Goal: Task Accomplishment & Management: Use online tool/utility

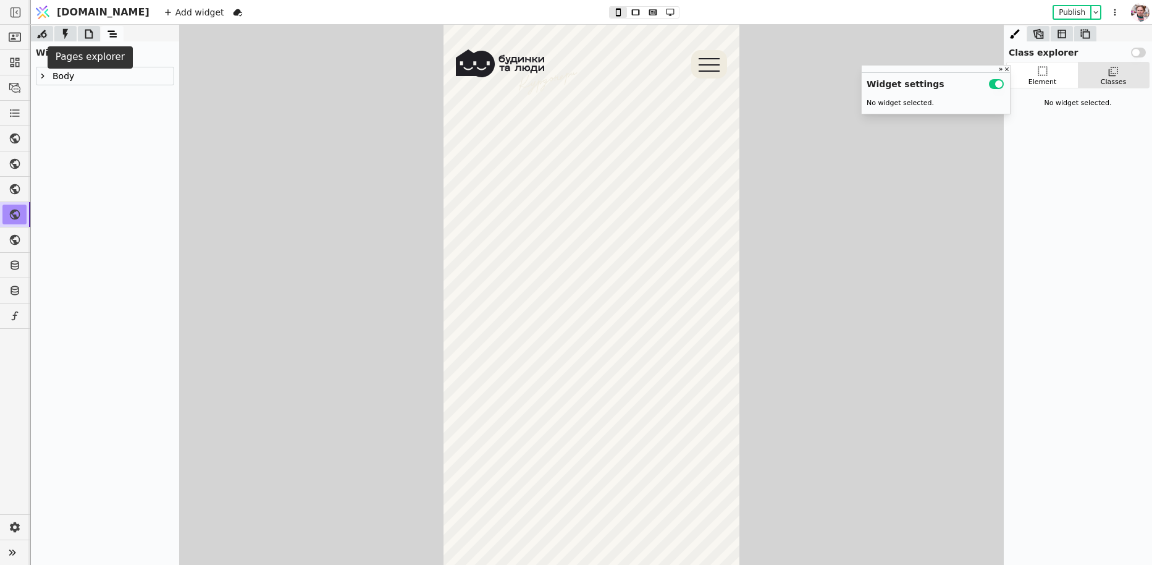
click at [85, 40] on icon at bounding box center [89, 34] width 12 height 12
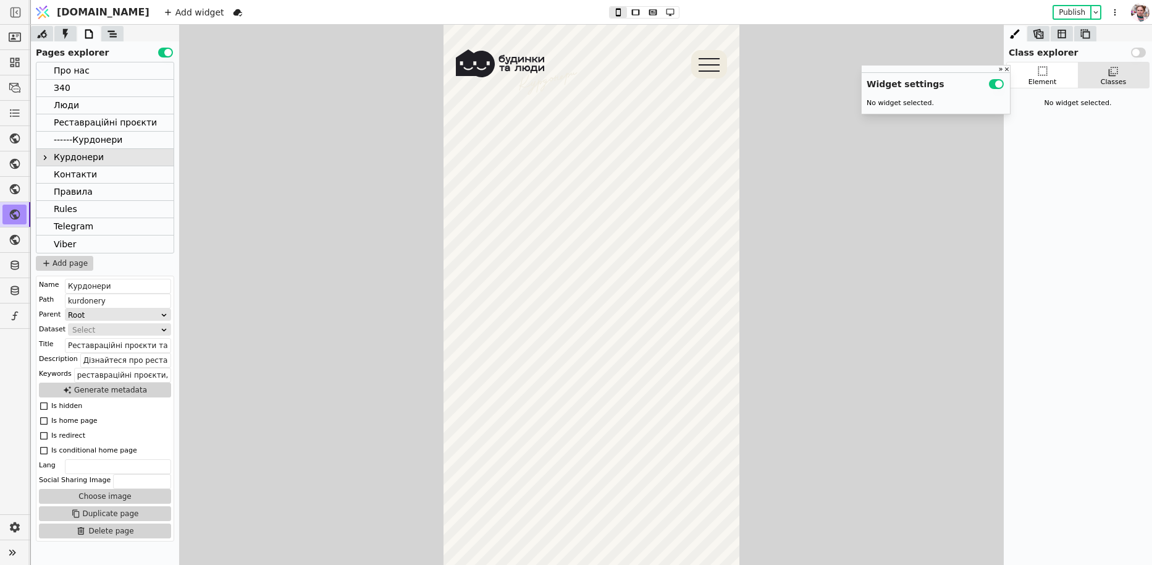
click at [50, 162] on div at bounding box center [45, 157] width 15 height 15
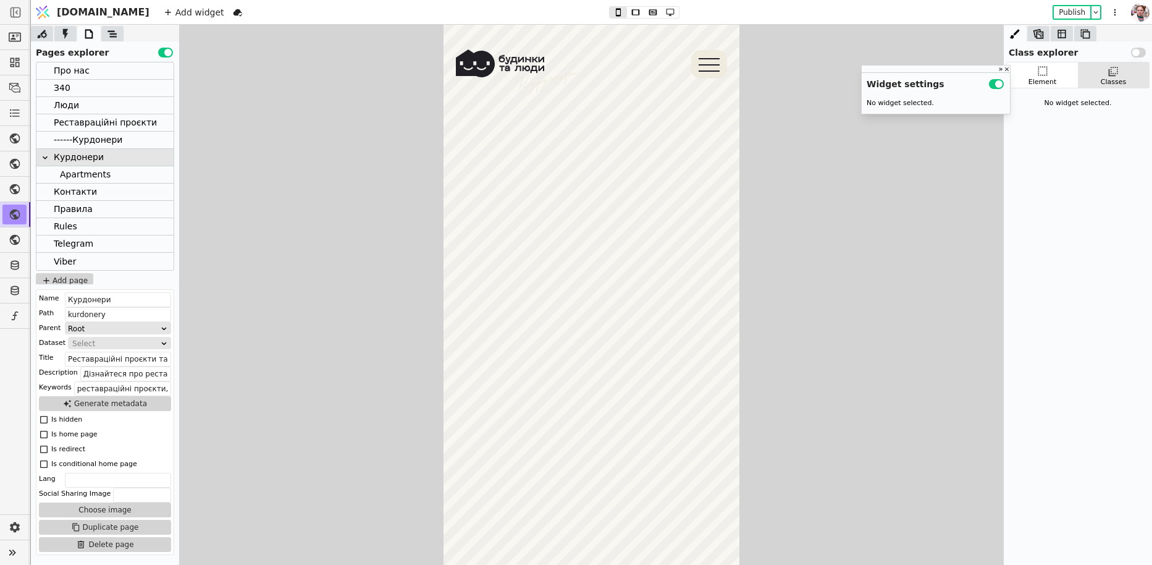
click at [106, 41] on div "Pages explorer Use setting" at bounding box center [105, 50] width 148 height 18
click at [114, 53] on div "Pages explorer Use setting" at bounding box center [105, 50] width 148 height 18
click at [111, 43] on div "Pages explorer Use setting" at bounding box center [105, 50] width 148 height 18
click at [111, 36] on icon at bounding box center [112, 33] width 9 height 7
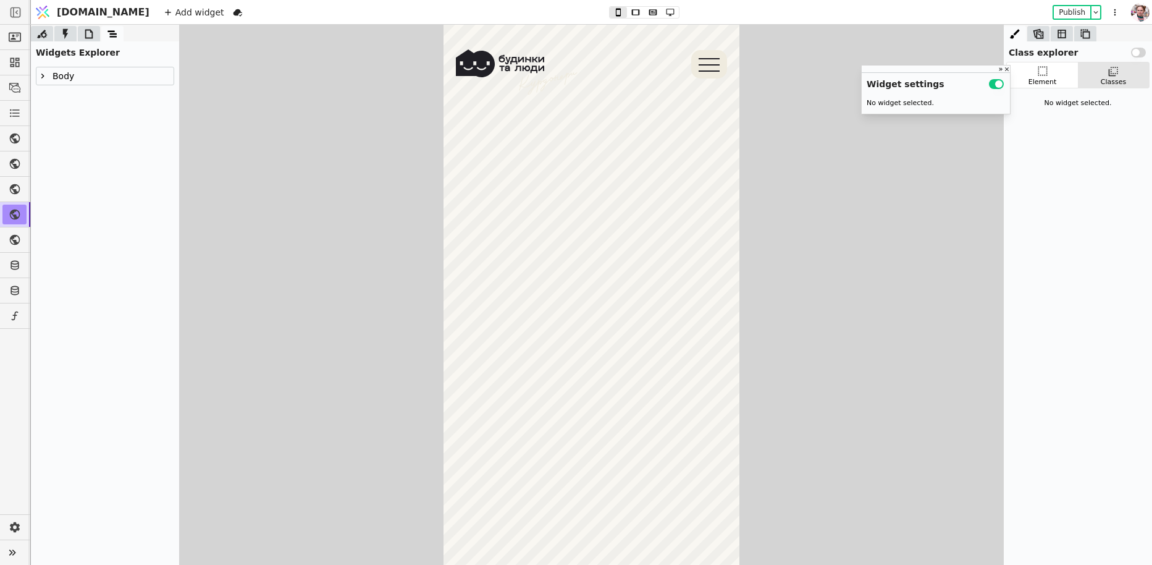
click at [47, 85] on div "Body" at bounding box center [105, 76] width 148 height 28
click at [41, 76] on icon at bounding box center [43, 76] width 10 height 10
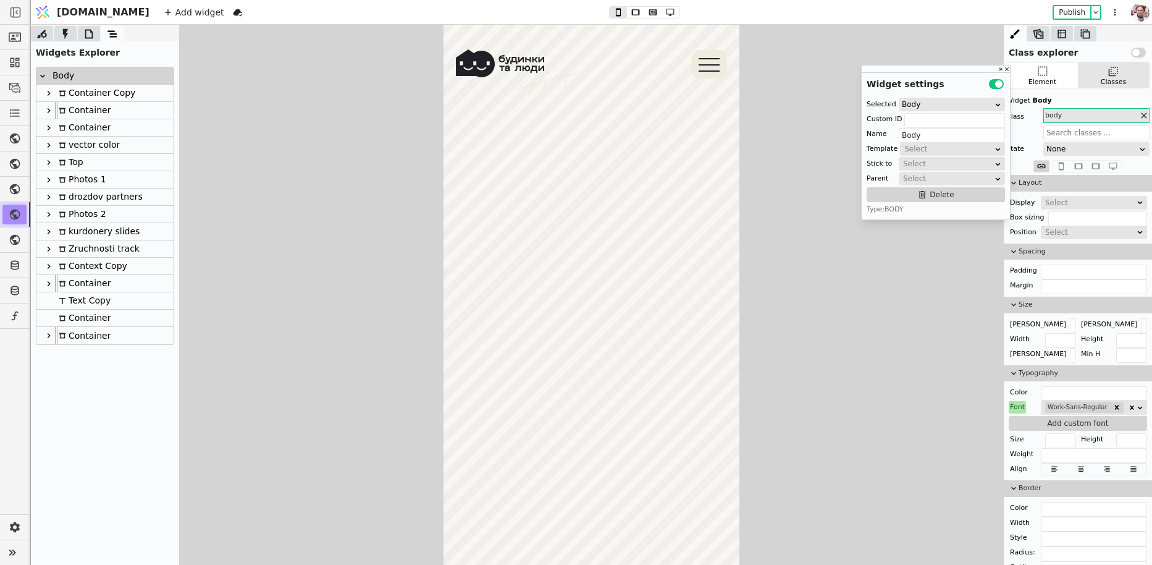
click at [71, 130] on div "Container" at bounding box center [83, 127] width 56 height 17
type input "video-cont"
type input "Container"
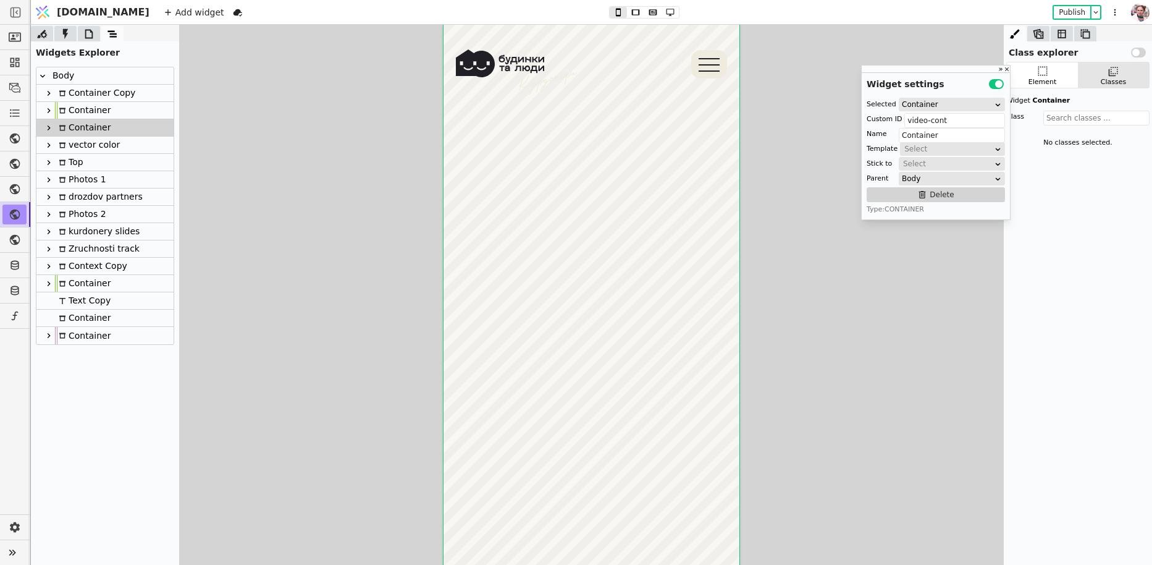
click at [74, 148] on div "vector color" at bounding box center [87, 145] width 65 height 17
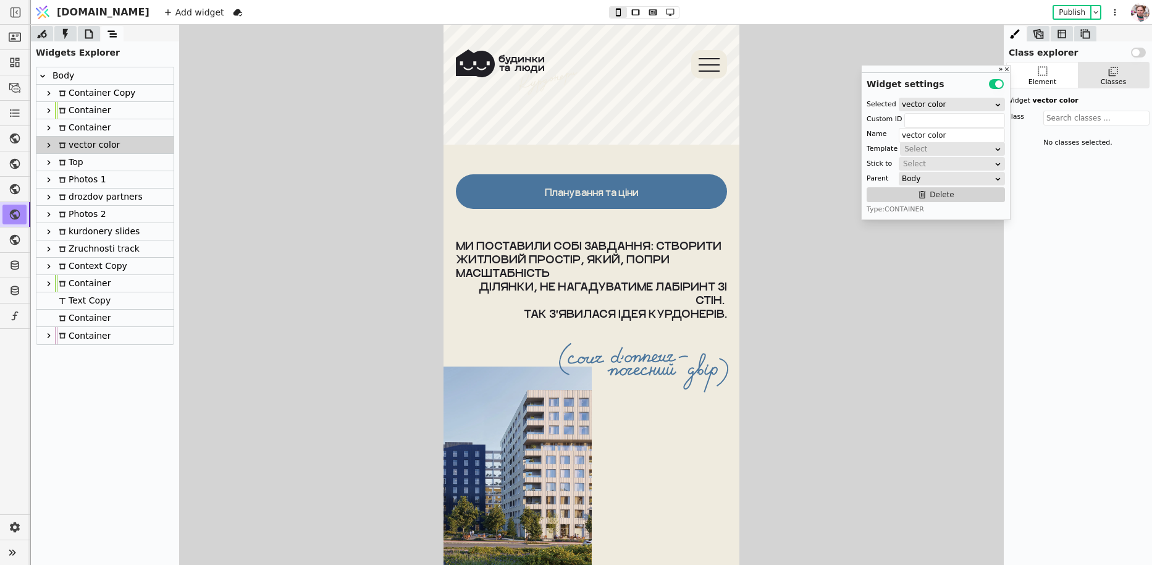
scroll to position [4514, 0]
click at [525, 178] on link "Планування та ціни" at bounding box center [591, 191] width 271 height 35
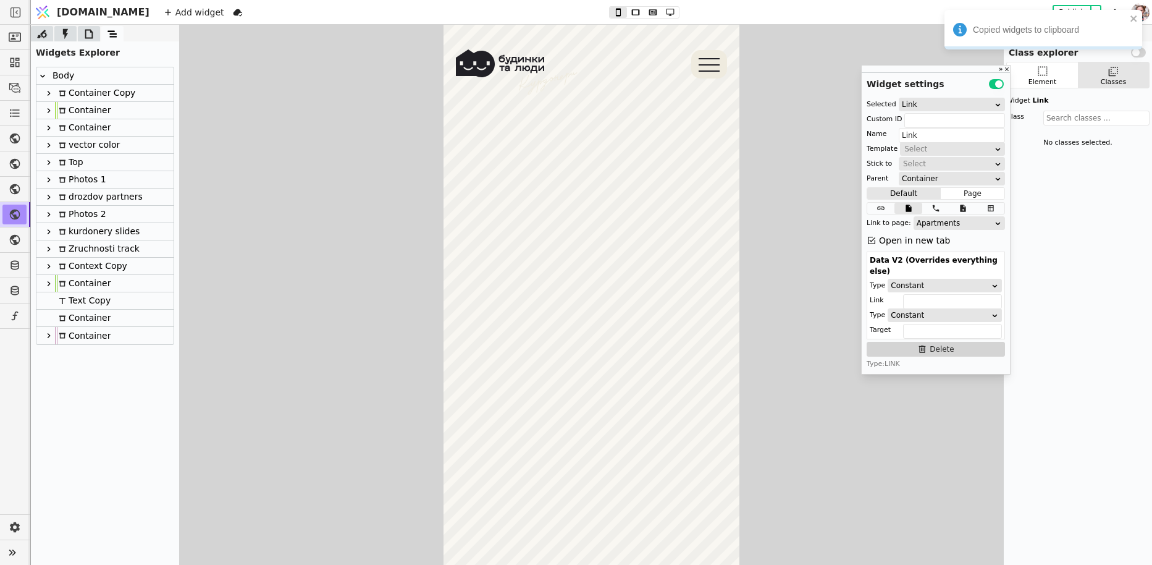
scroll to position [0, 0]
click at [84, 146] on div "vector color" at bounding box center [87, 145] width 65 height 17
type input "vector color"
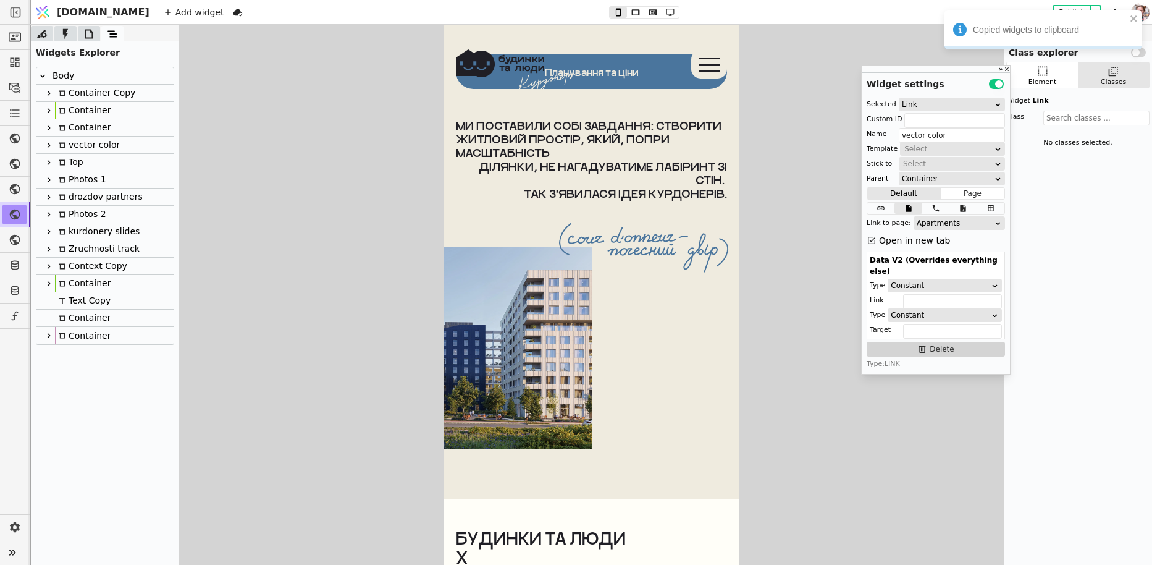
scroll to position [4634, 0]
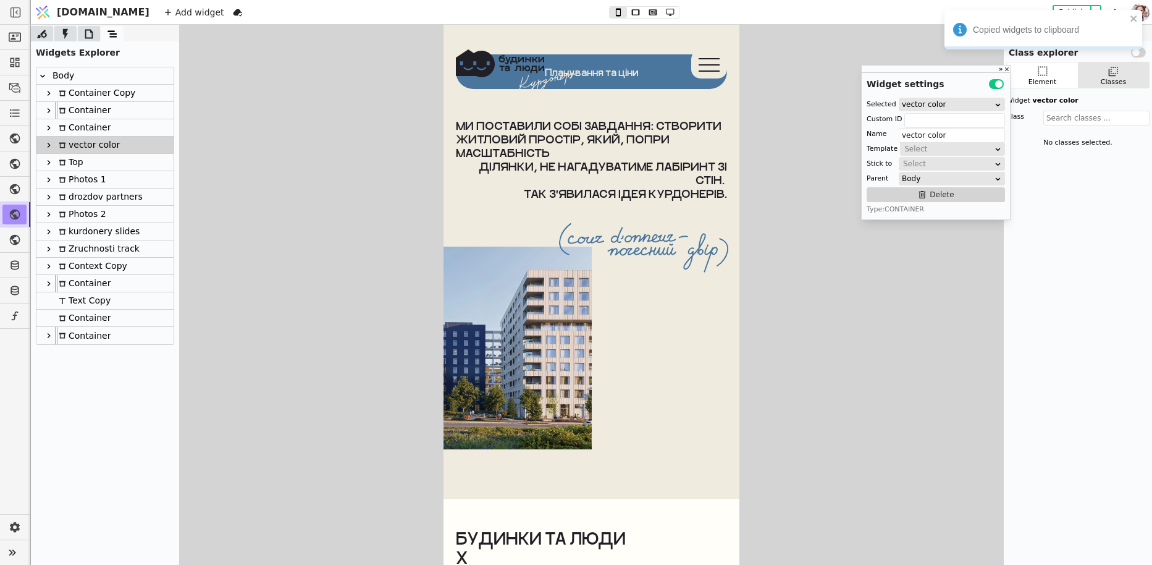
click at [82, 123] on div "Container" at bounding box center [83, 127] width 56 height 17
type input "video-cont"
type input "Container"
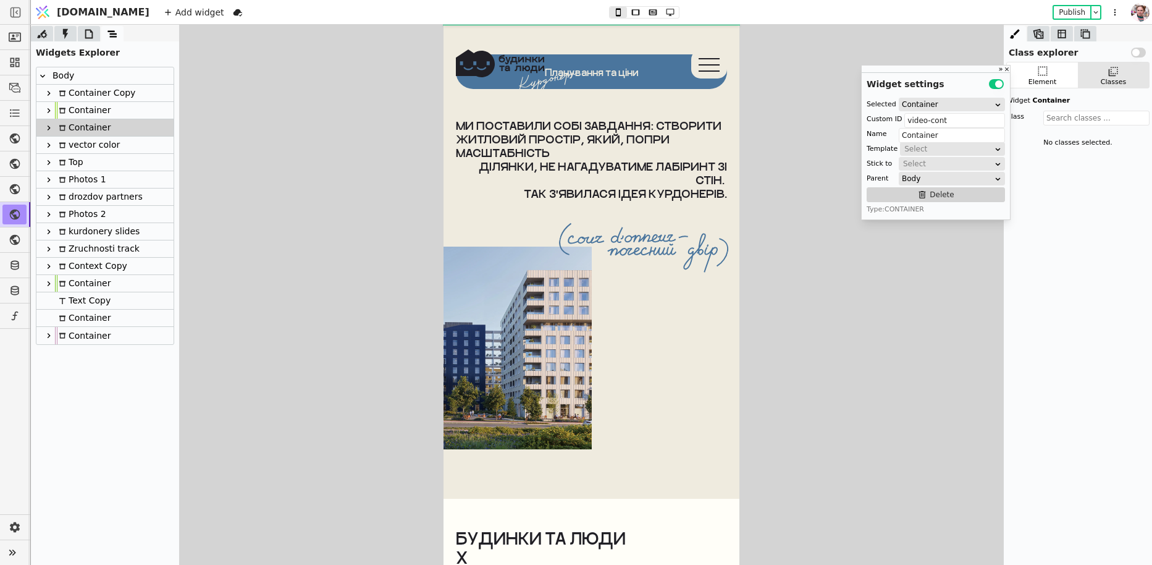
click at [50, 128] on icon at bounding box center [49, 128] width 10 height 10
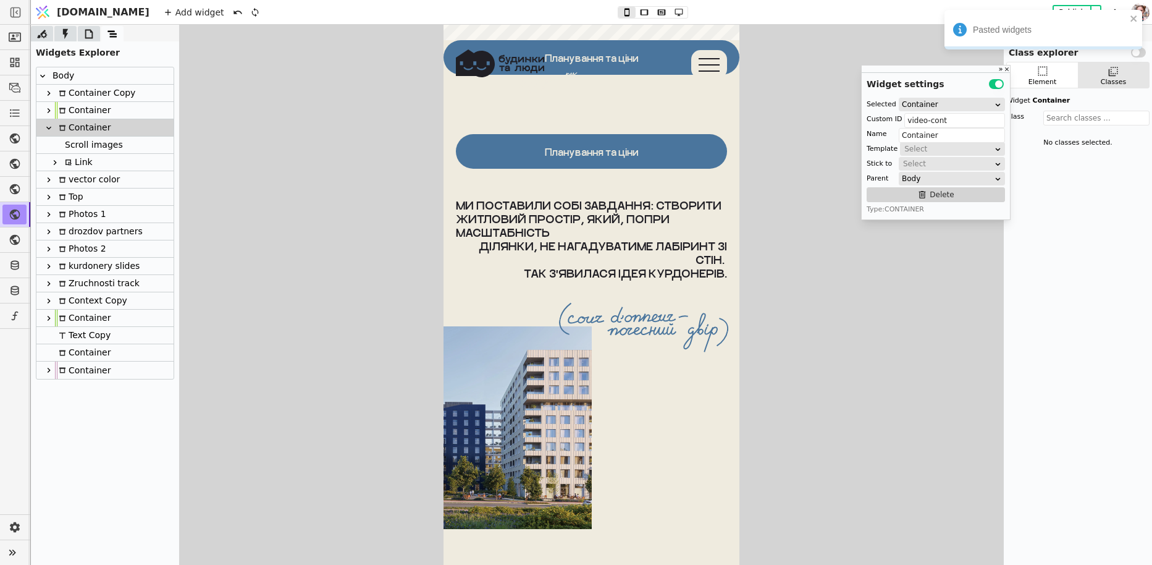
scroll to position [4582, 0]
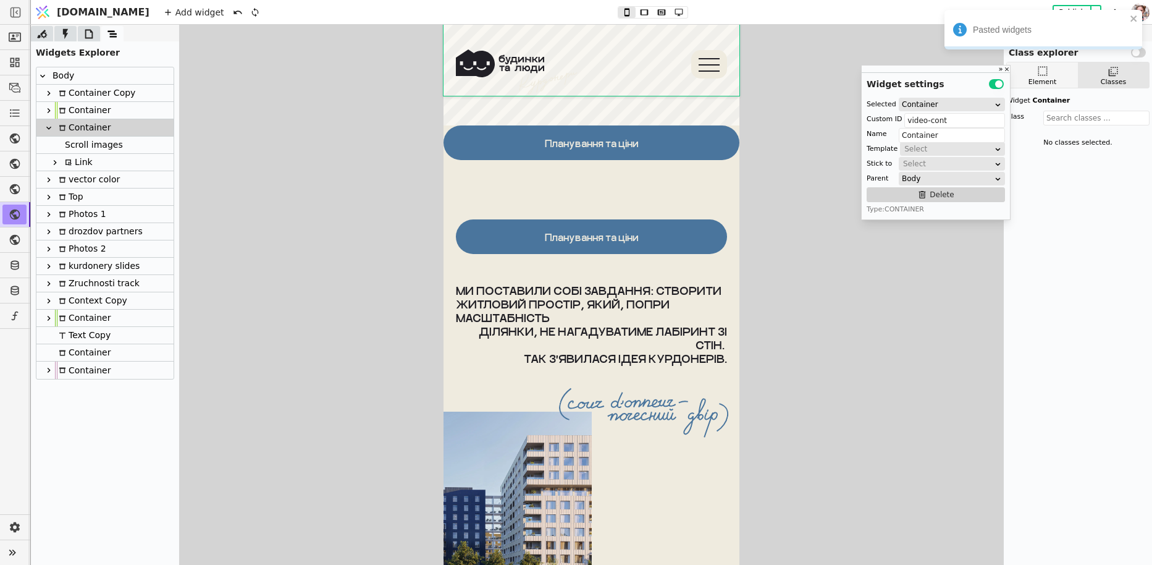
click at [1028, 71] on div "Element" at bounding box center [1042, 74] width 71 height 25
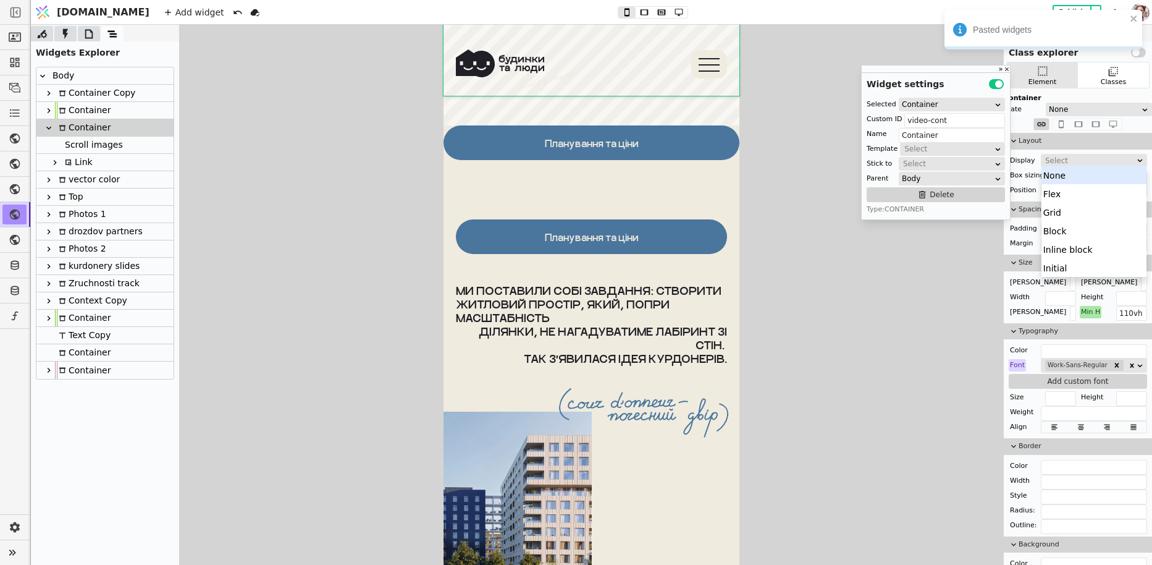
click at [1048, 160] on div "Select" at bounding box center [1090, 160] width 90 height 12
click at [1049, 174] on div "None" at bounding box center [1095, 175] width 106 height 19
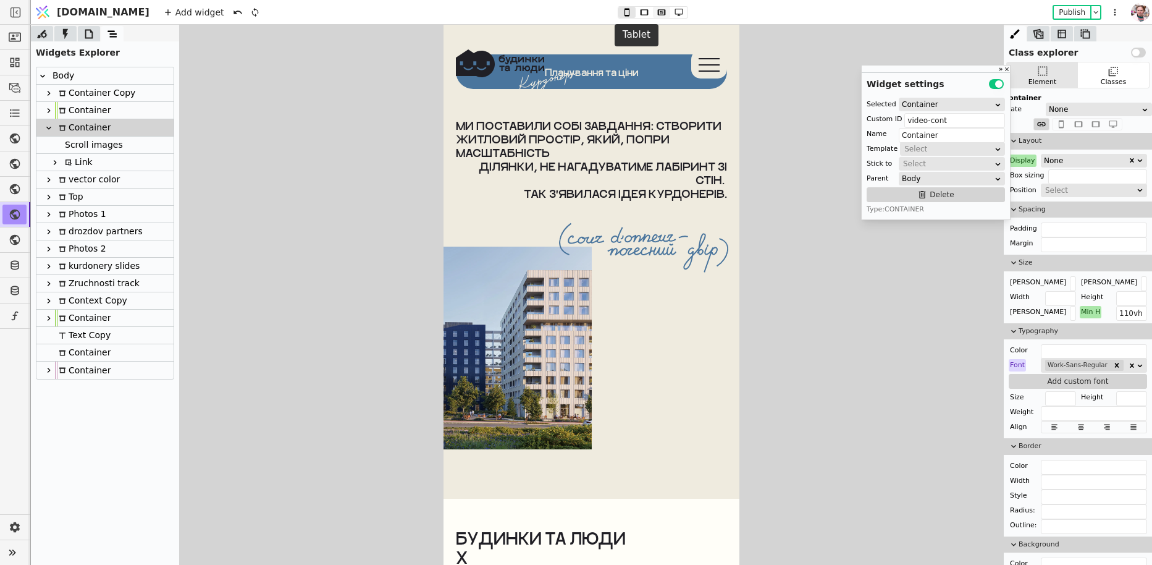
click at [654, 12] on icon at bounding box center [661, 12] width 15 height 9
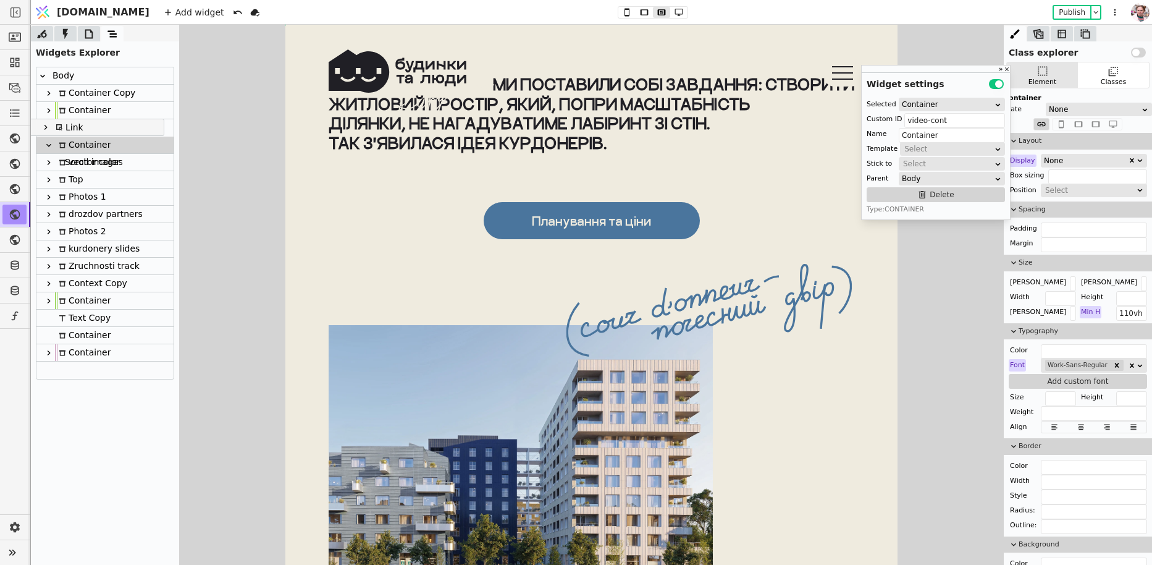
drag, startPoint x: 74, startPoint y: 164, endPoint x: 64, endPoint y: 126, distance: 39.6
click at [64, 126] on div "Body Container Copy Container Container Scroll images Link vector color Top Pho…" at bounding box center [104, 222] width 137 height 311
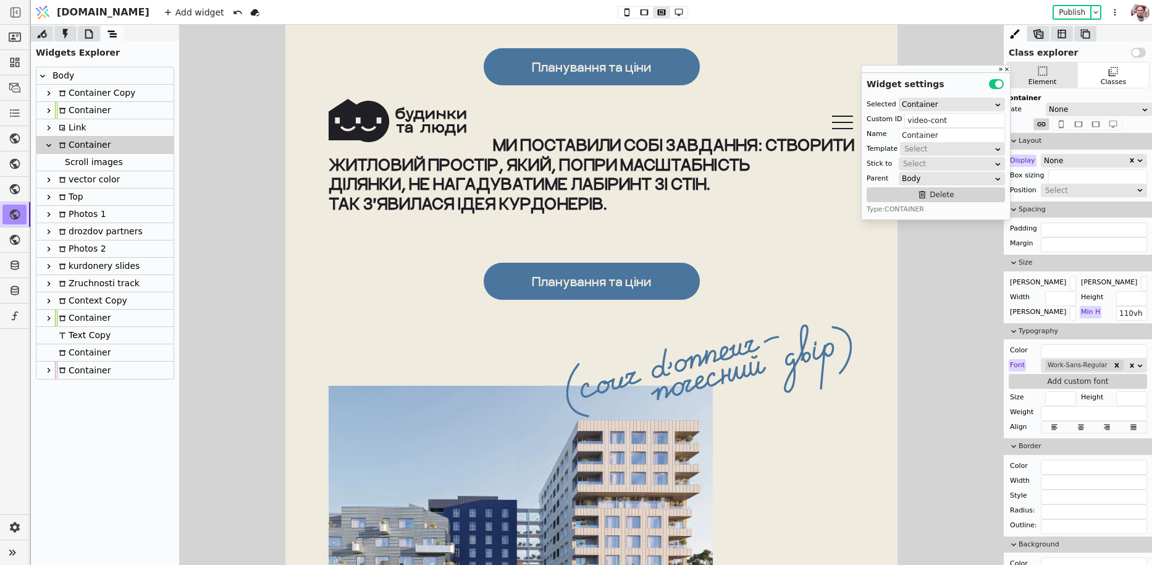
scroll to position [0, 0]
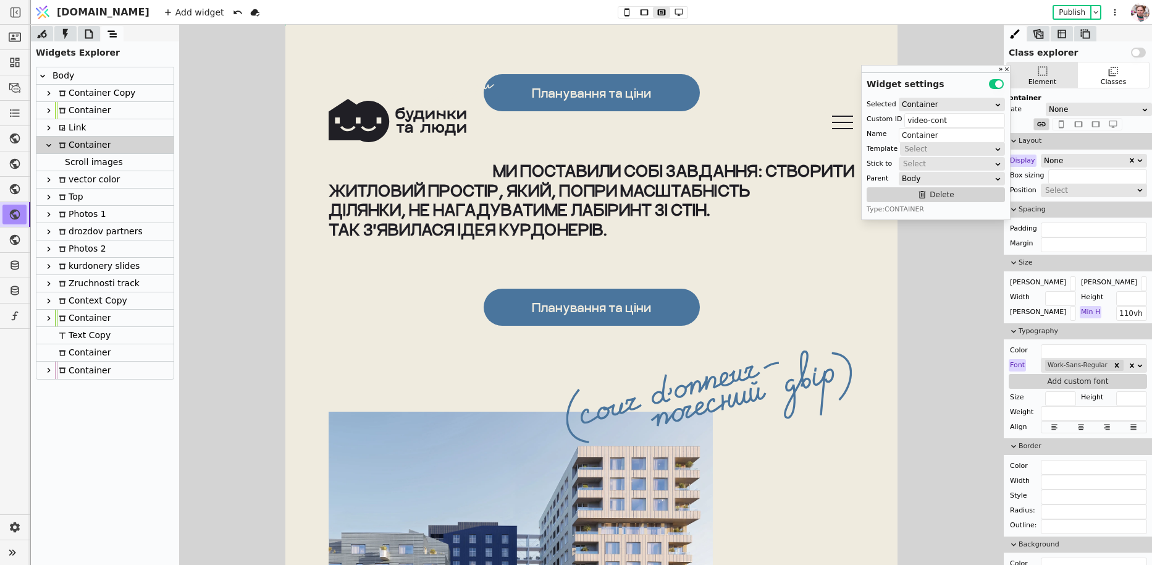
click at [1052, 161] on div "None" at bounding box center [1086, 160] width 84 height 12
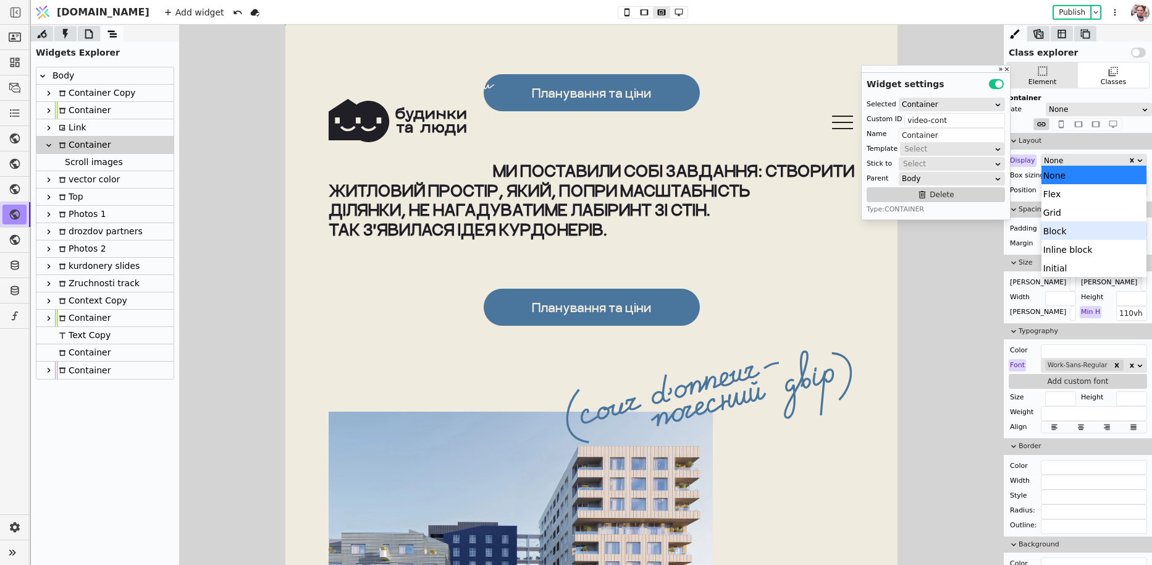
click at [1054, 230] on div "Block" at bounding box center [1095, 230] width 106 height 19
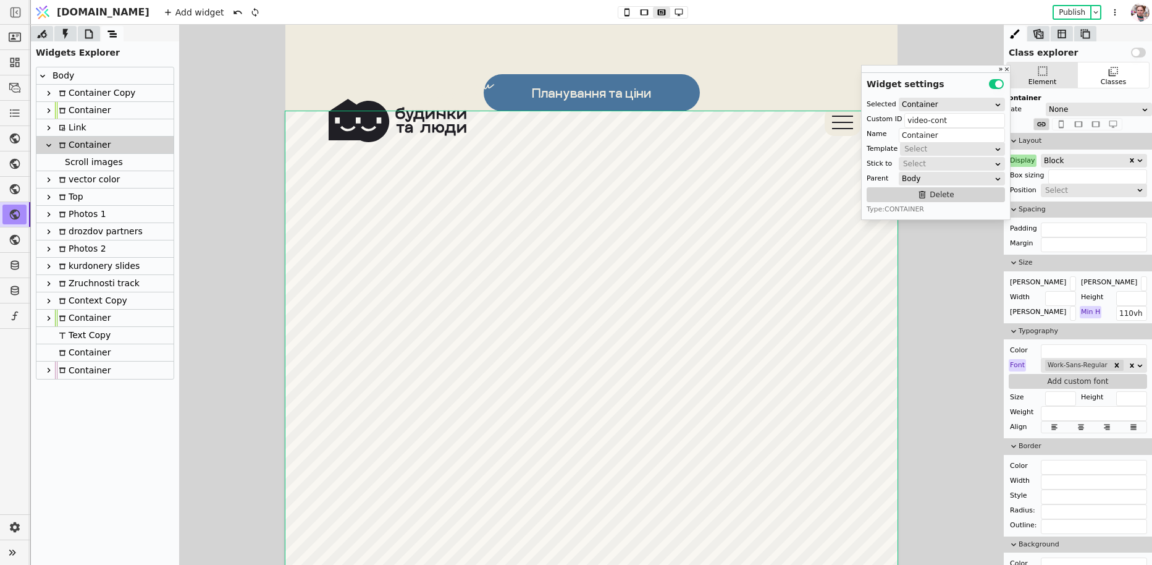
click at [1023, 158] on div "Display" at bounding box center [1023, 160] width 28 height 12
click at [1023, 177] on button "Reset" at bounding box center [1023, 176] width 32 height 15
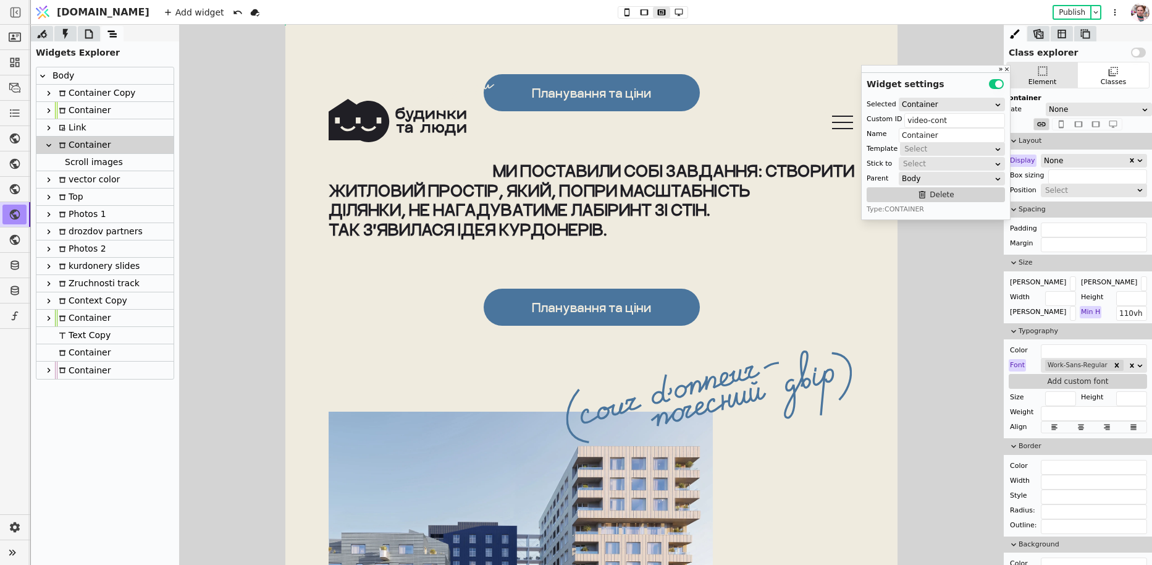
click at [606, 3] on div "Add widget Publish" at bounding box center [642, 12] width 973 height 24
click at [620, 8] on icon at bounding box center [627, 12] width 15 height 9
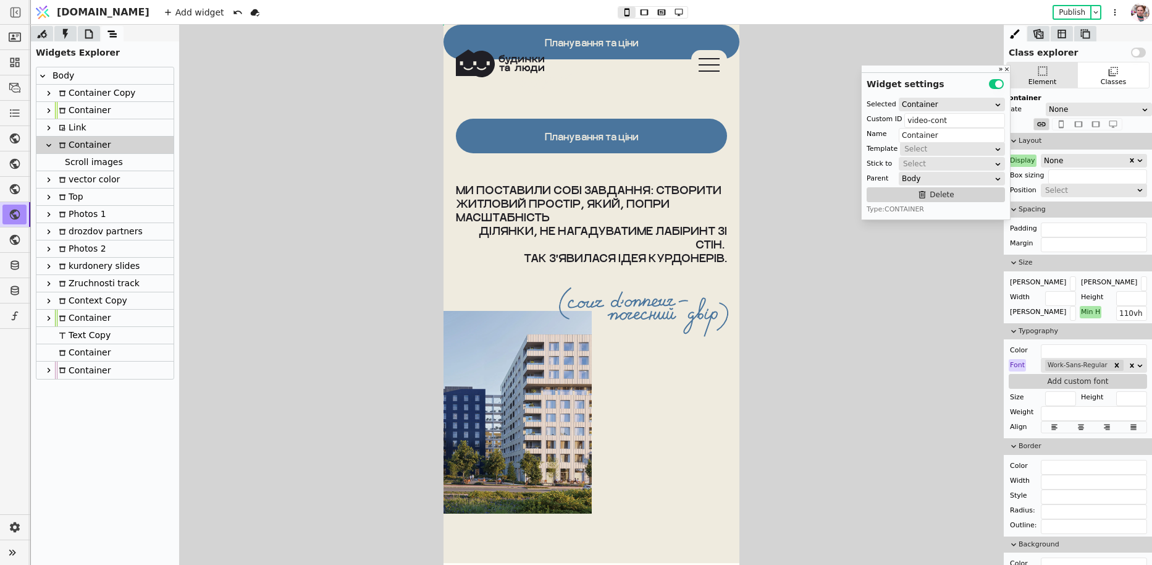
click at [1021, 161] on div "Display" at bounding box center [1023, 160] width 28 height 12
click at [1021, 175] on button "Reset" at bounding box center [1023, 176] width 32 height 15
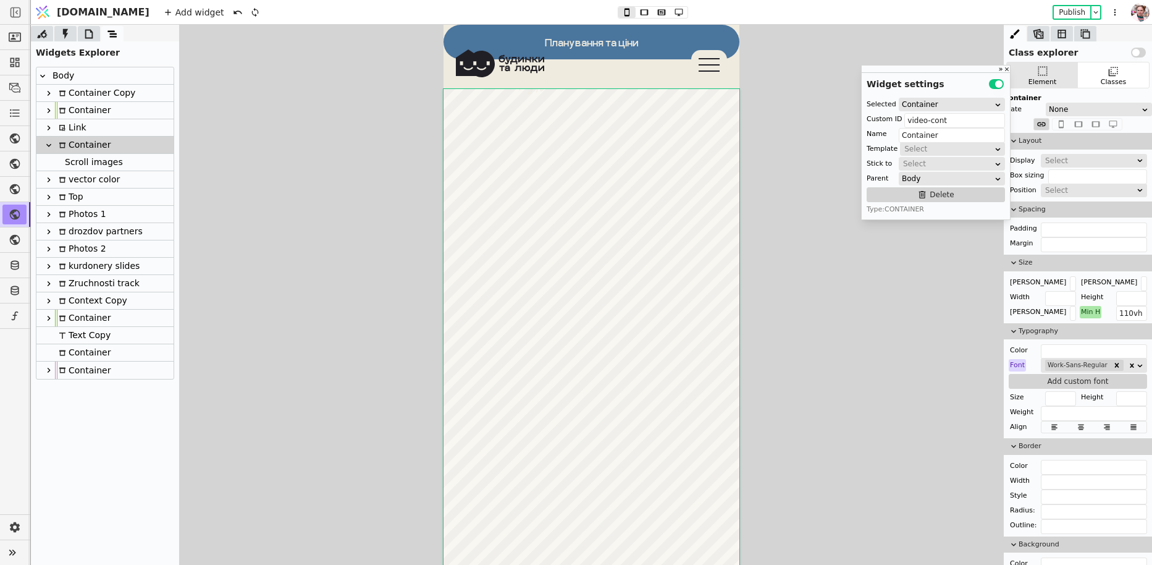
click at [73, 176] on div "vector color" at bounding box center [87, 179] width 65 height 17
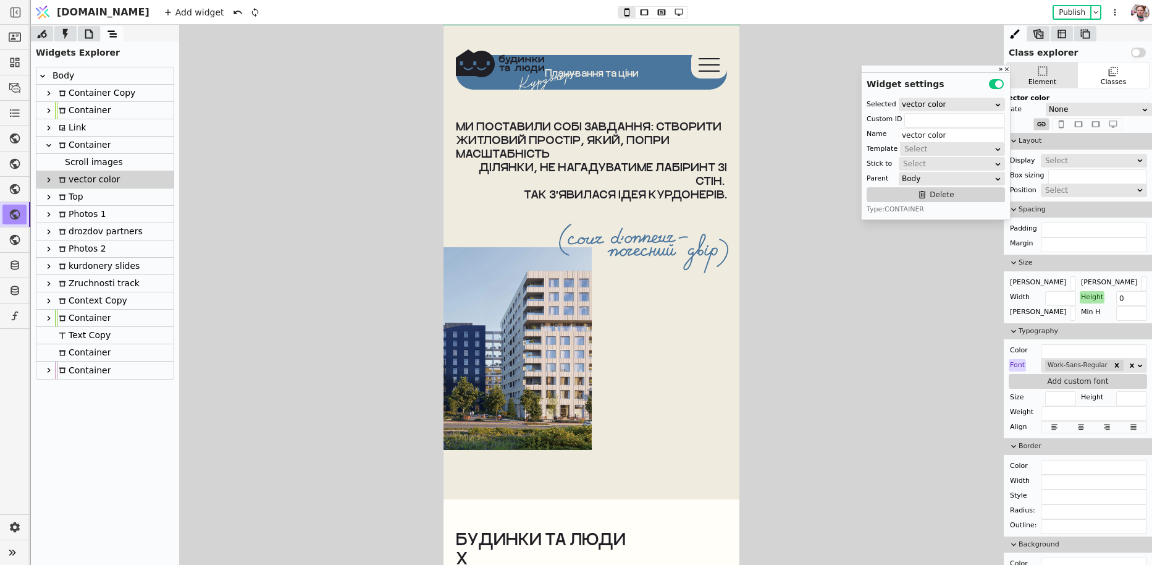
scroll to position [4698, 0]
click at [66, 158] on div "Scroll images" at bounding box center [92, 162] width 62 height 17
type input "Scroll images"
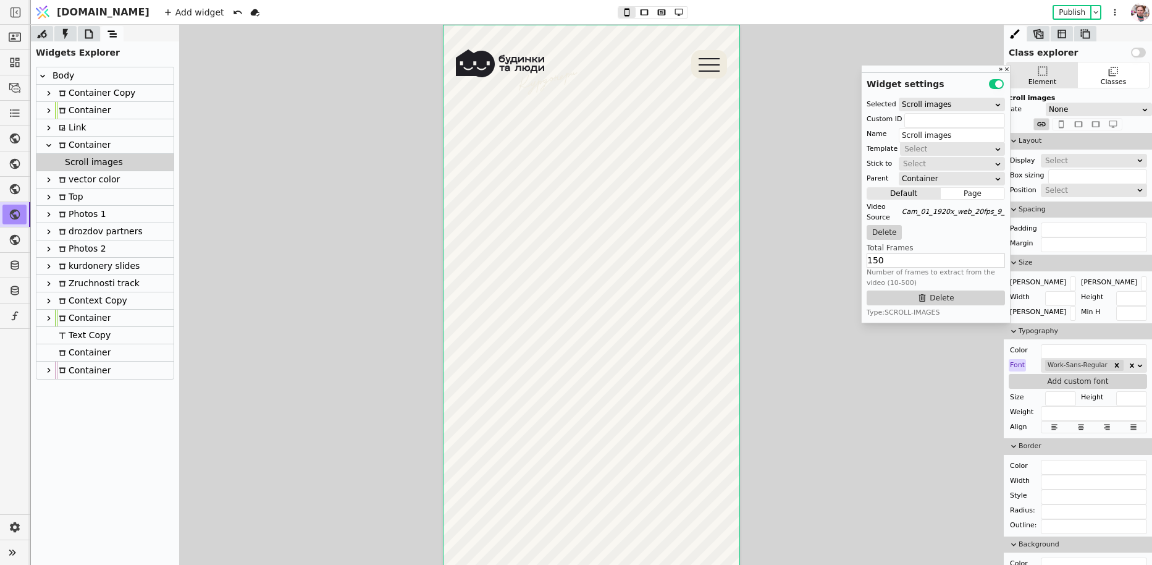
scroll to position [64, 0]
click at [69, 152] on div "Container" at bounding box center [83, 145] width 56 height 17
type input "video-cont"
type input "Container"
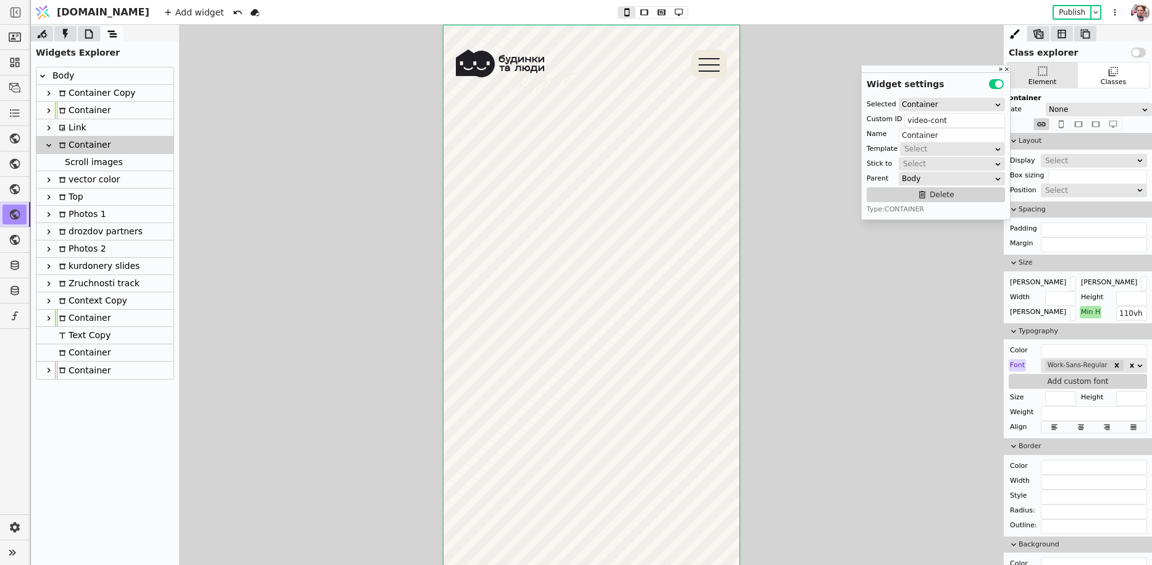
click at [61, 124] on icon at bounding box center [62, 127] width 7 height 7
type input "Link"
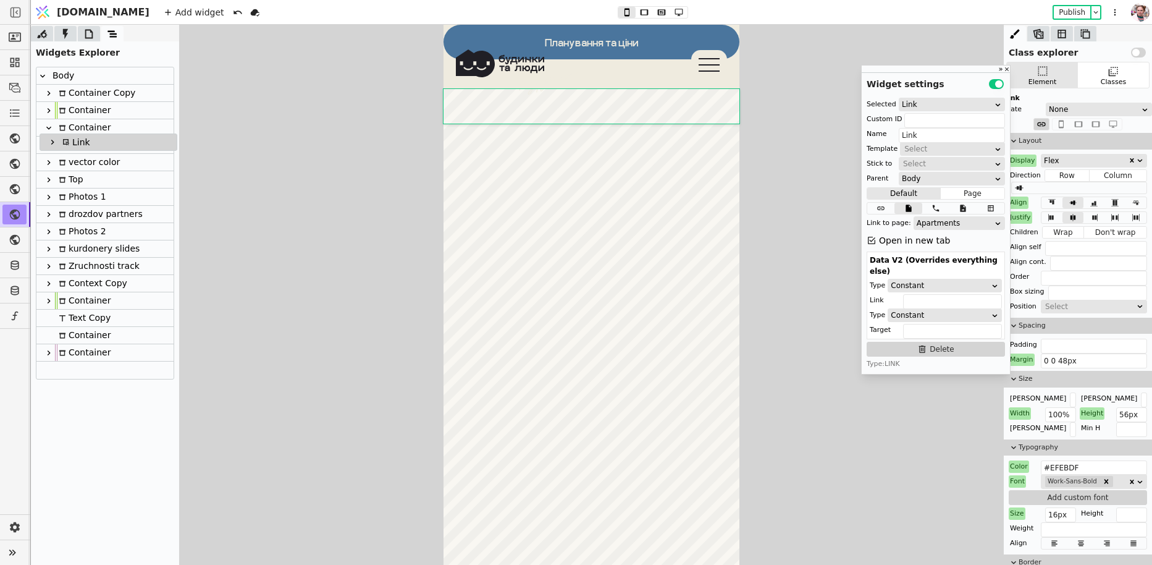
drag, startPoint x: 70, startPoint y: 127, endPoint x: 74, endPoint y: 144, distance: 17.6
click at [74, 144] on div "Body Container Copy Container Link Container Scroll images vector color Top Pho…" at bounding box center [104, 222] width 137 height 311
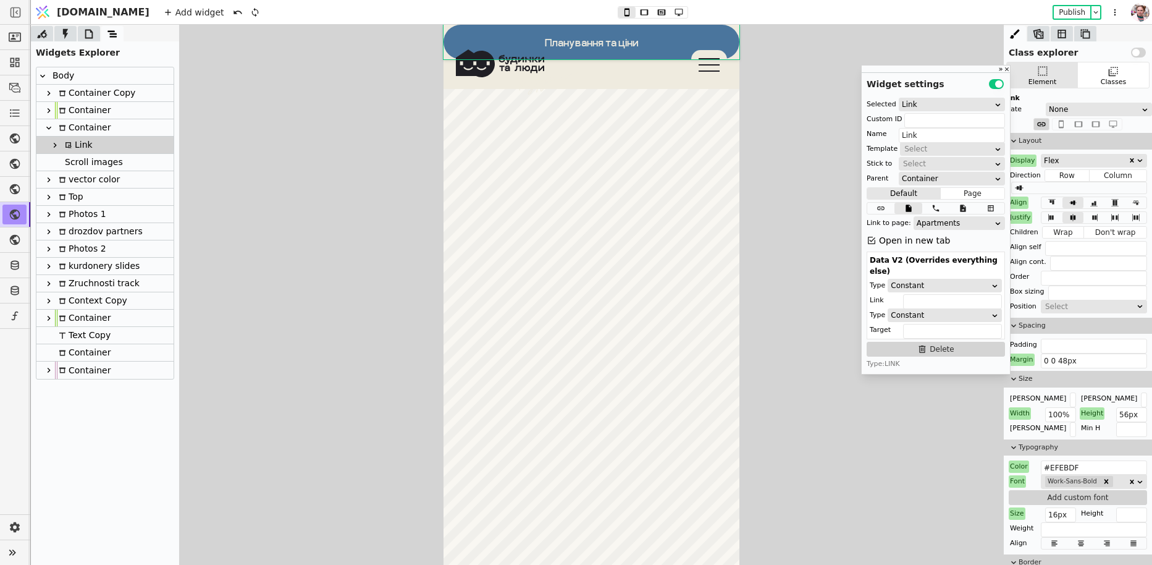
click at [74, 144] on div "Link" at bounding box center [77, 145] width 32 height 17
click at [1056, 158] on div "Flex" at bounding box center [1086, 160] width 84 height 12
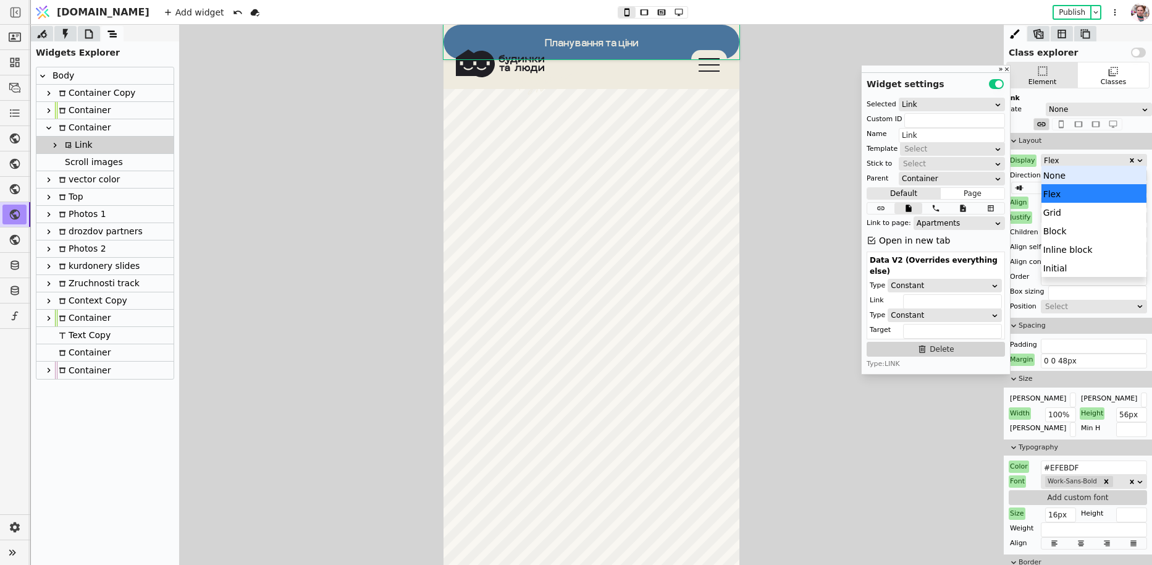
click at [1057, 171] on div "None" at bounding box center [1095, 175] width 106 height 19
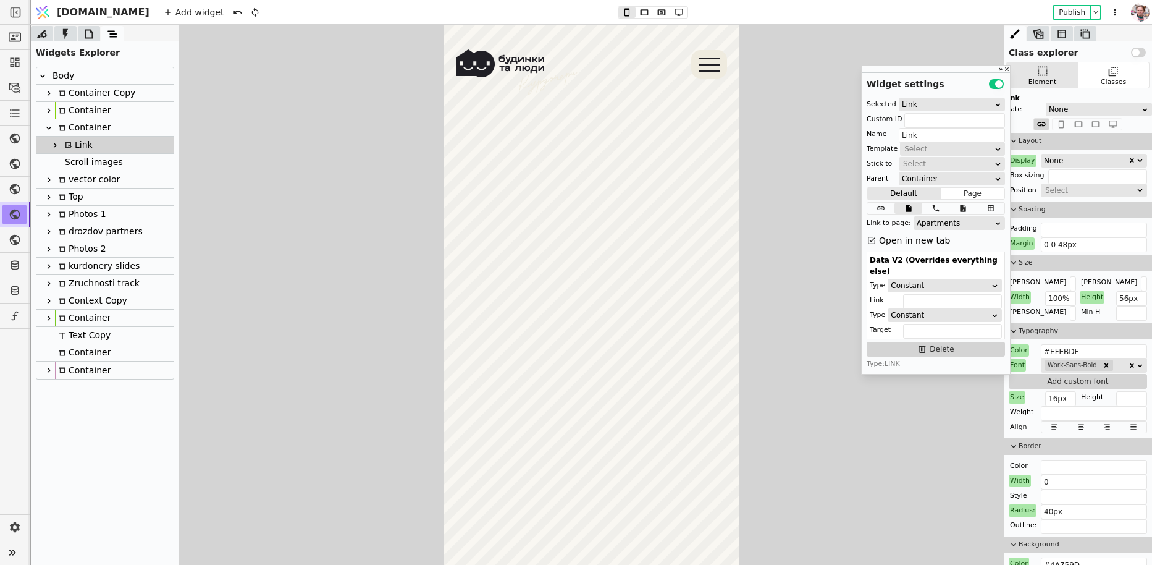
scroll to position [715, 0]
click at [654, 11] on icon at bounding box center [661, 12] width 15 height 9
type input "80px auto 0"
type input "350px"
type input "60px"
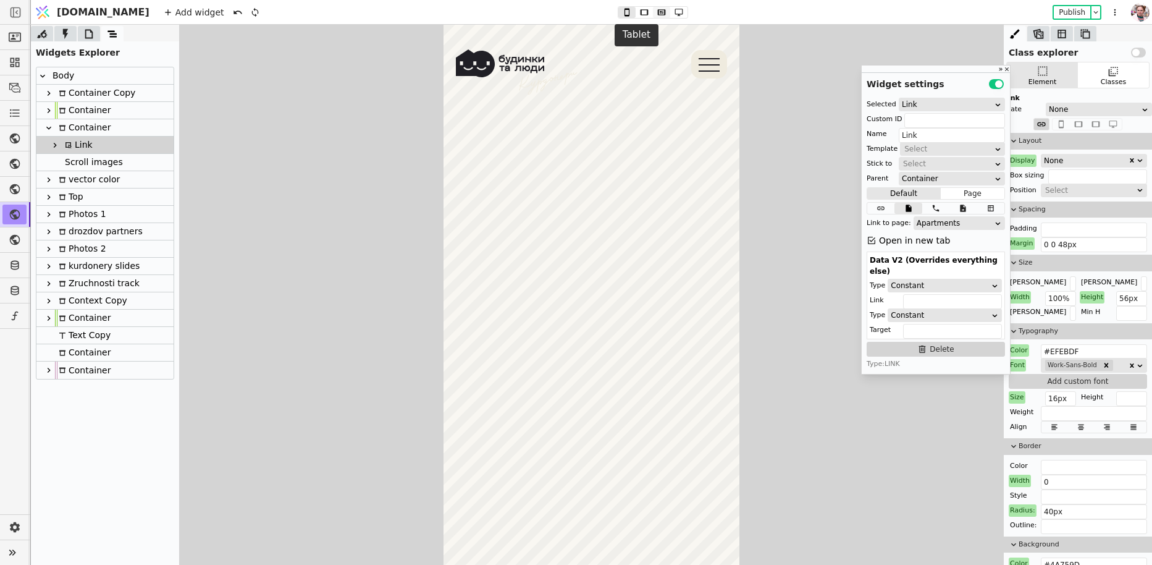
type input "60px"
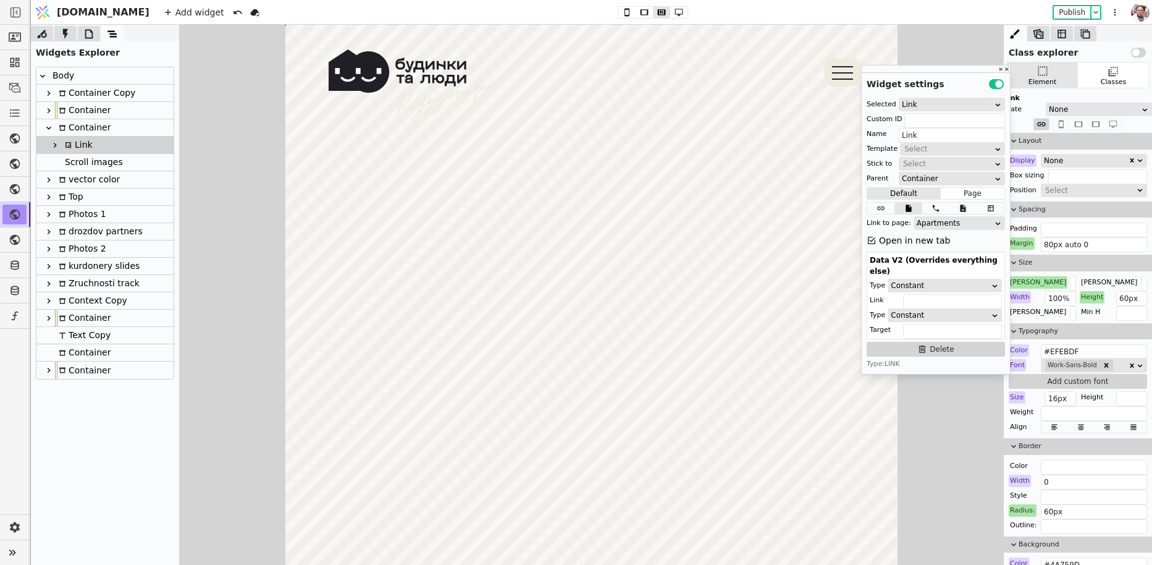
click at [1055, 162] on div "None" at bounding box center [1086, 160] width 84 height 12
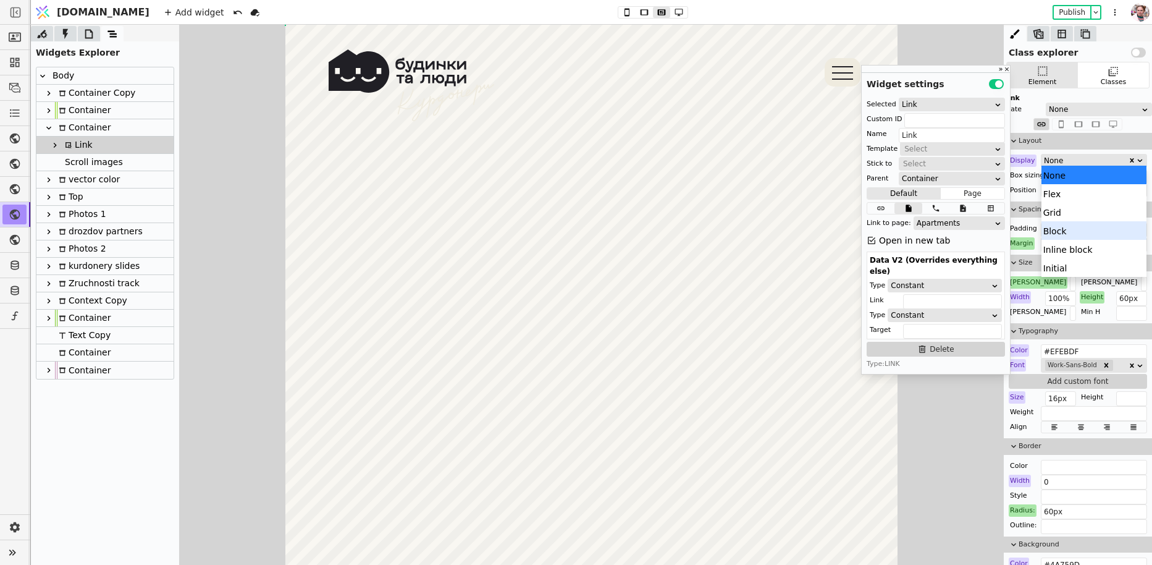
click at [1056, 230] on div "Block" at bounding box center [1095, 230] width 106 height 19
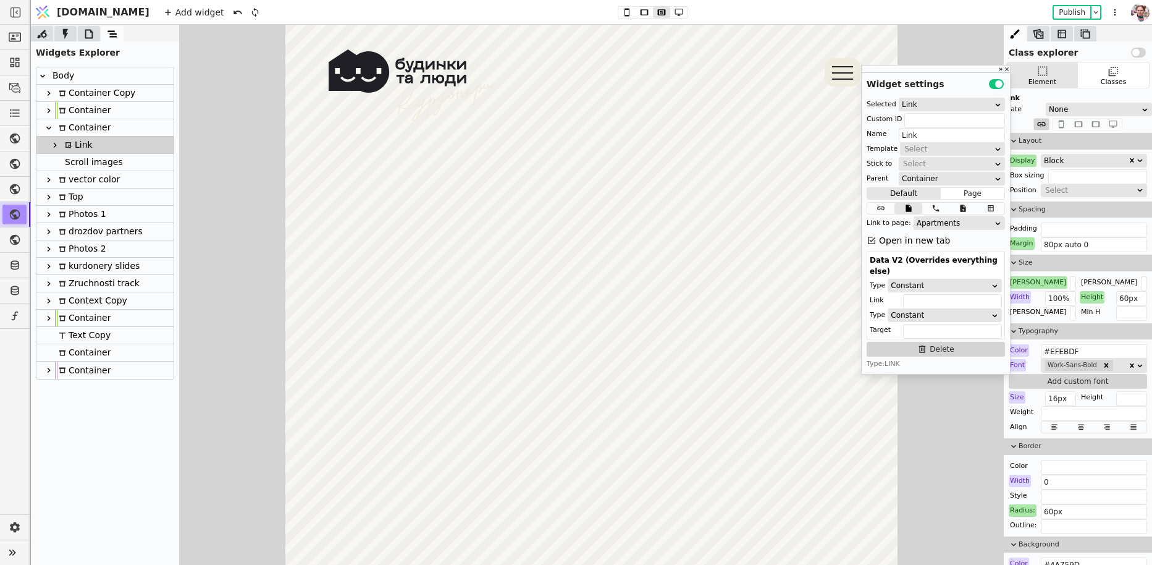
scroll to position [802, 0]
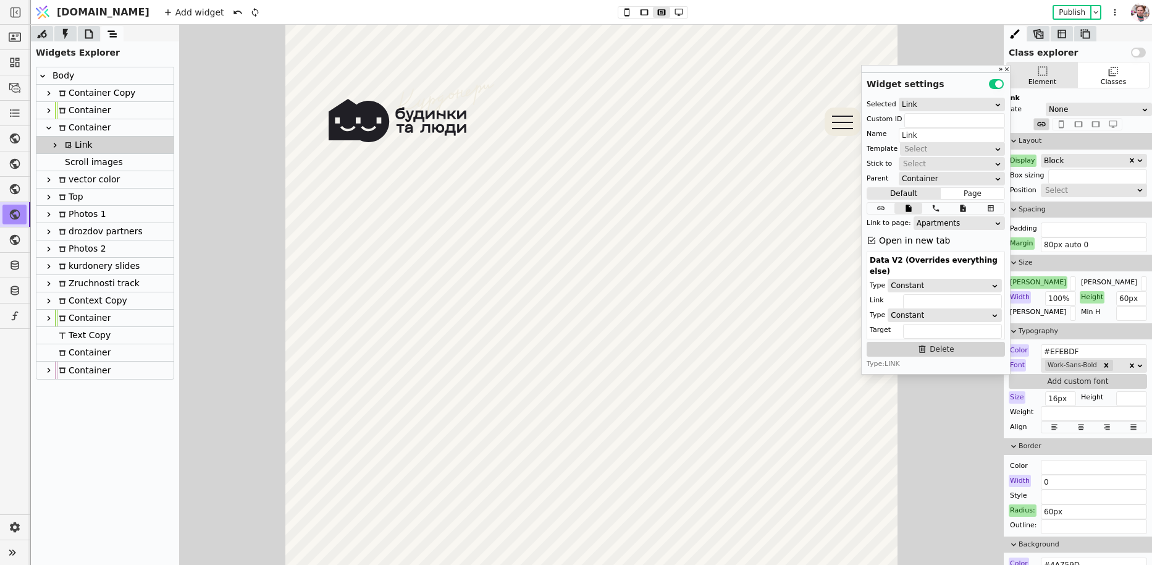
click at [1046, 188] on div "Select" at bounding box center [1090, 190] width 90 height 12
click at [1055, 261] on div "Fixed" at bounding box center [1095, 260] width 106 height 19
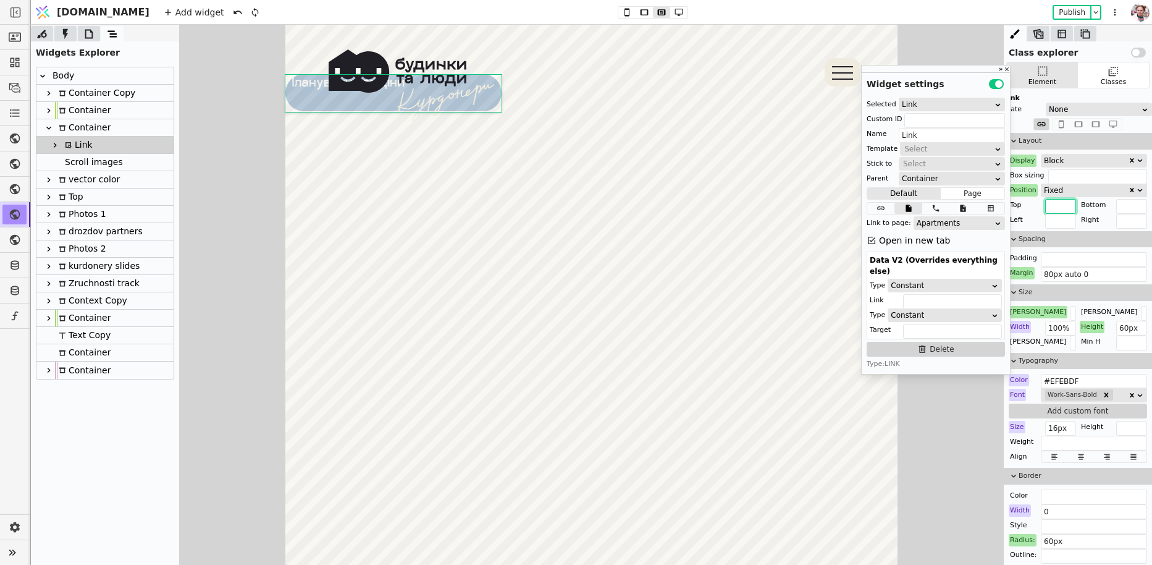
click at [1053, 207] on input "text" at bounding box center [1060, 206] width 31 height 15
click at [1117, 205] on input "text" at bounding box center [1131, 206] width 31 height 15
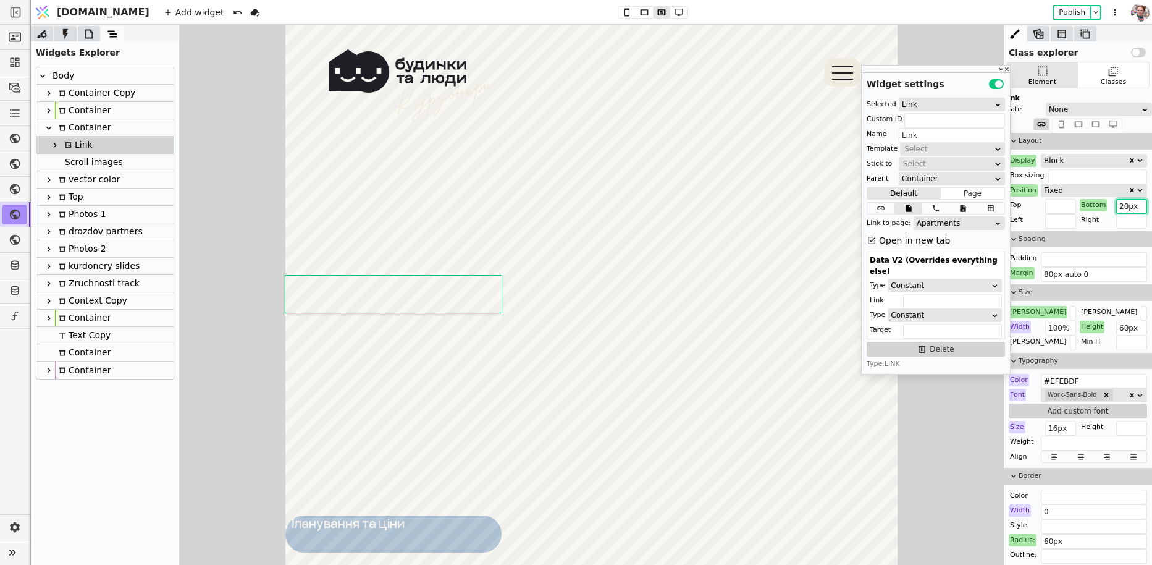
scroll to position [1109, 0]
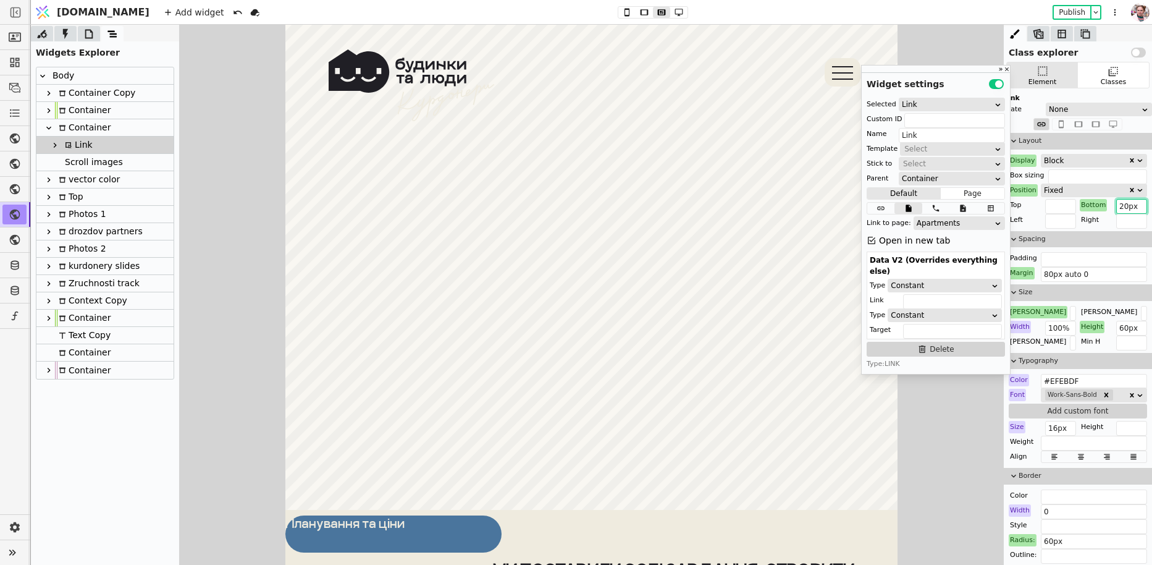
type input "20px"
click at [1054, 156] on div "Block" at bounding box center [1086, 160] width 84 height 12
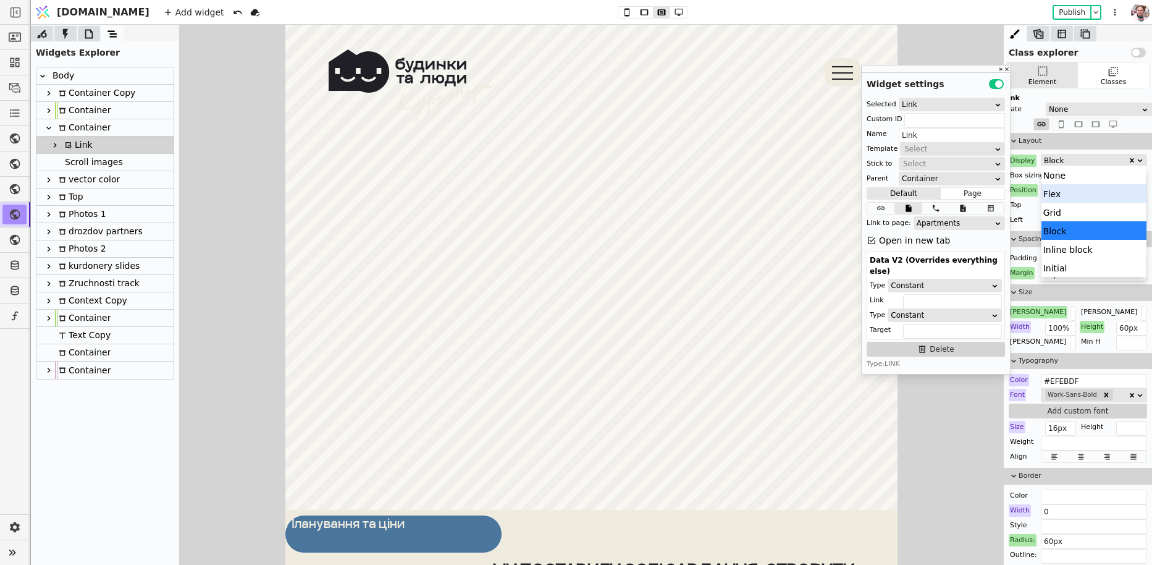
click at [1054, 195] on div "Flex" at bounding box center [1095, 193] width 106 height 19
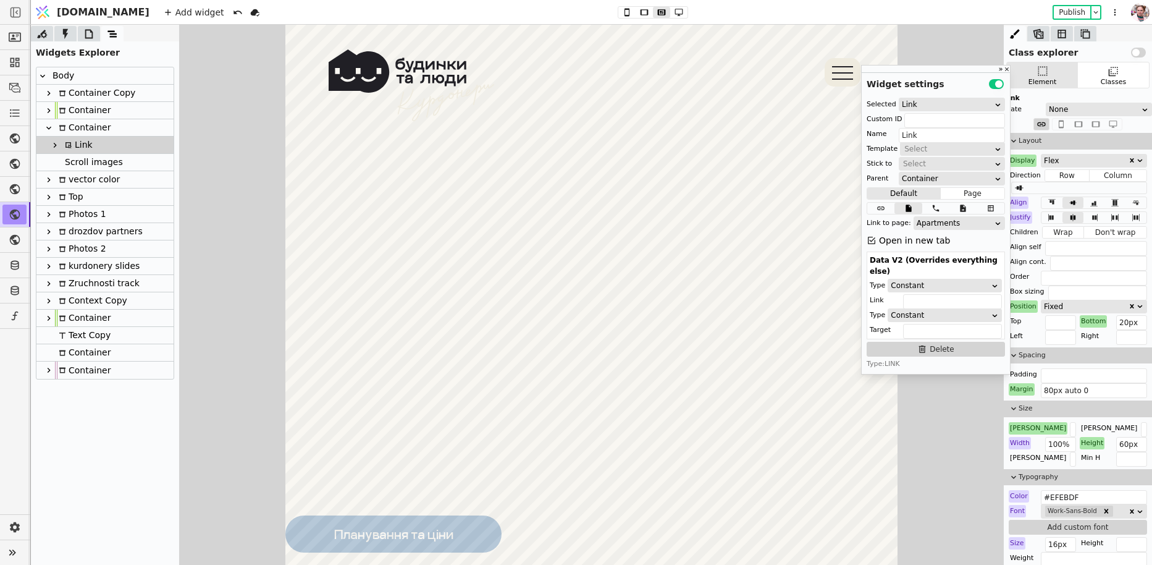
click at [1059, 305] on div "Fixed" at bounding box center [1086, 306] width 84 height 12
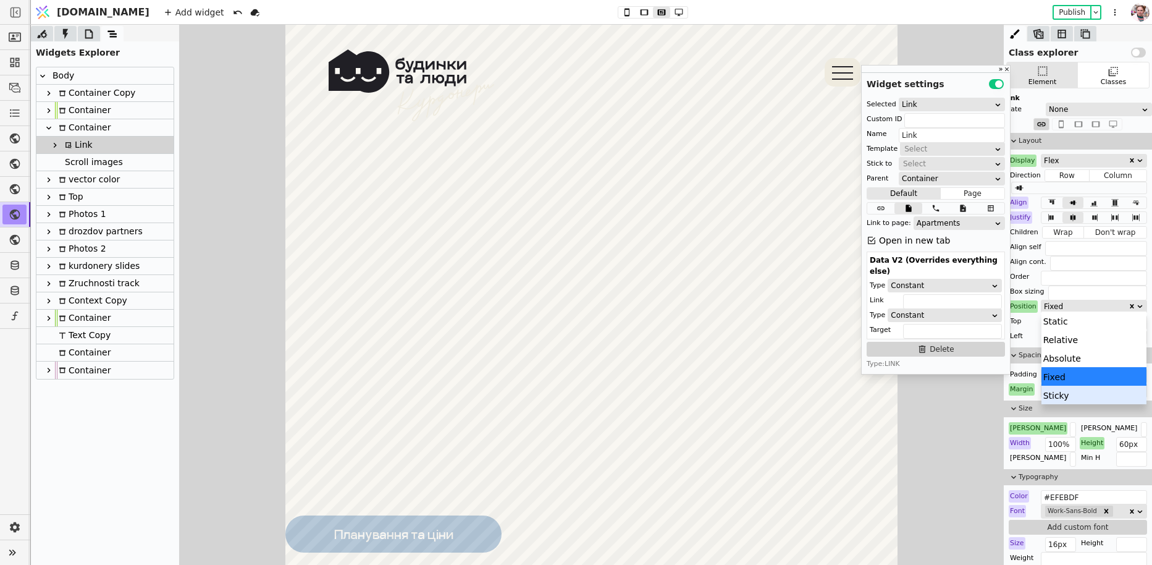
click at [1058, 398] on div "Sticky" at bounding box center [1095, 395] width 106 height 19
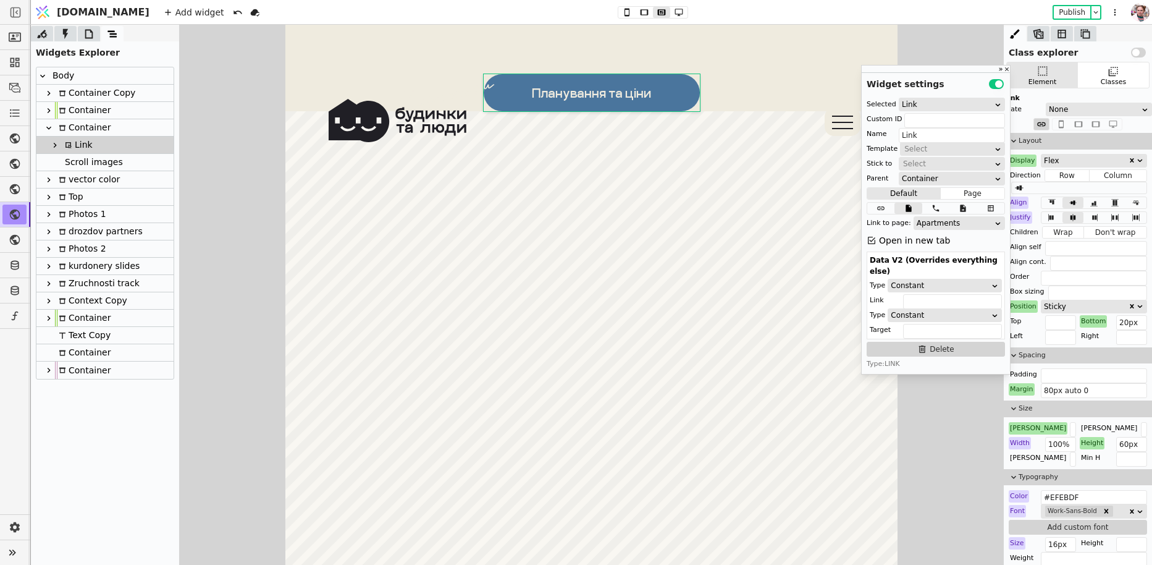
click at [1024, 387] on div "Margin" at bounding box center [1022, 389] width 26 height 12
click at [1021, 403] on button "Reset" at bounding box center [1023, 404] width 32 height 15
type input "0 0 48px"
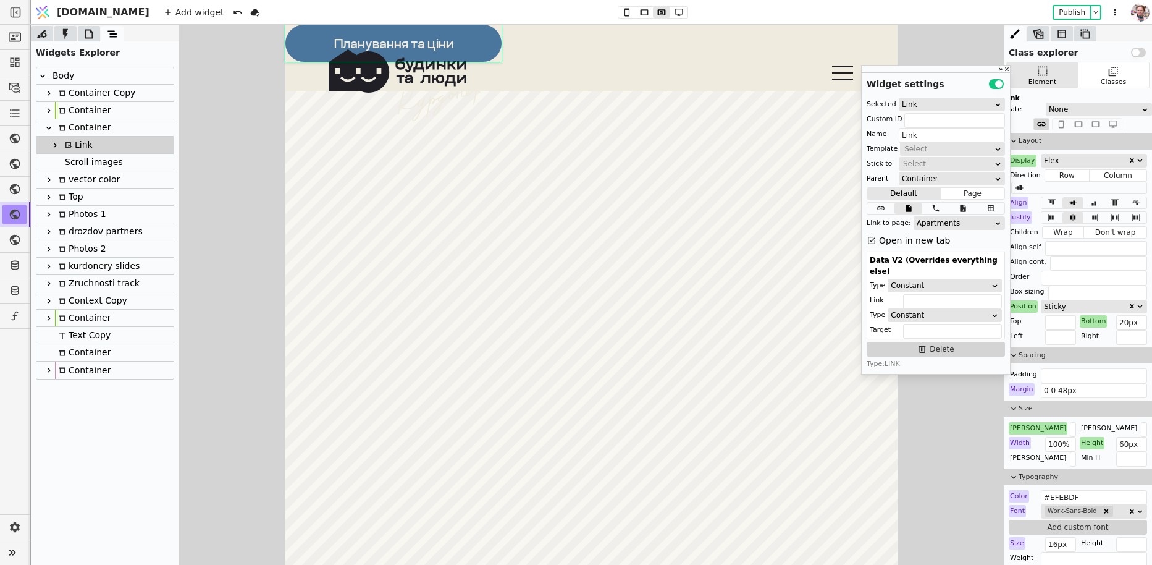
click at [1094, 321] on div "Bottom" at bounding box center [1093, 321] width 27 height 12
click at [1091, 337] on button "Reset" at bounding box center [1094, 336] width 32 height 15
click at [1058, 324] on input "text" at bounding box center [1060, 322] width 31 height 15
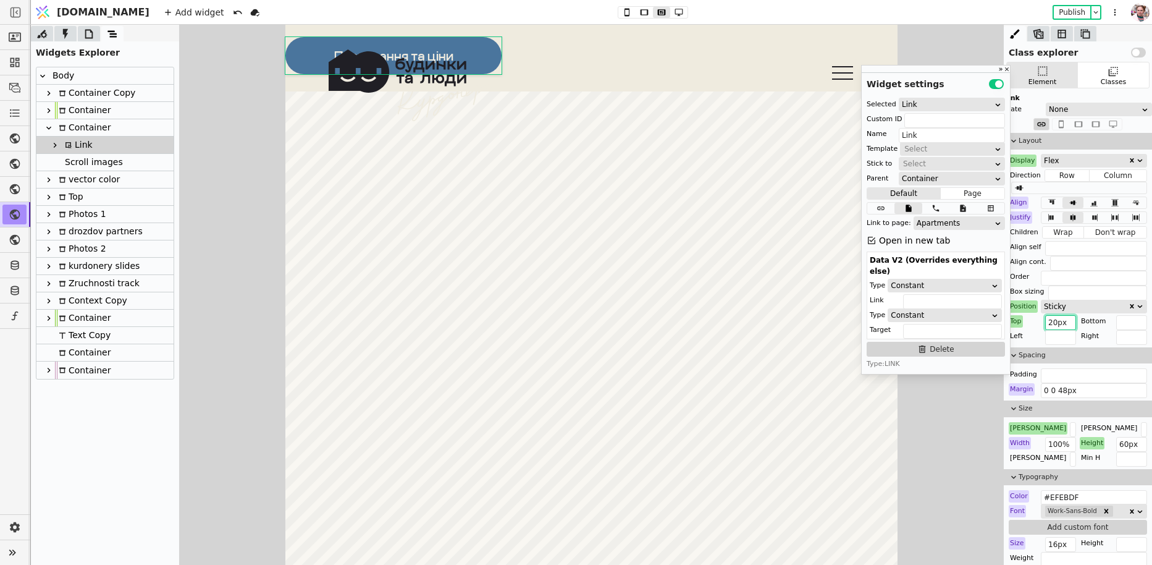
click at [1057, 321] on input "20px" at bounding box center [1060, 322] width 31 height 15
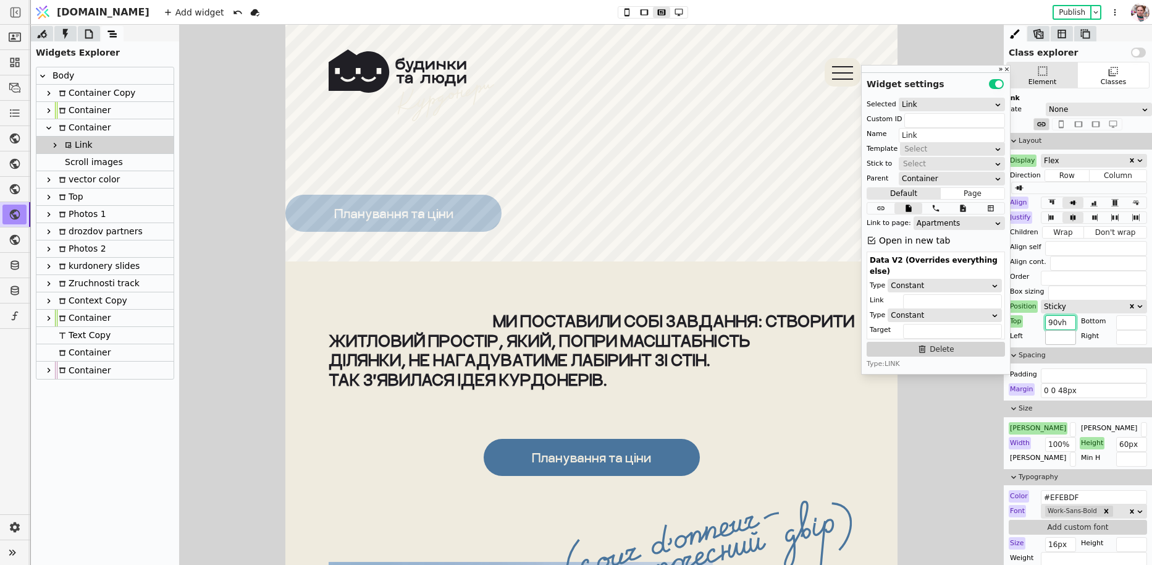
type input "90vh"
click at [1049, 337] on input "text" at bounding box center [1060, 337] width 31 height 15
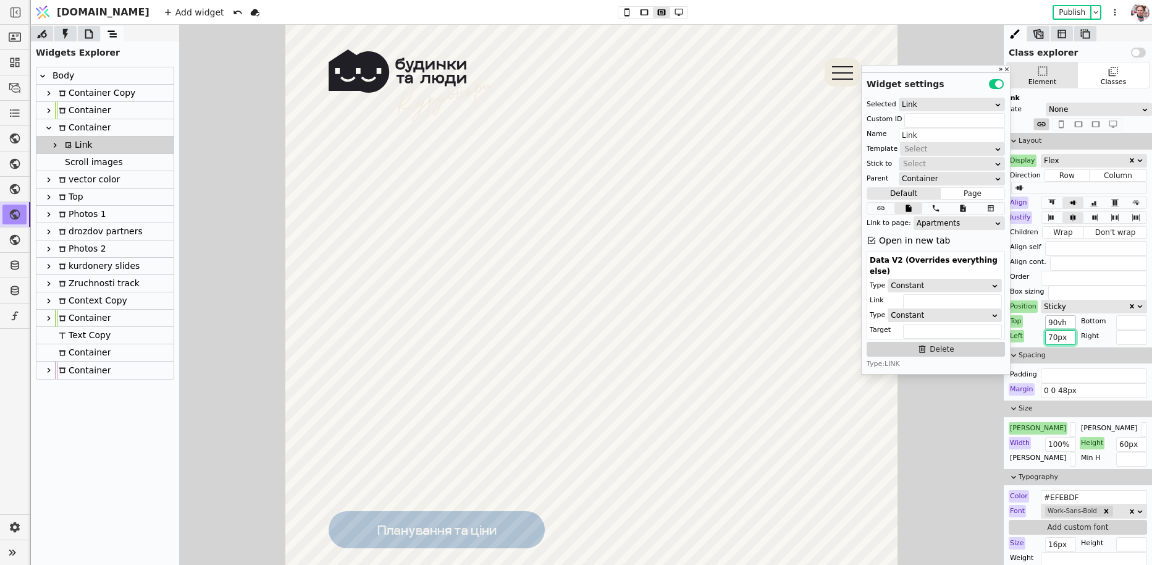
type input "70px"
drag, startPoint x: 1056, startPoint y: 320, endPoint x: 1049, endPoint y: 321, distance: 7.5
click at [1049, 321] on input "90vh" at bounding box center [1060, 322] width 31 height 15
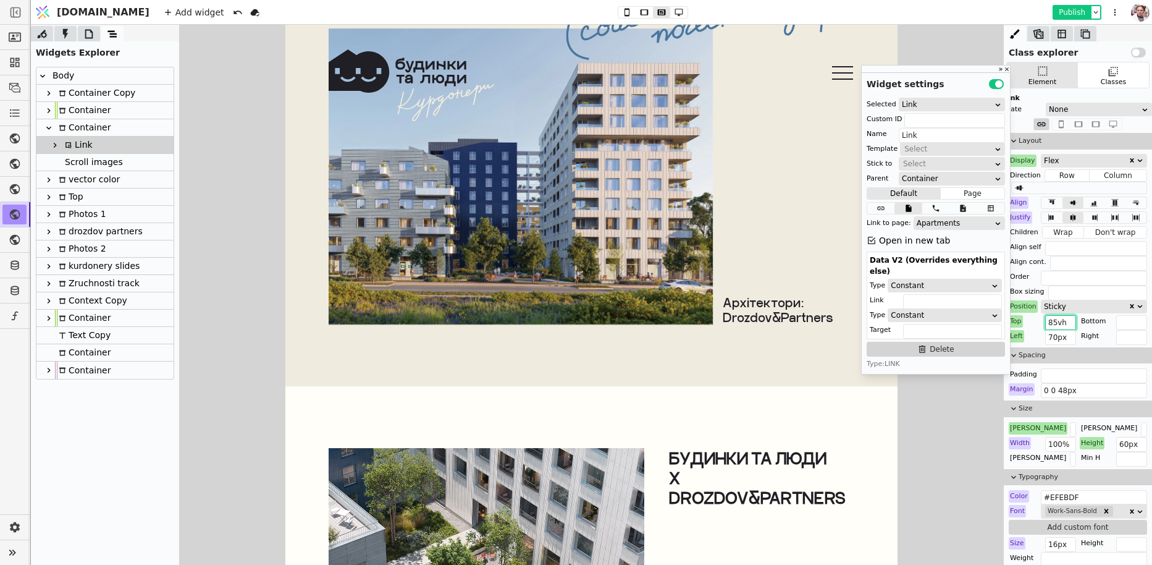
type input "85vh"
click at [1063, 9] on button "Publish" at bounding box center [1072, 12] width 36 height 12
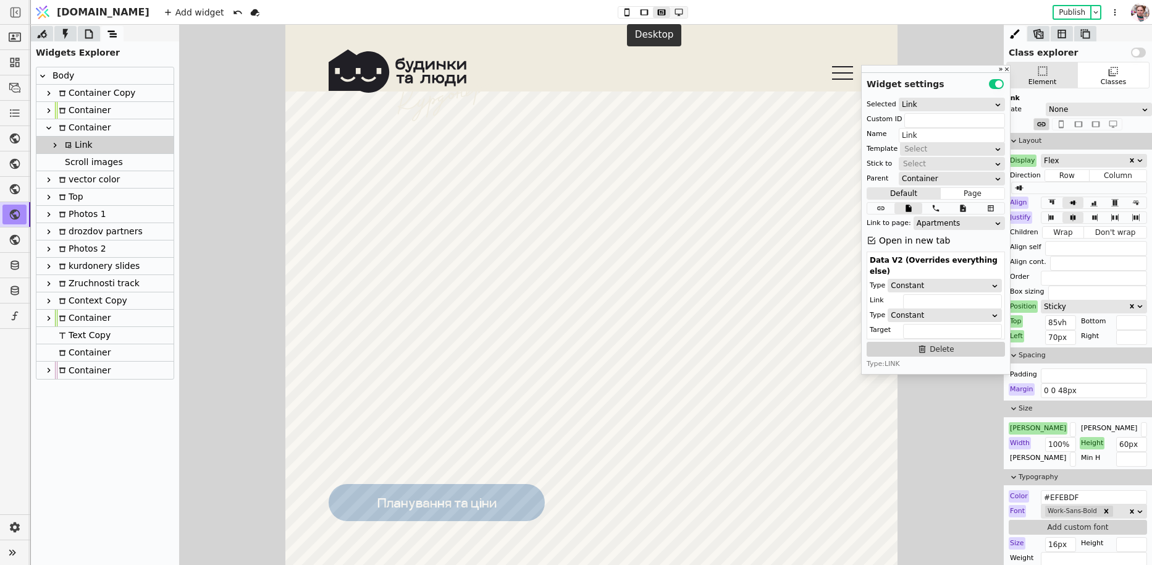
click at [672, 9] on icon at bounding box center [679, 12] width 15 height 9
type input "130px auto 0"
type input "385px"
type input "72px"
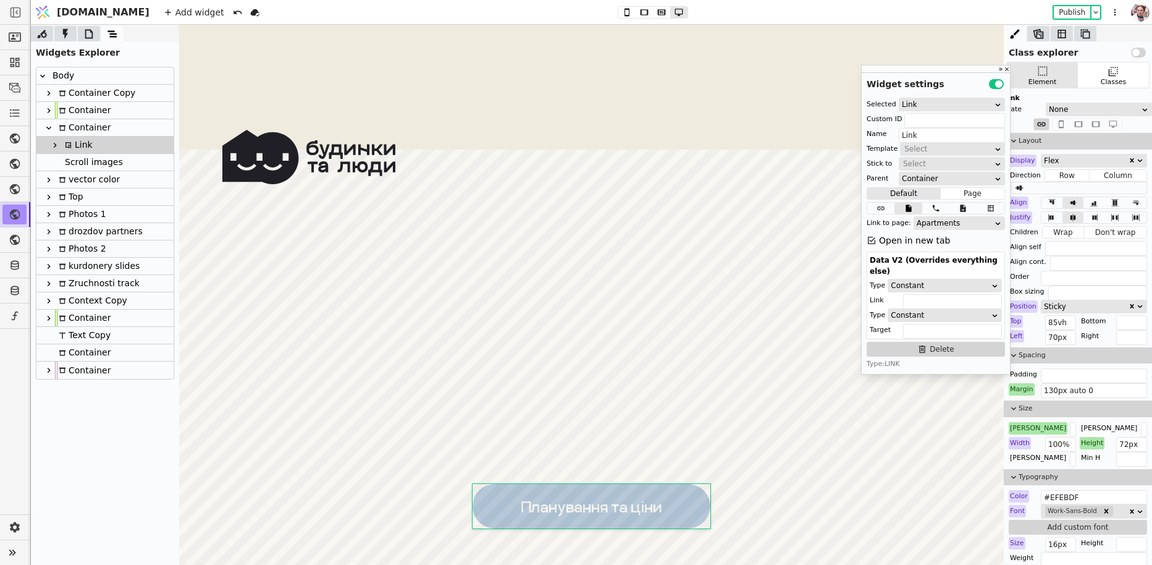
click at [1028, 390] on div "Margin" at bounding box center [1022, 389] width 26 height 12
click at [1019, 402] on button "Reset" at bounding box center [1023, 404] width 32 height 15
type input "0 0 48px"
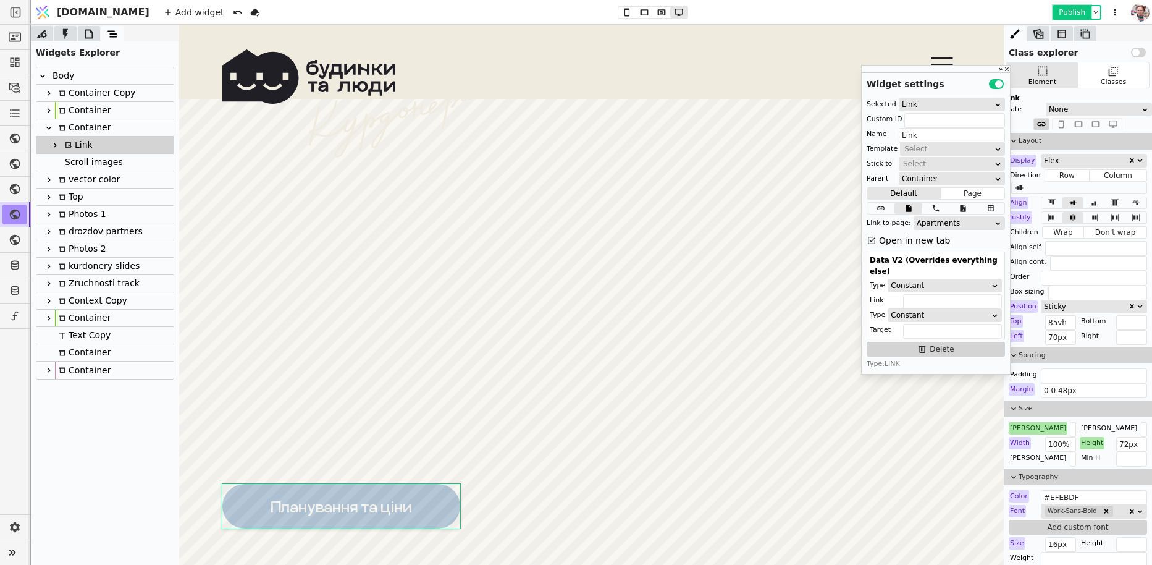
click at [1059, 13] on button "Publish" at bounding box center [1072, 12] width 36 height 12
click at [84, 130] on div "Container" at bounding box center [83, 127] width 56 height 17
type input "video-cont"
type input "Container"
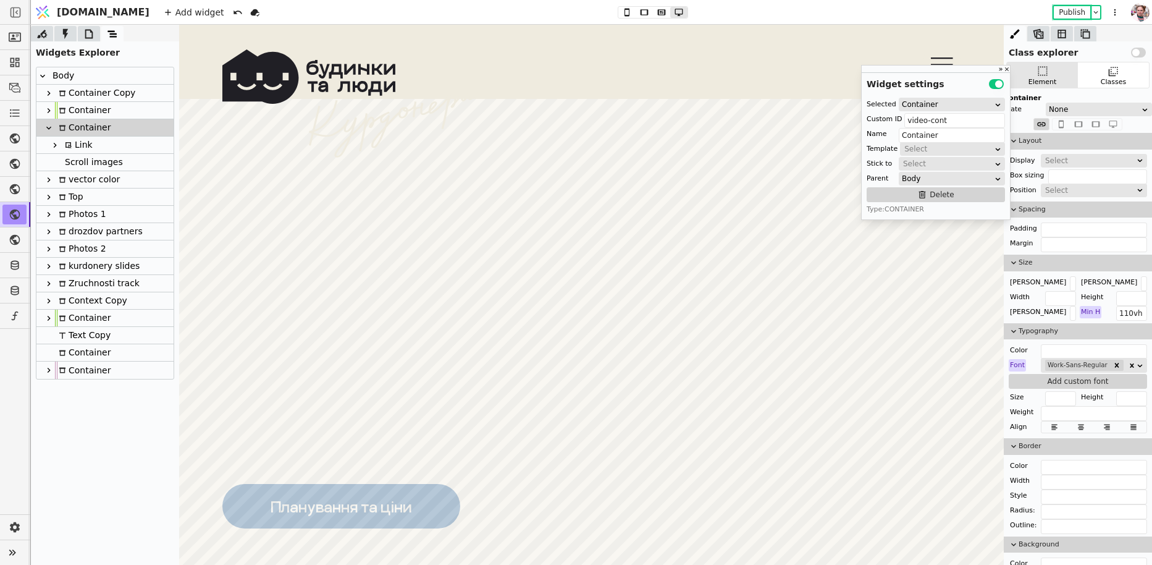
click at [84, 144] on div "Link" at bounding box center [77, 145] width 32 height 17
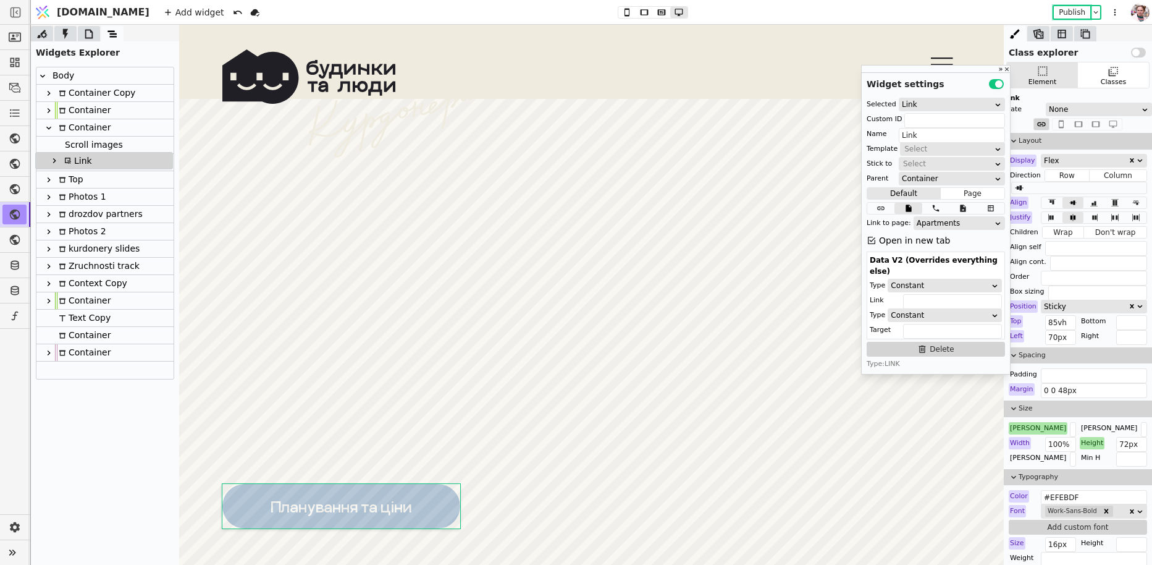
drag, startPoint x: 80, startPoint y: 145, endPoint x: 79, endPoint y: 164, distance: 19.2
click at [79, 164] on div "Body Container Copy Container Container Link Scroll images vector color Top Pho…" at bounding box center [104, 222] width 137 height 311
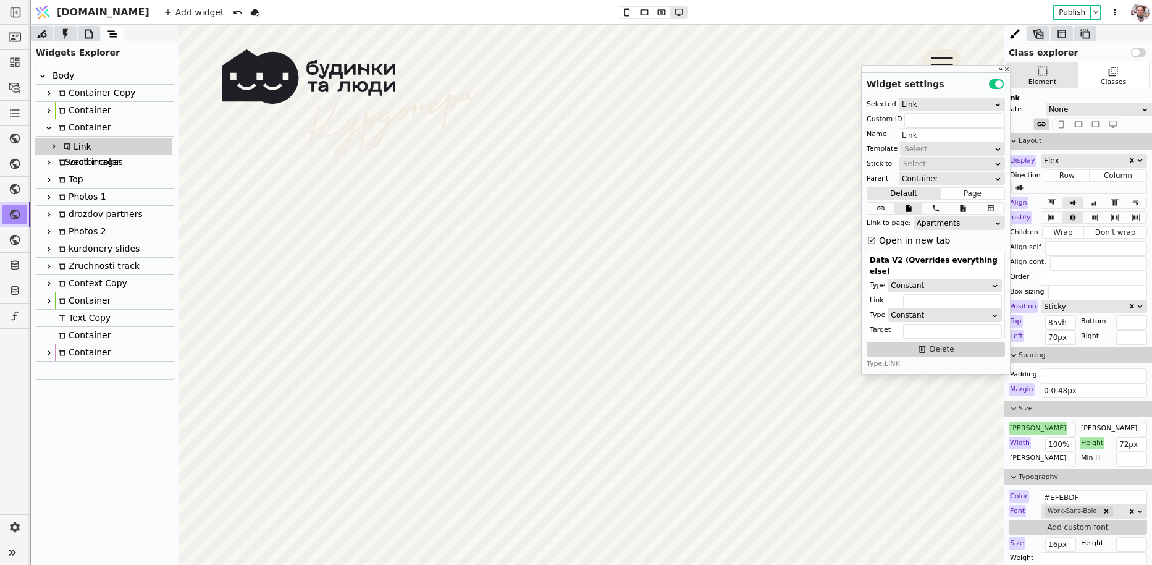
drag, startPoint x: 78, startPoint y: 166, endPoint x: 77, endPoint y: 147, distance: 19.2
click at [77, 147] on div "Body Container Copy Container Container Scroll images Link vector color Top Pho…" at bounding box center [104, 222] width 137 height 311
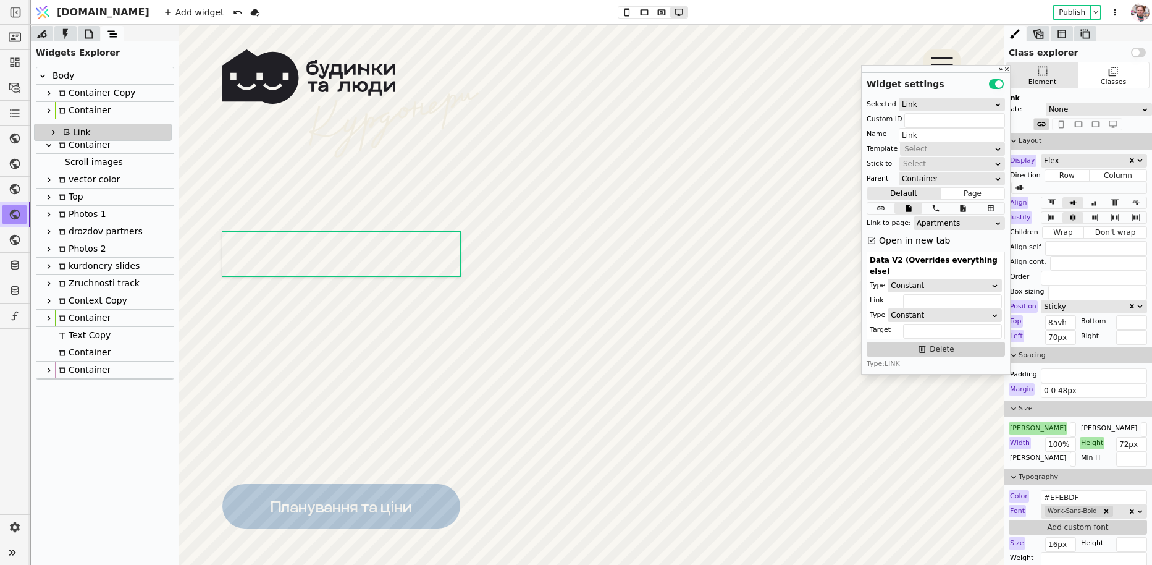
drag, startPoint x: 73, startPoint y: 145, endPoint x: 70, endPoint y: 129, distance: 16.3
click at [70, 129] on div "Body Container Copy Container Container Link Scroll images vector color Top Pho…" at bounding box center [104, 222] width 137 height 311
click at [68, 78] on div "Body" at bounding box center [61, 75] width 25 height 17
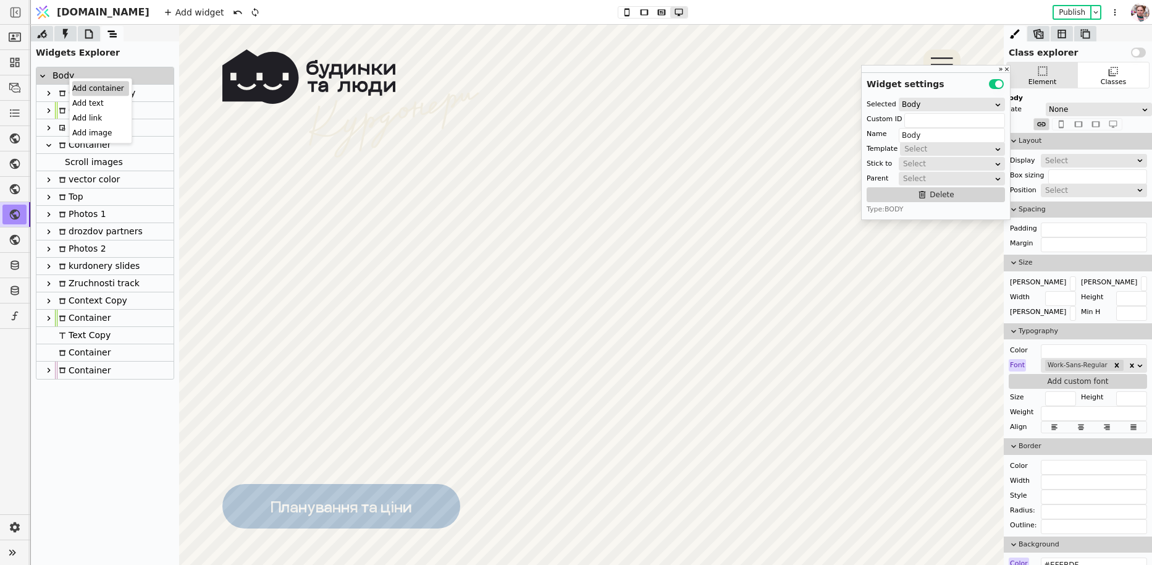
click at [77, 84] on div "Add container" at bounding box center [100, 88] width 57 height 15
type input "Container"
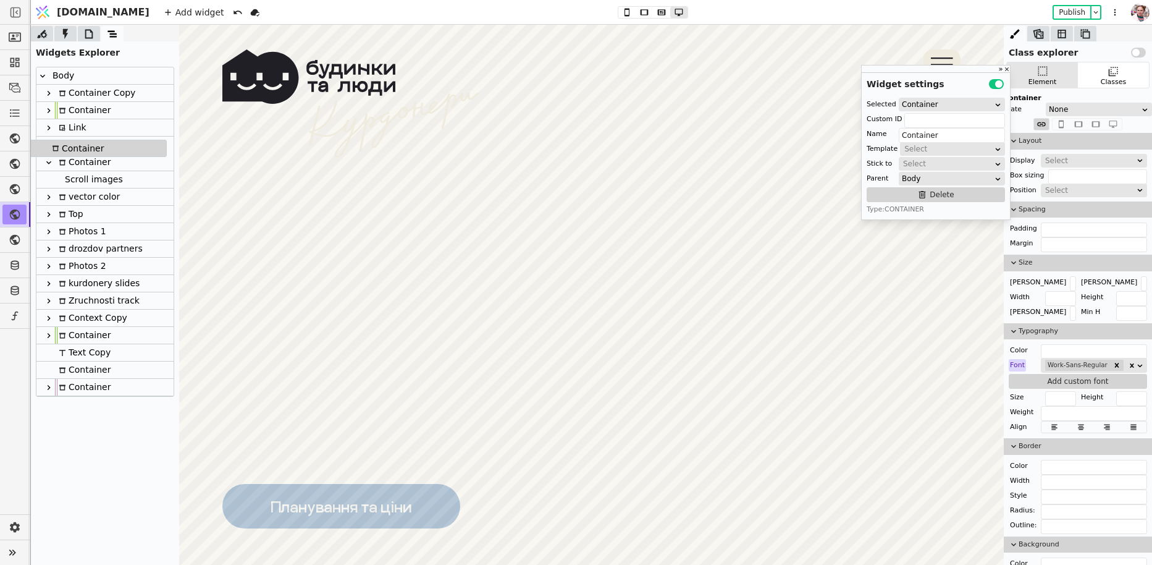
drag, startPoint x: 64, startPoint y: 390, endPoint x: 56, endPoint y: 147, distance: 243.6
click at [56, 147] on div "Body Container Copy Container Link Container Scroll images vector color Top Pho…" at bounding box center [104, 231] width 137 height 329
click at [48, 164] on icon at bounding box center [49, 163] width 10 height 10
type input "video-cont"
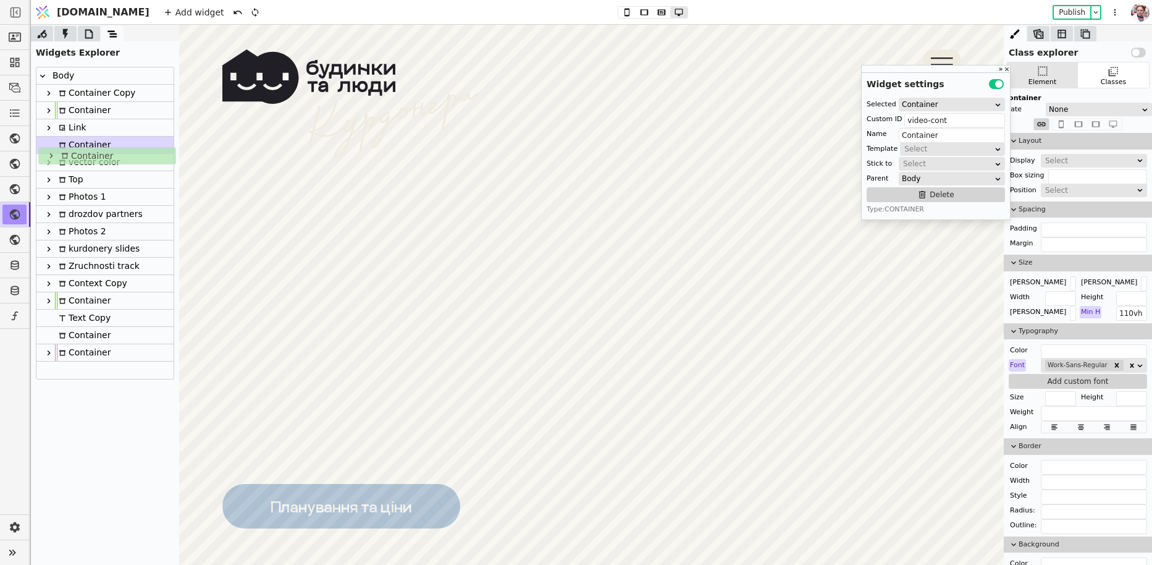
drag, startPoint x: 72, startPoint y: 166, endPoint x: 75, endPoint y: 156, distance: 10.9
click at [75, 156] on div "Body Container Copy Container Link Container Container vector color Top Photos …" at bounding box center [104, 222] width 137 height 311
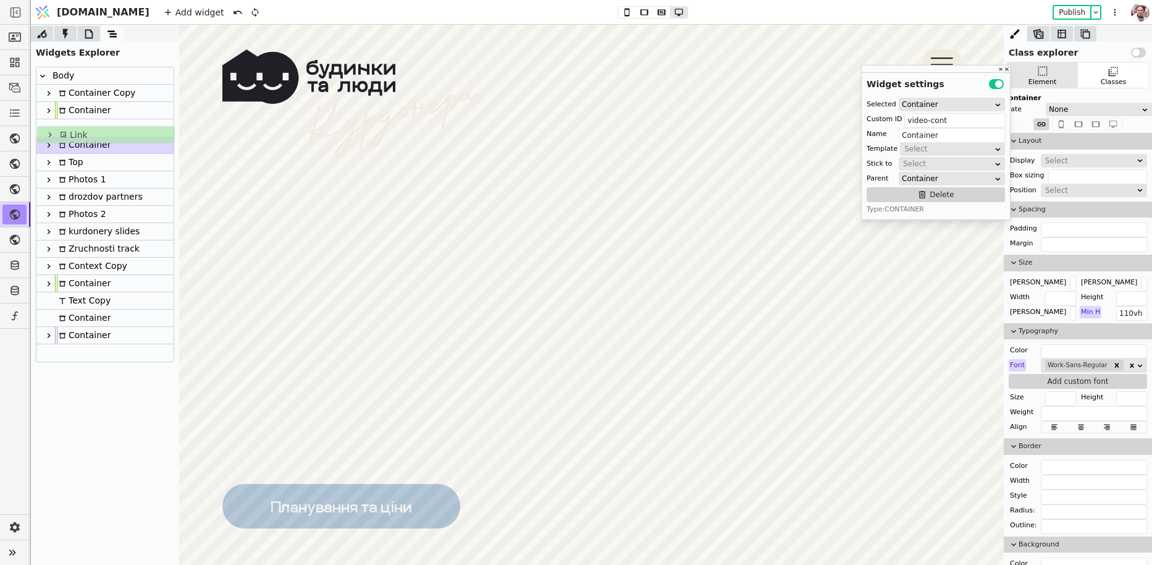
drag, startPoint x: 73, startPoint y: 126, endPoint x: 74, endPoint y: 136, distance: 9.9
click at [74, 136] on div "Body Container Copy Container Link Container vector color Top Photos 1 drozdov …" at bounding box center [104, 214] width 137 height 294
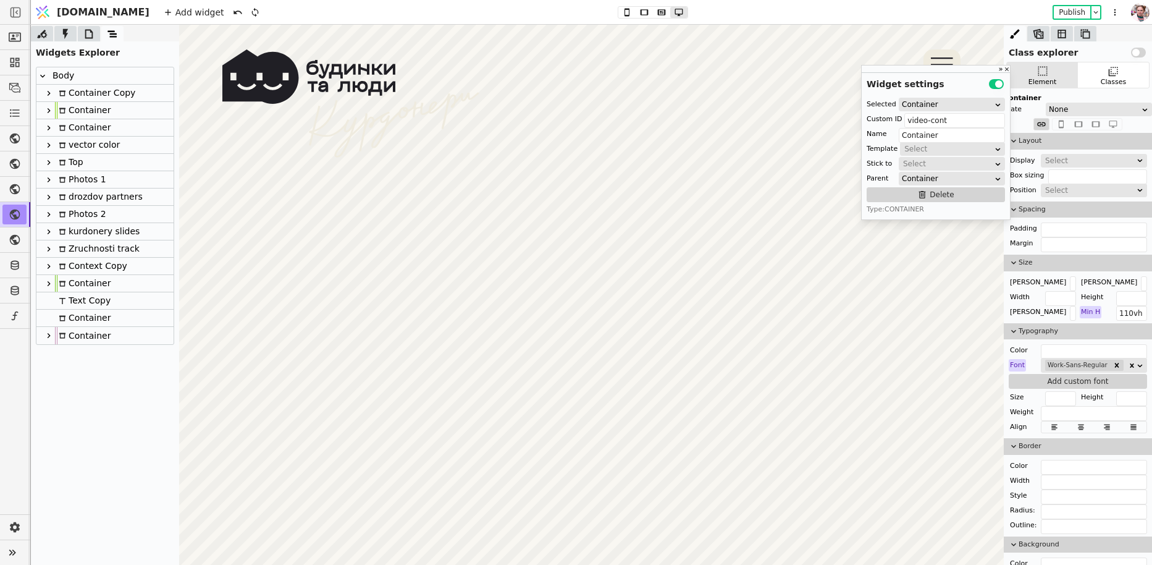
click at [48, 127] on icon at bounding box center [49, 128] width 10 height 10
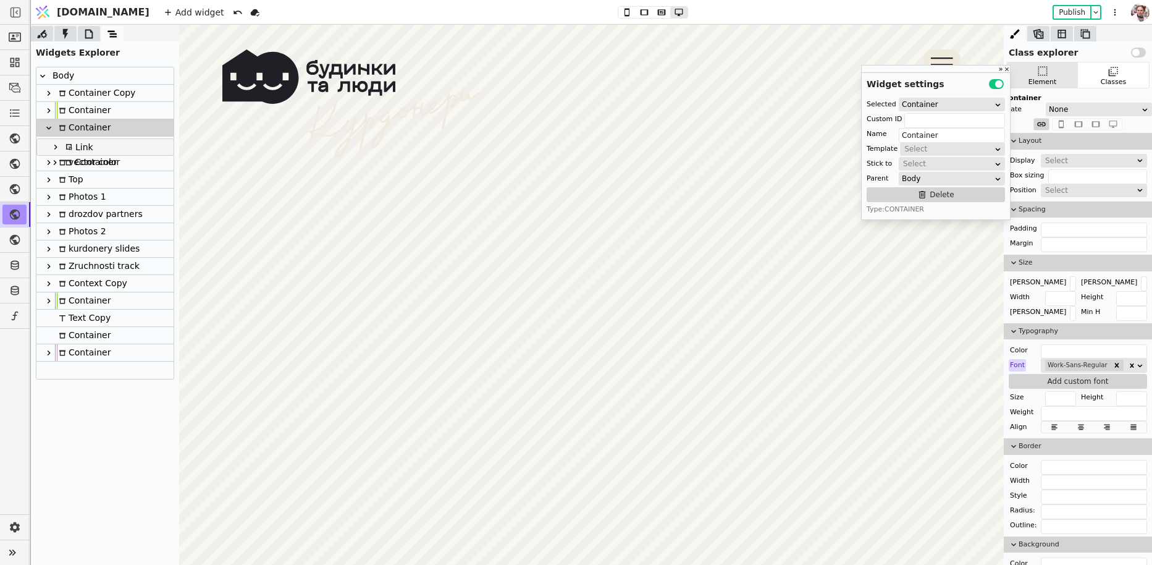
drag, startPoint x: 78, startPoint y: 164, endPoint x: 78, endPoint y: 145, distance: 19.2
click at [78, 145] on div "Body Container Copy Container Container Container Link vector color Top Photos …" at bounding box center [104, 222] width 137 height 311
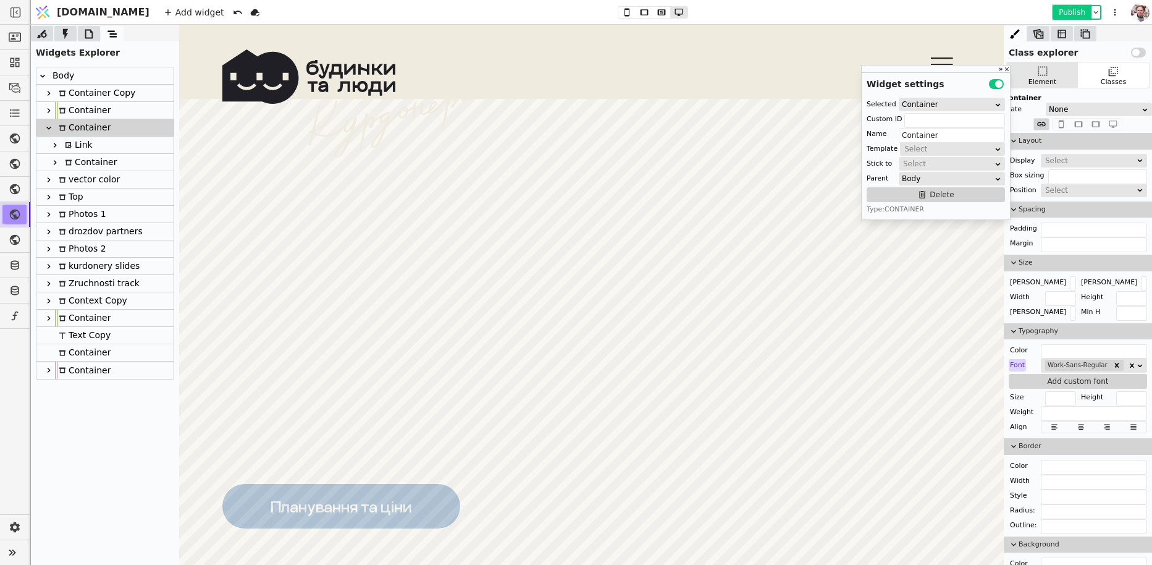
click at [1072, 14] on button "Publish" at bounding box center [1072, 12] width 36 height 12
click at [94, 146] on div "Link" at bounding box center [104, 145] width 137 height 17
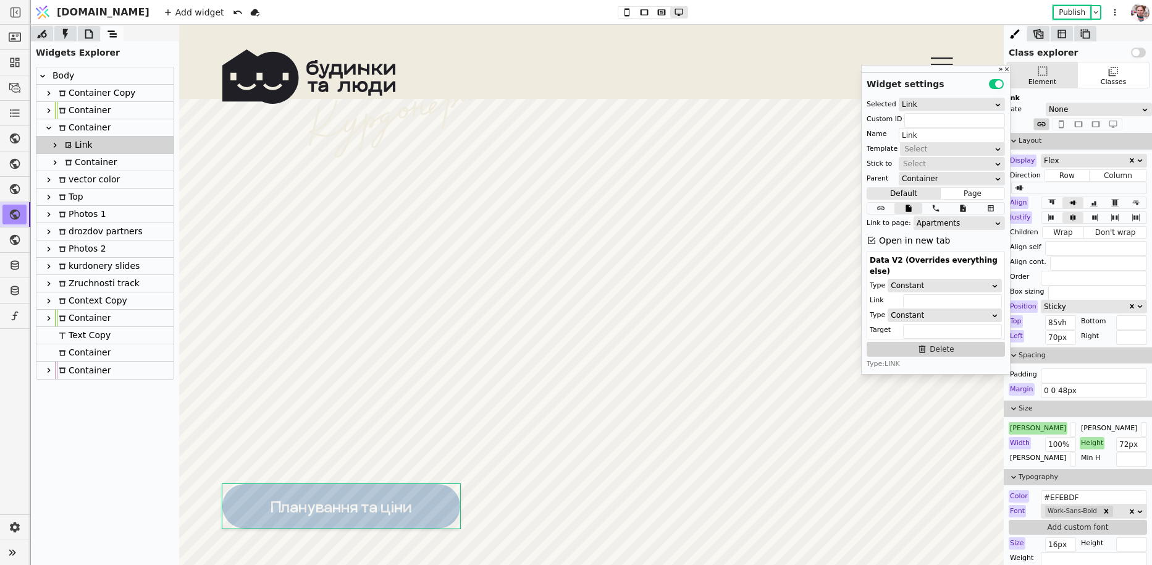
click at [75, 131] on div "Container" at bounding box center [83, 127] width 56 height 17
type input "Container"
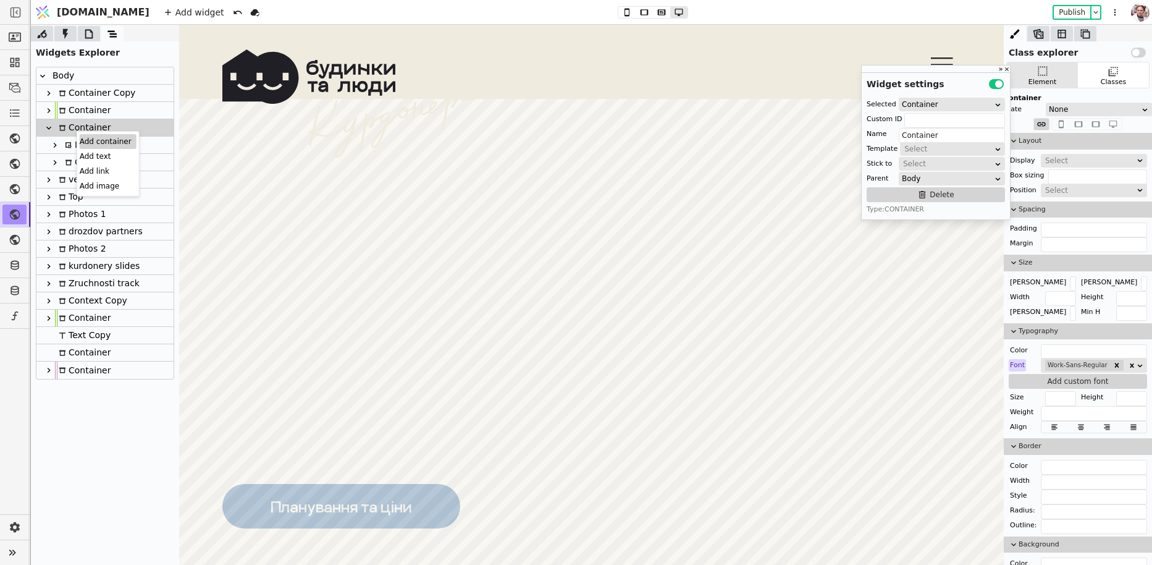
click at [83, 135] on div "Add container" at bounding box center [108, 141] width 57 height 15
drag, startPoint x: 79, startPoint y: 182, endPoint x: 76, endPoint y: 145, distance: 37.2
click at [76, 145] on div "Body Container Copy Container Container Link Container Container vector color T…" at bounding box center [104, 231] width 137 height 329
drag, startPoint x: 75, startPoint y: 165, endPoint x: 76, endPoint y: 154, distance: 11.1
click at [76, 154] on div "Body Container Copy Container Container Container Link Container vector color T…" at bounding box center [104, 231] width 137 height 329
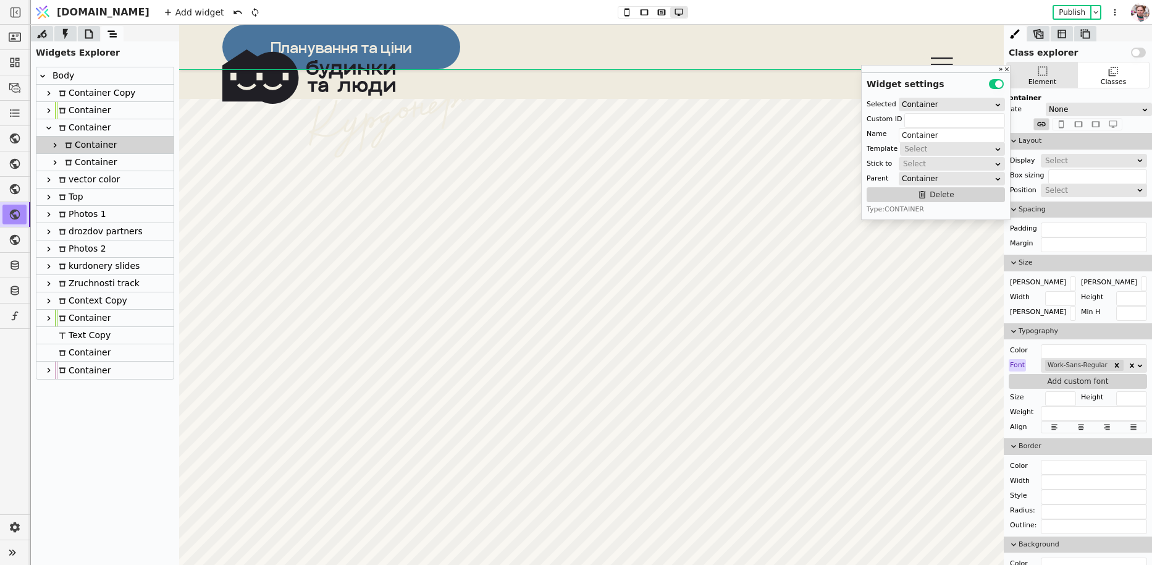
click at [74, 143] on div "Container" at bounding box center [89, 145] width 56 height 17
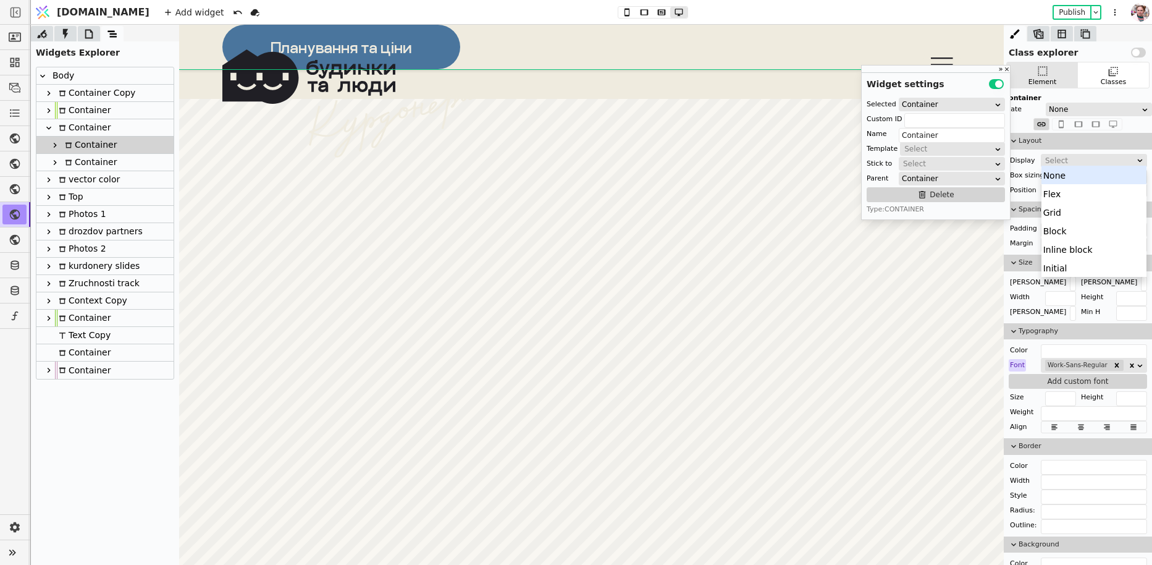
click at [1050, 157] on div "Select" at bounding box center [1090, 160] width 90 height 12
click at [1055, 230] on div "Block" at bounding box center [1095, 230] width 106 height 19
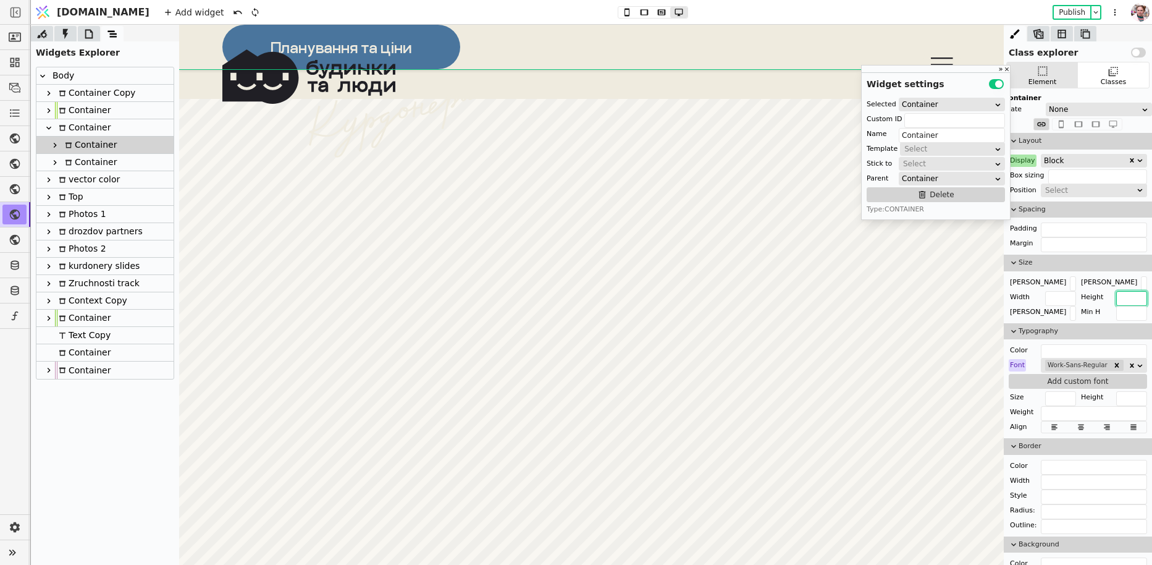
click at [1118, 295] on input "text" at bounding box center [1131, 298] width 31 height 15
type input "0"
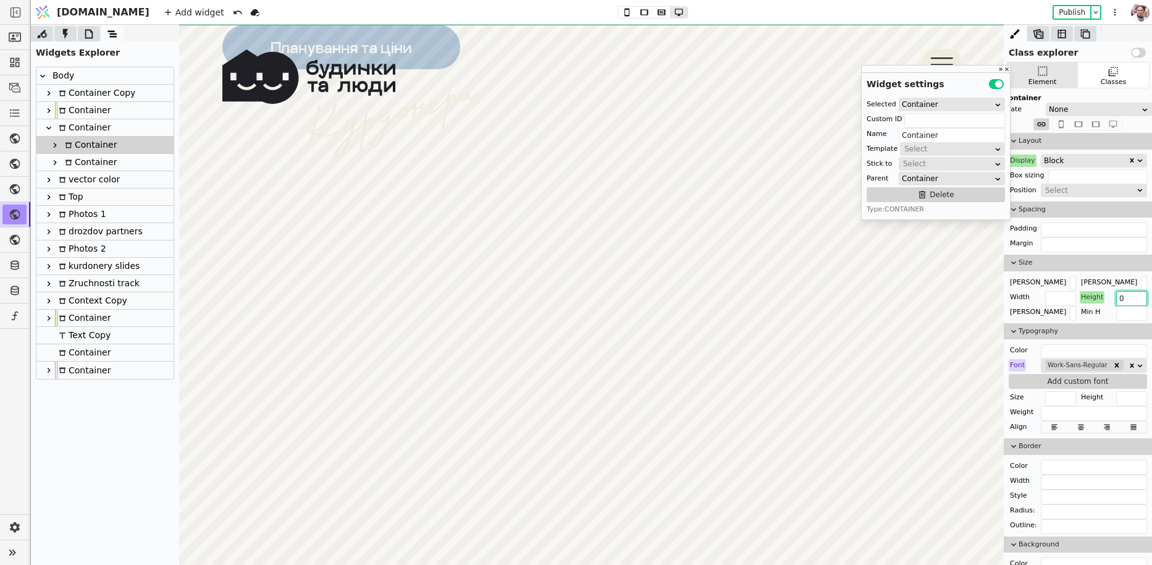
click at [86, 133] on div "Container" at bounding box center [83, 127] width 56 height 17
click at [88, 159] on div "Container" at bounding box center [89, 162] width 56 height 17
type input "video-cont"
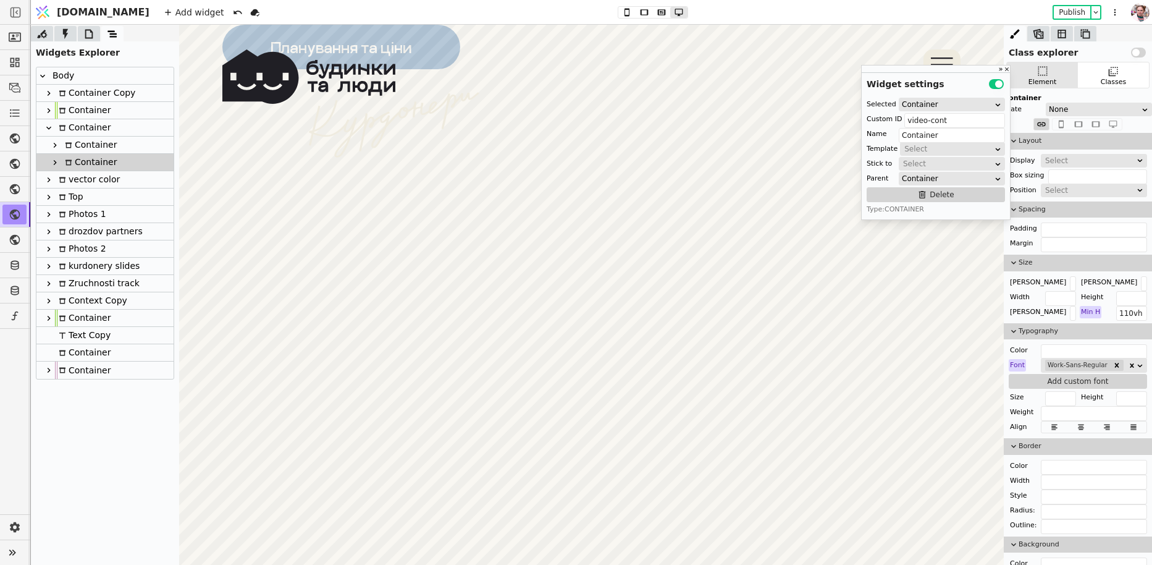
click at [87, 148] on div "Container" at bounding box center [89, 145] width 56 height 17
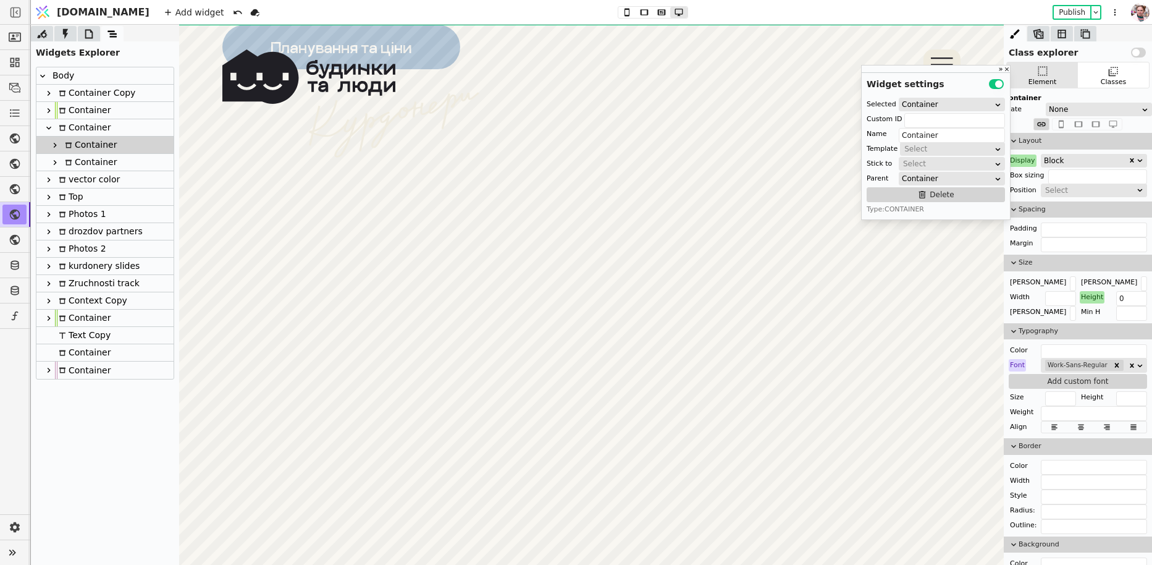
click at [56, 164] on icon at bounding box center [55, 163] width 10 height 10
type input "video-cont"
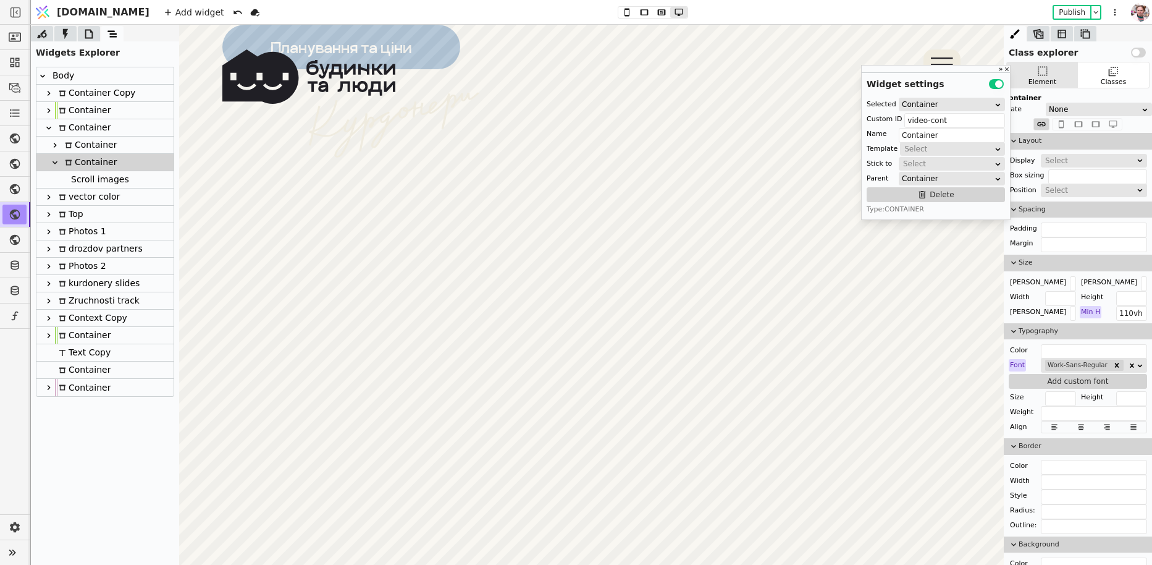
click at [70, 179] on div "Scroll images" at bounding box center [98, 179] width 62 height 17
type input "Scroll images"
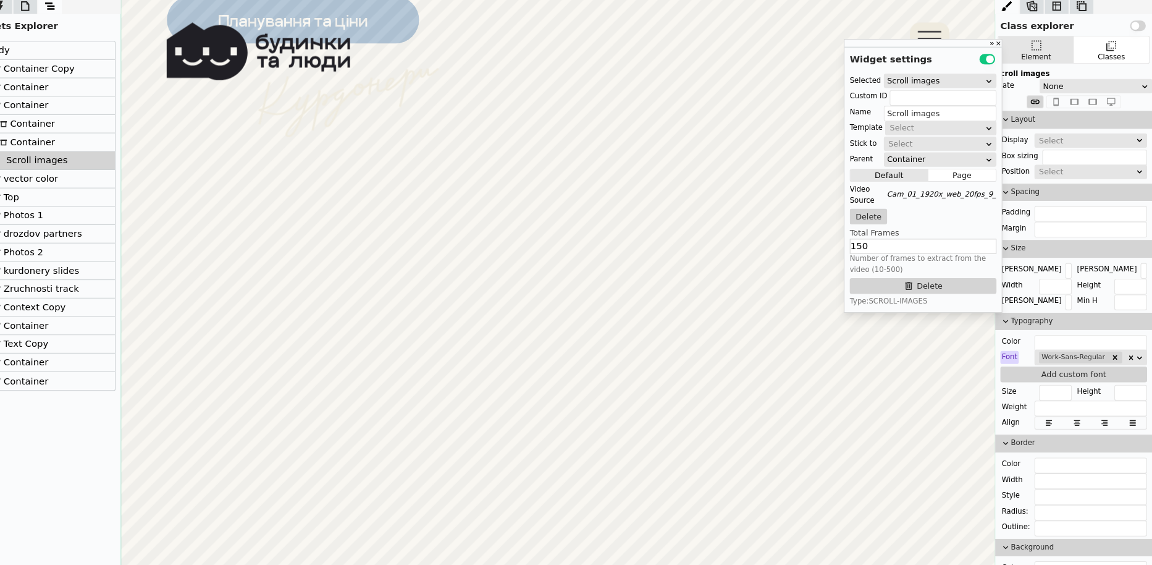
scroll to position [0, 0]
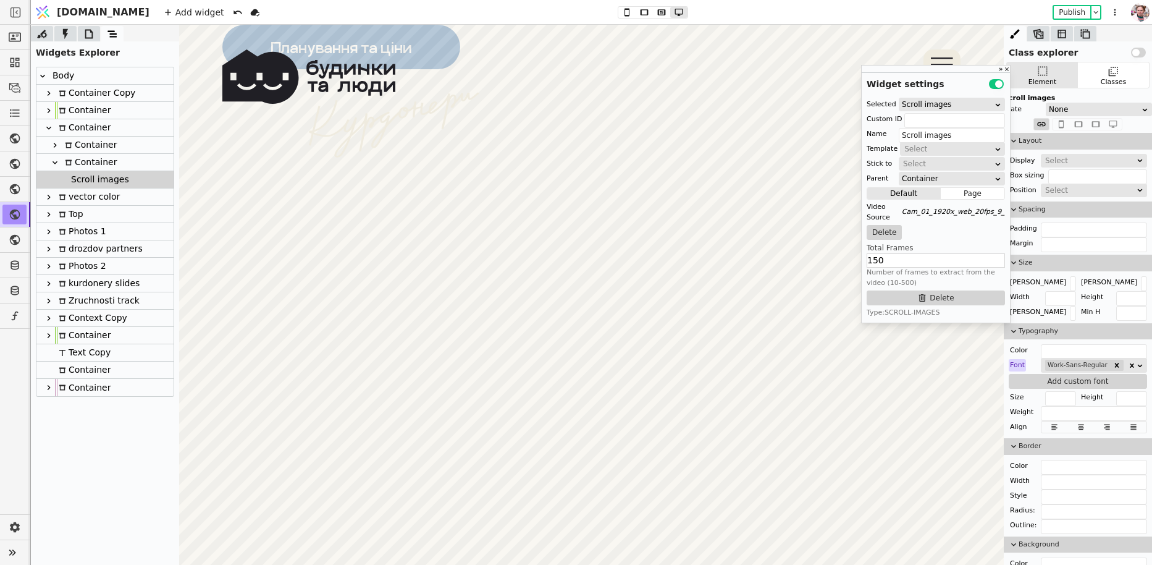
click at [77, 171] on div "Container" at bounding box center [89, 162] width 56 height 17
type input "video-cont"
type input "Container"
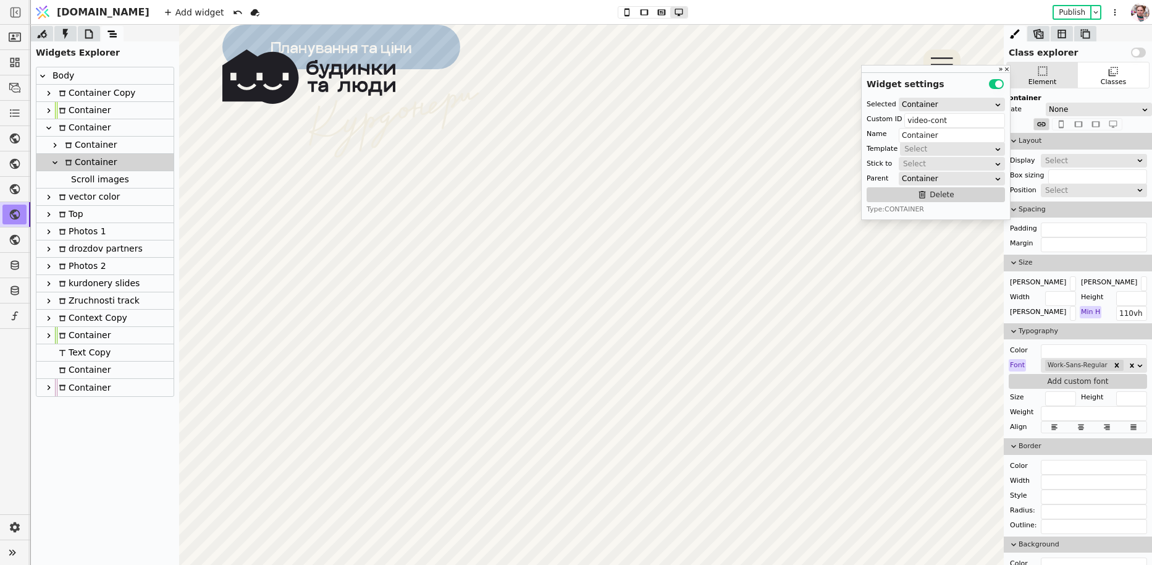
click at [57, 146] on icon at bounding box center [55, 145] width 10 height 10
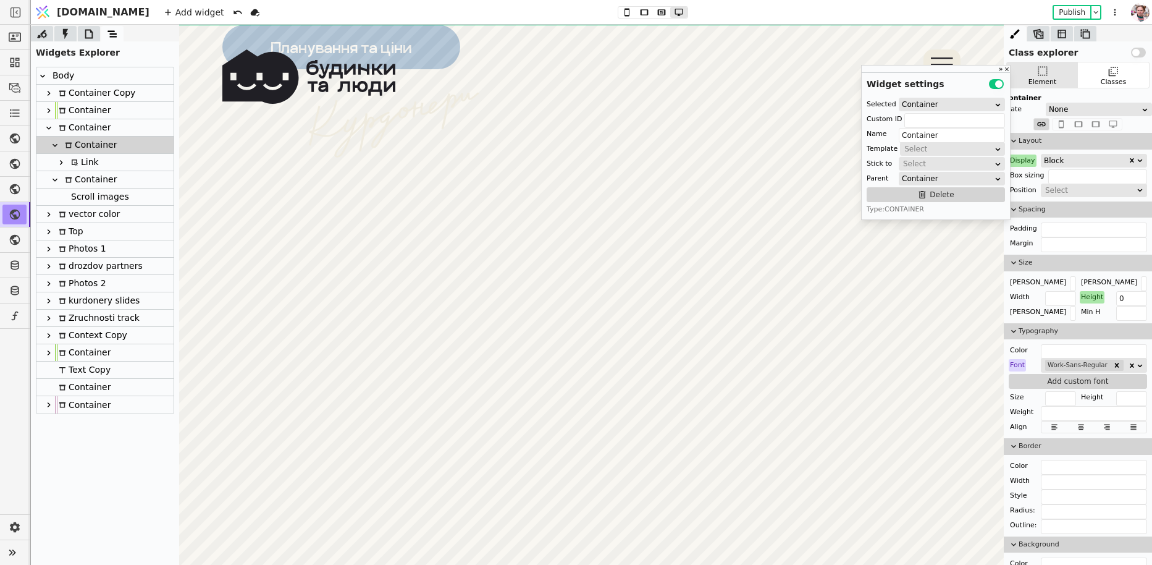
click at [86, 162] on div "Link" at bounding box center [83, 162] width 32 height 17
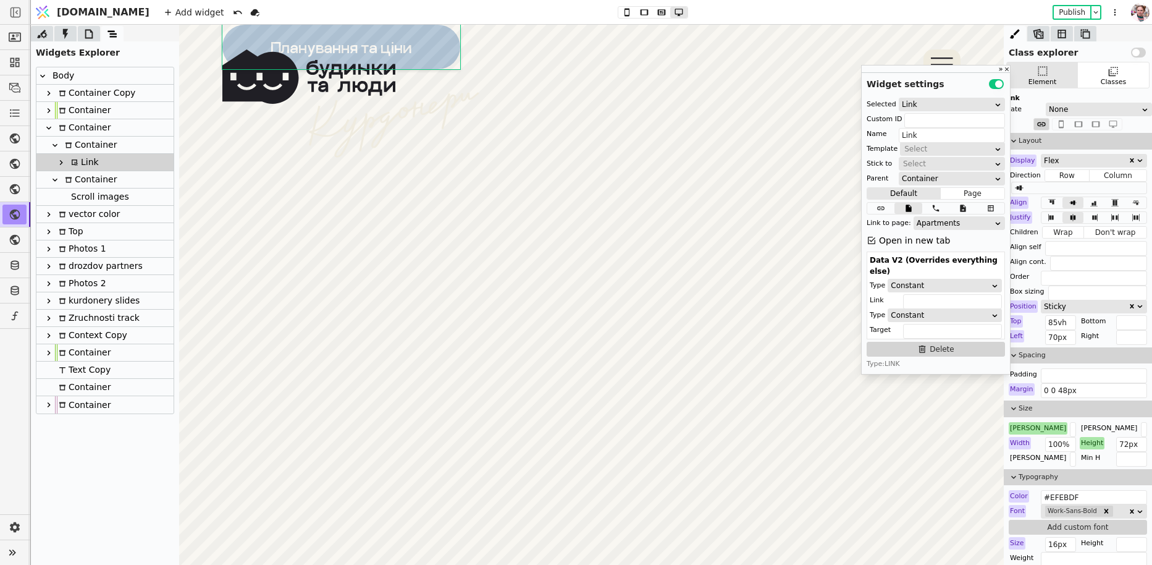
click at [83, 149] on div "Container" at bounding box center [89, 145] width 56 height 17
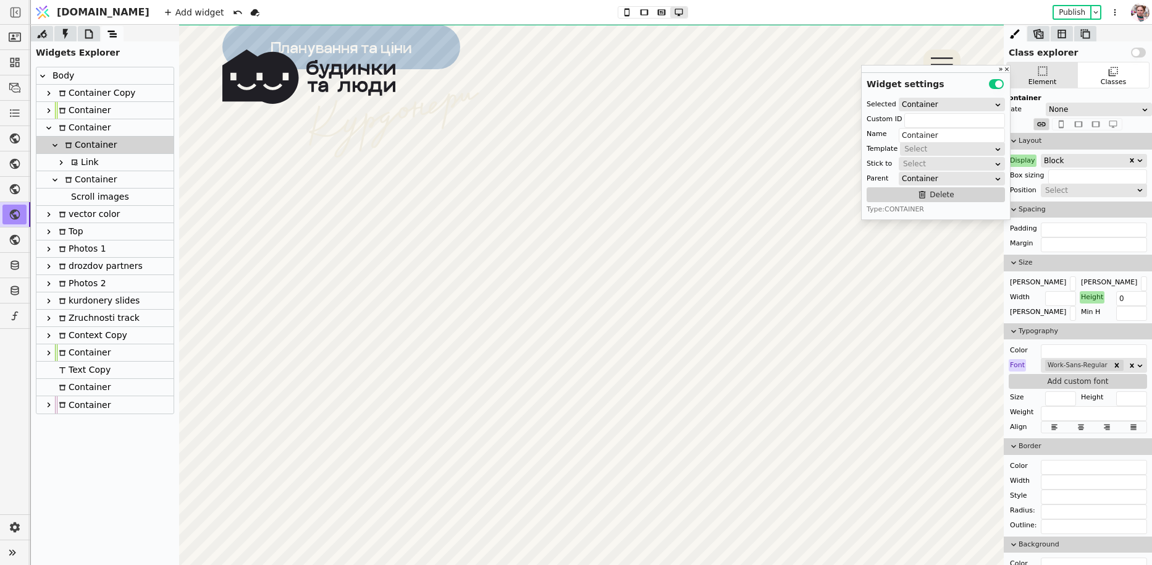
click at [81, 163] on div "Link" at bounding box center [83, 162] width 32 height 17
type input "Link"
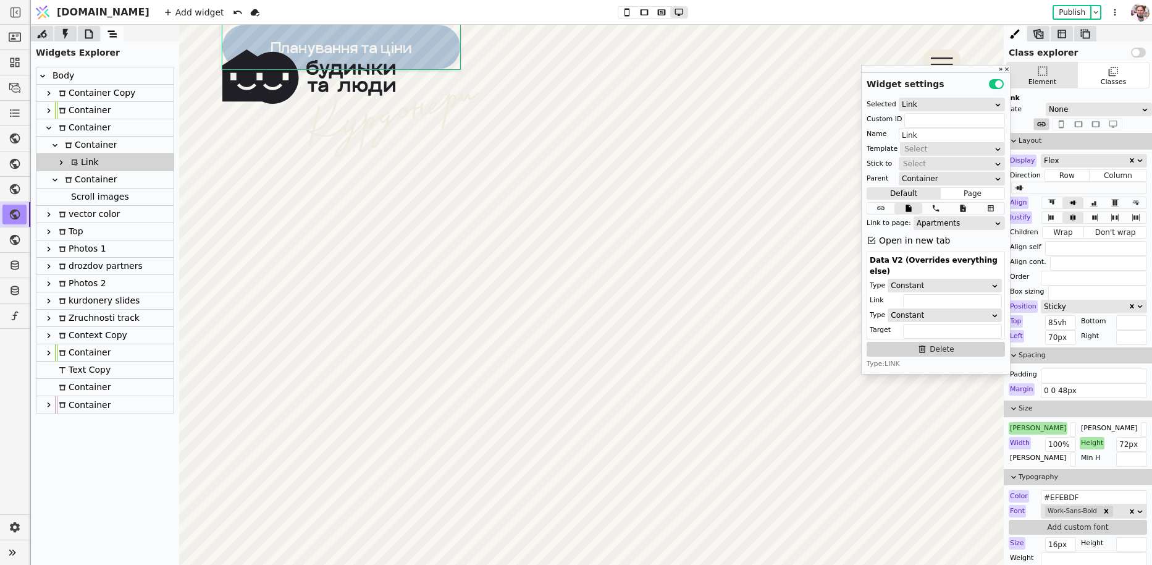
click at [618, 18] on div at bounding box center [653, 12] width 70 height 12
click at [620, 15] on icon at bounding box center [627, 12] width 15 height 9
type input "56px"
type input "40px"
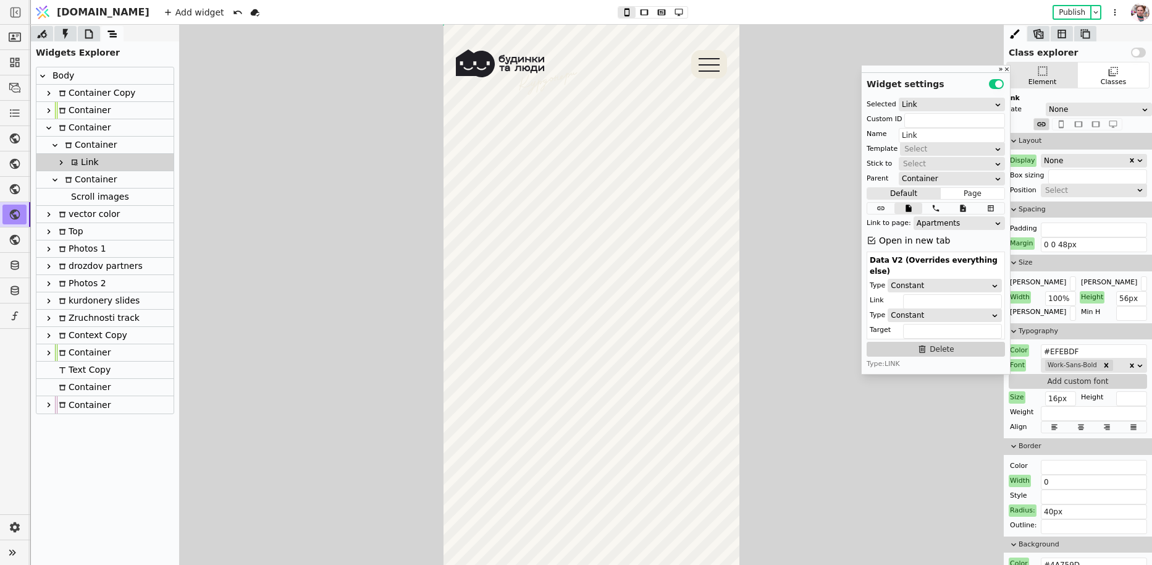
click at [98, 151] on div "Container" at bounding box center [89, 145] width 56 height 17
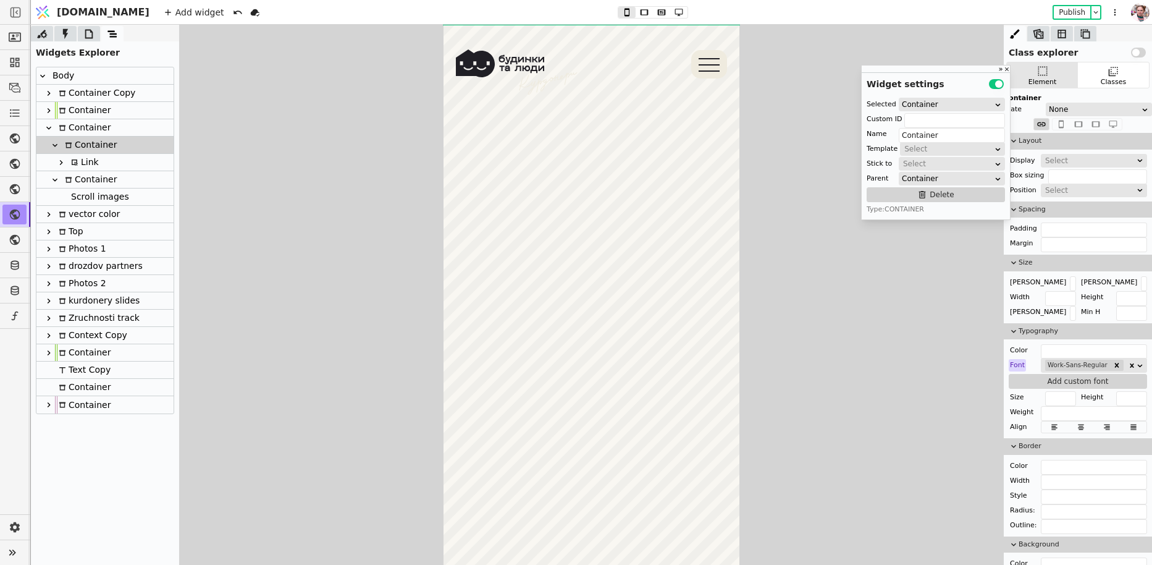
click at [84, 158] on div "Link" at bounding box center [83, 162] width 32 height 17
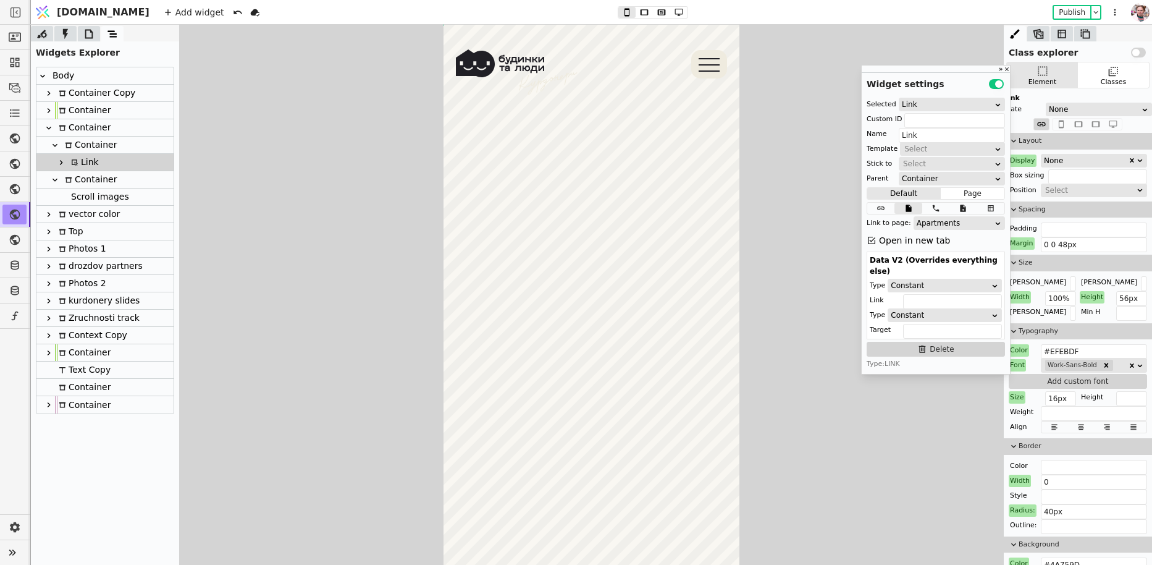
click at [82, 146] on div "Container" at bounding box center [89, 145] width 56 height 17
type input "Container"
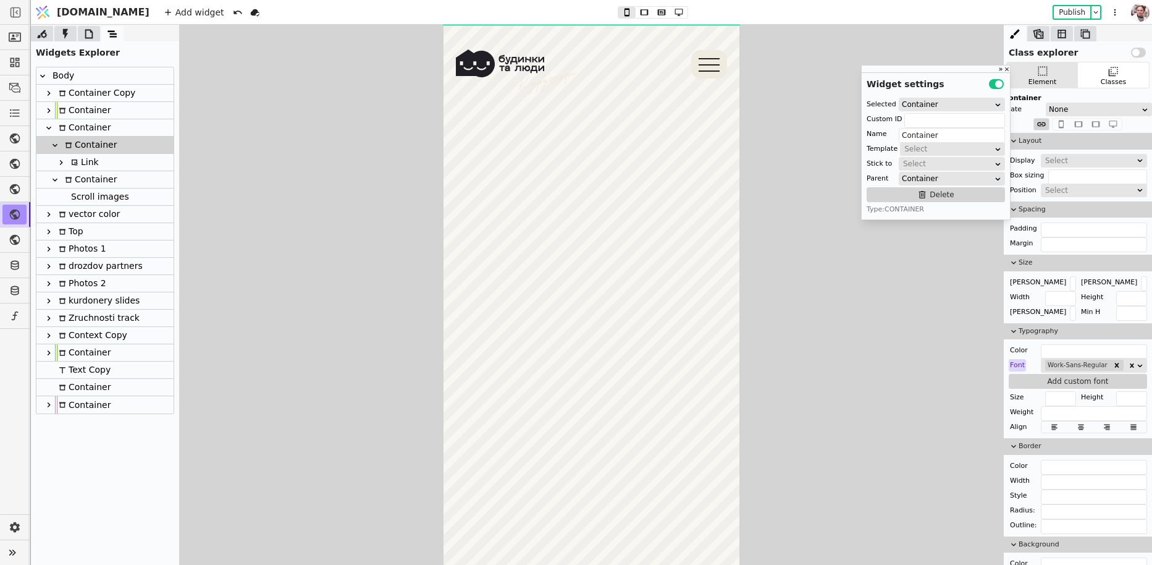
click at [636, 4] on div "Add widget Publish" at bounding box center [642, 12] width 973 height 24
click at [654, 14] on icon at bounding box center [661, 12] width 15 height 9
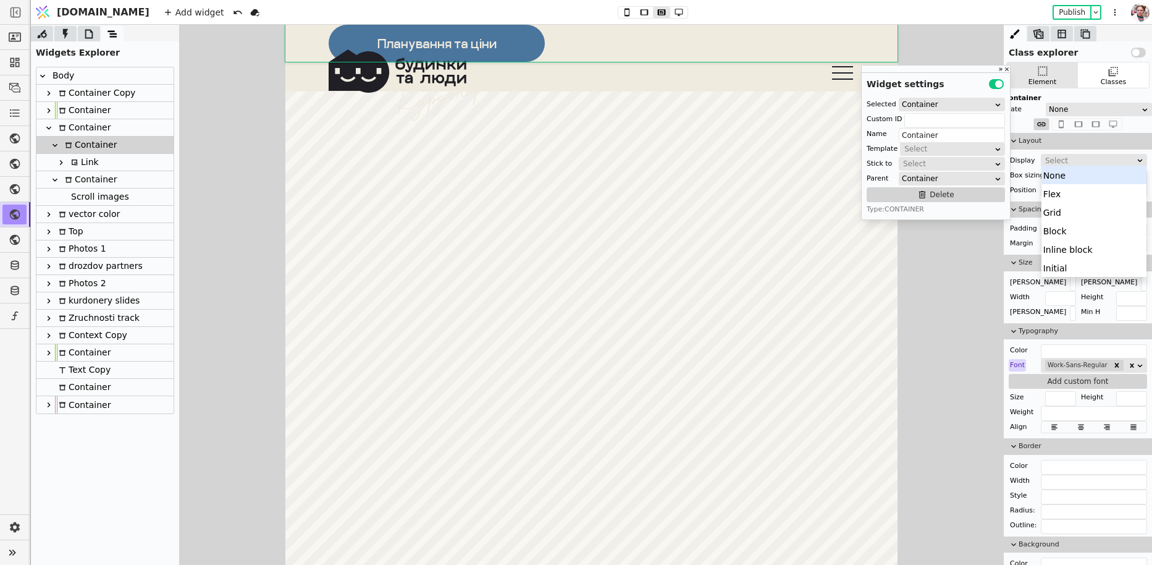
click at [1058, 159] on div "Select" at bounding box center [1090, 160] width 90 height 12
click at [1053, 184] on div "Select" at bounding box center [1090, 190] width 90 height 12
click at [1052, 243] on div "Absolute" at bounding box center [1095, 241] width 106 height 19
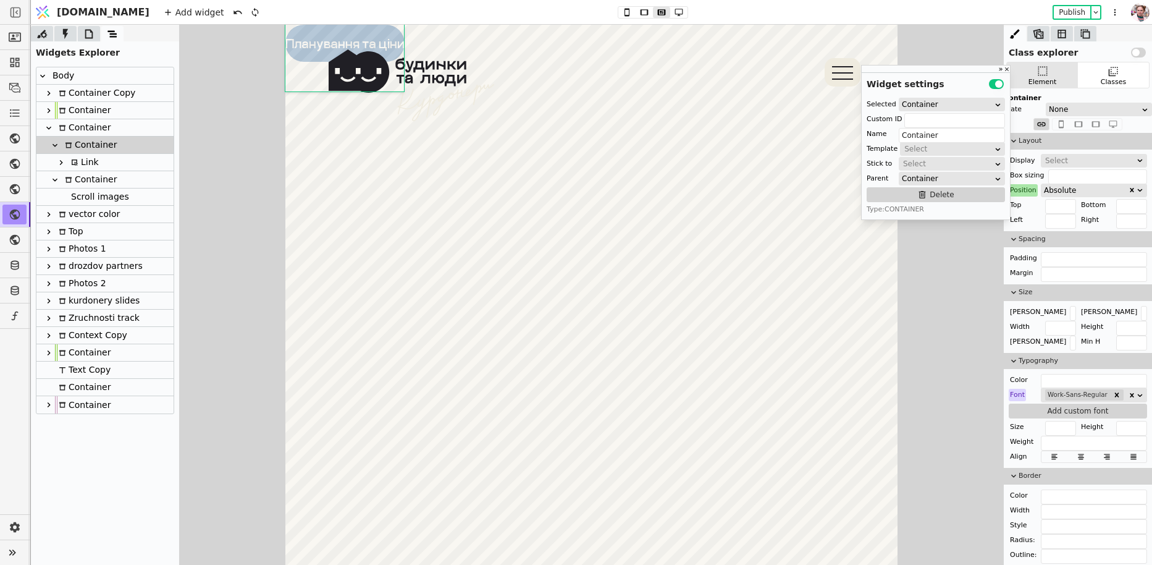
click at [1057, 190] on div "Absolute" at bounding box center [1086, 190] width 84 height 12
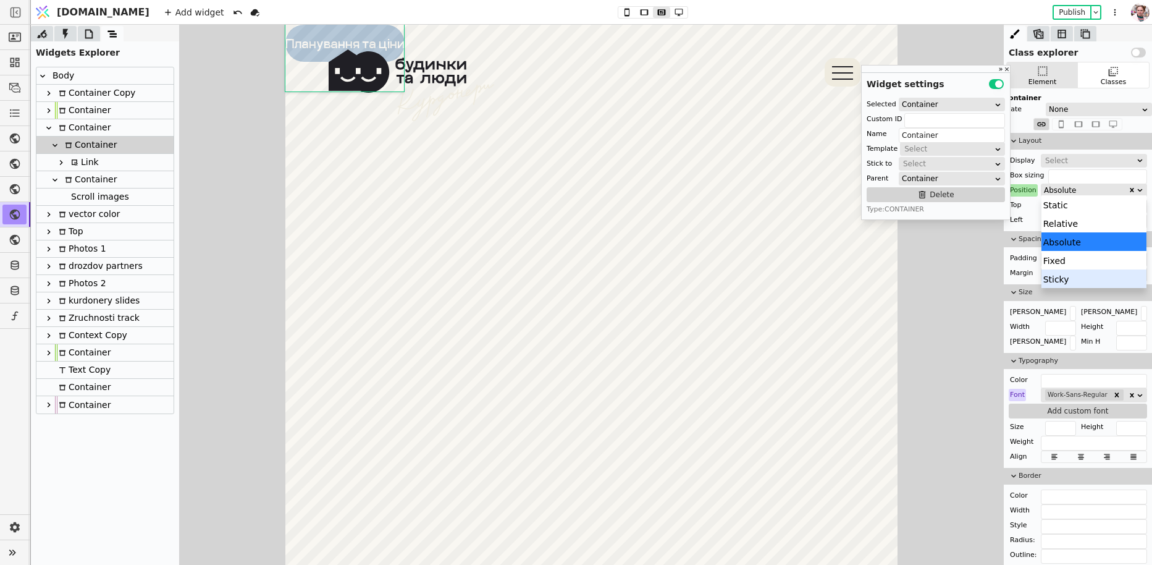
click at [1053, 271] on div "Sticky" at bounding box center [1095, 278] width 106 height 19
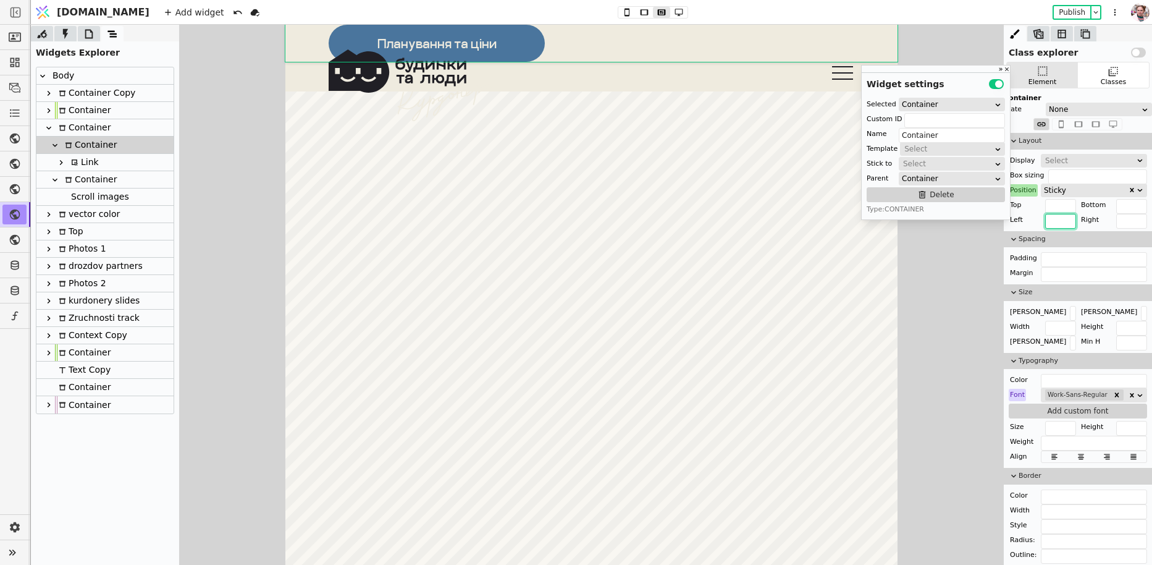
click at [1057, 219] on input "text" at bounding box center [1060, 221] width 31 height 15
click at [1058, 207] on input "text" at bounding box center [1060, 206] width 31 height 15
type input "85vh"
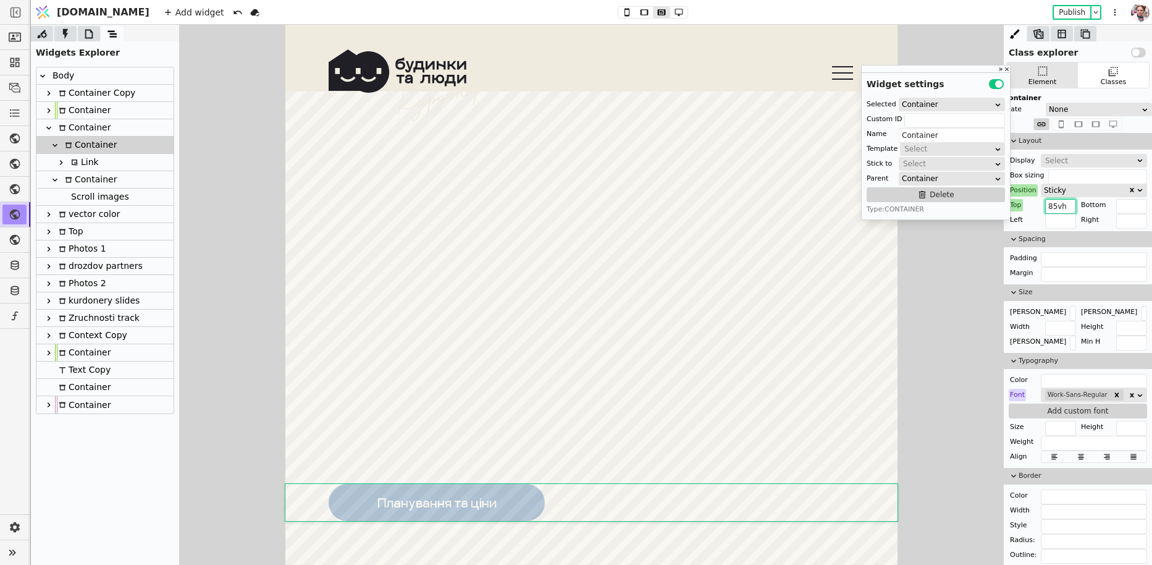
click at [91, 159] on div "Link" at bounding box center [83, 162] width 32 height 17
type input "Link"
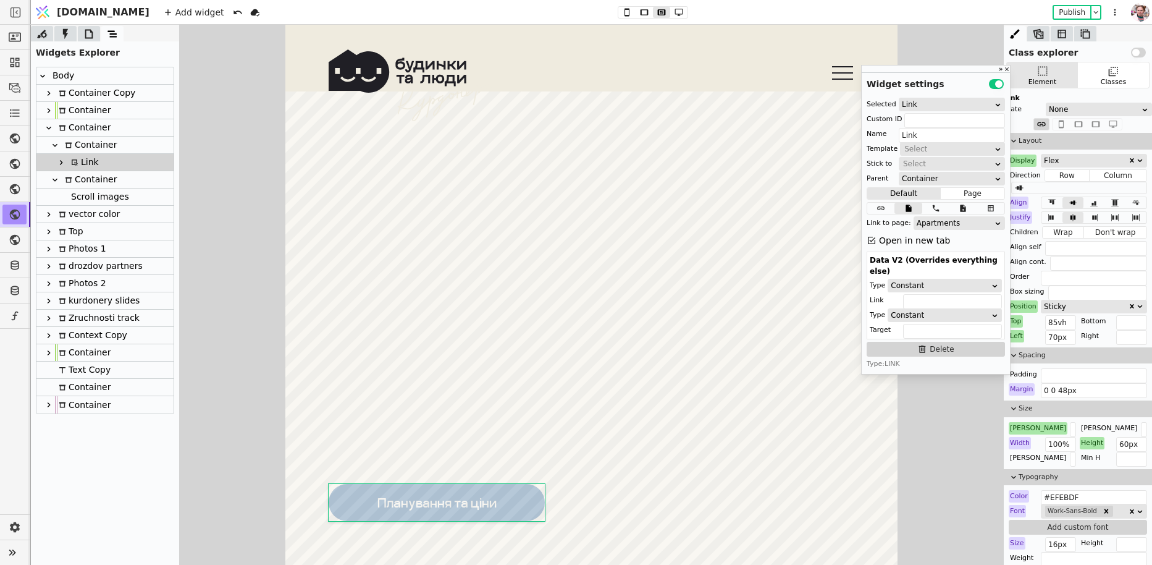
click at [1018, 336] on div "Left" at bounding box center [1016, 336] width 15 height 12
click at [1018, 354] on button "Reset" at bounding box center [1018, 351] width 32 height 15
click at [1019, 324] on div "Top" at bounding box center [1016, 321] width 14 height 12
click at [1019, 335] on button "Reset" at bounding box center [1018, 336] width 32 height 15
click at [1019, 308] on div "Position" at bounding box center [1023, 306] width 29 height 12
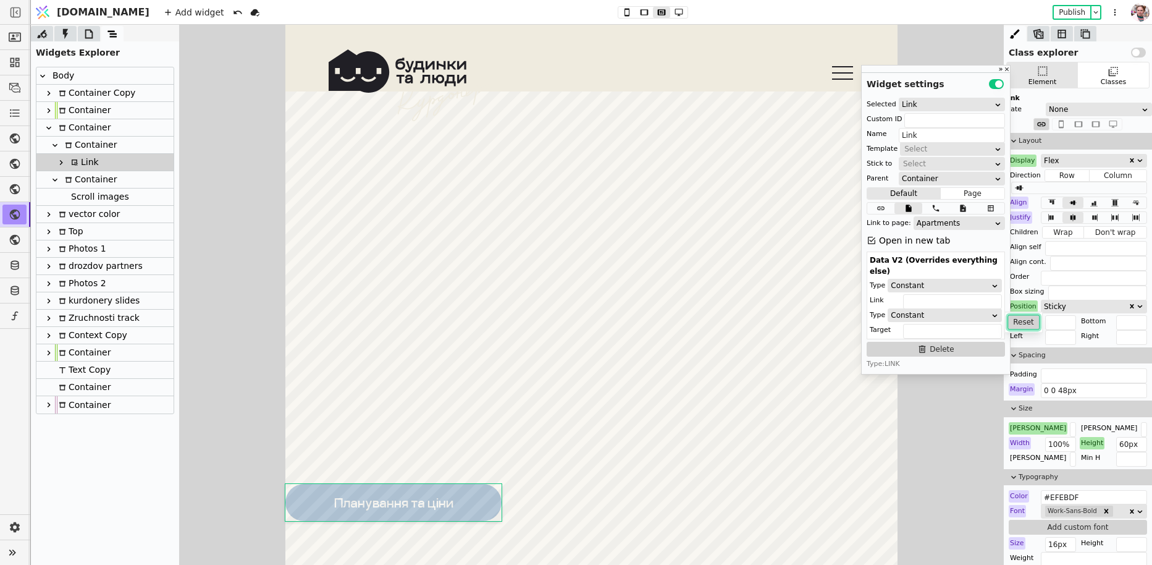
click at [1022, 322] on button "Reset" at bounding box center [1024, 321] width 32 height 15
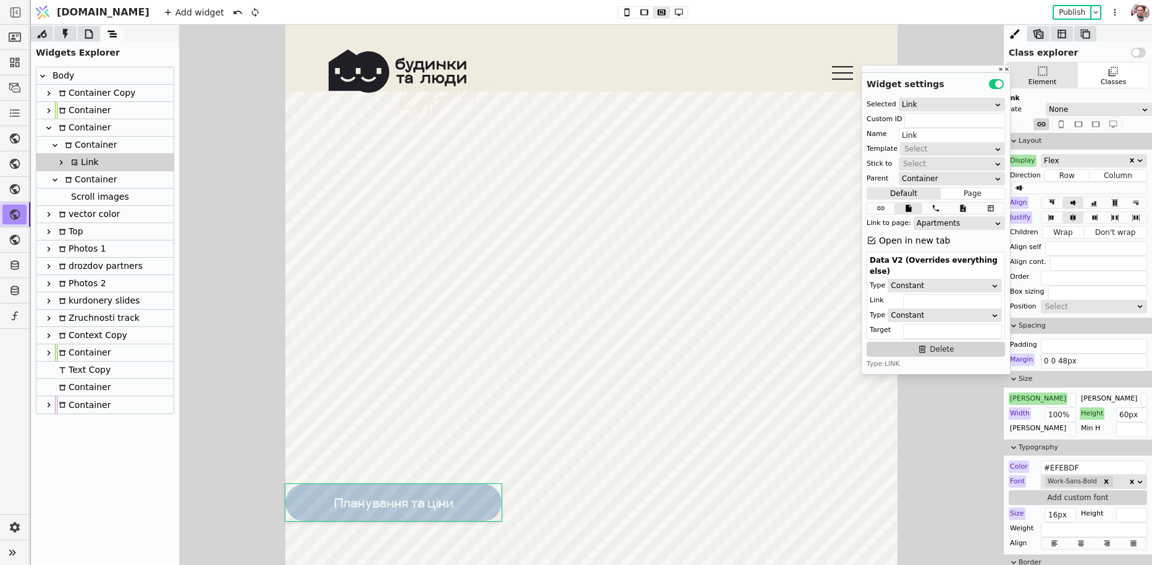
click at [74, 150] on div "Container" at bounding box center [89, 145] width 56 height 17
type input "Container"
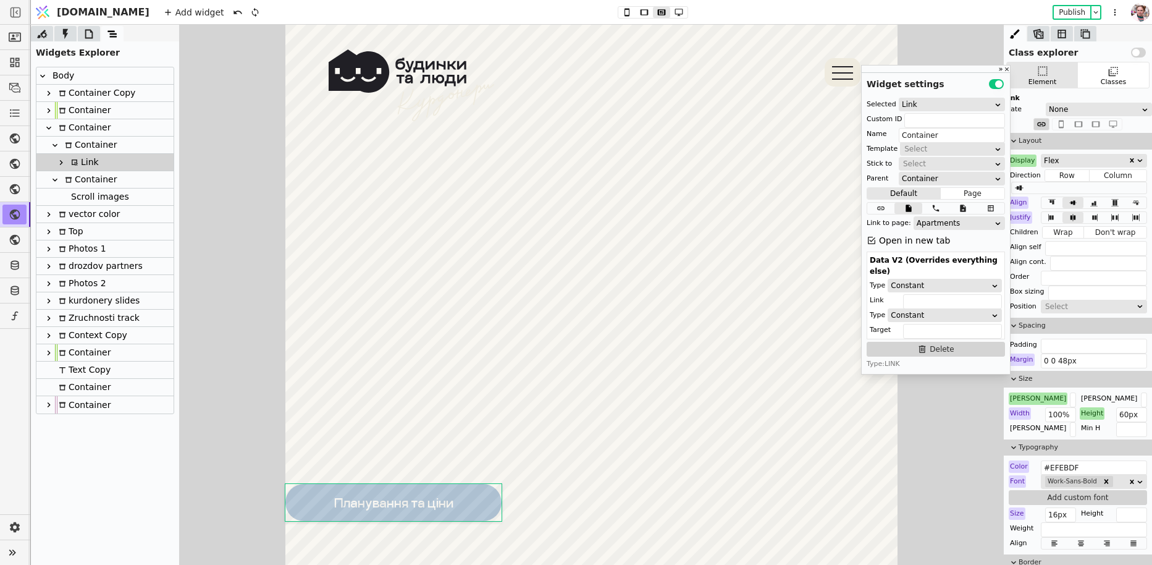
scroll to position [458, 0]
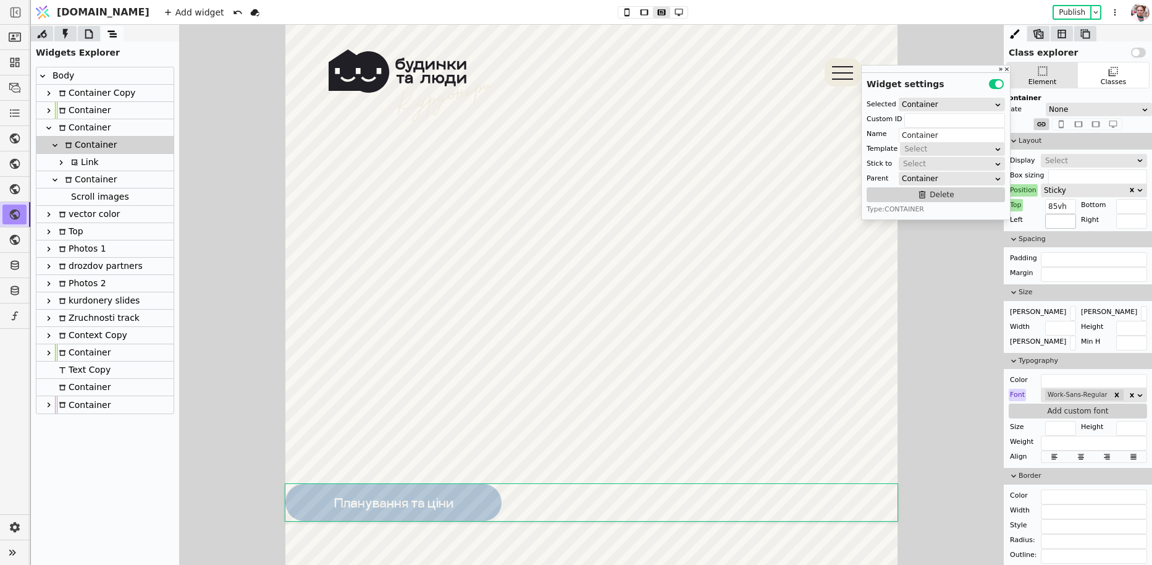
scroll to position [458, 0]
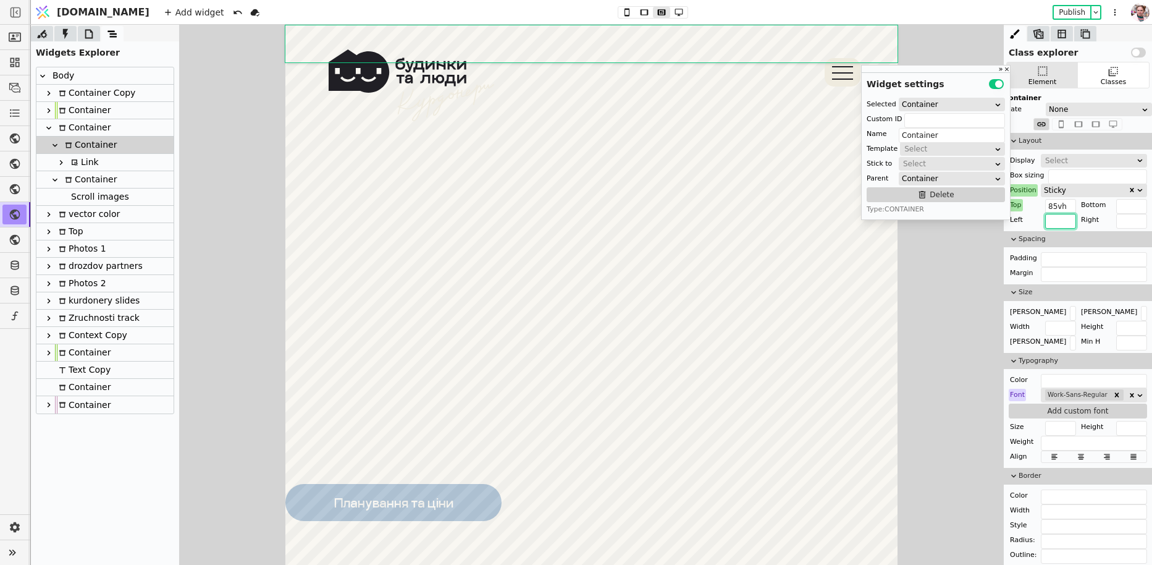
click at [1064, 222] on input "text" at bounding box center [1060, 221] width 31 height 15
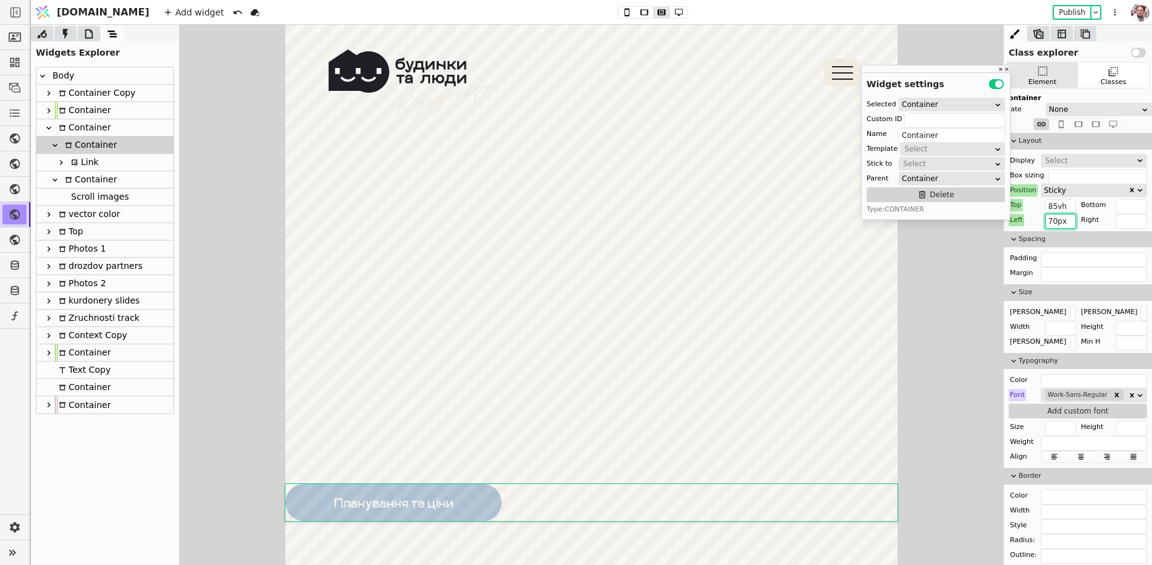
type input "70px"
click at [1050, 158] on div "Select" at bounding box center [1090, 160] width 90 height 12
click at [1058, 228] on div "Block" at bounding box center [1095, 230] width 106 height 19
click at [1024, 222] on div "Left 70px" at bounding box center [1042, 220] width 67 height 12
click at [1021, 222] on div "Left" at bounding box center [1016, 220] width 15 height 12
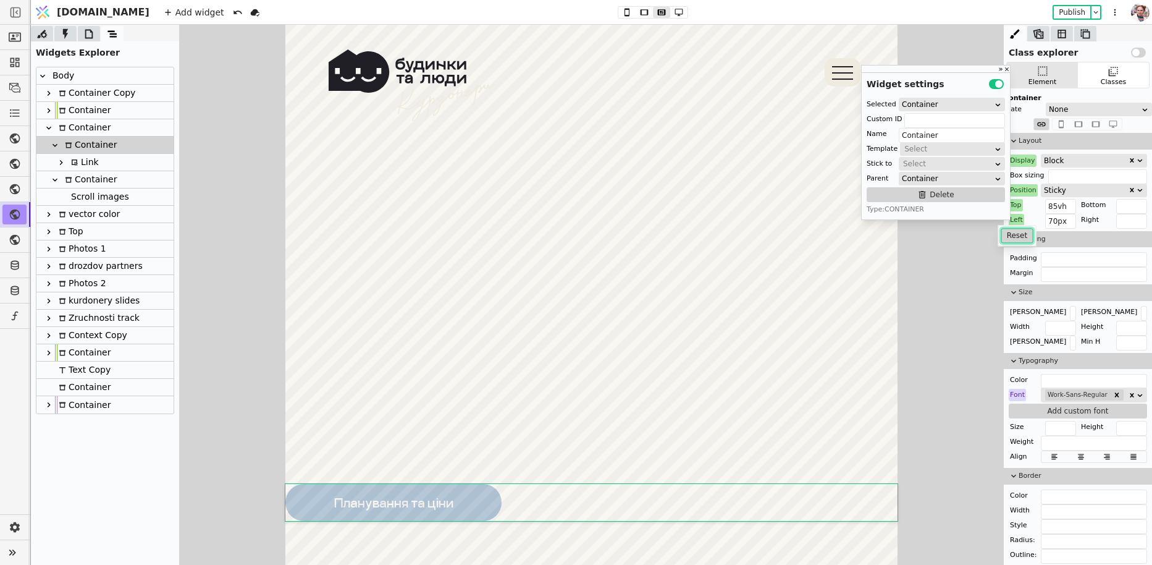
click at [1021, 237] on button "Reset" at bounding box center [1018, 235] width 32 height 15
click at [1045, 275] on input "text" at bounding box center [1094, 274] width 106 height 15
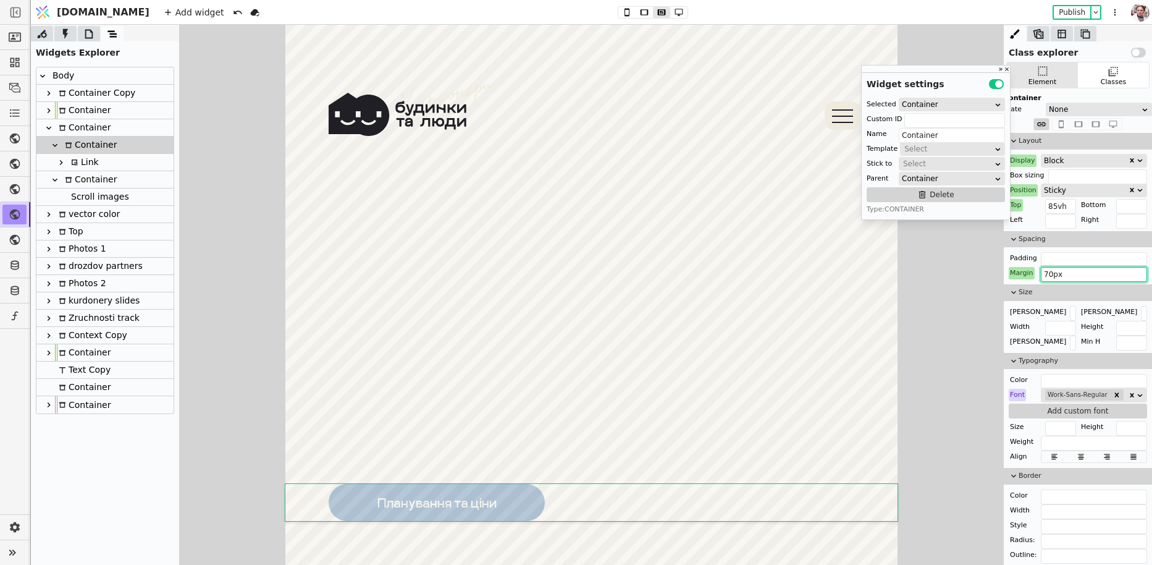
scroll to position [515, 0]
click at [1044, 271] on input "70px" at bounding box center [1094, 274] width 106 height 15
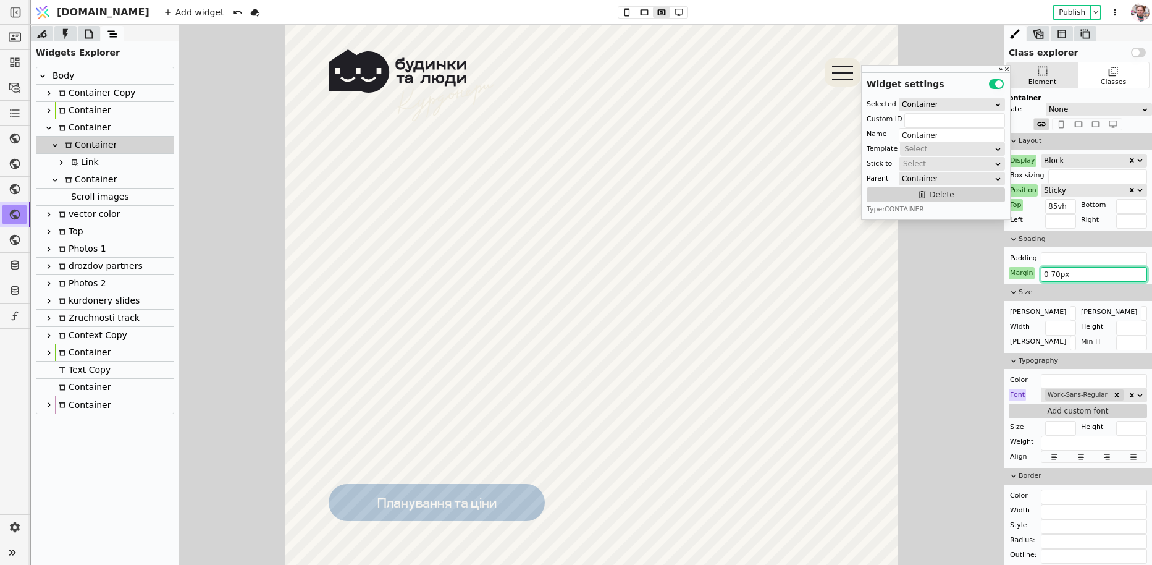
scroll to position [455, 0]
type input "0 70px"
click at [1057, 16] on button "Publish" at bounding box center [1072, 12] width 36 height 12
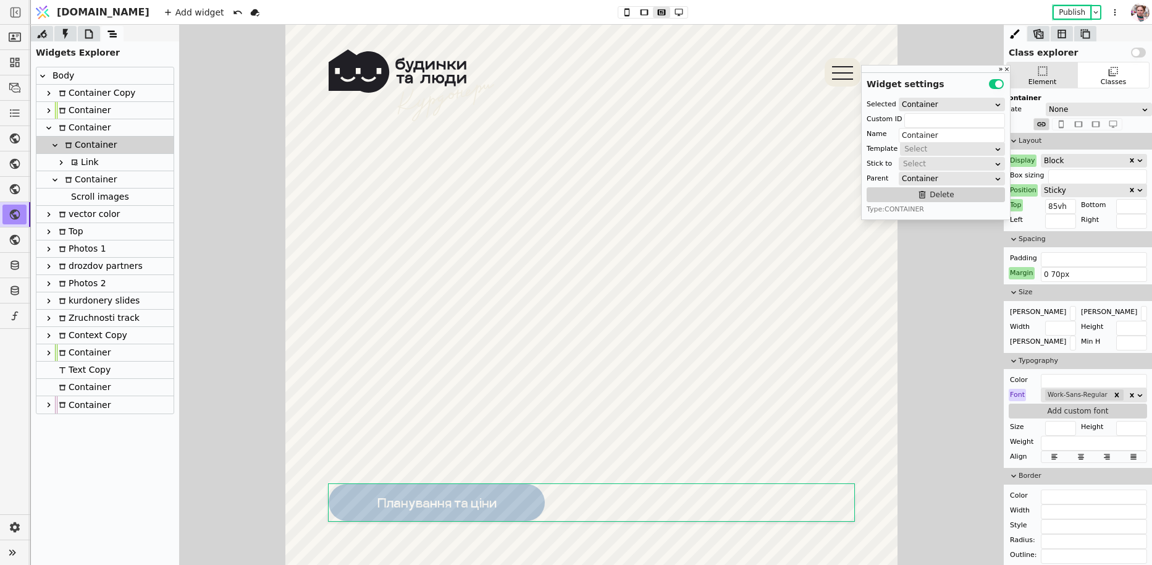
click at [76, 165] on icon at bounding box center [74, 162] width 7 height 7
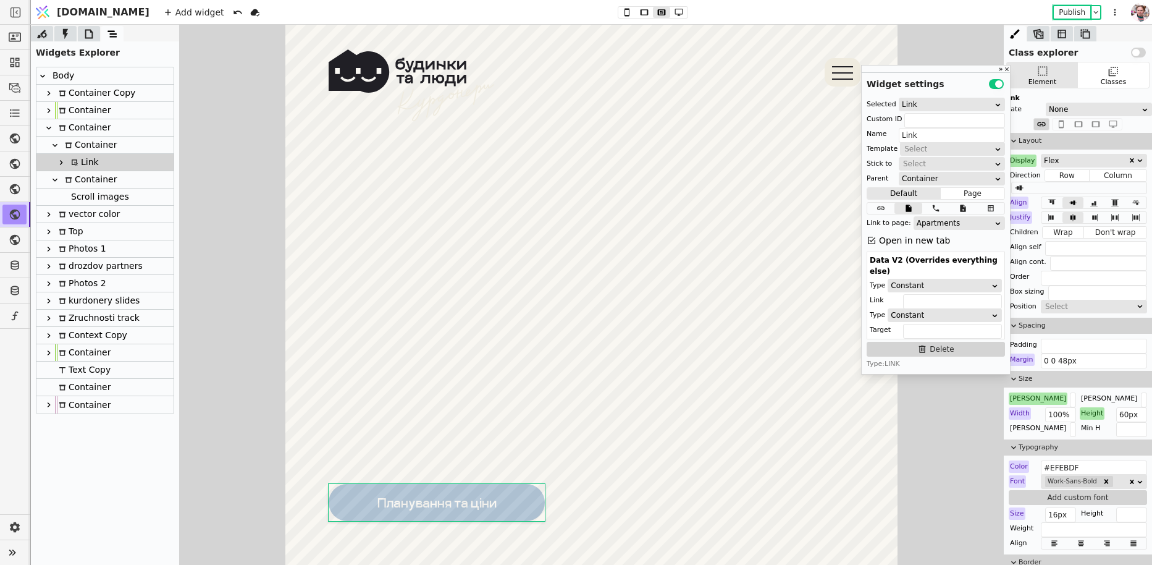
click at [74, 143] on div "Container" at bounding box center [89, 145] width 56 height 17
type input "Container"
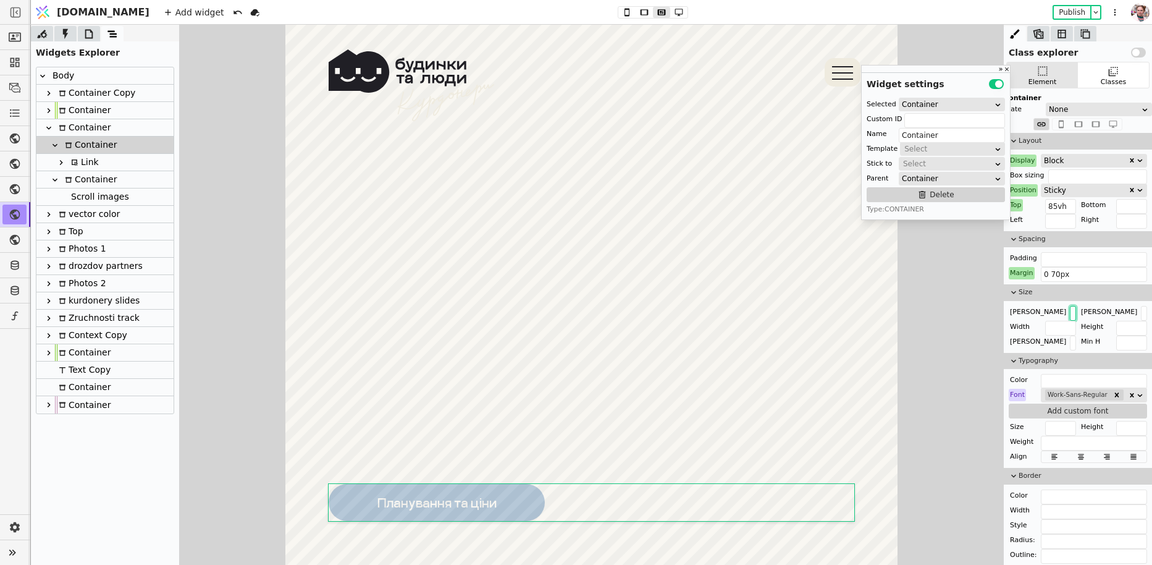
click at [1070, 313] on input "text" at bounding box center [1073, 313] width 6 height 15
type input "350px"
click at [1136, 52] on button "Use setting" at bounding box center [1138, 53] width 15 height 10
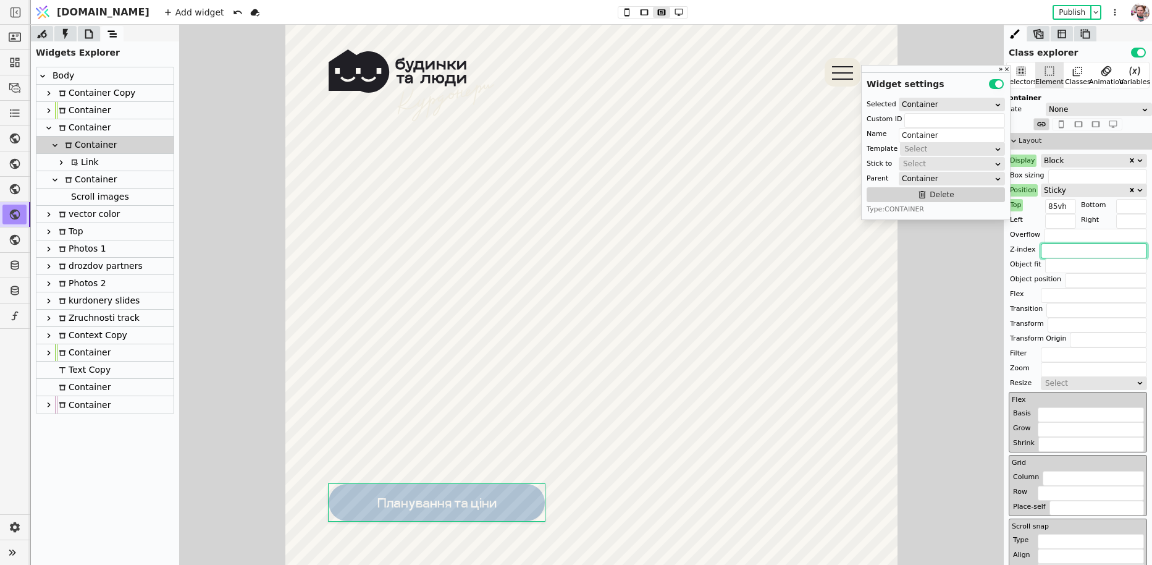
click at [1049, 247] on input "text" at bounding box center [1094, 250] width 106 height 15
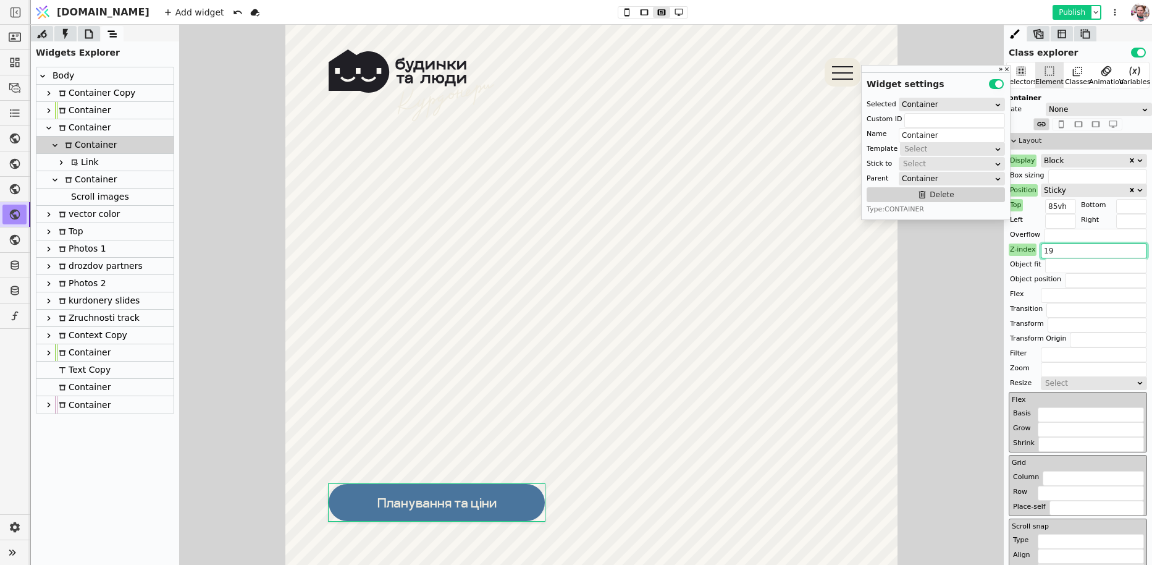
type input "19"
click at [1062, 11] on button "Publish" at bounding box center [1072, 12] width 36 height 12
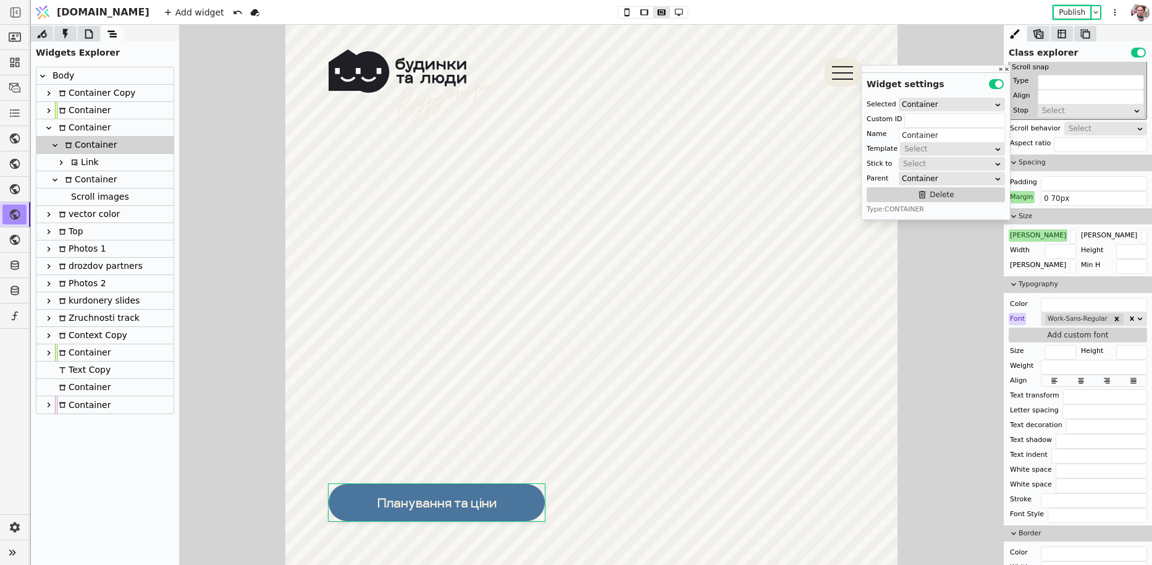
scroll to position [473, 0]
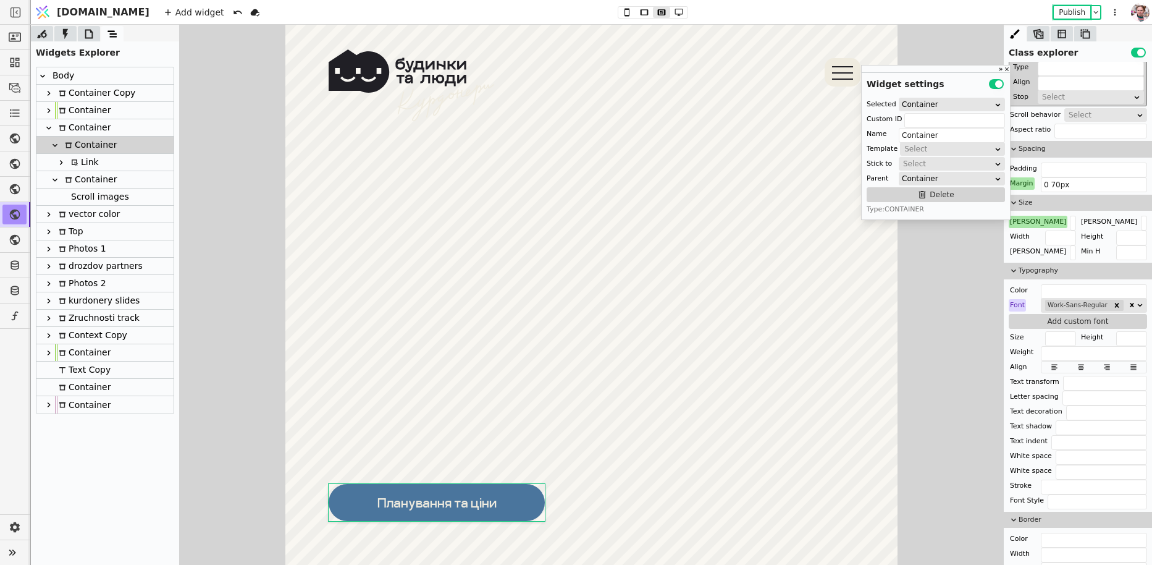
click at [85, 135] on div "Container" at bounding box center [83, 127] width 56 height 17
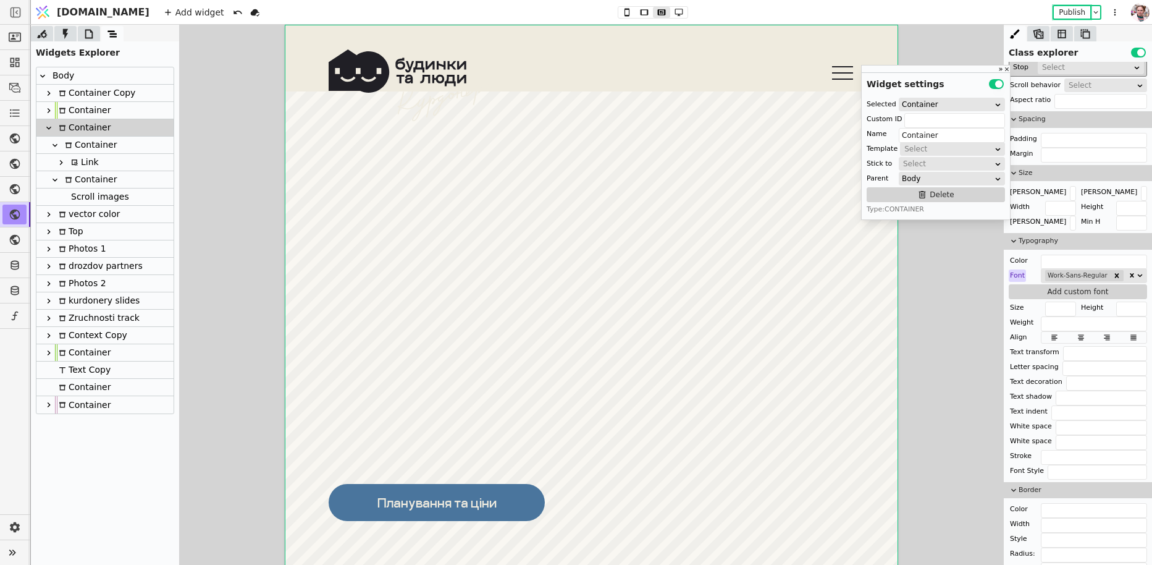
scroll to position [0, 0]
click at [87, 146] on div "Container" at bounding box center [89, 145] width 56 height 17
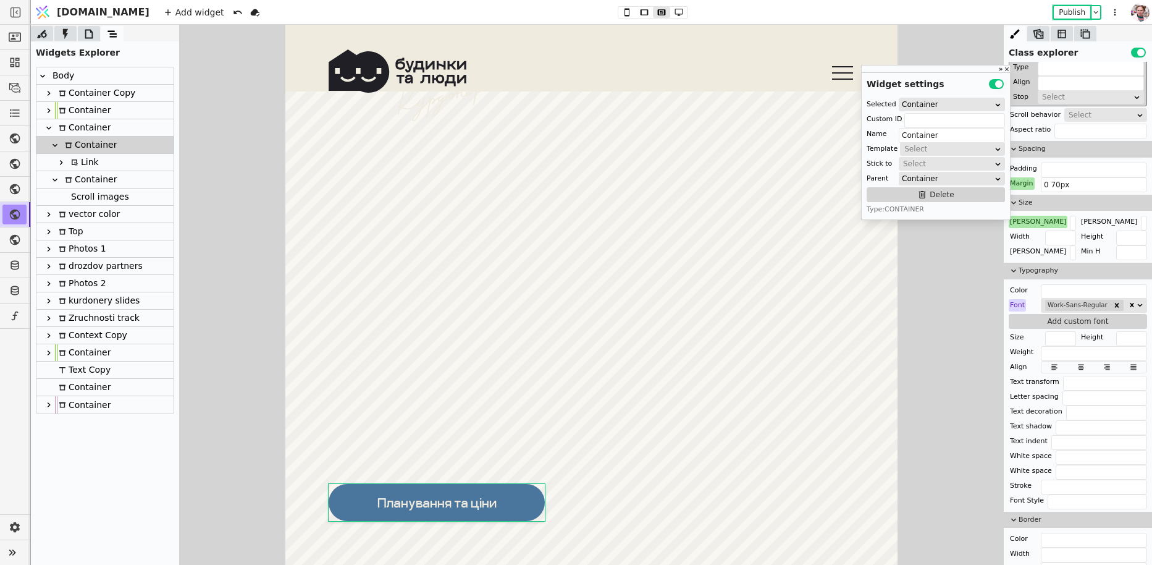
click at [87, 154] on div "Link" at bounding box center [83, 162] width 32 height 17
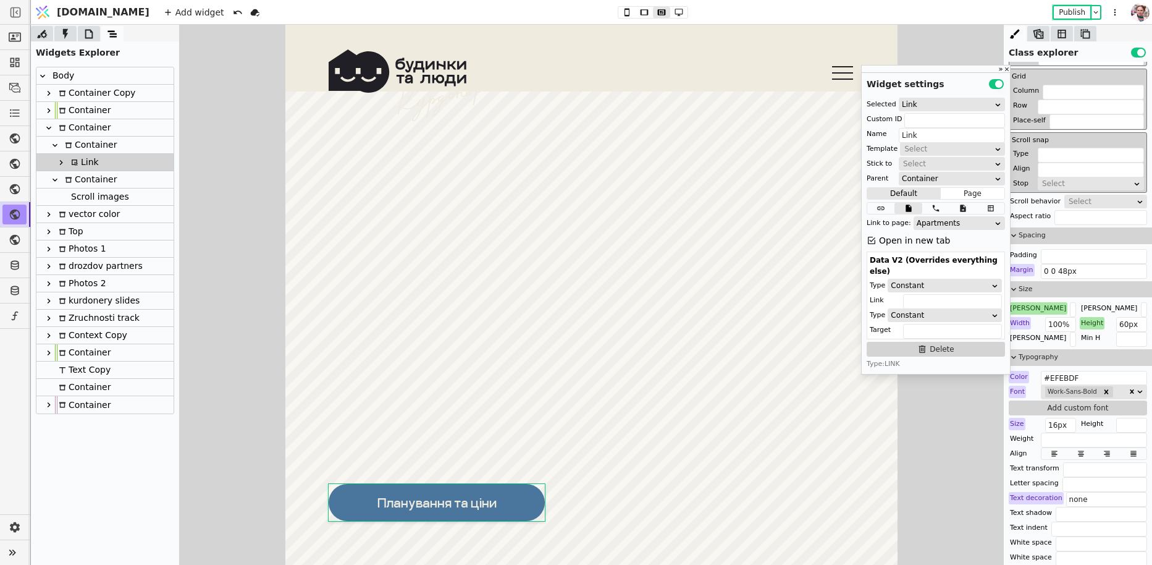
click at [91, 192] on div "Scroll images" at bounding box center [98, 196] width 62 height 17
type input "Scroll images"
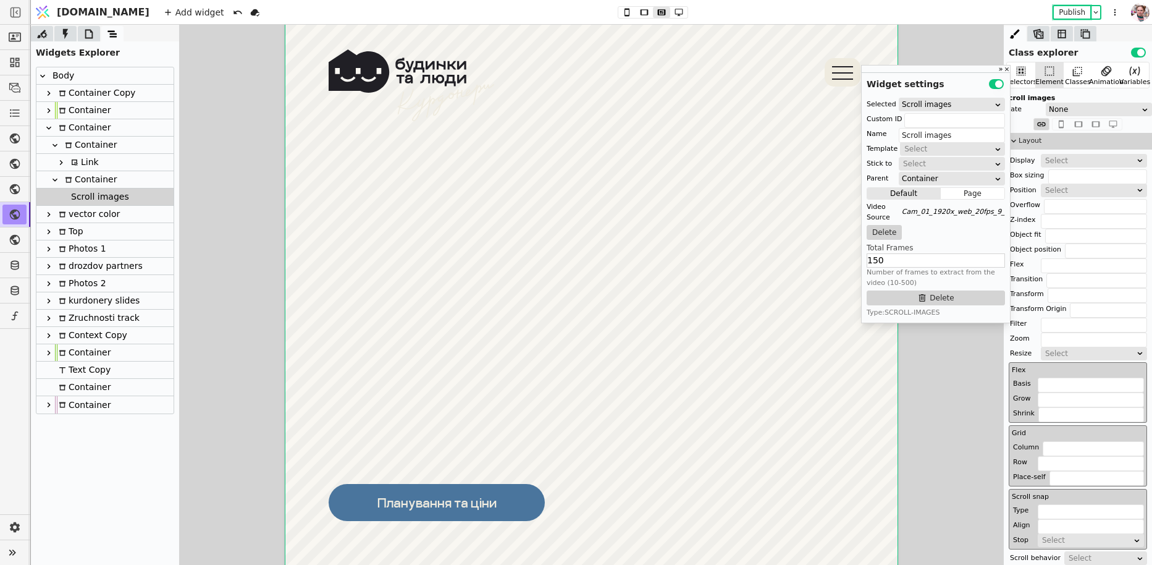
click at [80, 176] on div "Container" at bounding box center [89, 179] width 56 height 17
type input "video-cont"
type input "Container"
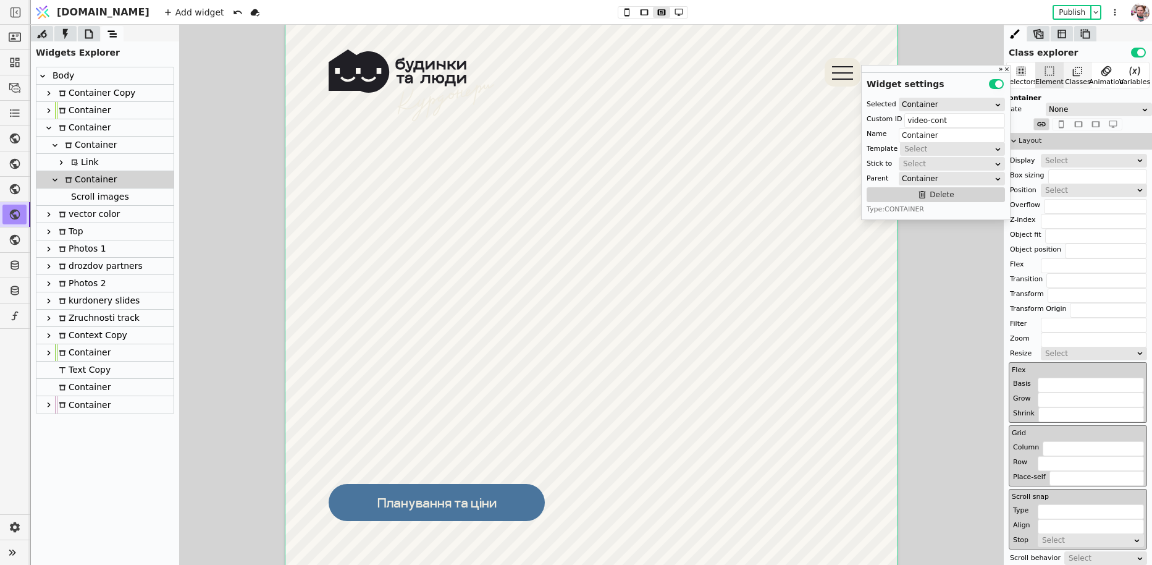
click at [1078, 77] on div "Classes" at bounding box center [1077, 82] width 25 height 11
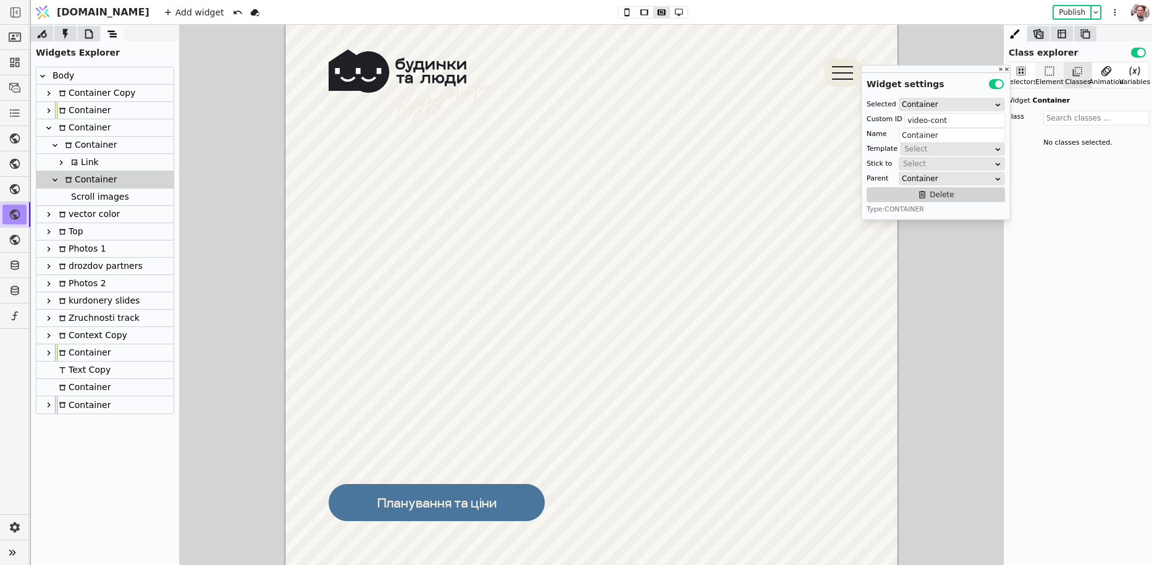
click at [1050, 79] on div "Element" at bounding box center [1050, 82] width 28 height 11
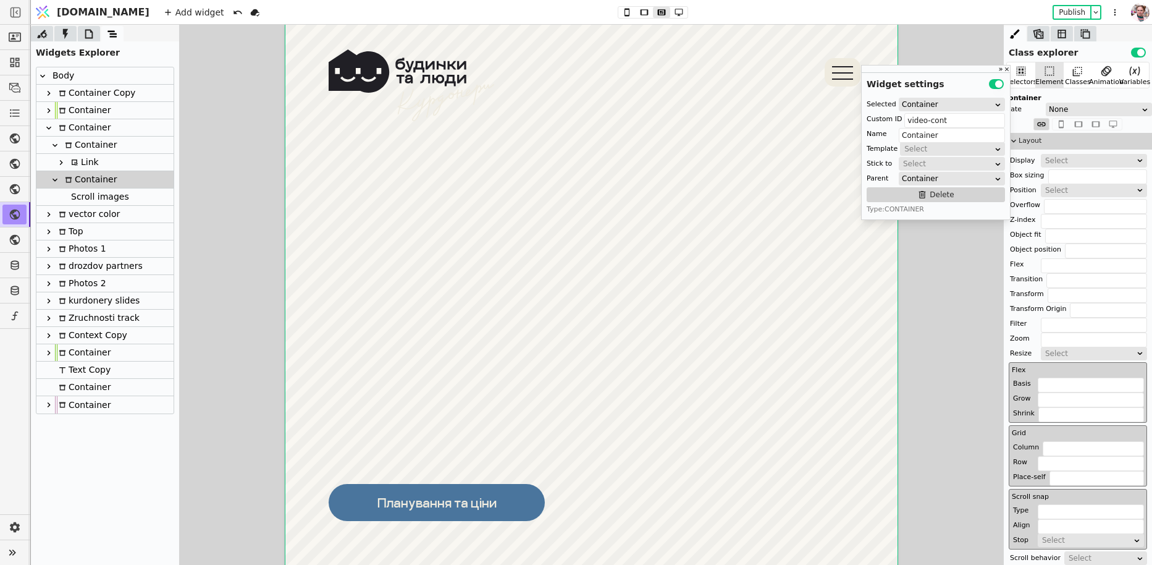
click at [78, 166] on div "Link" at bounding box center [83, 162] width 32 height 17
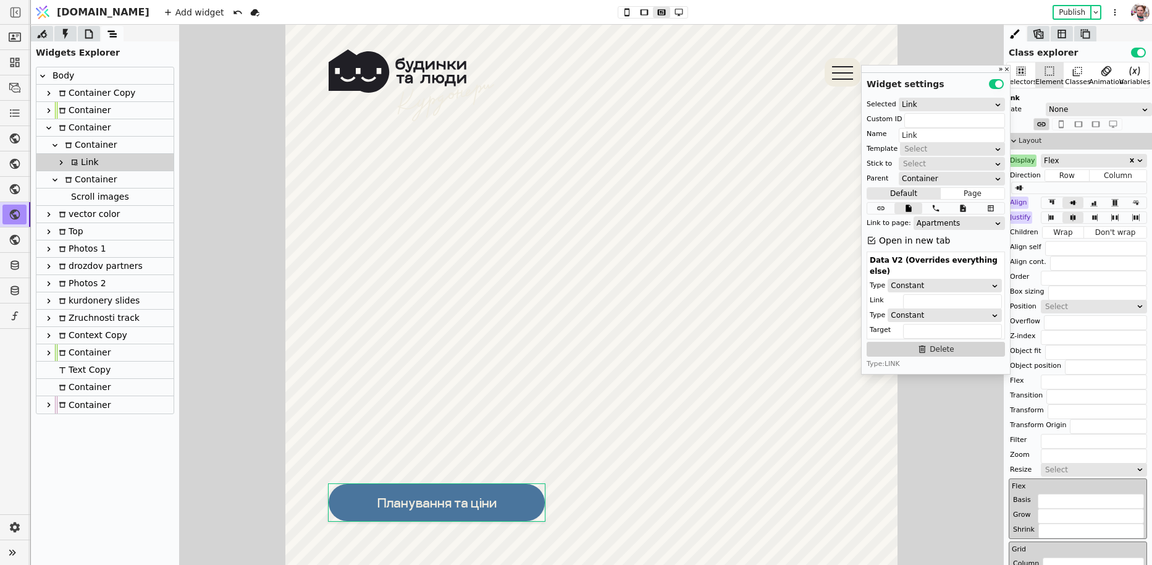
click at [90, 148] on div "Container" at bounding box center [89, 145] width 56 height 17
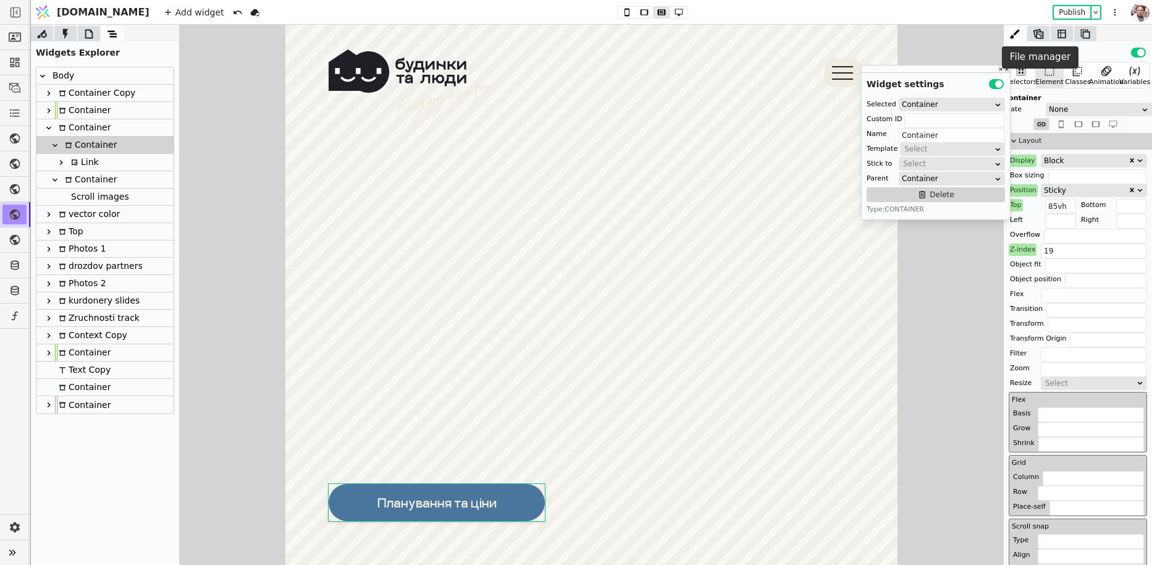
click at [1041, 28] on icon at bounding box center [1038, 34] width 12 height 12
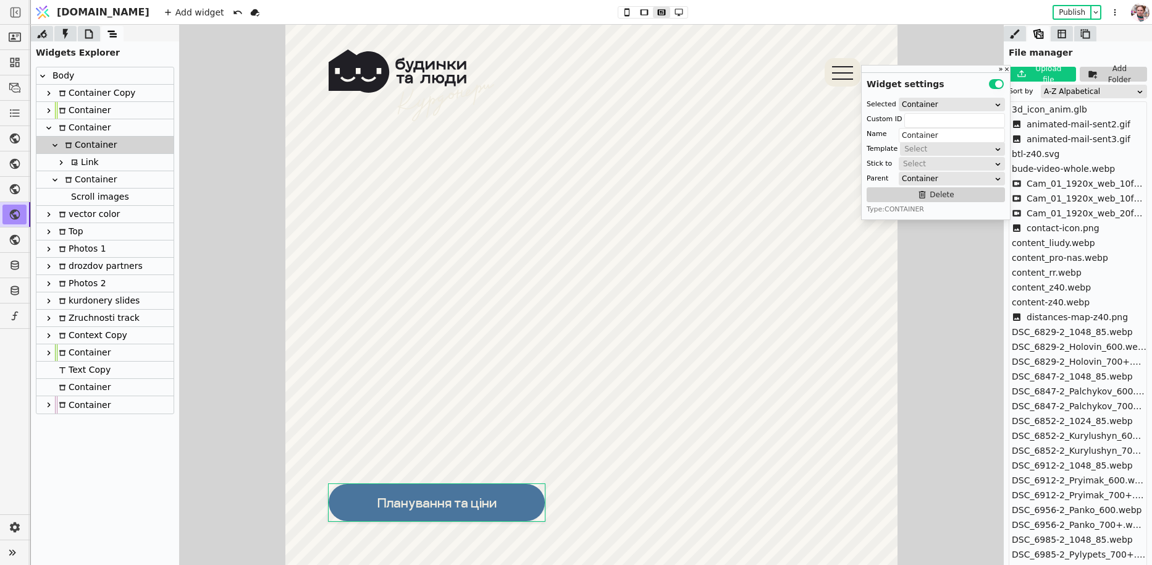
click at [91, 166] on div "Link" at bounding box center [83, 162] width 32 height 17
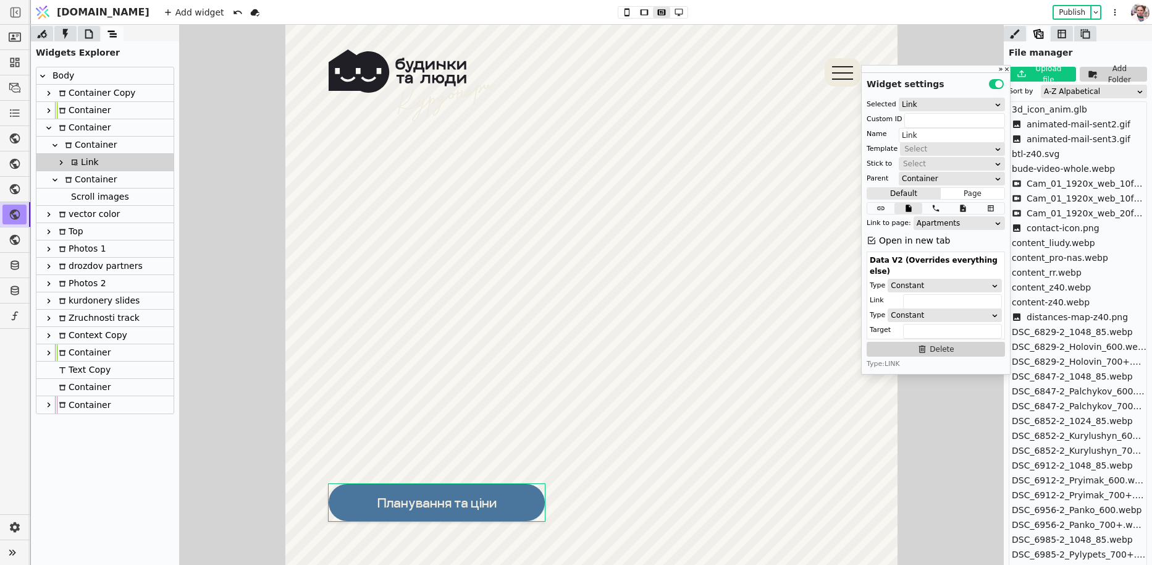
click at [70, 198] on div "Scroll images" at bounding box center [98, 196] width 62 height 17
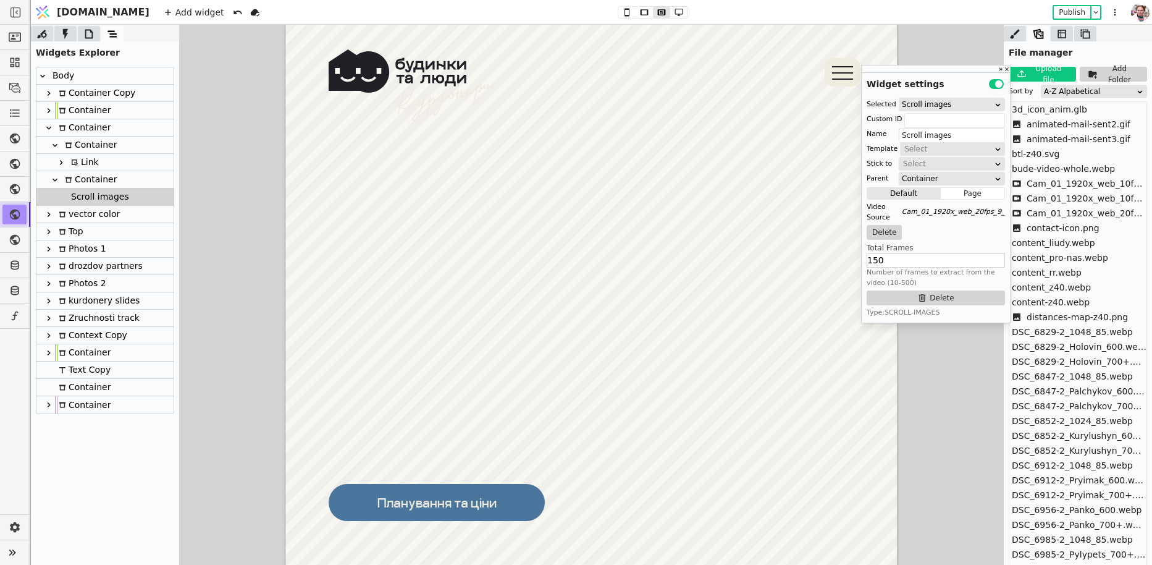
click at [112, 163] on div "Link" at bounding box center [104, 162] width 137 height 17
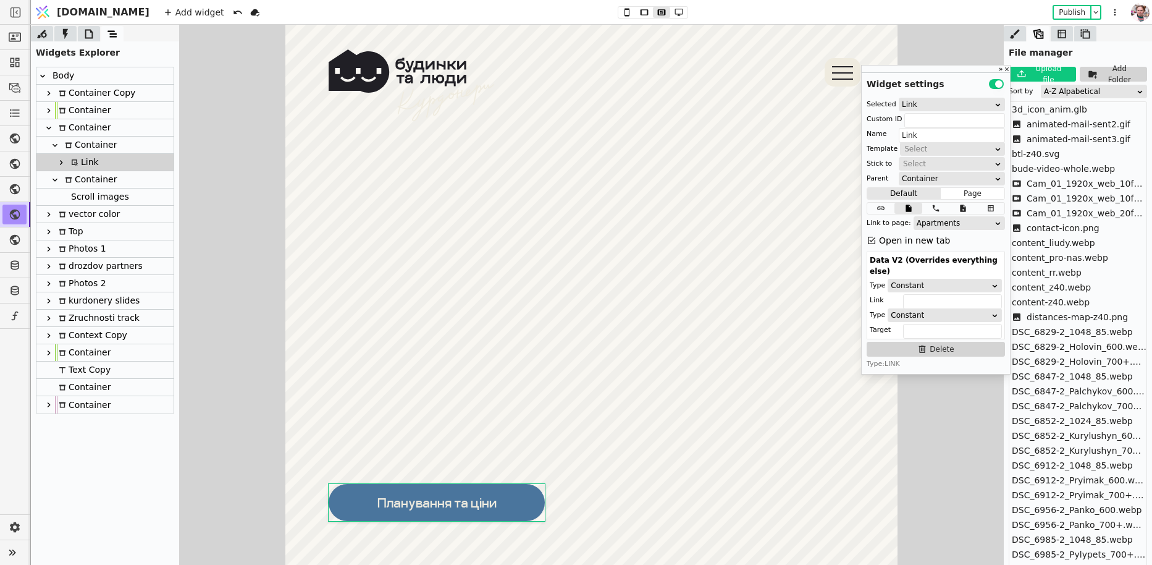
click at [117, 146] on div "Container" at bounding box center [104, 145] width 137 height 17
type input "Container"
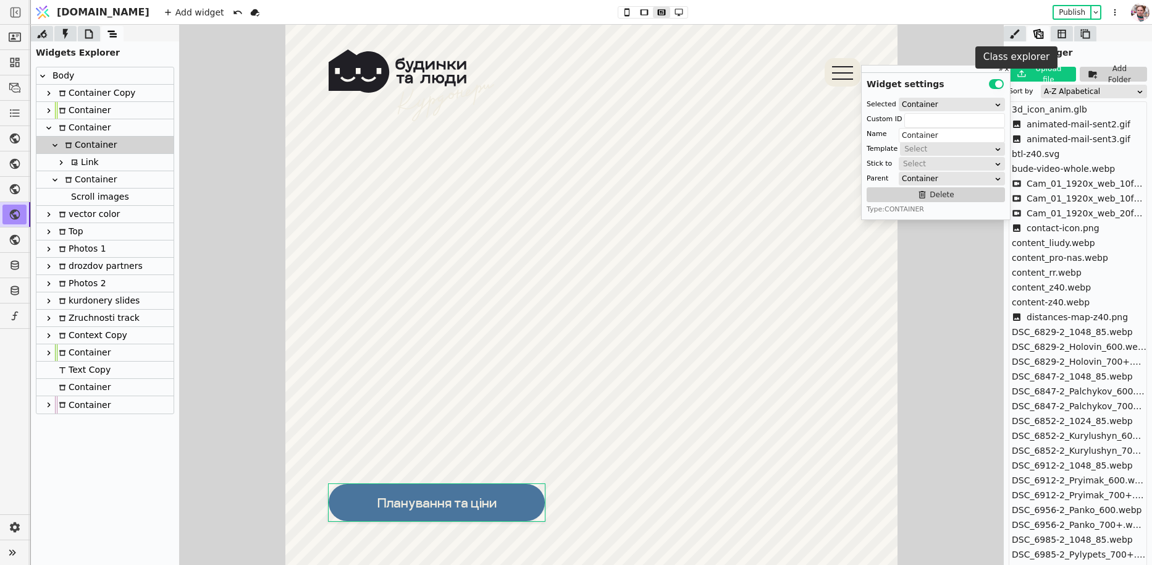
click at [1015, 35] on icon at bounding box center [1015, 33] width 10 height 9
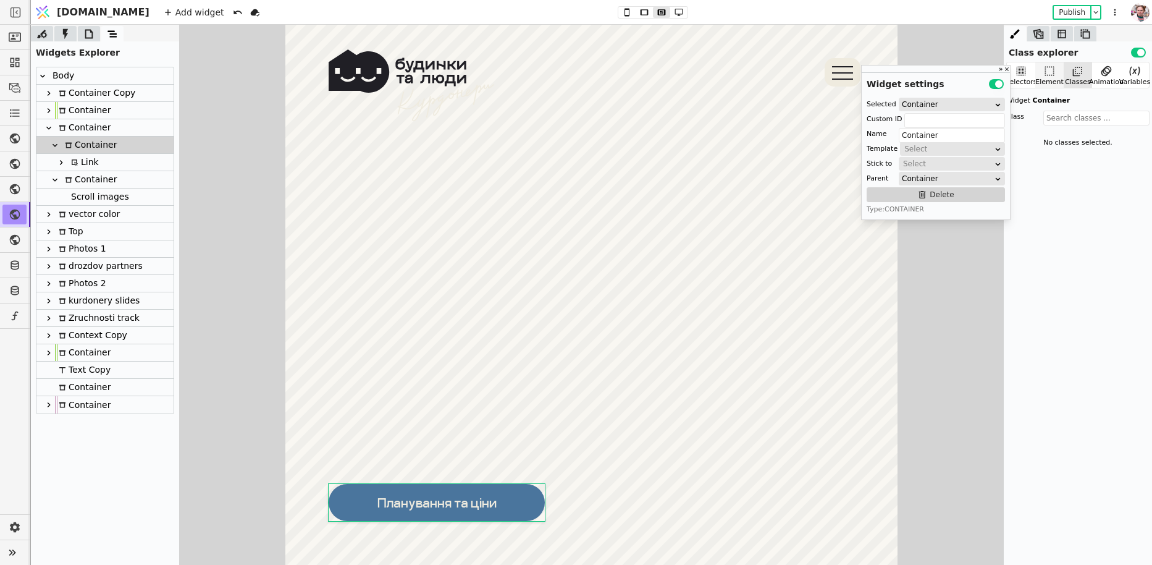
click at [1055, 77] on div "Element" at bounding box center [1050, 82] width 28 height 11
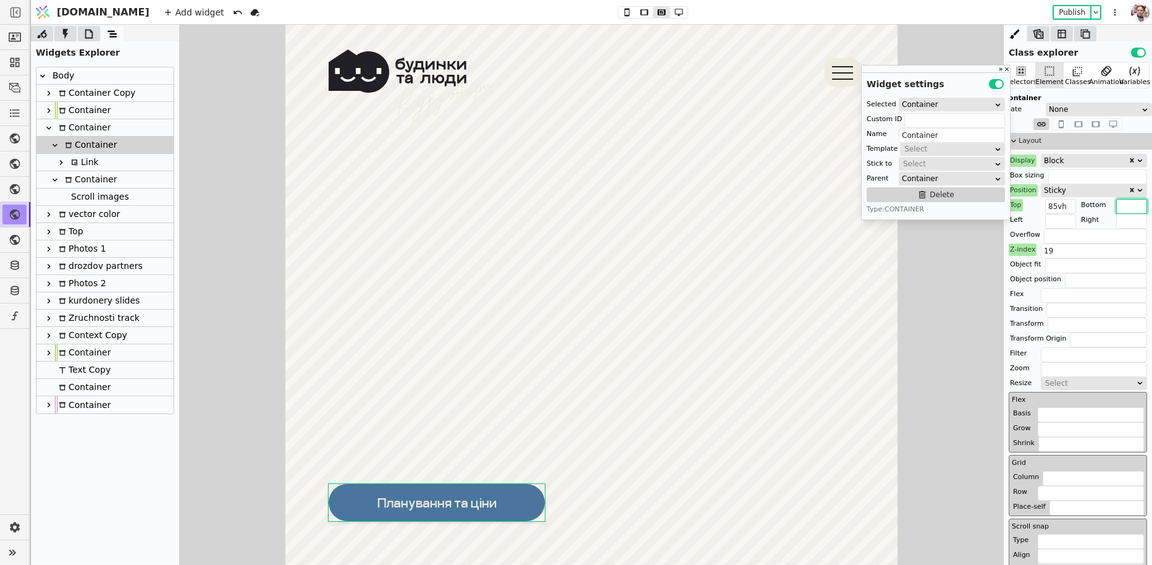
click at [1128, 201] on input "text" at bounding box center [1131, 206] width 31 height 15
click at [1065, 8] on button "Publish" at bounding box center [1072, 12] width 36 height 12
drag, startPoint x: 1124, startPoint y: 203, endPoint x: 1113, endPoint y: 203, distance: 10.5
click at [1113, 203] on div "Bottom 120px" at bounding box center [1113, 205] width 67 height 12
type input "220px"
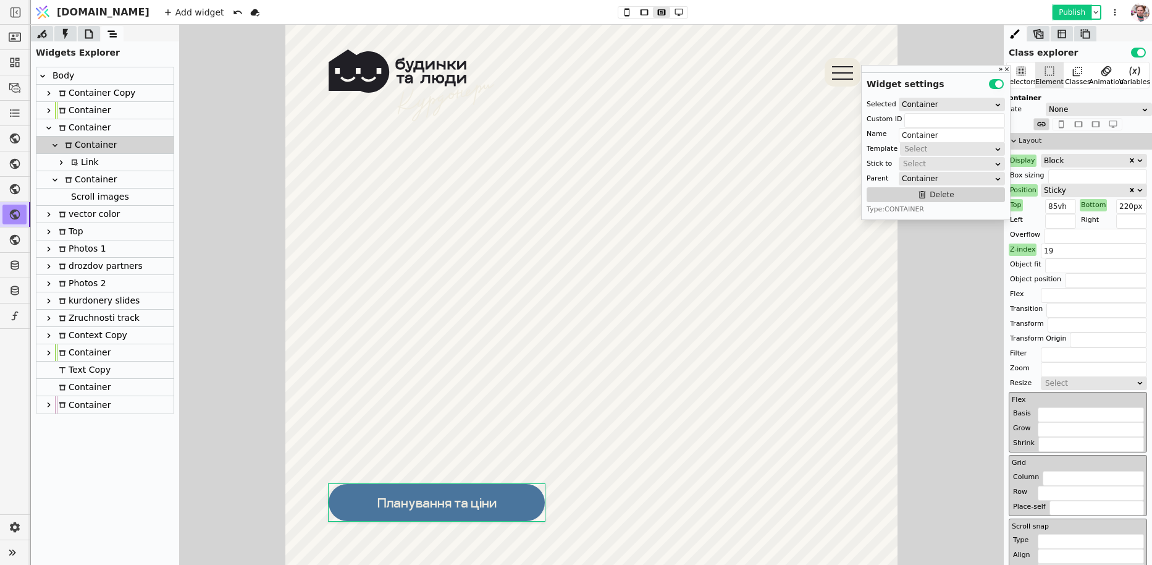
click at [1062, 11] on button "Publish" at bounding box center [1072, 12] width 36 height 12
click at [1086, 202] on div "Bottom" at bounding box center [1093, 205] width 27 height 12
click at [1086, 215] on button "Reset" at bounding box center [1094, 220] width 32 height 15
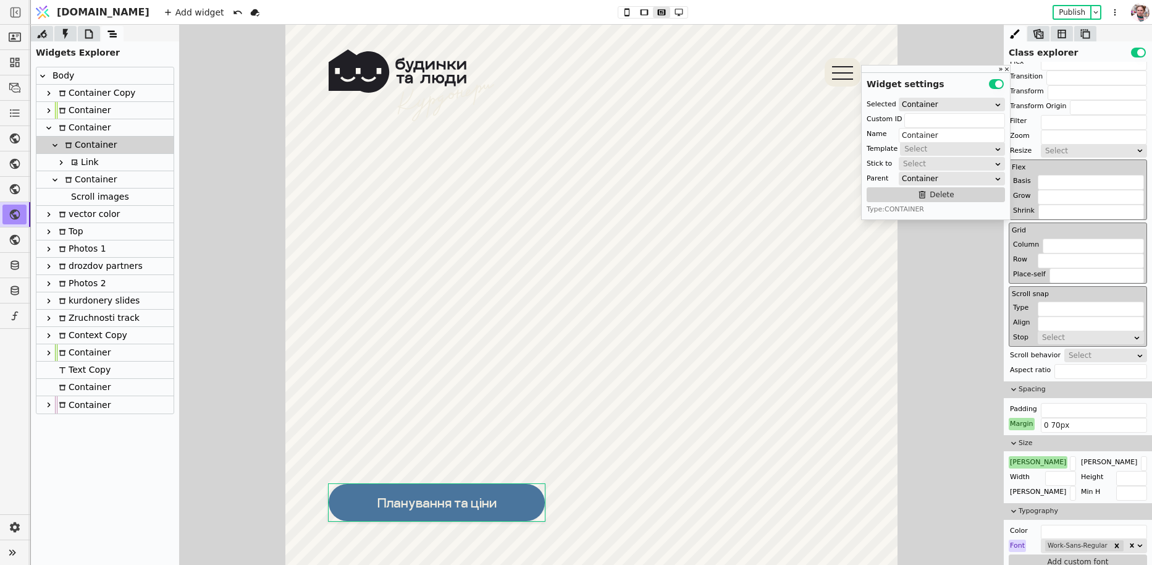
scroll to position [238, 0]
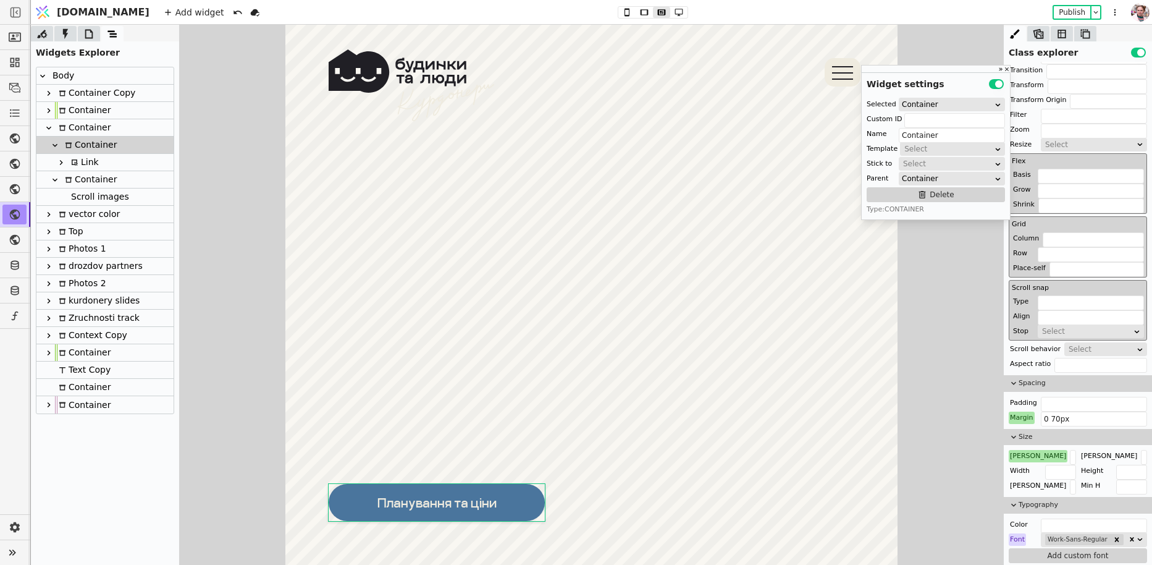
click at [80, 161] on div "Link" at bounding box center [83, 162] width 32 height 17
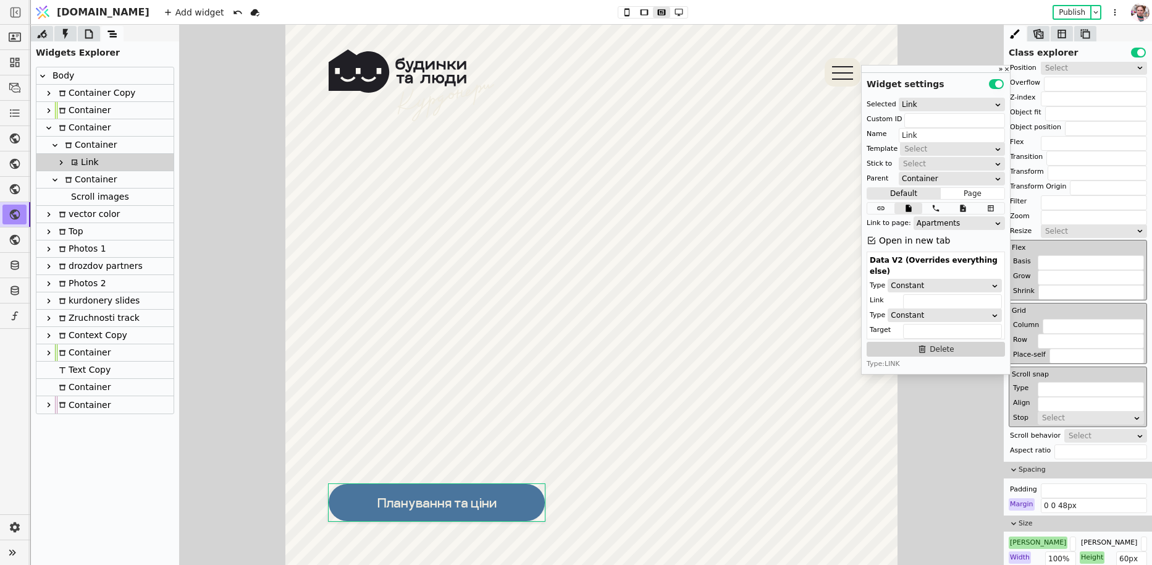
click at [79, 143] on div "Container" at bounding box center [89, 145] width 56 height 17
type input "Container"
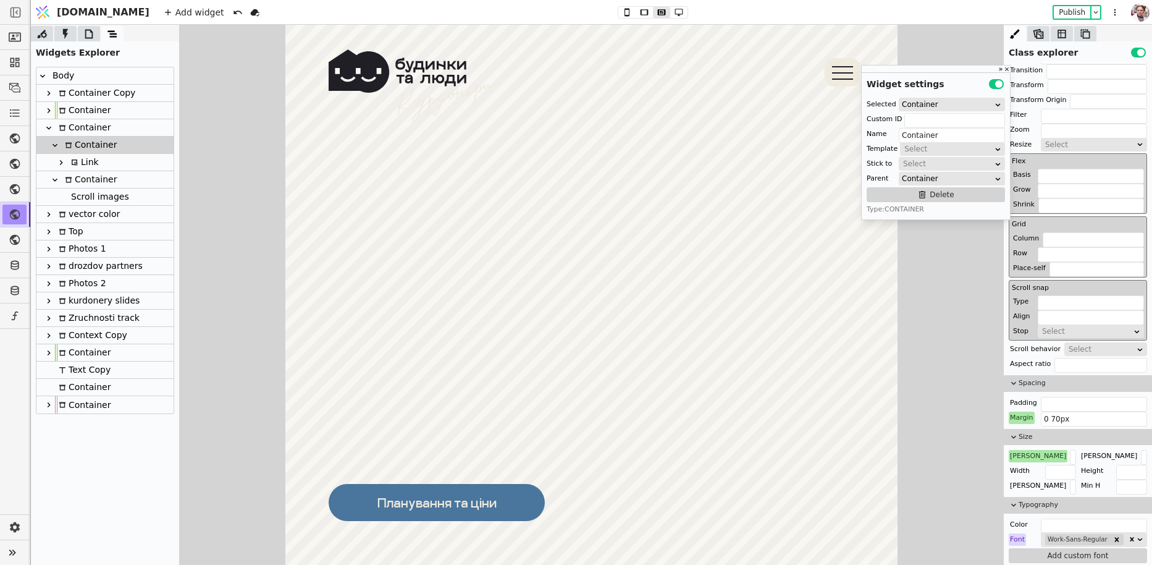
scroll to position [740, 0]
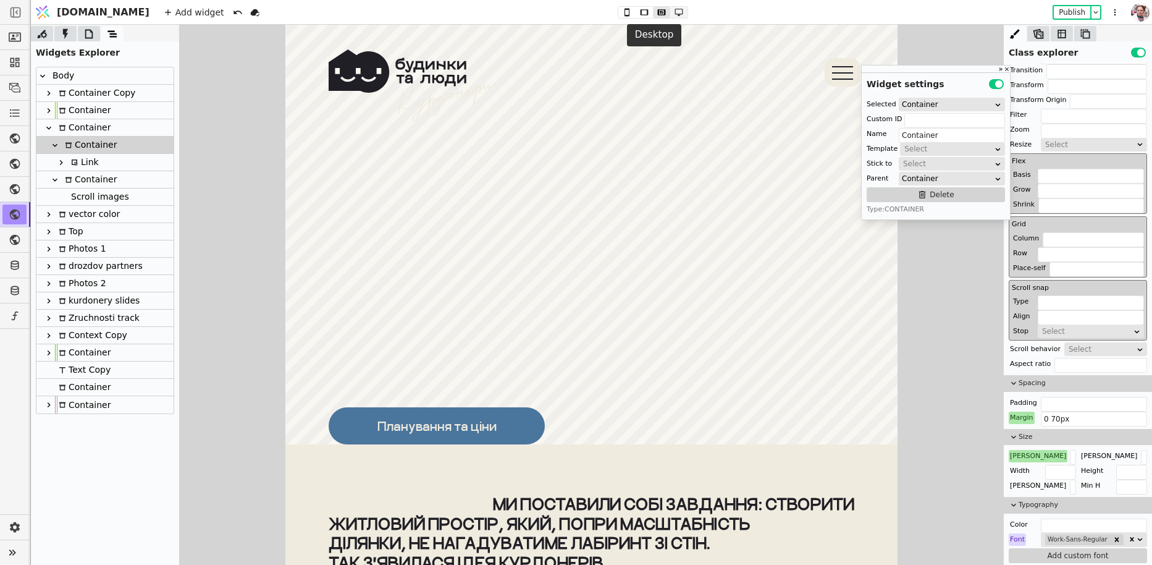
click at [675, 9] on icon at bounding box center [679, 12] width 8 height 7
type input "0"
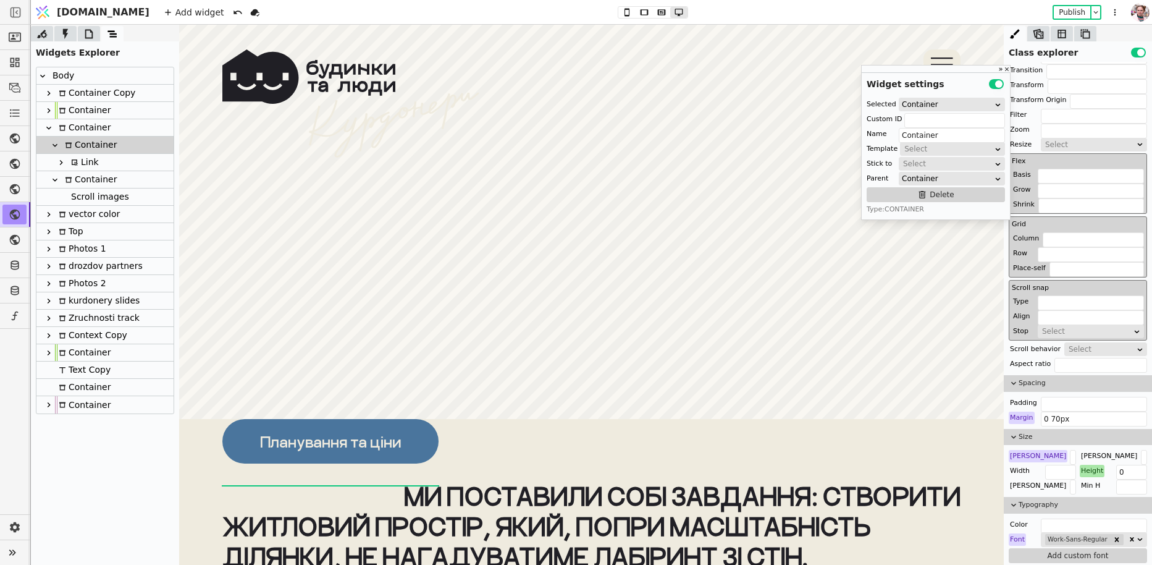
click at [1094, 467] on div "Height" at bounding box center [1092, 471] width 25 height 12
click at [1084, 478] on button "Reset" at bounding box center [1093, 483] width 32 height 15
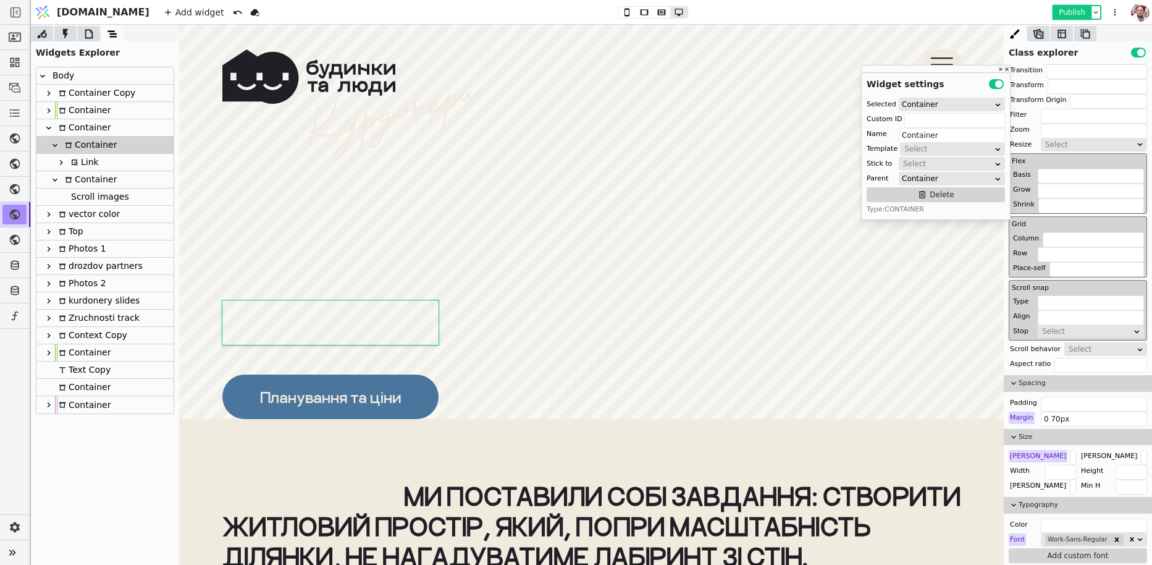
click at [1060, 8] on button "Publish" at bounding box center [1072, 12] width 36 height 12
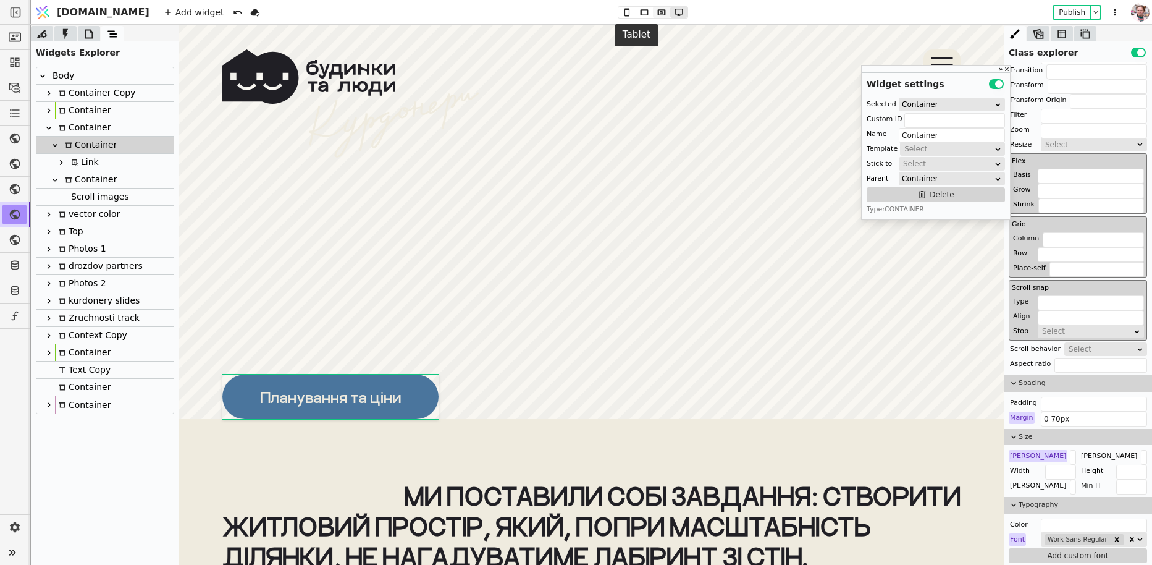
click at [658, 12] on icon at bounding box center [662, 12] width 8 height 6
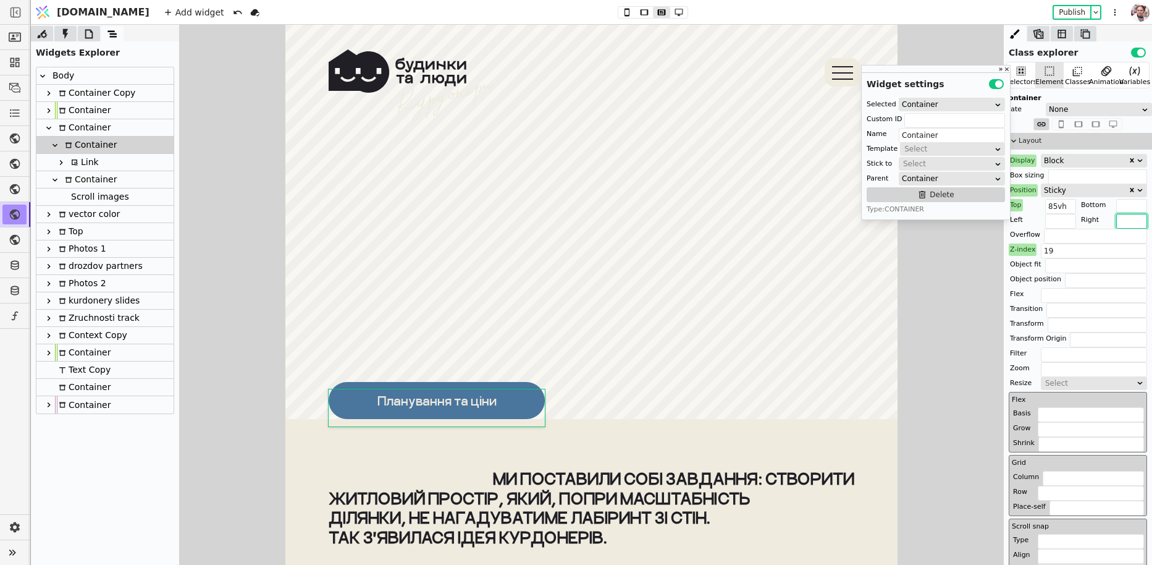
click at [1120, 219] on input "text" at bounding box center [1131, 221] width 31 height 15
click at [1122, 206] on input "text" at bounding box center [1131, 206] width 31 height 15
type input "120px"
click at [1070, 11] on button "Publish" at bounding box center [1072, 12] width 36 height 12
click at [1086, 208] on div "Bottom" at bounding box center [1093, 205] width 27 height 12
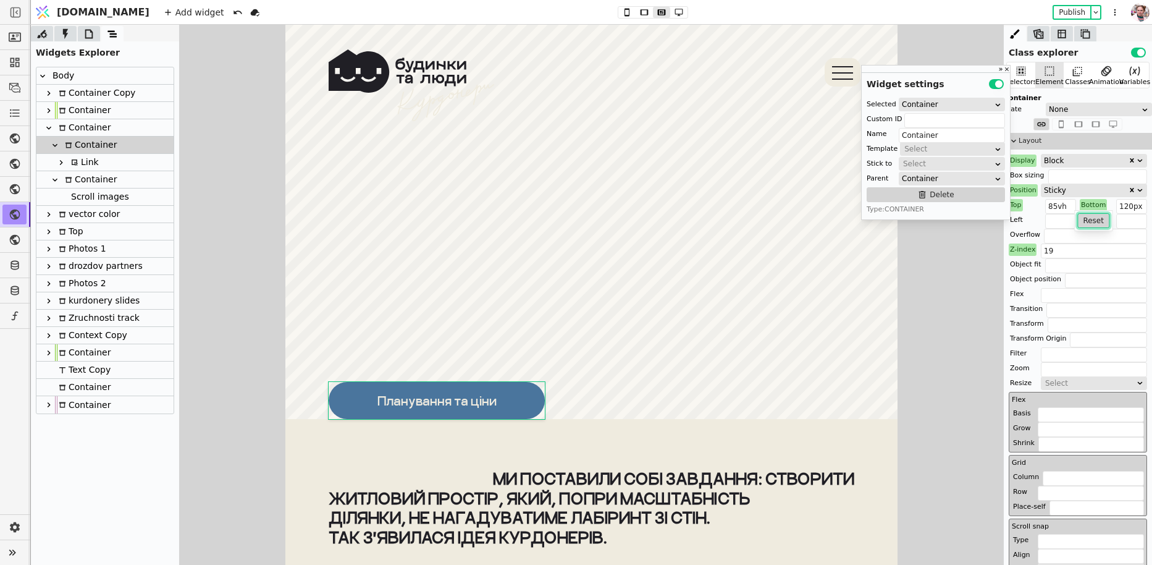
click at [1086, 223] on button "Reset" at bounding box center [1094, 220] width 32 height 15
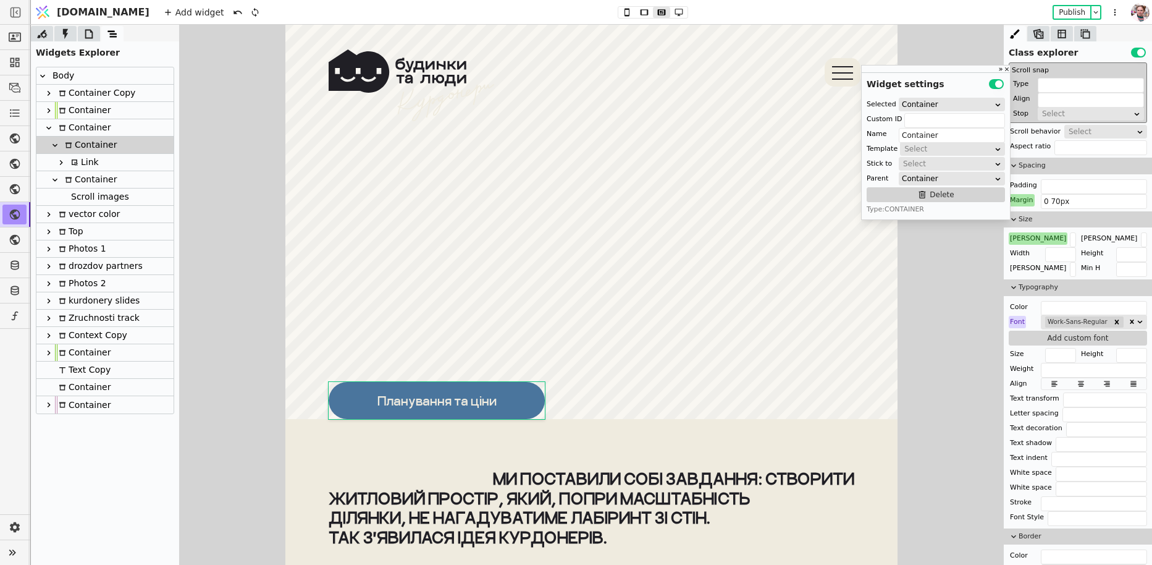
scroll to position [459, 0]
click at [86, 160] on div "Link" at bounding box center [83, 162] width 32 height 17
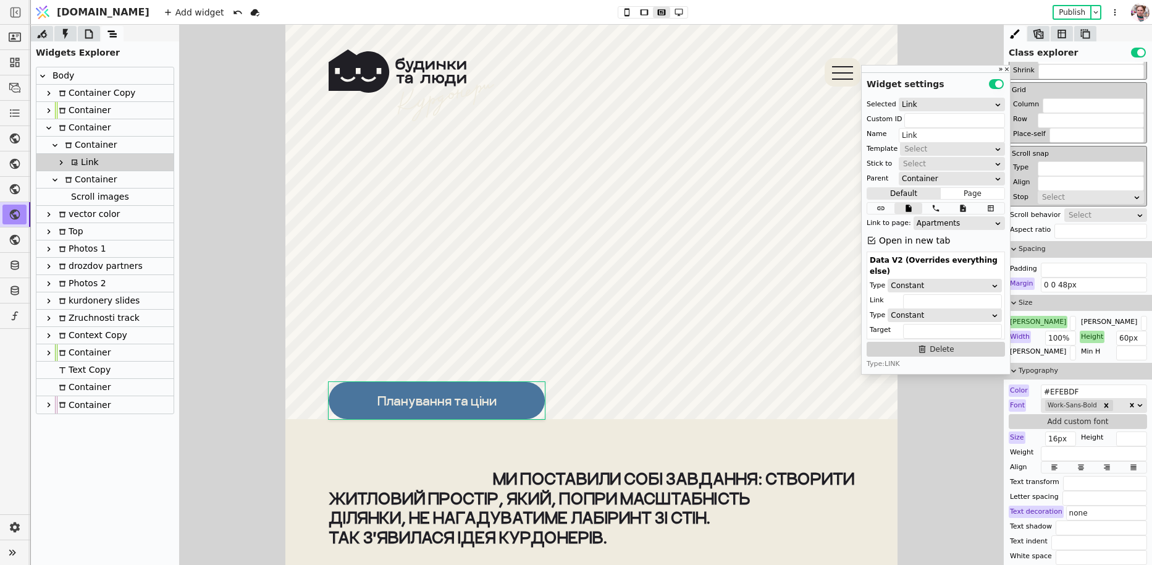
click at [86, 148] on div "Container" at bounding box center [89, 145] width 56 height 17
type input "Container"
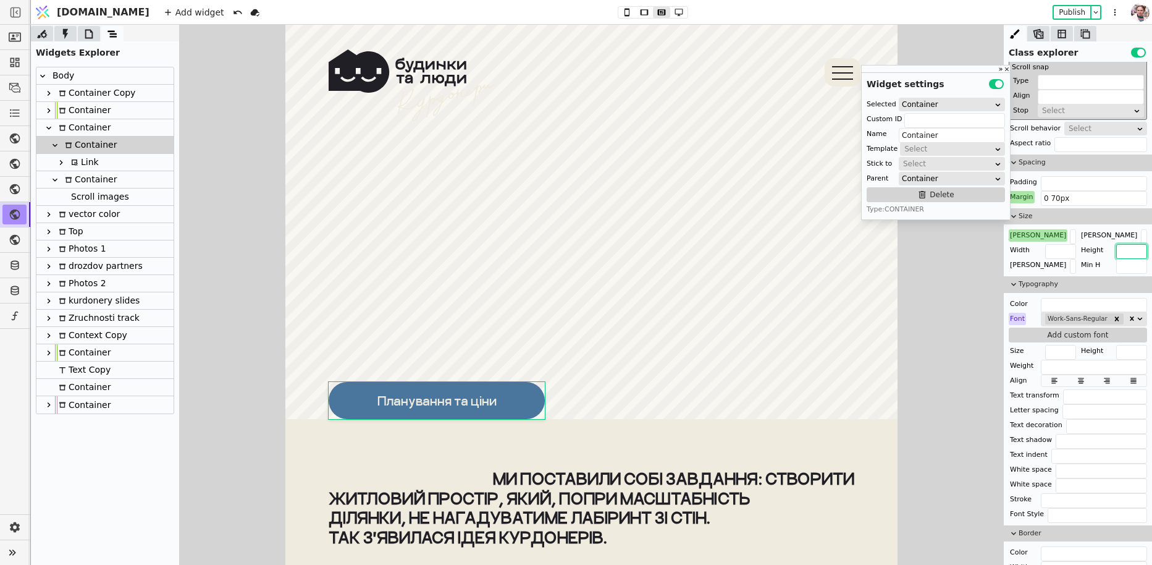
click at [1121, 249] on input "text" at bounding box center [1131, 251] width 31 height 15
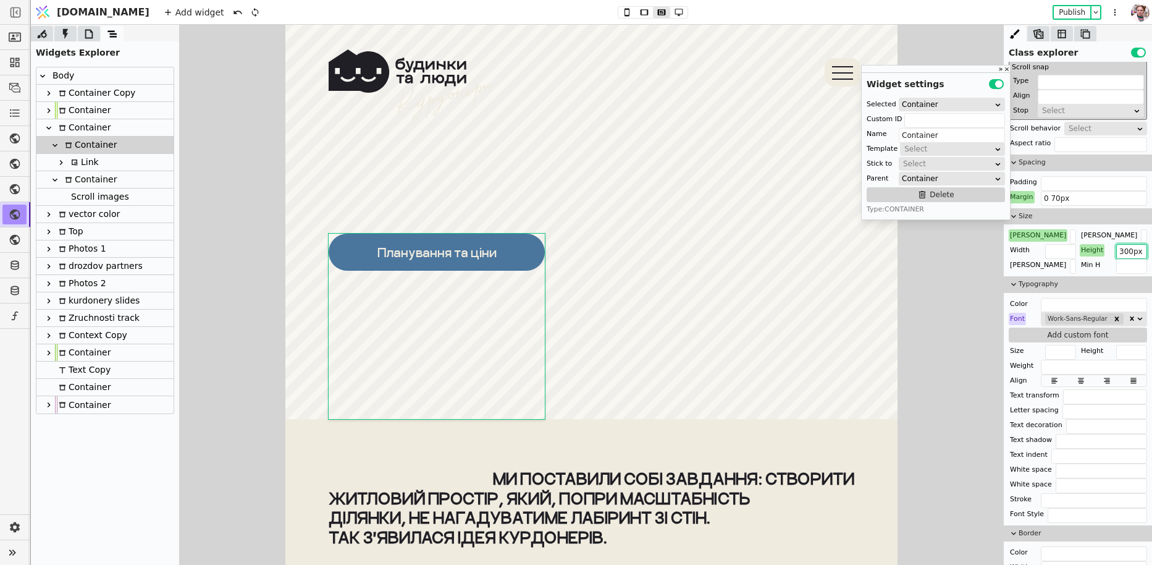
scroll to position [4425, 0]
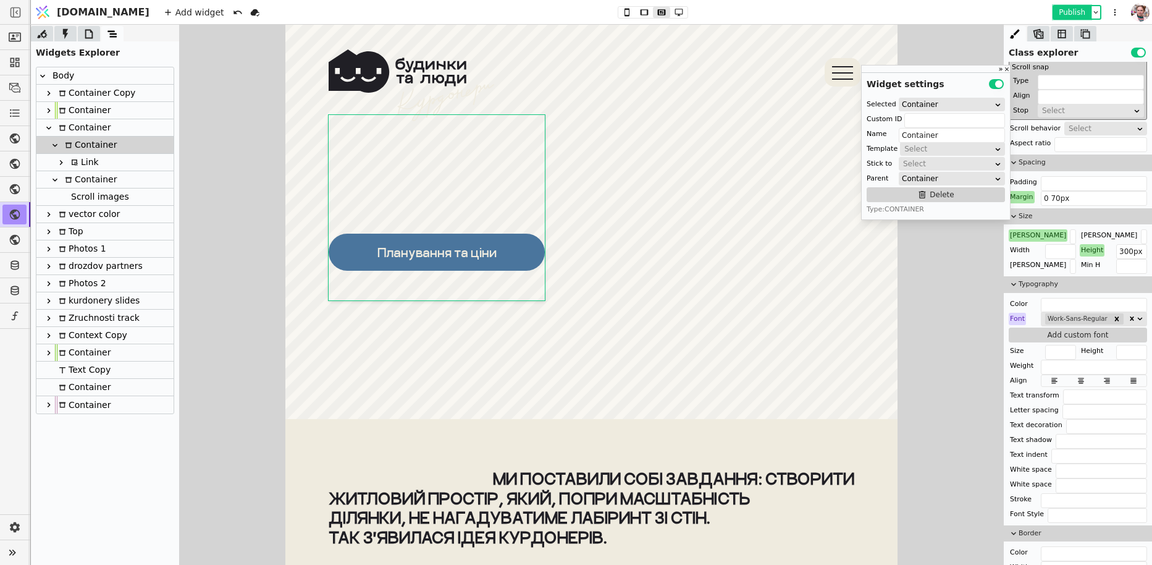
click at [1070, 17] on button "Publish" at bounding box center [1072, 12] width 36 height 12
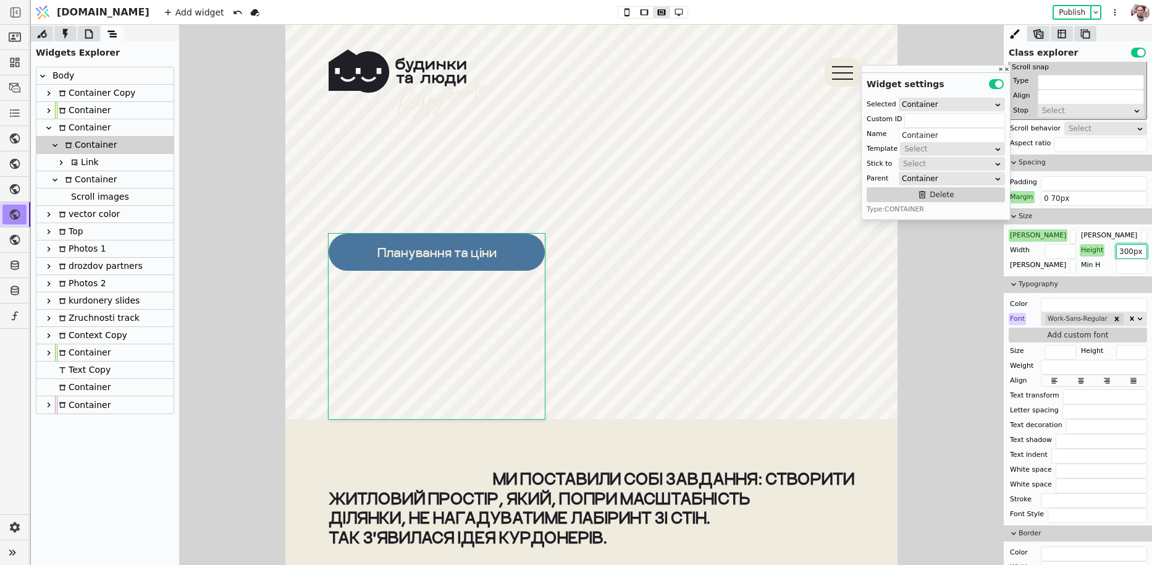
click at [1123, 247] on input "300px" at bounding box center [1131, 251] width 31 height 15
drag, startPoint x: 1128, startPoint y: 247, endPoint x: 1113, endPoint y: 247, distance: 14.8
click at [1113, 247] on div "Height 300px" at bounding box center [1113, 250] width 67 height 12
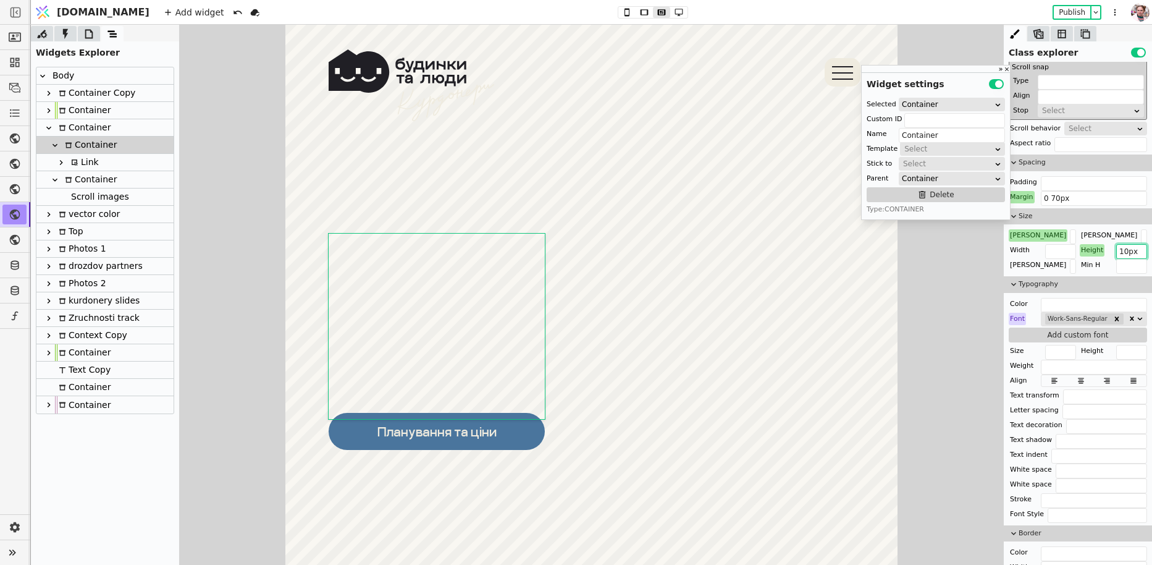
scroll to position [4246, 0]
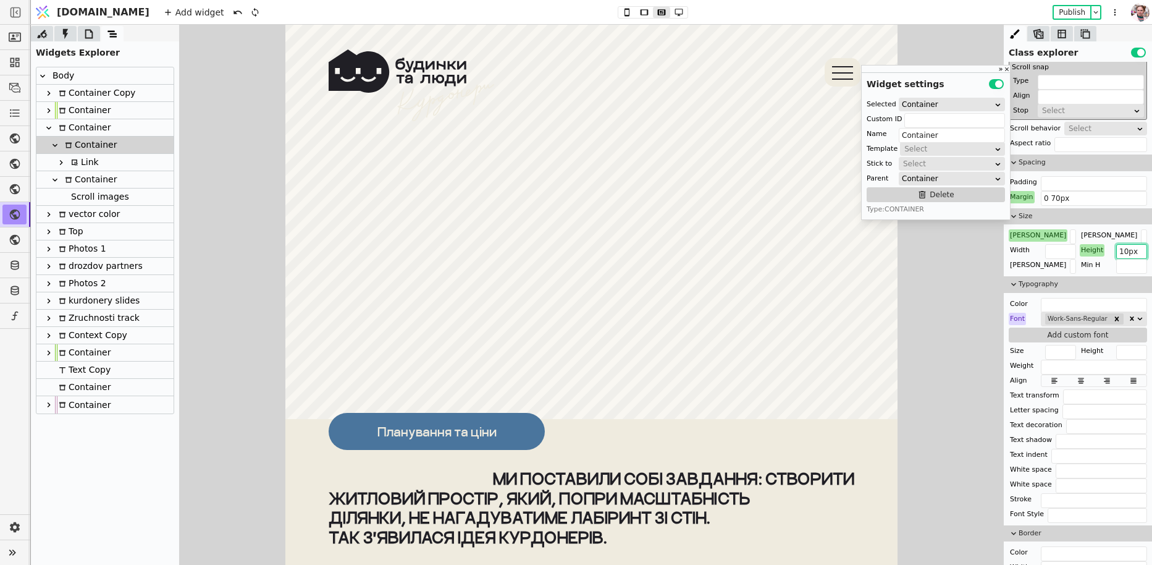
type input "120px"
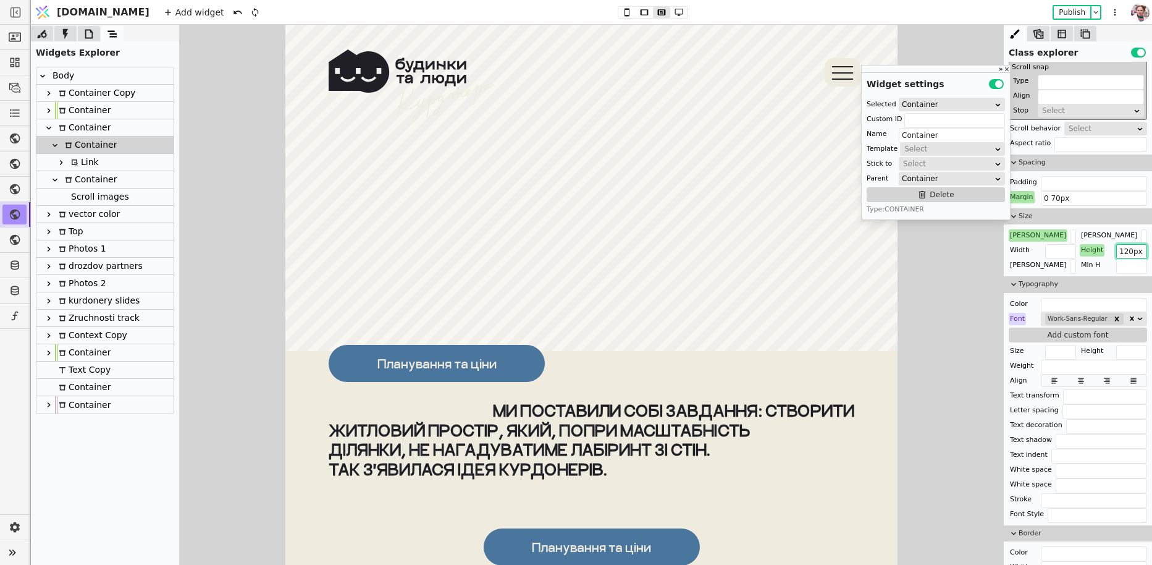
scroll to position [4314, 0]
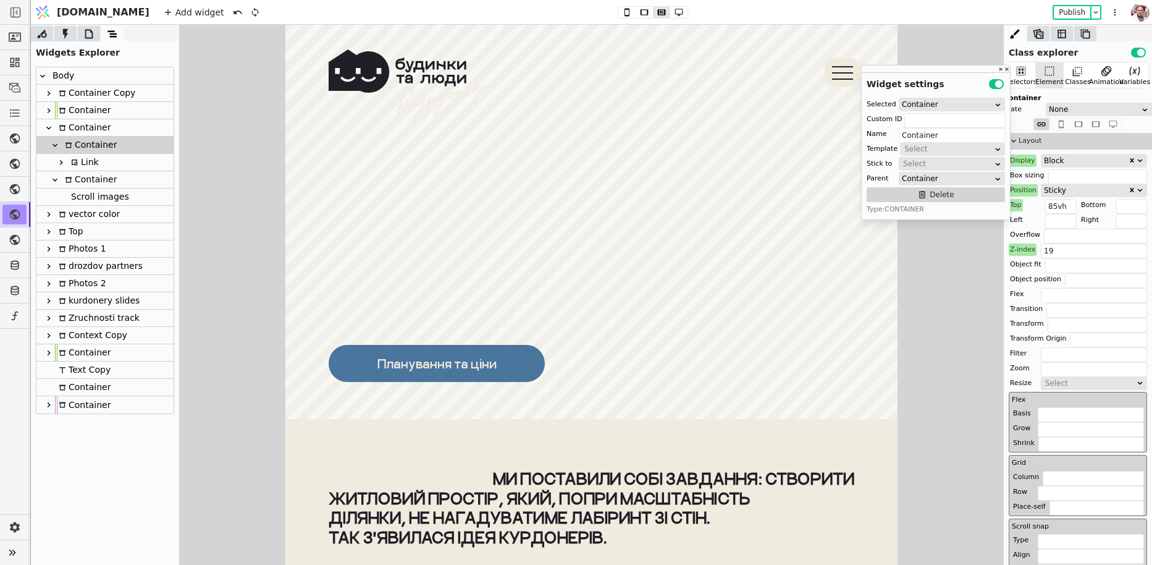
scroll to position [459, 0]
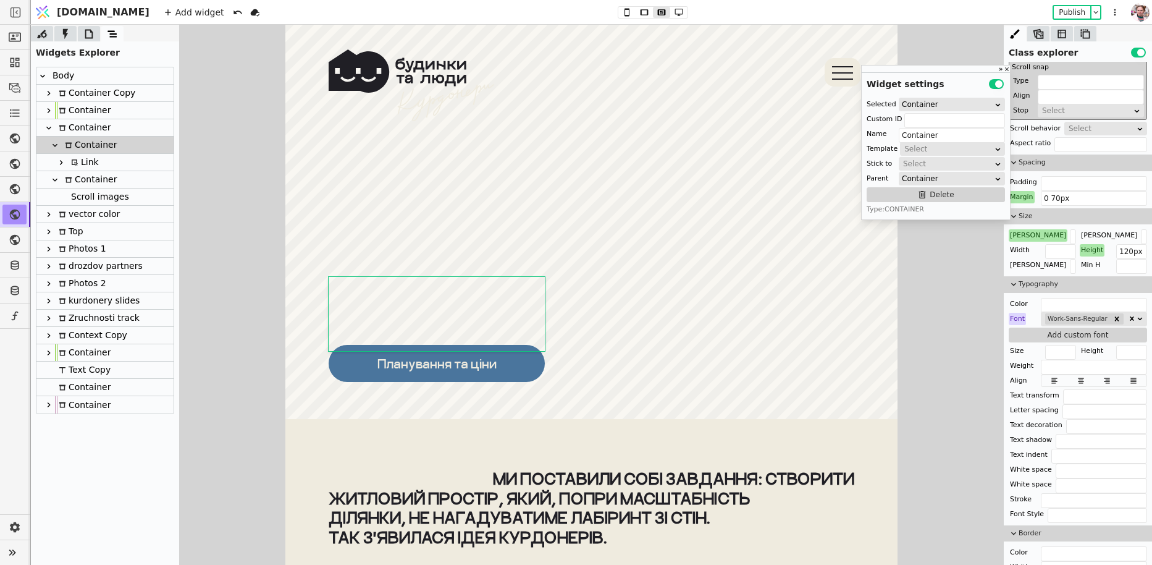
click at [80, 182] on div "Container" at bounding box center [89, 179] width 56 height 17
type input "video-cont"
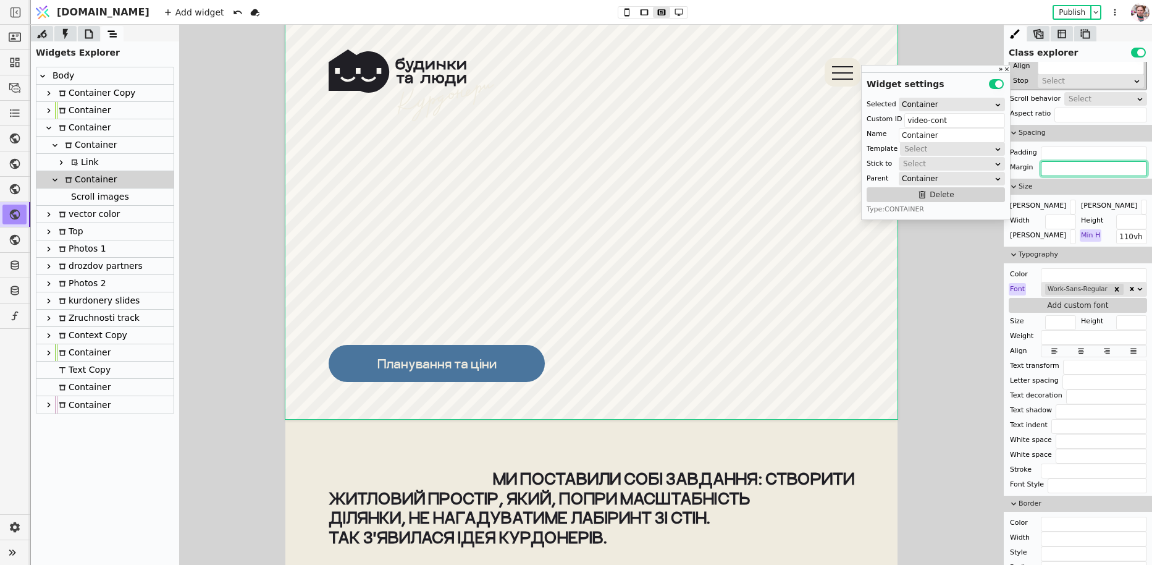
click at [1067, 169] on input "text" at bounding box center [1094, 168] width 106 height 15
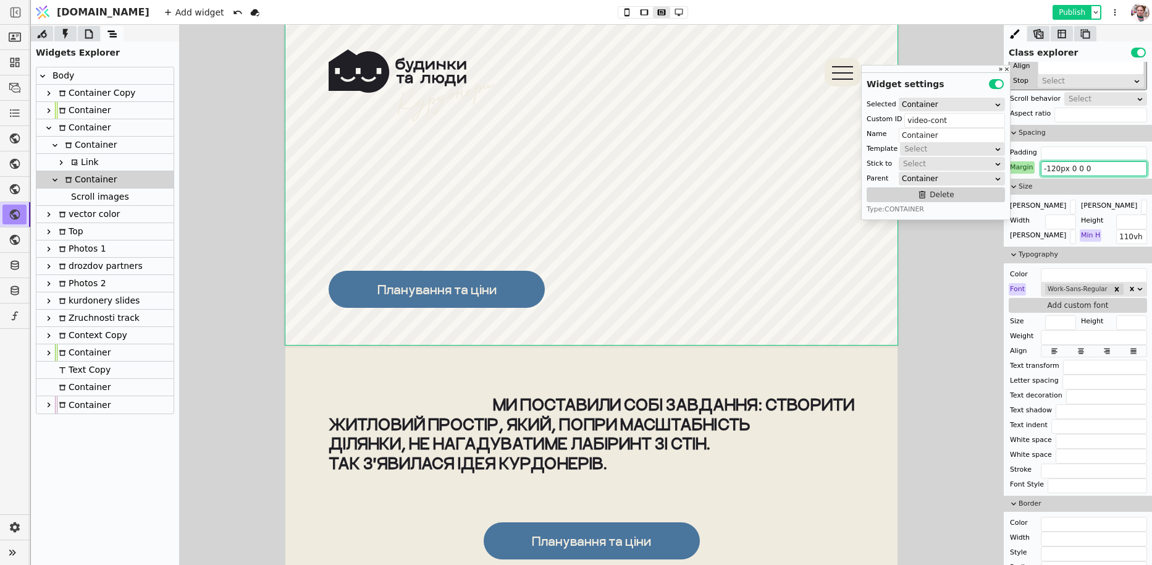
type input "-120px 0 0 0"
click at [1059, 11] on button "Publish" at bounding box center [1072, 12] width 36 height 12
click at [61, 180] on div at bounding box center [62, 180] width 2 height 18
click at [56, 180] on icon at bounding box center [55, 180] width 10 height 10
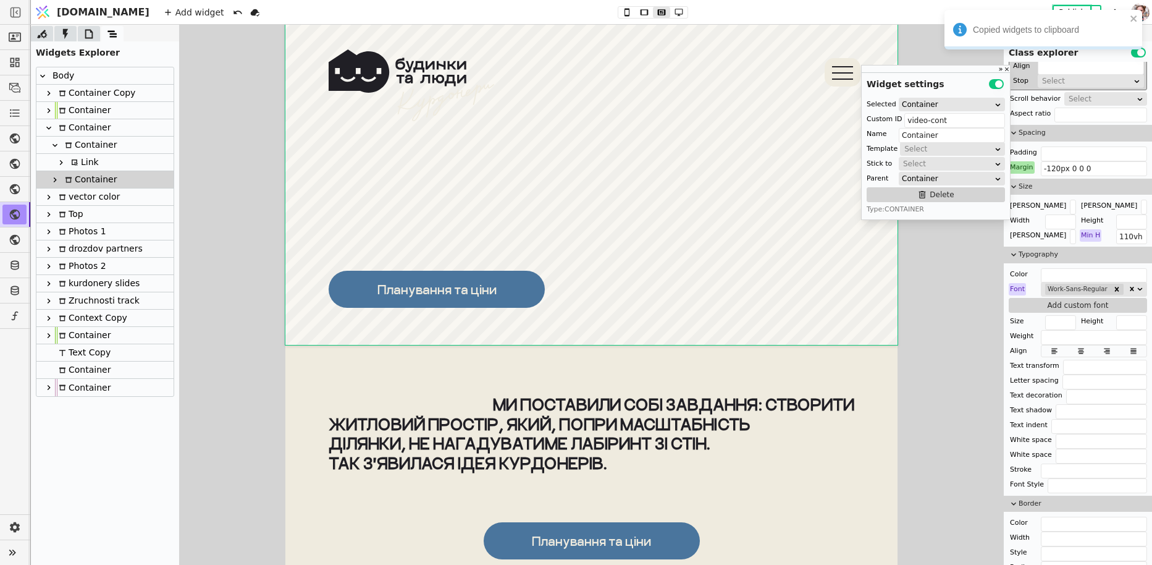
click at [83, 141] on div "Container" at bounding box center [89, 145] width 56 height 17
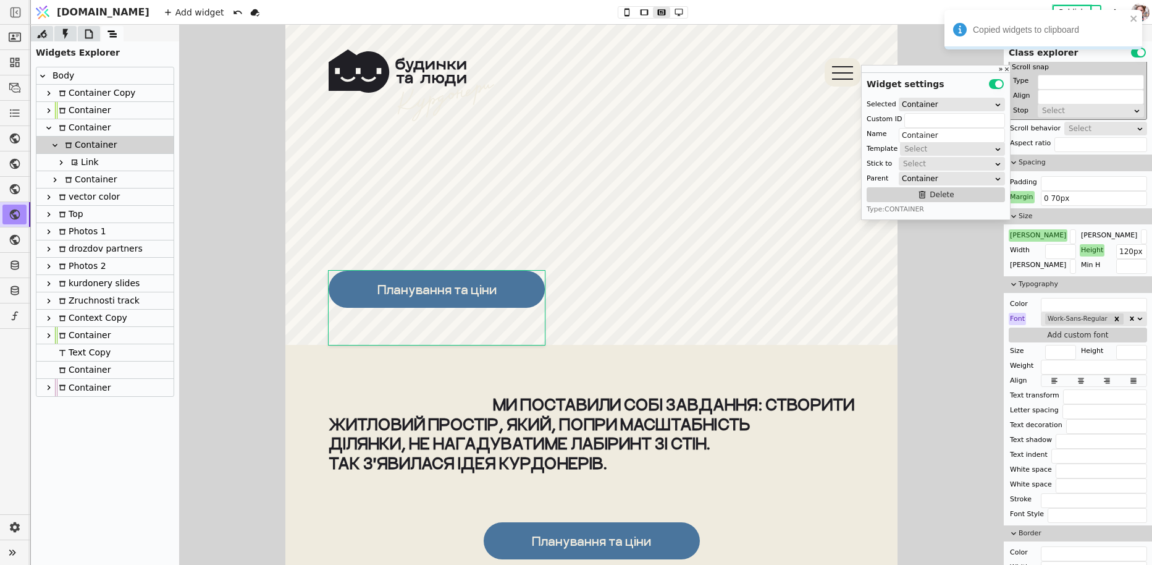
click at [55, 147] on icon at bounding box center [55, 145] width 10 height 10
click at [74, 127] on div "Container" at bounding box center [83, 127] width 56 height 17
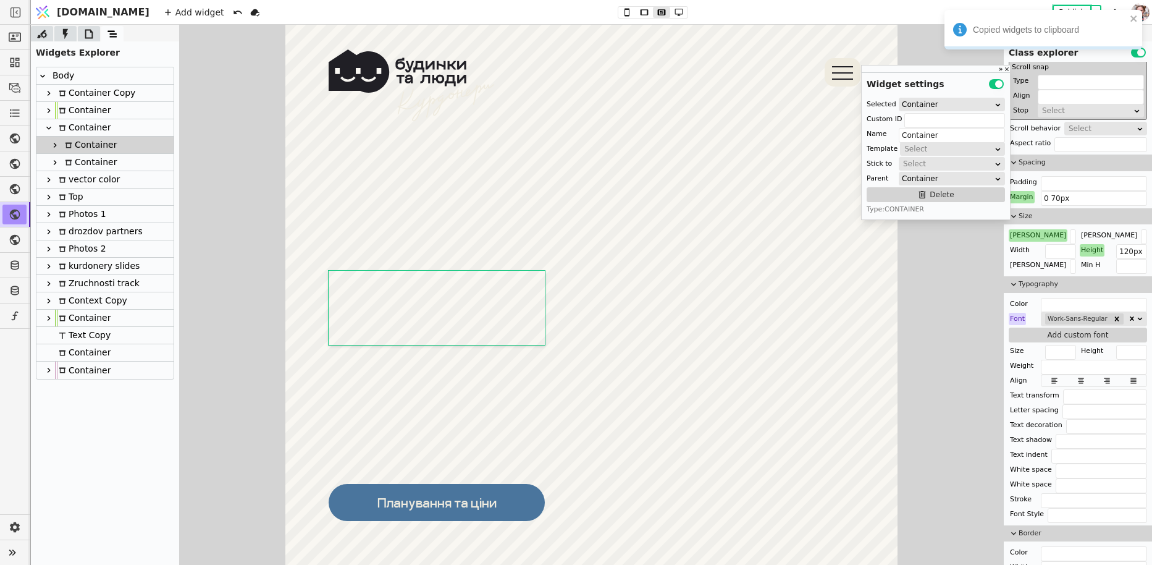
scroll to position [0, 0]
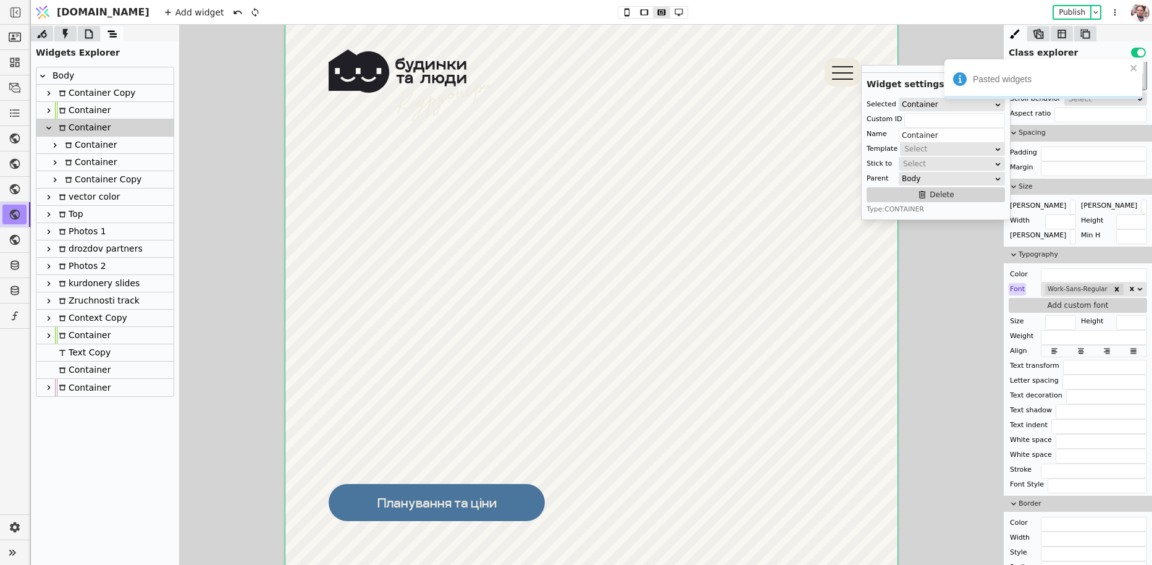
click at [84, 182] on div "Container Copy" at bounding box center [101, 179] width 80 height 17
type input "video-cont-copy-TmfE"
type input "Container Copy"
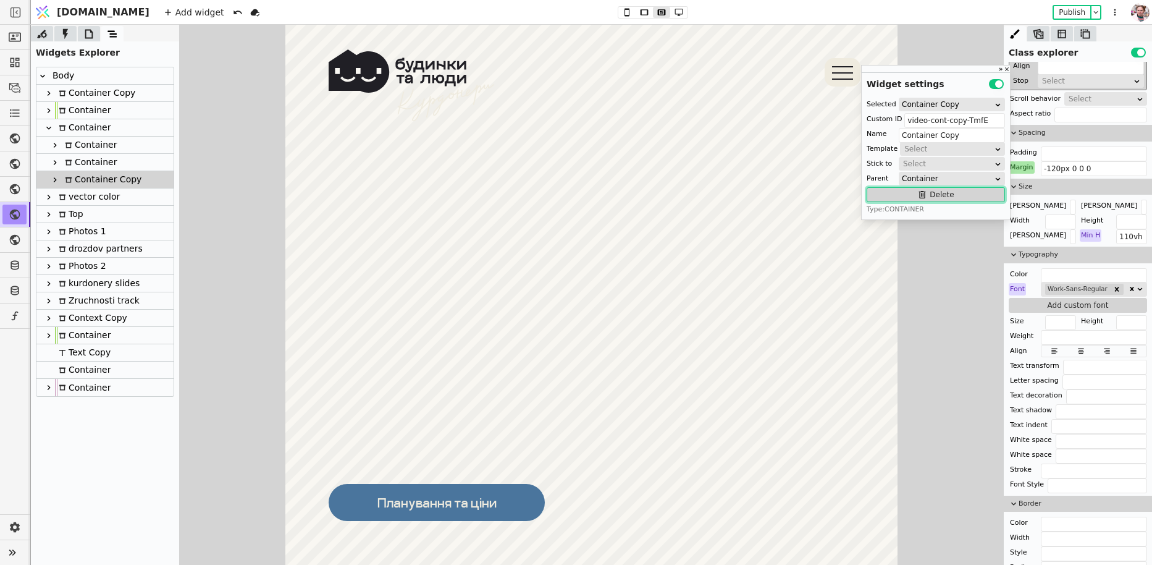
click at [919, 190] on icon at bounding box center [923, 195] width 10 height 10
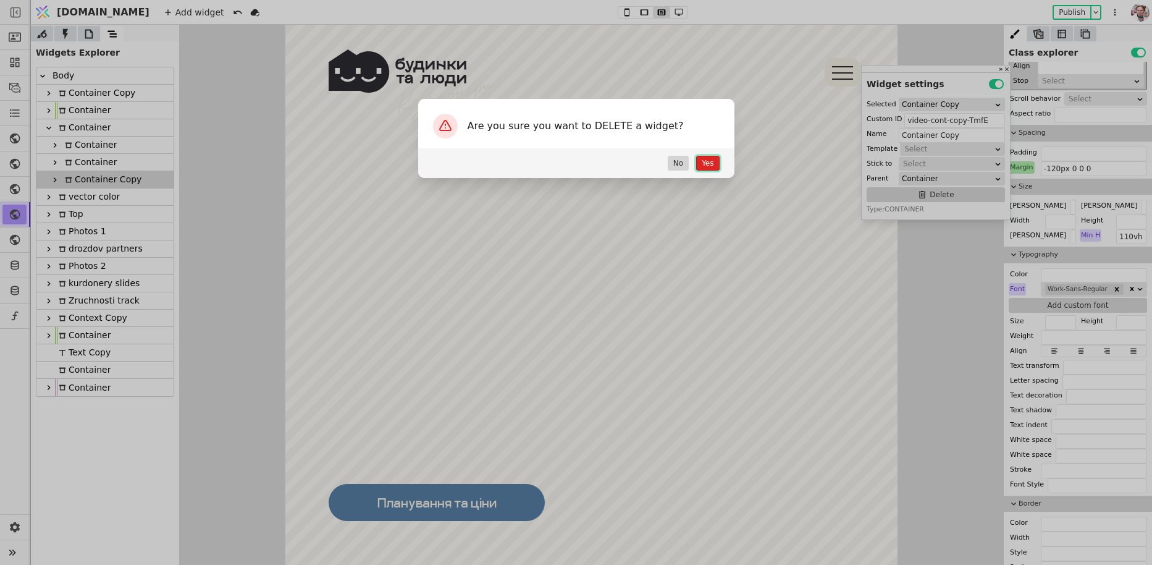
click at [711, 160] on button "Yes" at bounding box center [707, 163] width 23 height 15
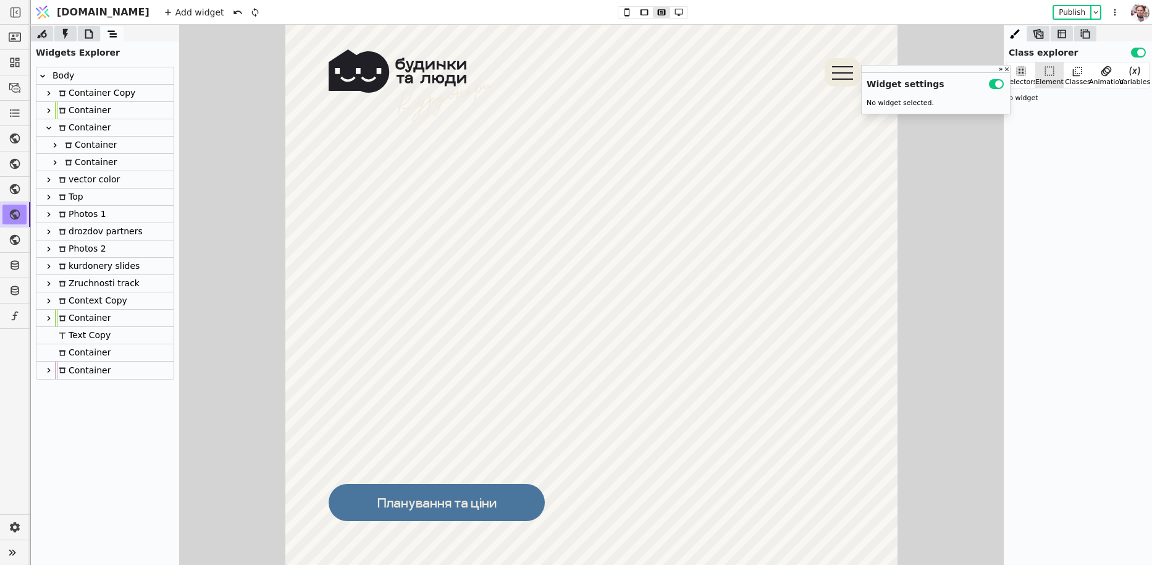
click at [58, 167] on div at bounding box center [55, 162] width 12 height 15
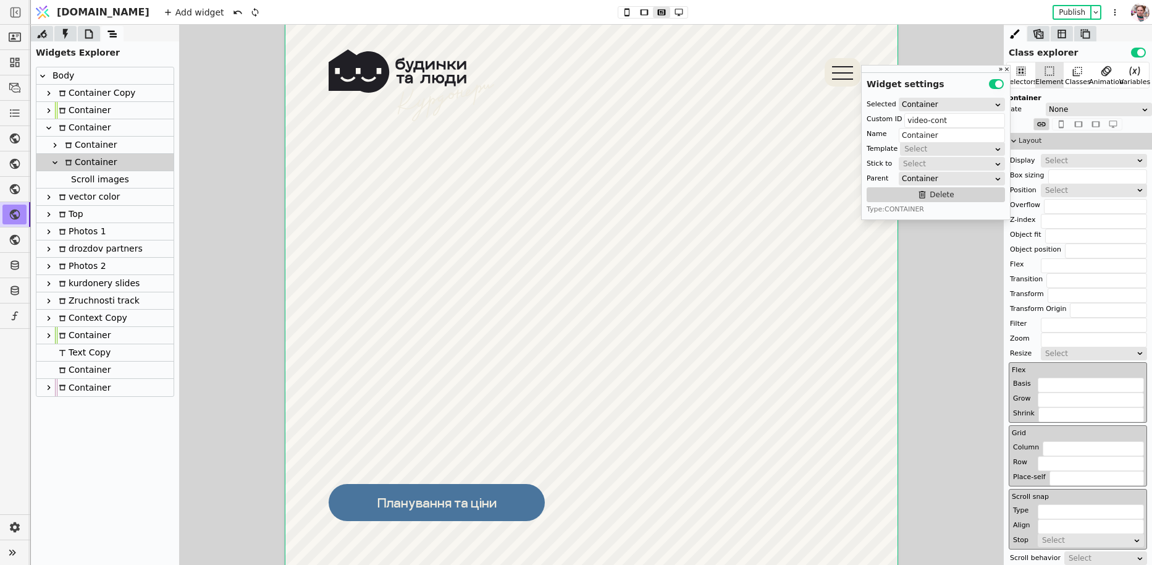
click at [88, 179] on div "Scroll images" at bounding box center [98, 179] width 62 height 17
type input "Scroll images"
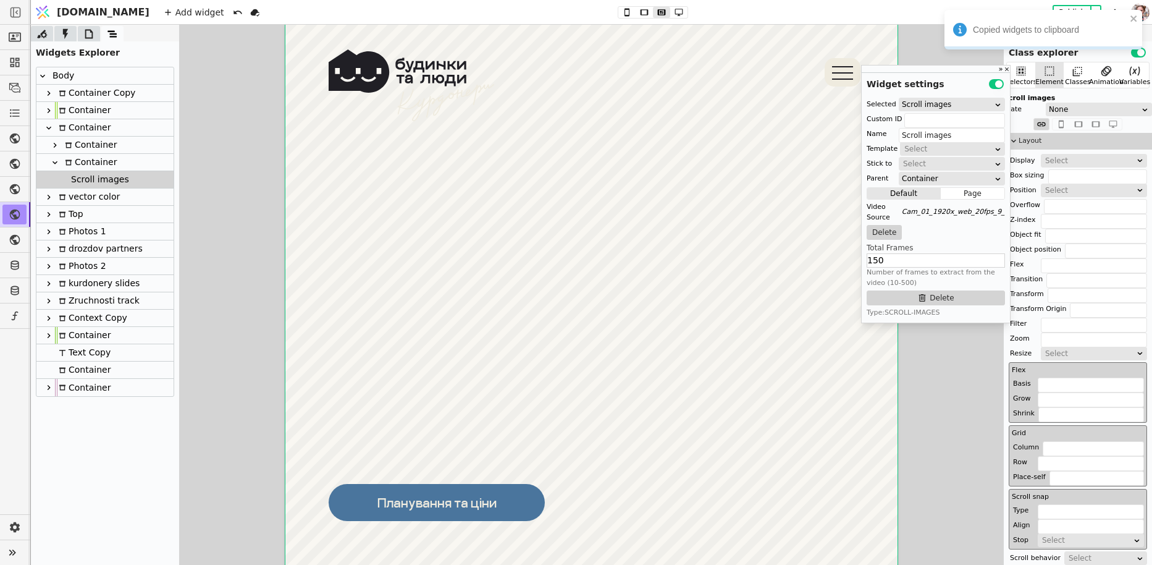
click at [90, 159] on div "Container" at bounding box center [89, 162] width 56 height 17
type input "video-cont"
type input "Container"
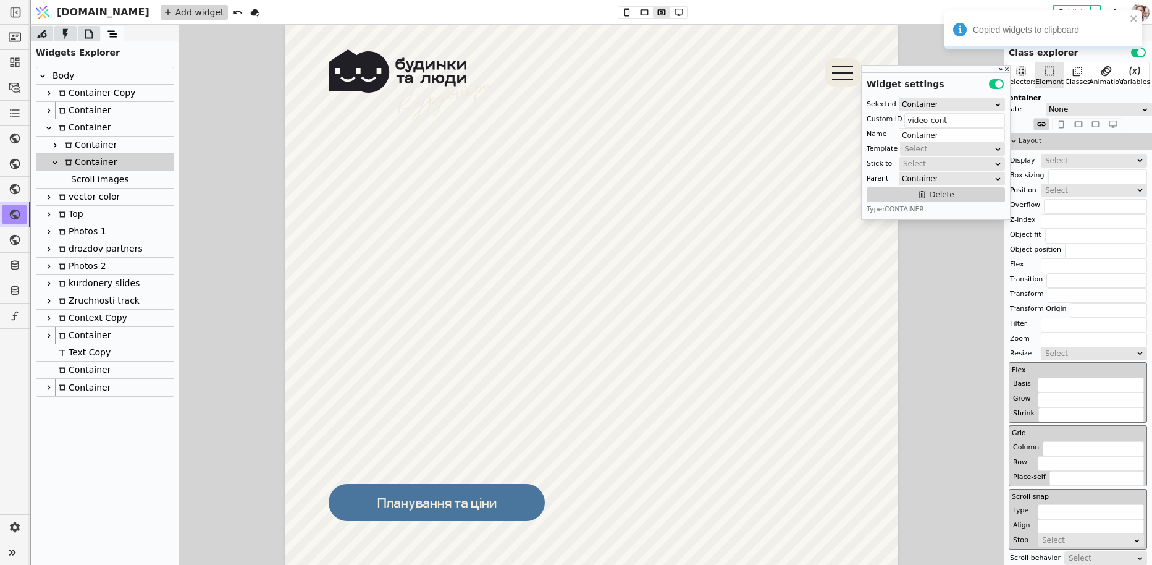
click at [161, 15] on div "Add widget" at bounding box center [194, 12] width 67 height 15
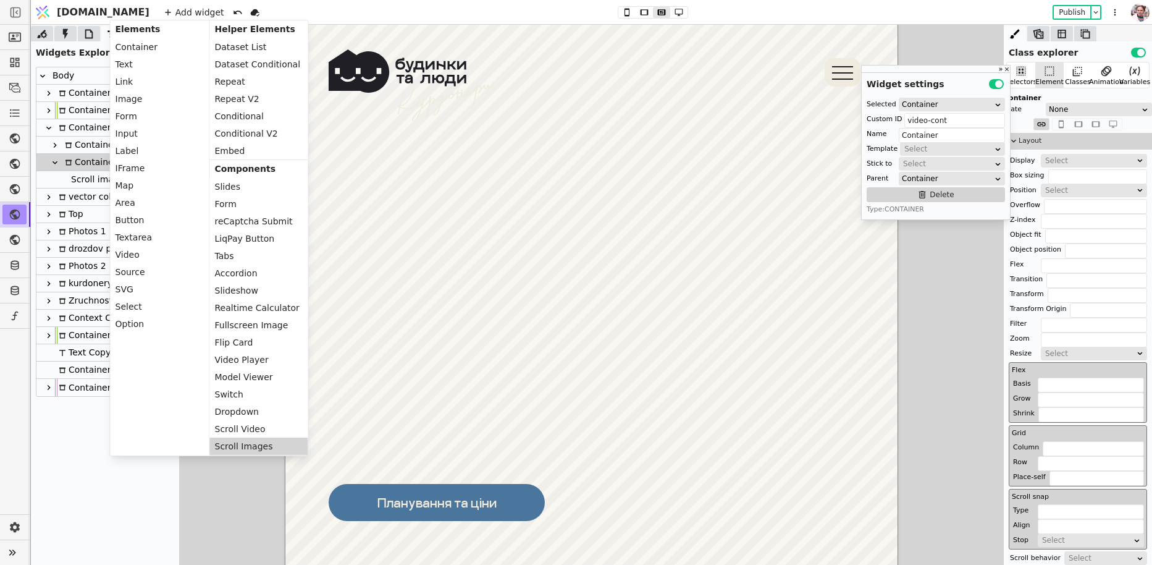
click at [255, 442] on div "Scroll Images" at bounding box center [259, 445] width 98 height 17
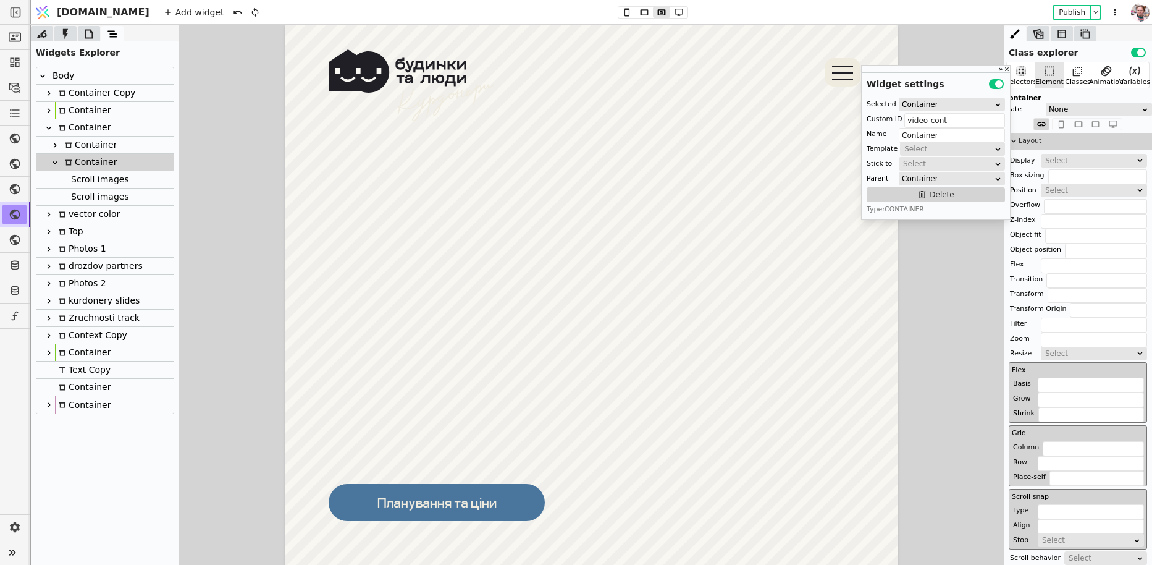
click at [75, 206] on div "vector color" at bounding box center [87, 214] width 65 height 17
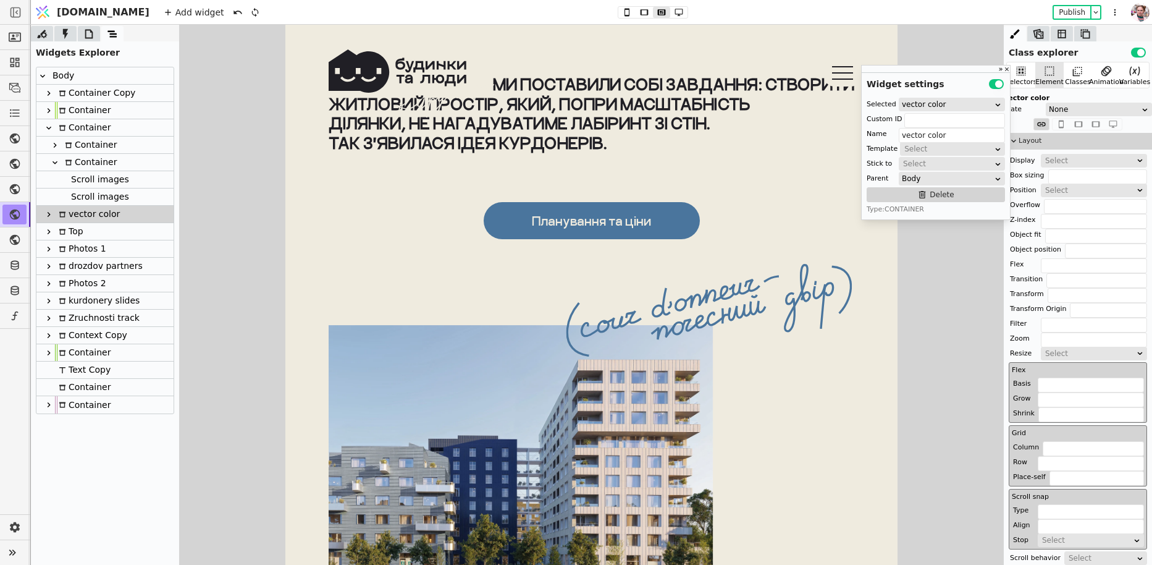
click at [78, 198] on div "Scroll images" at bounding box center [98, 196] width 62 height 17
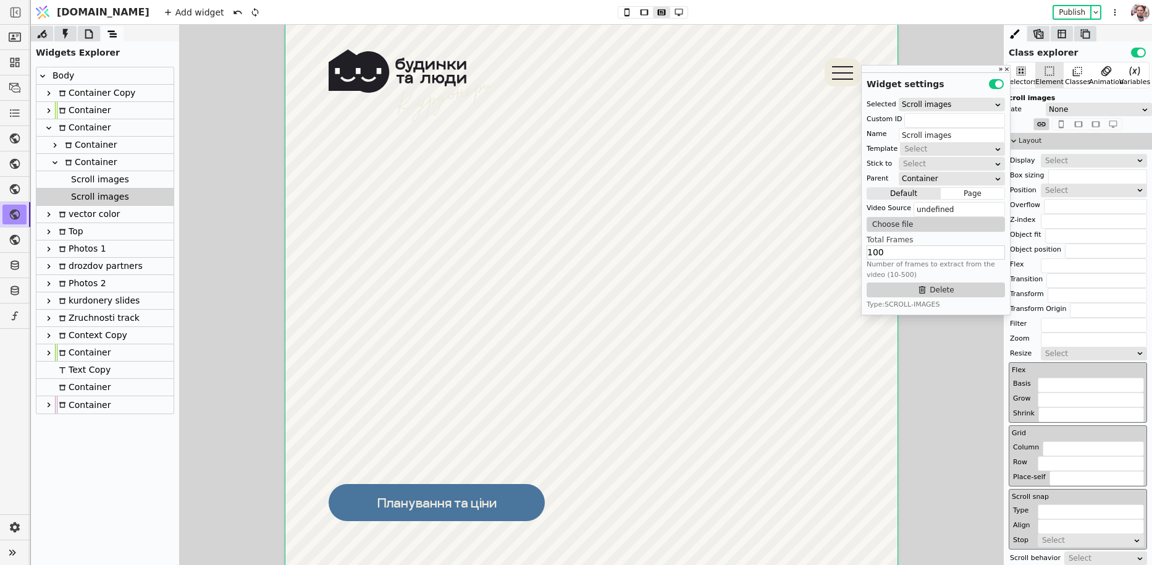
scroll to position [4634, 0]
click at [970, 138] on input "Scroll images" at bounding box center [952, 135] width 106 height 15
click at [140, 176] on div "Scroll images" at bounding box center [104, 179] width 137 height 17
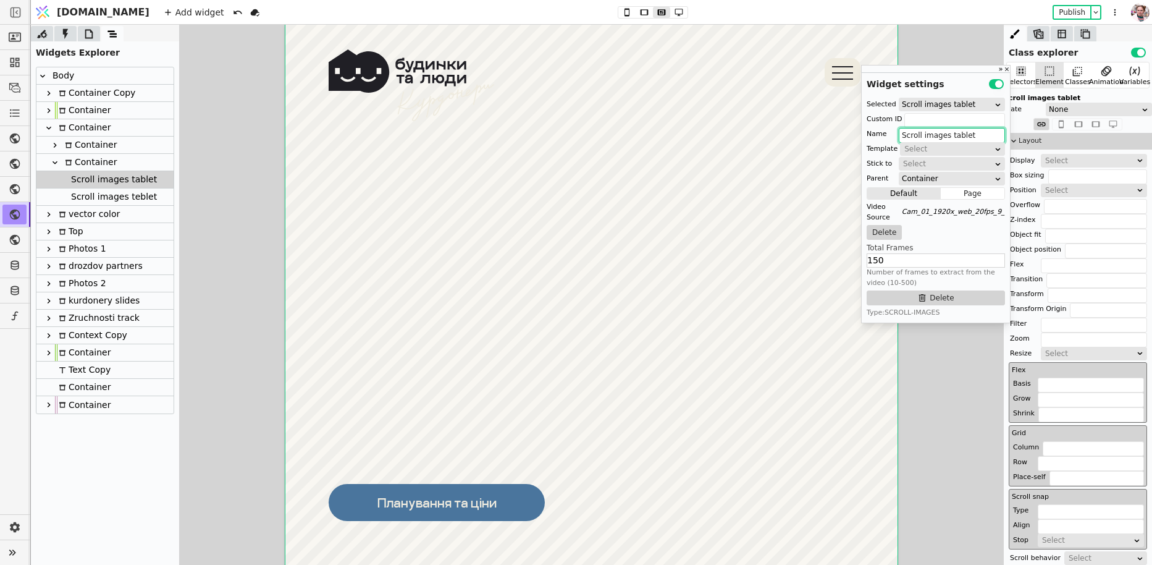
click at [105, 199] on div "Scroll images teblet" at bounding box center [112, 196] width 90 height 17
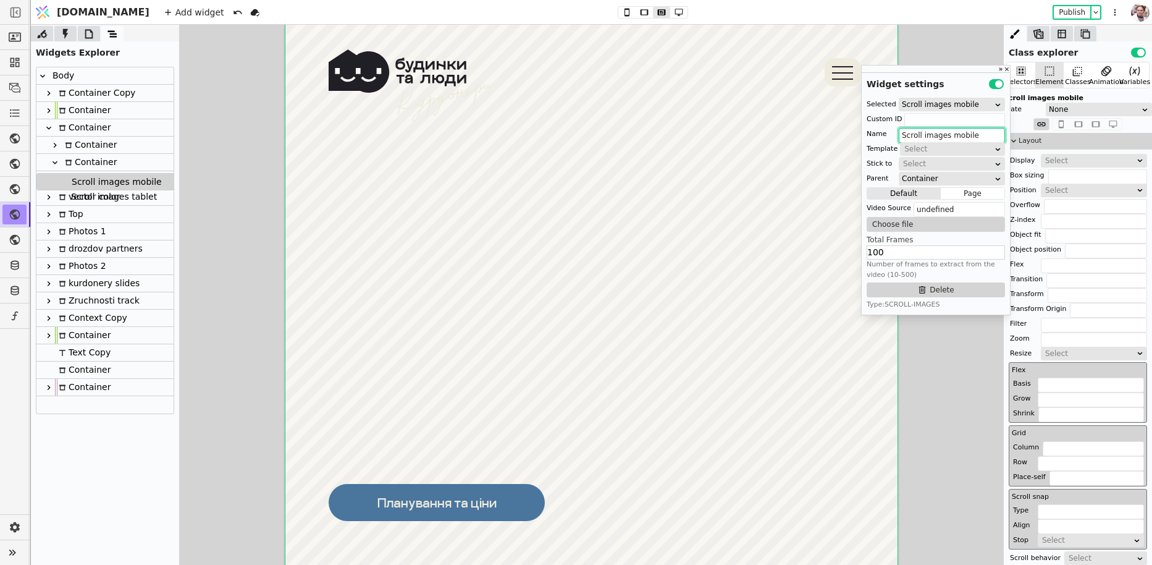
drag, startPoint x: 85, startPoint y: 202, endPoint x: 85, endPoint y: 183, distance: 19.2
click at [85, 183] on div "Body Container Copy Container Container Container Container Scroll images table…" at bounding box center [104, 240] width 137 height 346
click at [90, 178] on div "Scroll images mobile" at bounding box center [114, 179] width 94 height 17
click at [1063, 158] on div "Select" at bounding box center [1090, 160] width 90 height 12
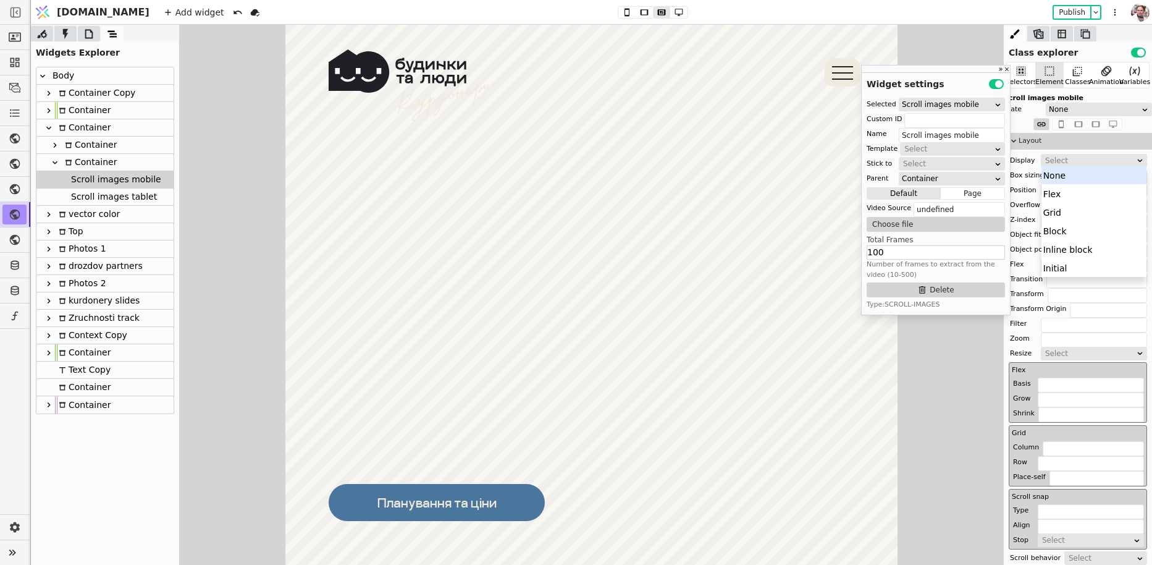
click at [1061, 178] on div "None" at bounding box center [1095, 175] width 106 height 19
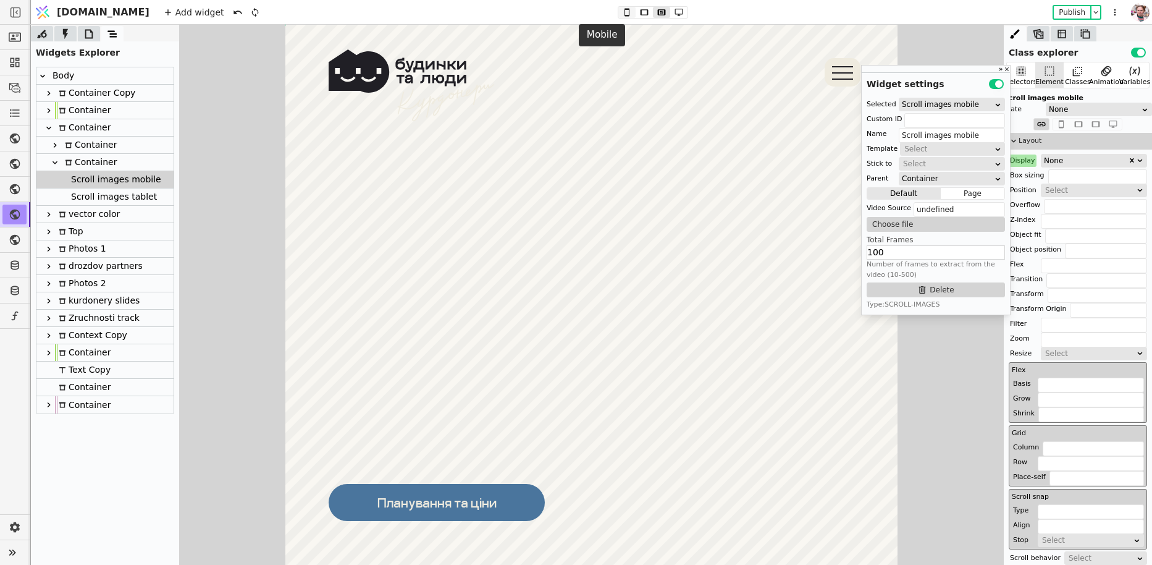
click at [620, 14] on icon at bounding box center [627, 12] width 15 height 9
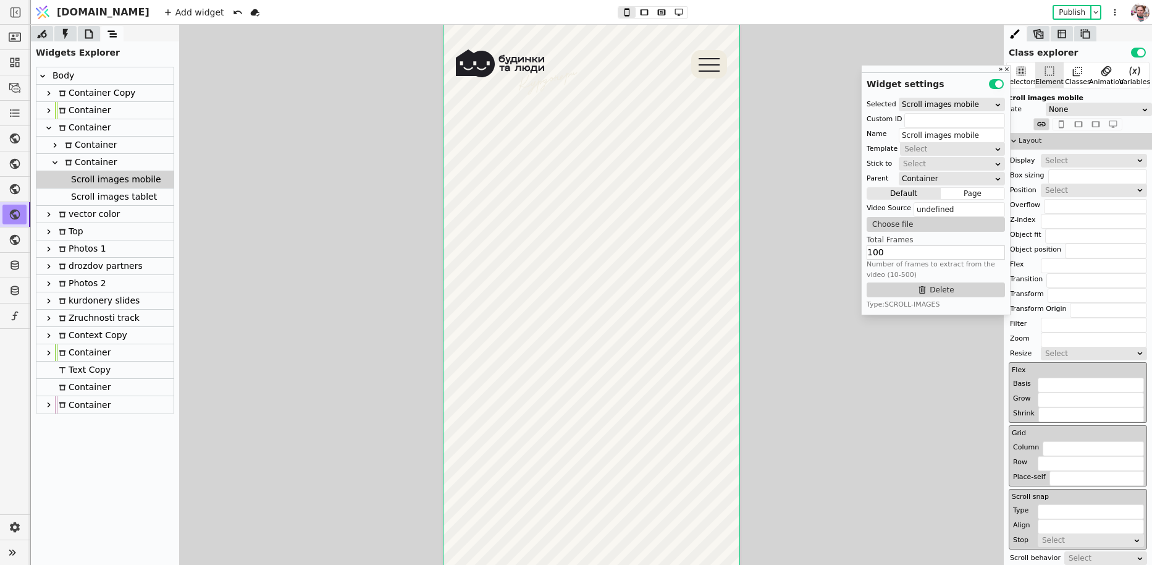
click at [101, 189] on div "Scroll images tablet" at bounding box center [112, 196] width 90 height 17
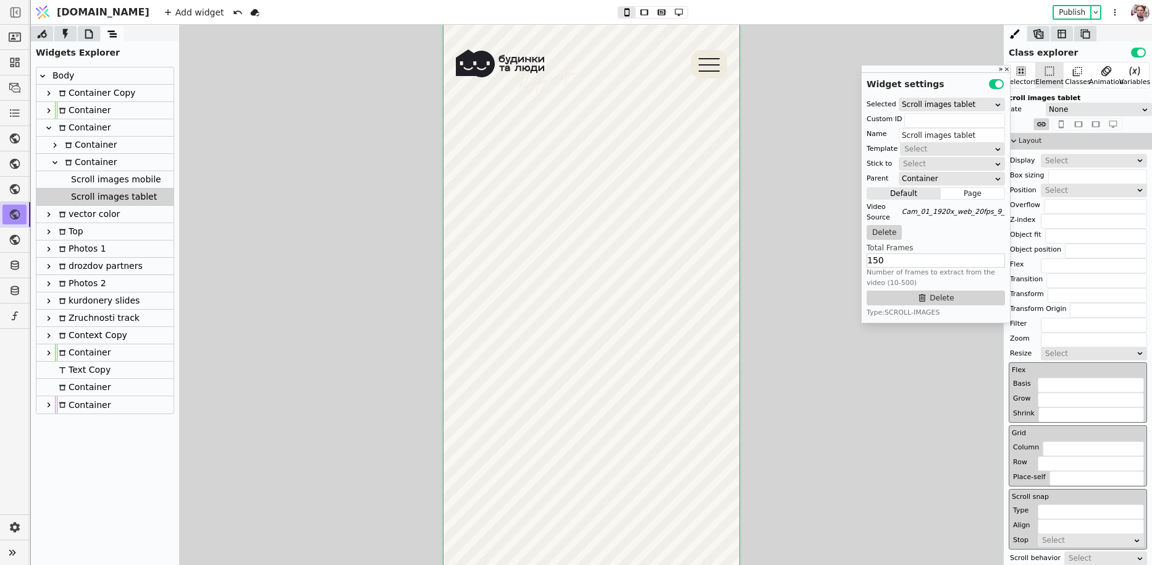
scroll to position [3089, 0]
click at [1069, 154] on div "Select" at bounding box center [1090, 160] width 90 height 12
click at [1068, 174] on div "None" at bounding box center [1095, 175] width 106 height 19
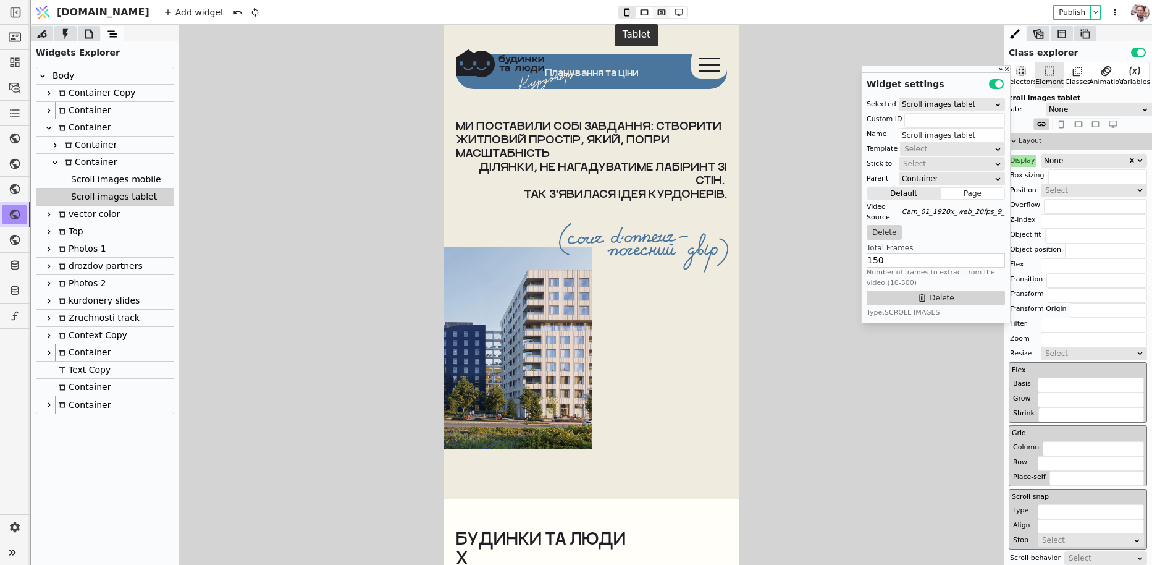
click at [654, 10] on icon at bounding box center [661, 12] width 15 height 9
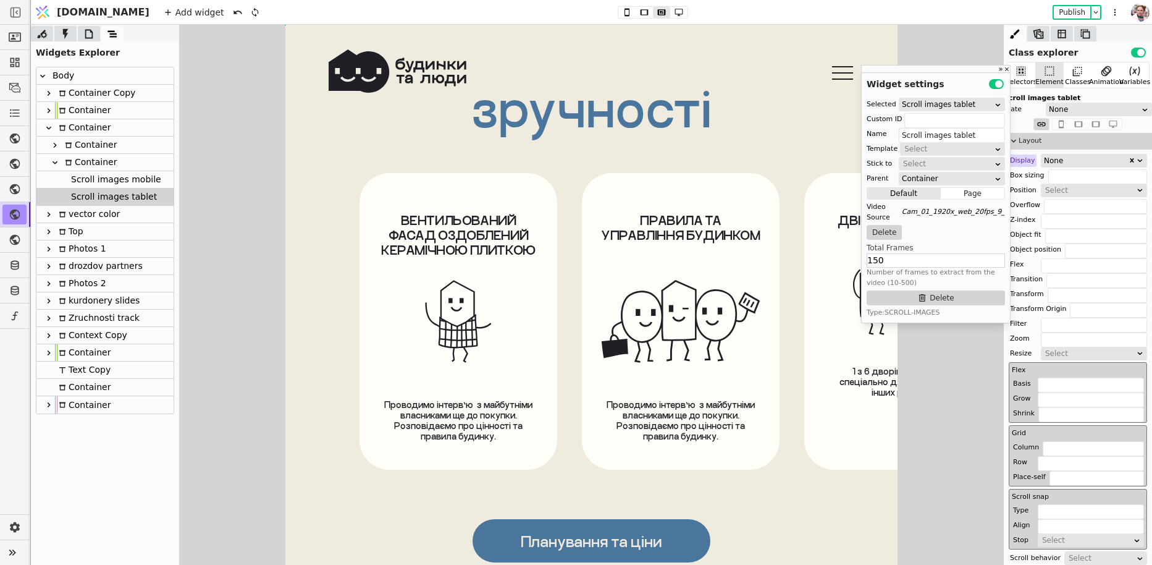
click at [1078, 154] on div "None" at bounding box center [1086, 160] width 84 height 12
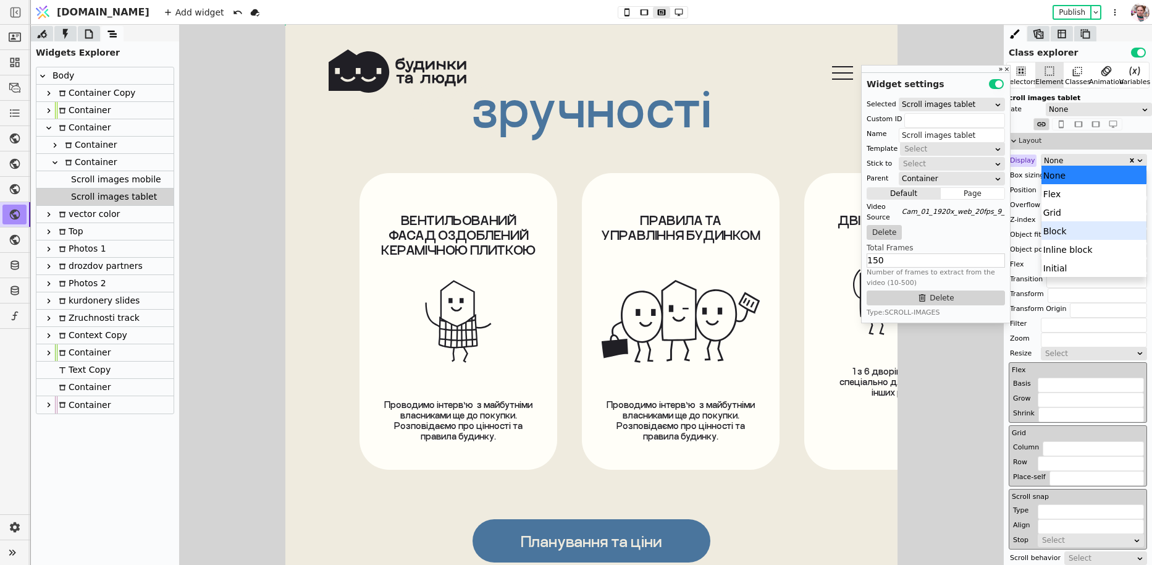
click at [1071, 233] on div "Block" at bounding box center [1095, 230] width 106 height 19
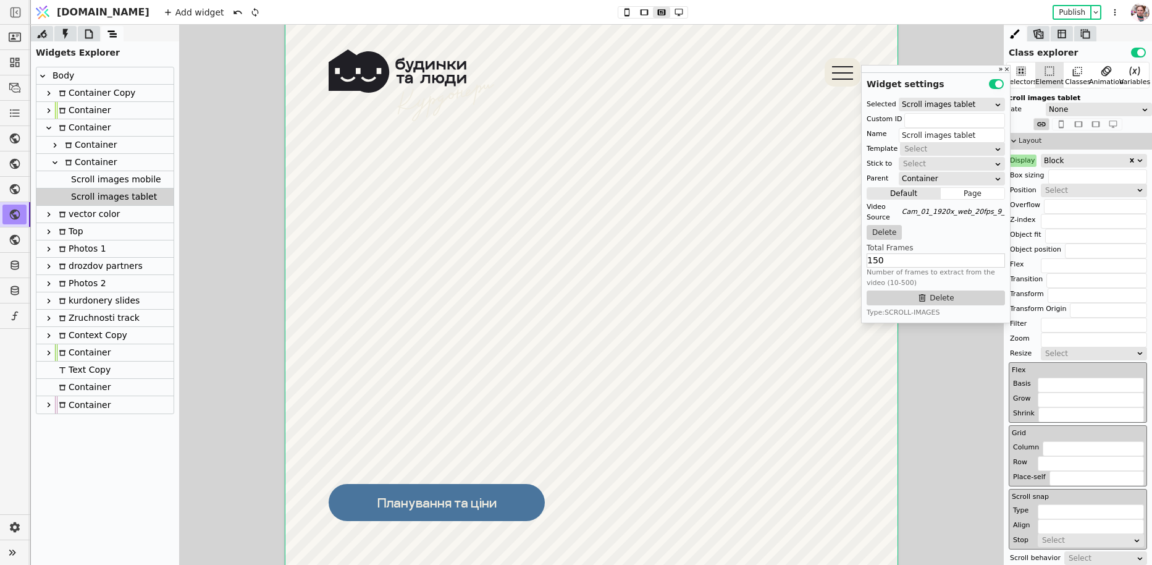
click at [92, 185] on div "Scroll images mobile" at bounding box center [114, 179] width 94 height 17
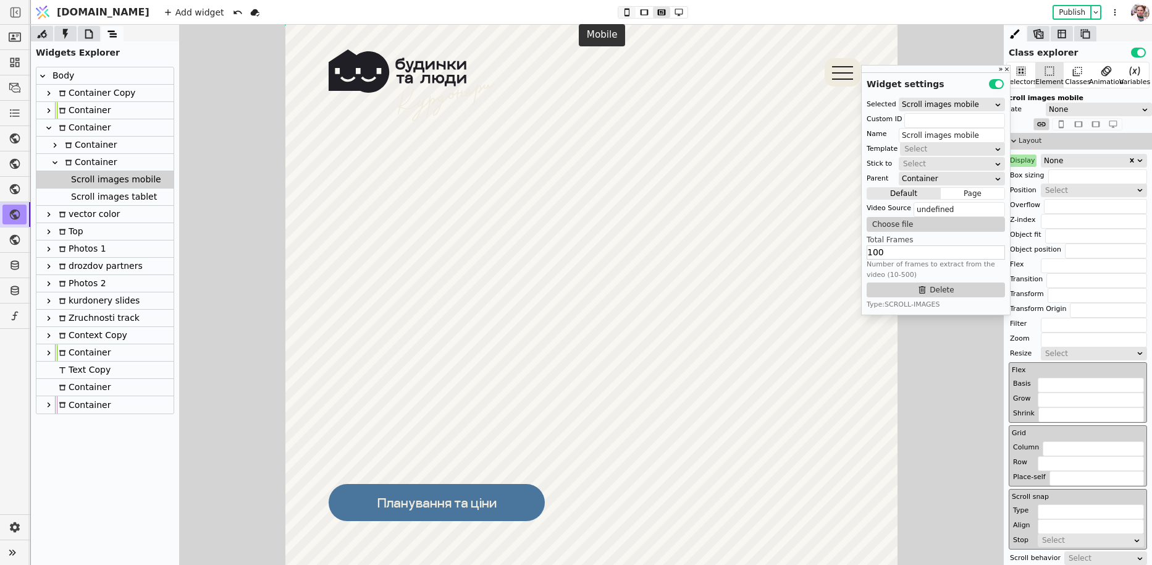
click at [620, 15] on icon at bounding box center [627, 12] width 15 height 9
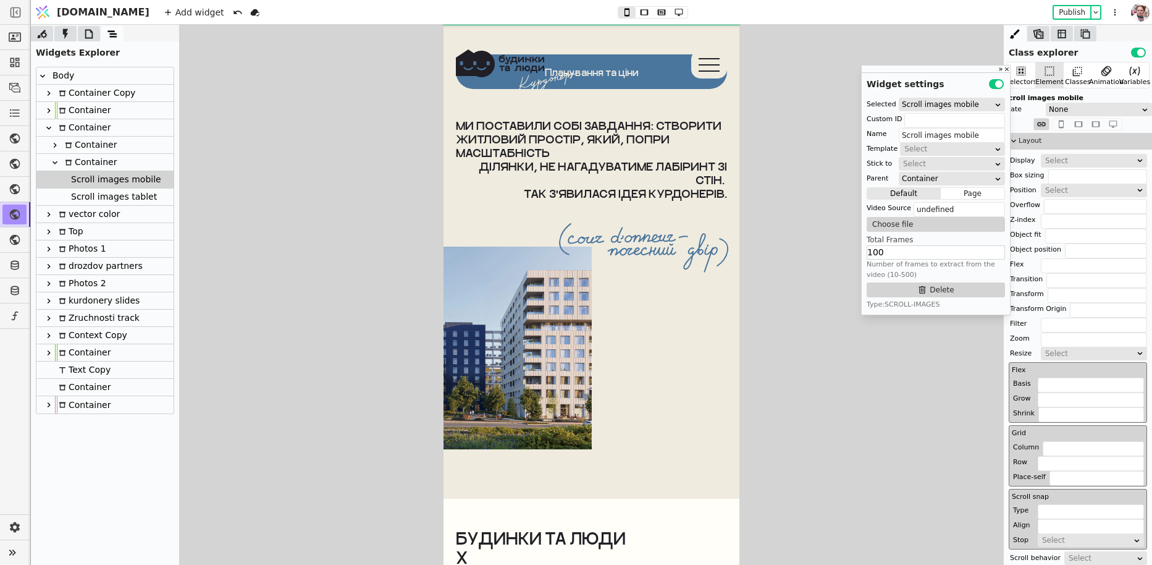
click at [112, 178] on div "Scroll images mobile" at bounding box center [114, 179] width 94 height 17
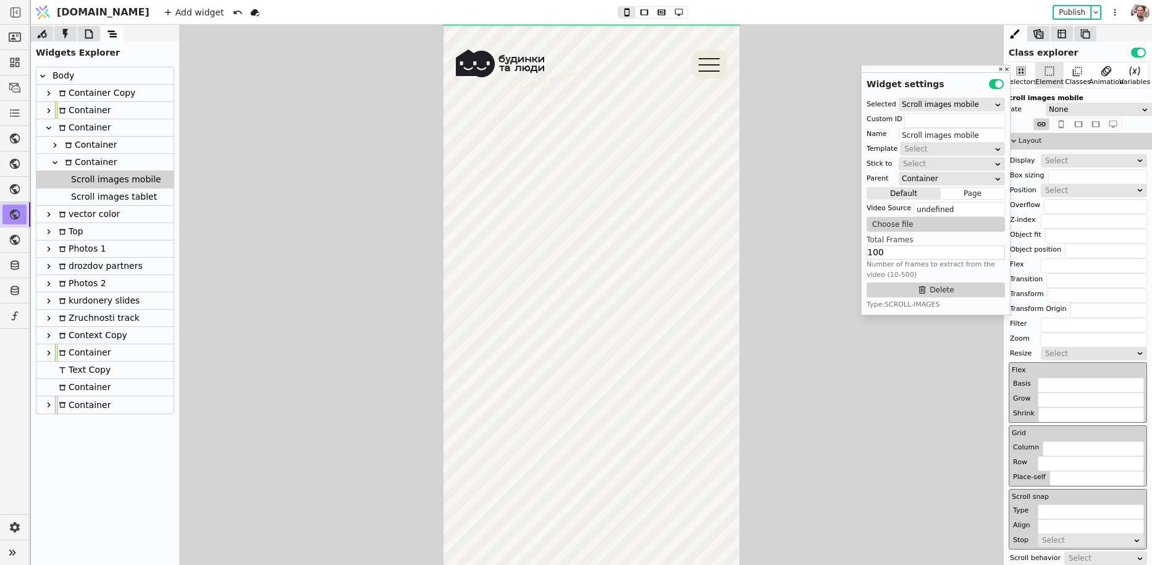
scroll to position [0, 0]
click at [114, 195] on div "Scroll images tablet" at bounding box center [112, 196] width 90 height 17
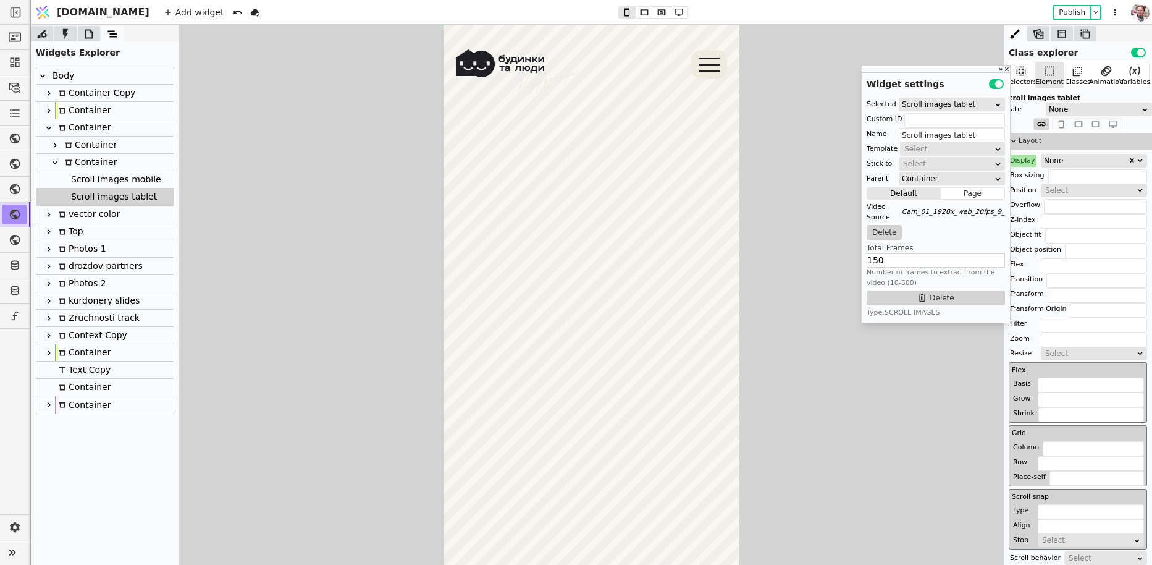
click at [117, 186] on div "Scroll images mobile" at bounding box center [114, 179] width 94 height 17
type input "Scroll images mobile"
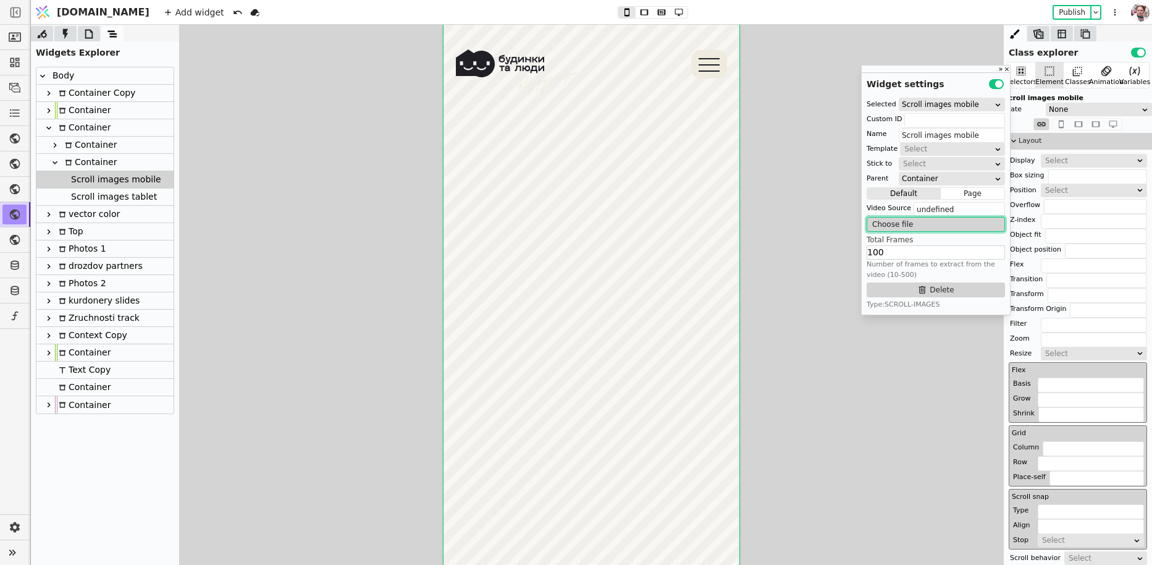
click at [921, 224] on button "Choose file" at bounding box center [936, 224] width 138 height 15
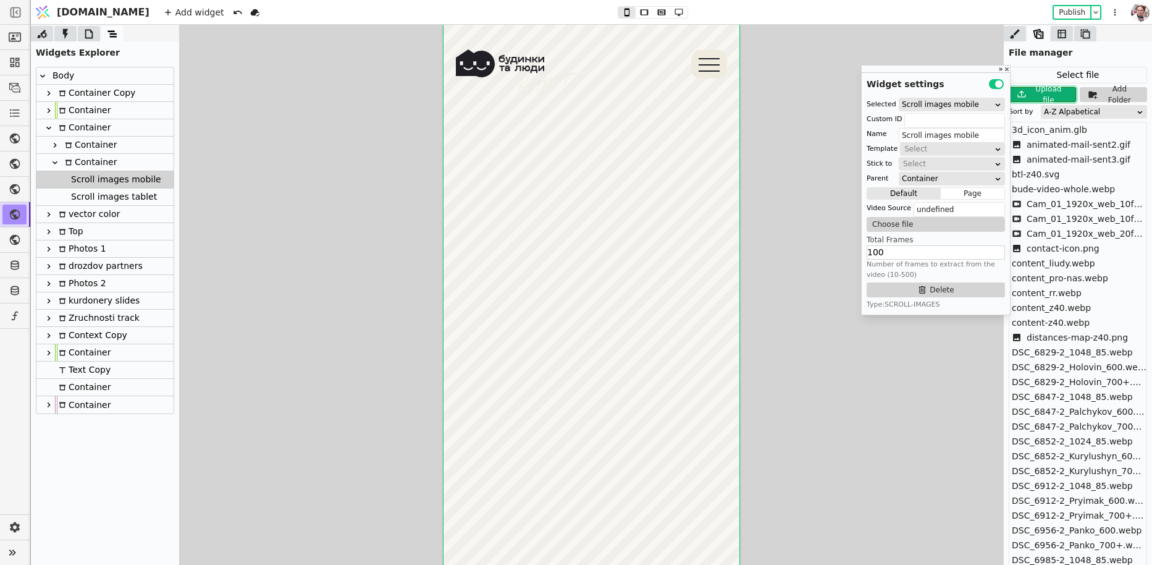
click at [1060, 95] on div "Upload file" at bounding box center [1049, 94] width 41 height 22
type input "C:\fakepath\Cam_01_792x1404_crop_center_20fps_crf33.webm"
click at [1078, 111] on div "A-Z Alpabetical" at bounding box center [1090, 112] width 92 height 12
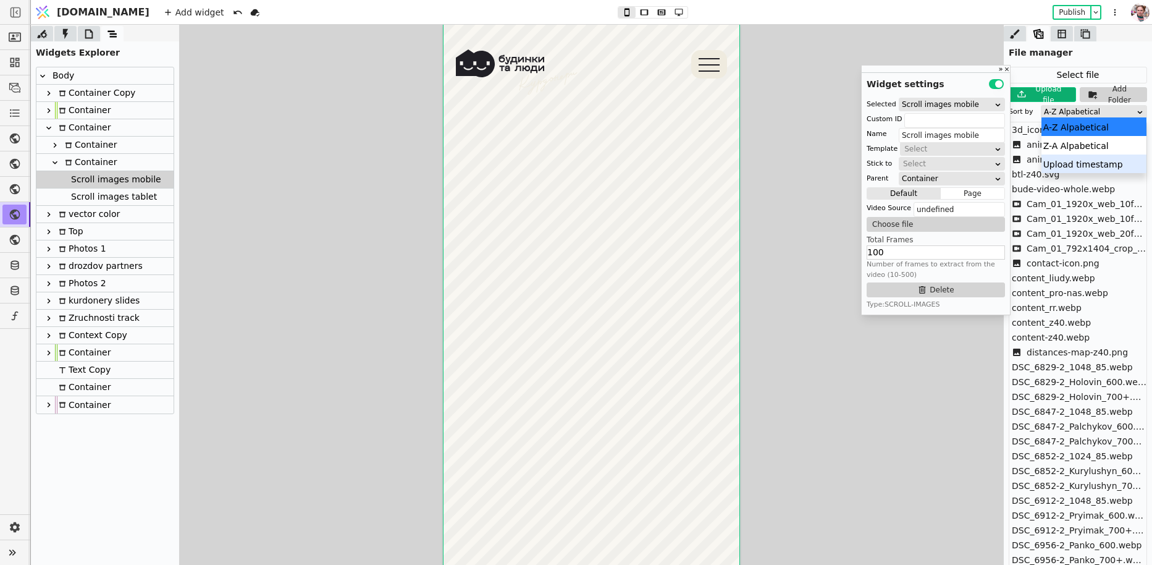
click at [1074, 162] on div "Upload timestamp" at bounding box center [1095, 163] width 106 height 19
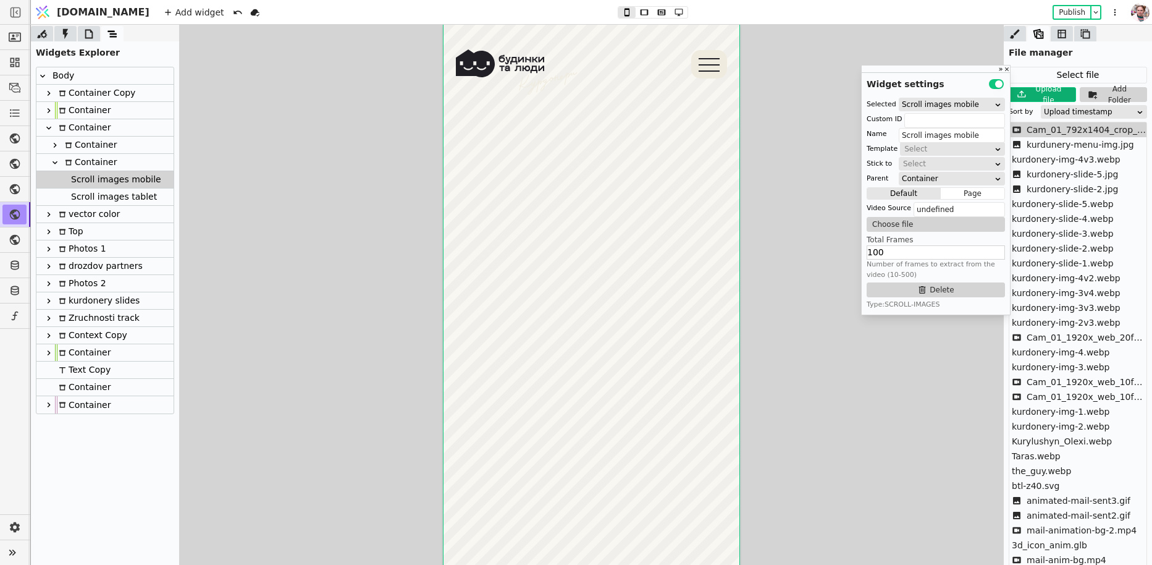
click at [1057, 129] on span "Cam_01_792x1404_crop_center_20fps_crf33.webm" at bounding box center [1087, 130] width 120 height 13
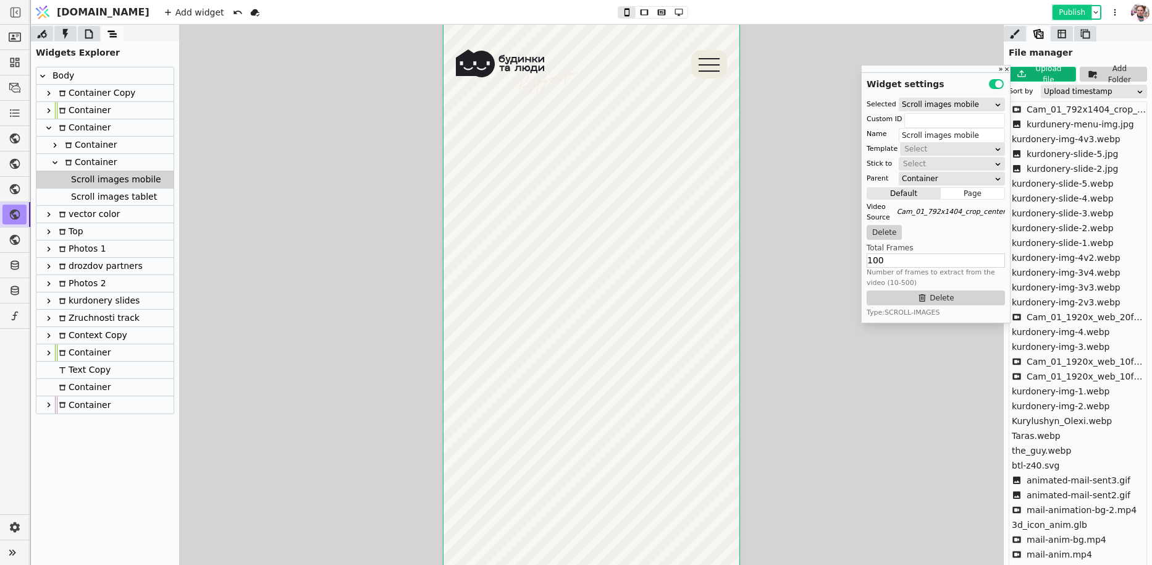
click at [1084, 11] on button "Publish" at bounding box center [1072, 12] width 36 height 12
click at [106, 201] on div "Scroll images tablet" at bounding box center [112, 196] width 90 height 17
click at [103, 180] on div "Scroll images mobile" at bounding box center [114, 179] width 94 height 17
type input "Scroll images mobile"
drag, startPoint x: 893, startPoint y: 261, endPoint x: 874, endPoint y: 261, distance: 19.2
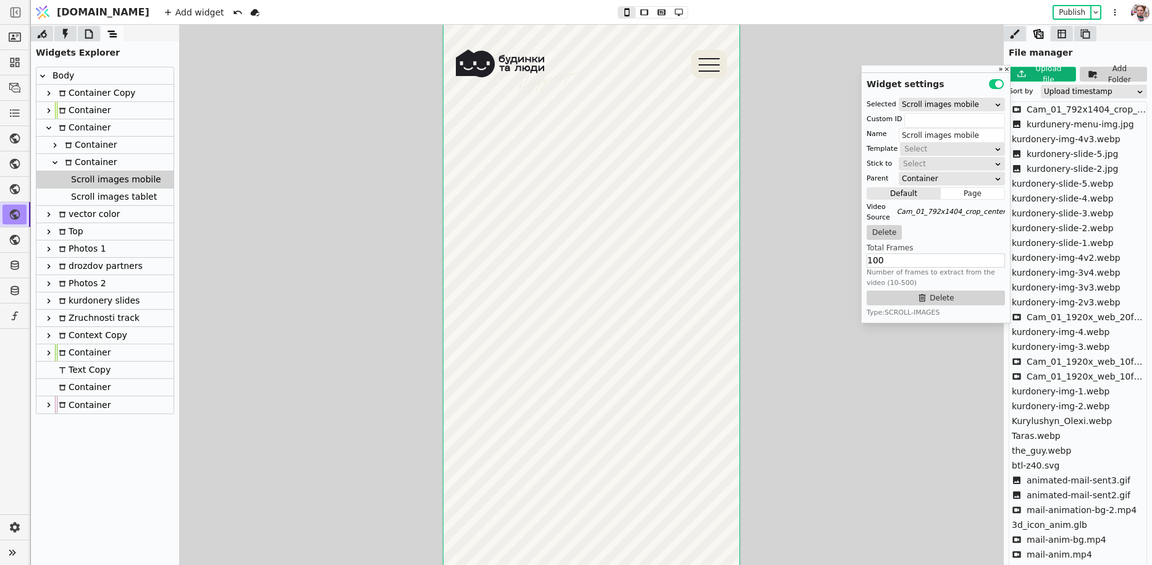
click at [874, 261] on input "100" at bounding box center [936, 260] width 138 height 14
type input "150"
click at [1059, 12] on button "Publish" at bounding box center [1072, 12] width 36 height 12
click at [1015, 34] on icon at bounding box center [1015, 33] width 10 height 9
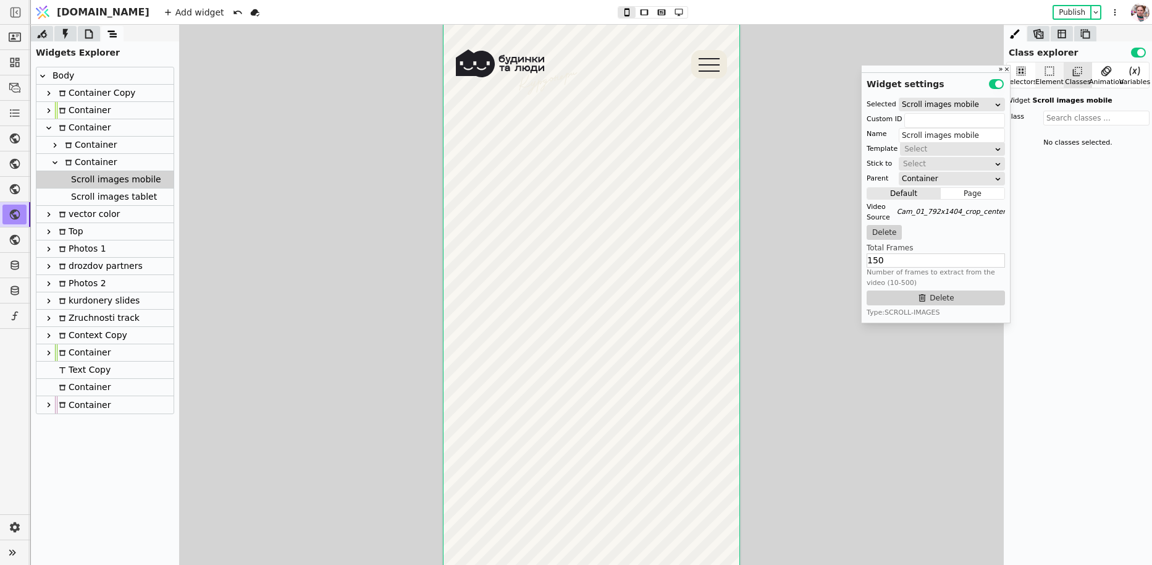
click at [1054, 82] on div "Element" at bounding box center [1050, 82] width 28 height 11
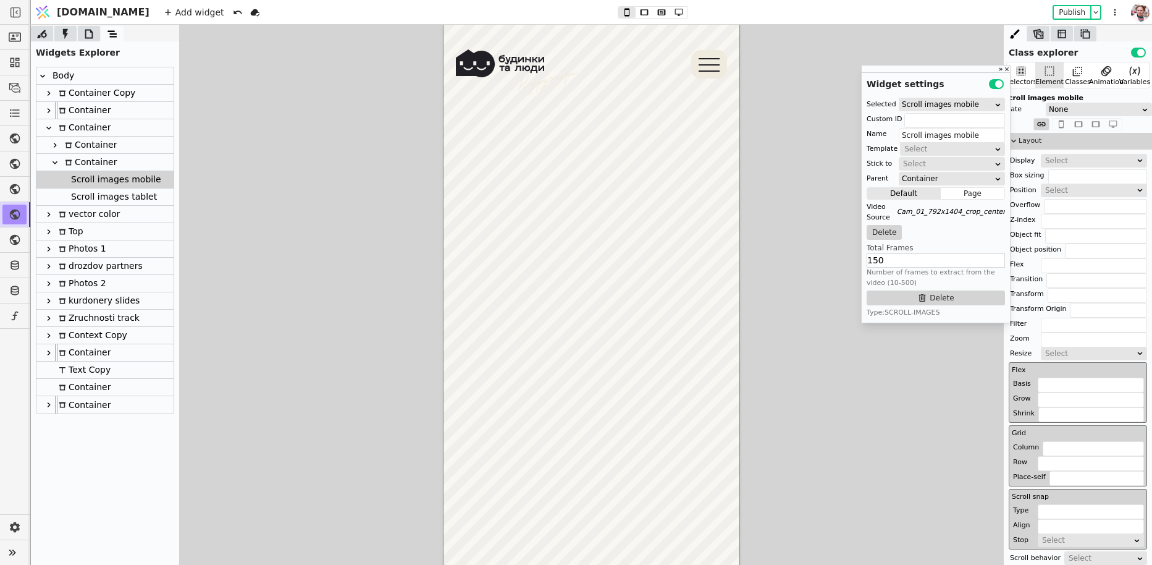
click at [106, 193] on div "Scroll images tablet" at bounding box center [112, 196] width 90 height 17
click at [107, 180] on div "Scroll images mobile" at bounding box center [114, 179] width 94 height 17
click at [658, 14] on icon at bounding box center [662, 12] width 8 height 6
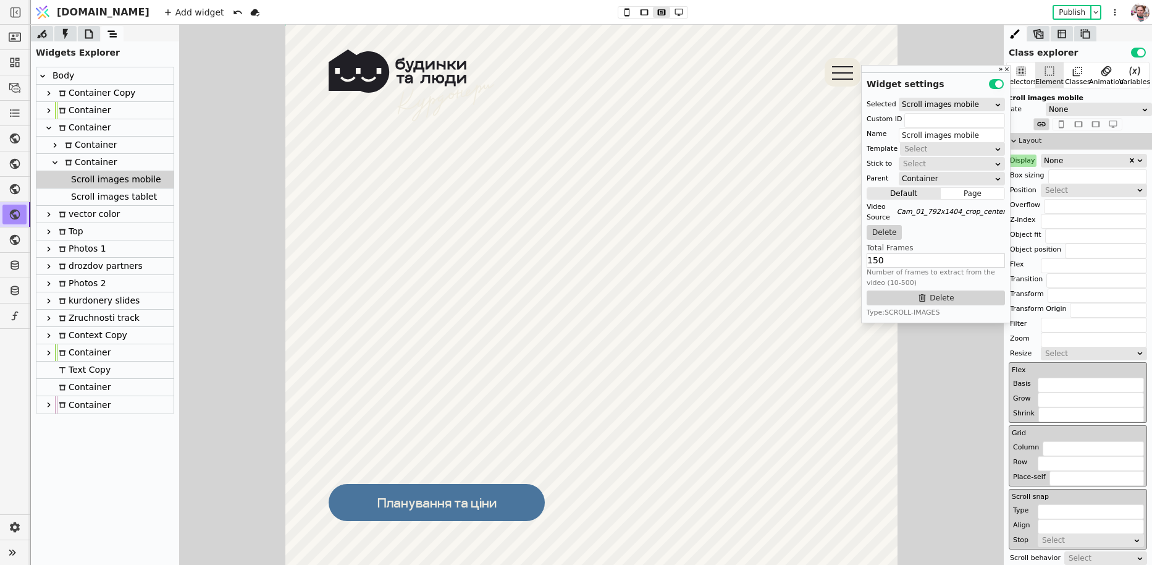
click at [119, 199] on div "Scroll images tablet" at bounding box center [112, 196] width 90 height 17
click at [120, 179] on div "Scroll images mobile" at bounding box center [114, 179] width 94 height 17
type input "Scroll images mobile"
click at [1023, 159] on div "Display" at bounding box center [1023, 160] width 28 height 12
click at [1026, 174] on button "Reset" at bounding box center [1023, 176] width 32 height 15
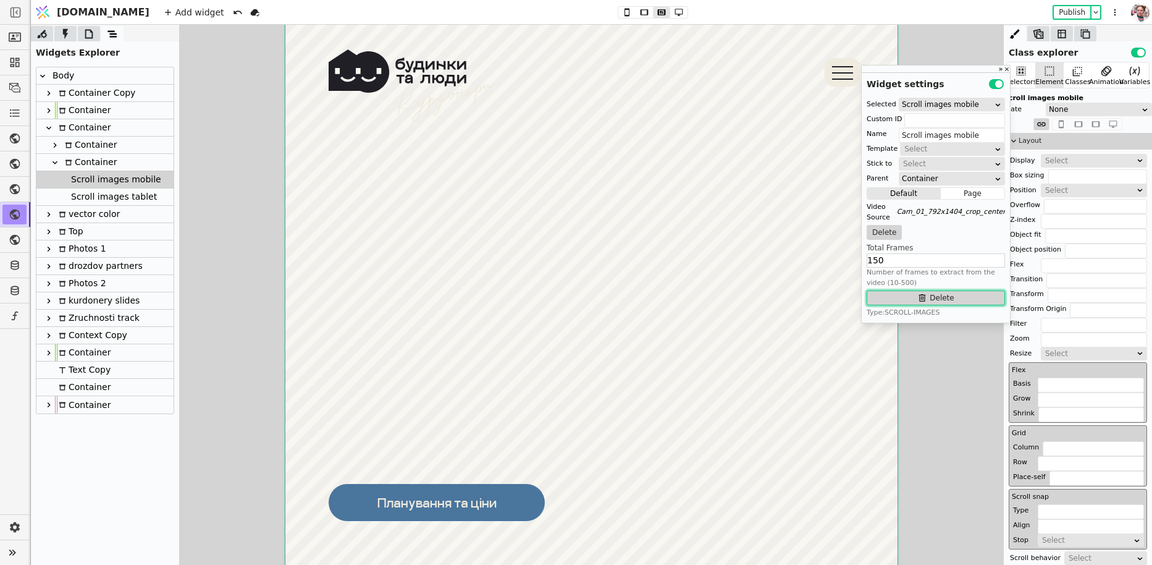
click at [890, 300] on button "Delete" at bounding box center [936, 297] width 138 height 15
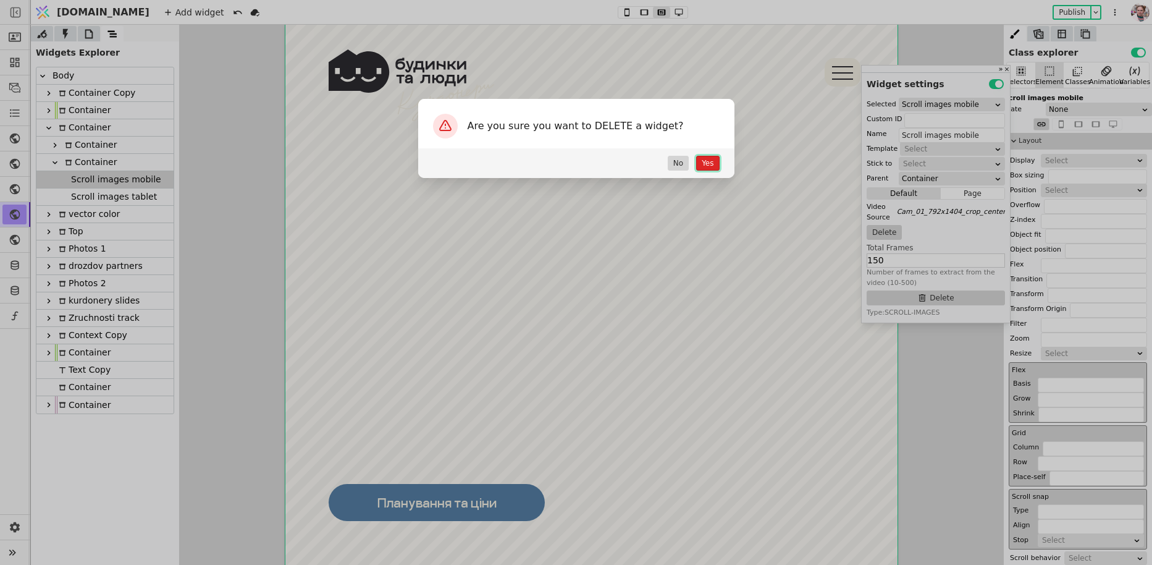
click at [703, 161] on button "Yes" at bounding box center [707, 163] width 23 height 15
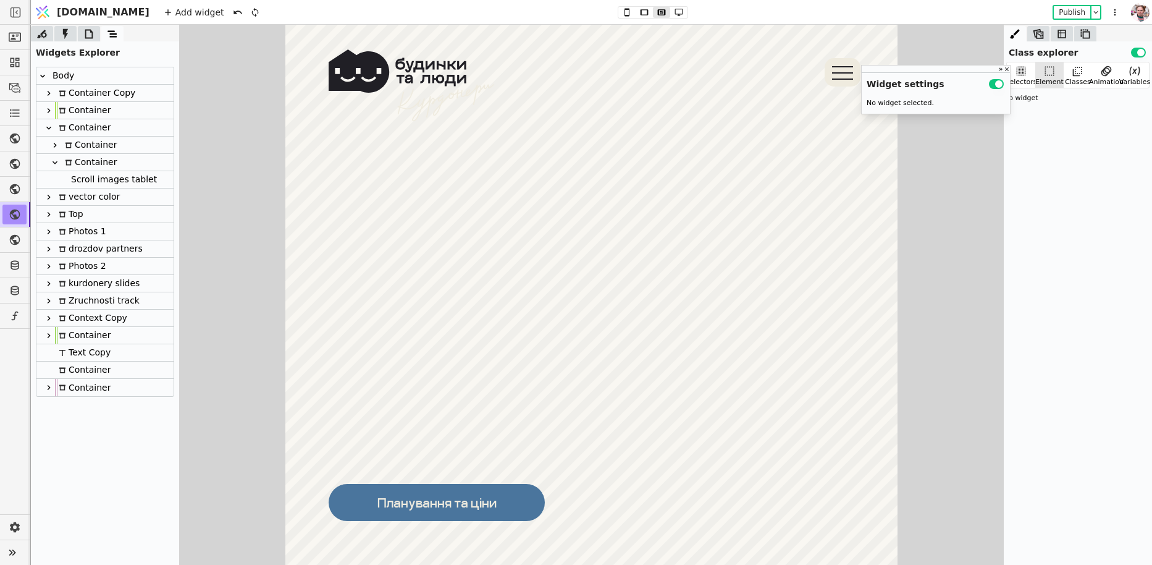
click at [146, 177] on div "Scroll images tablet" at bounding box center [112, 179] width 90 height 17
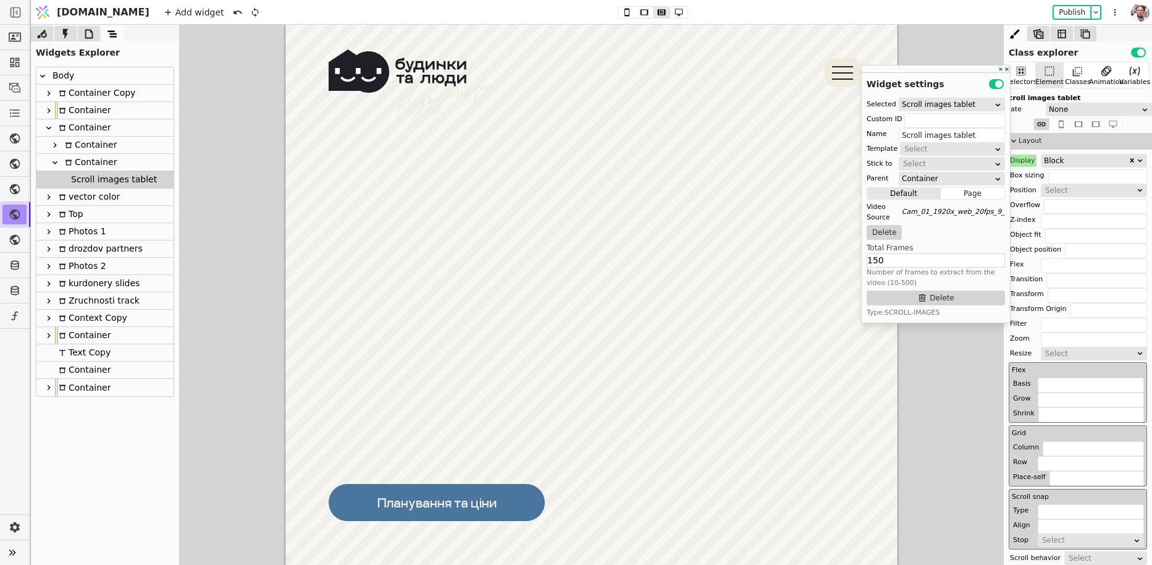
click at [1022, 164] on div "Display" at bounding box center [1023, 160] width 28 height 12
click at [1021, 180] on button "Reset" at bounding box center [1023, 176] width 32 height 15
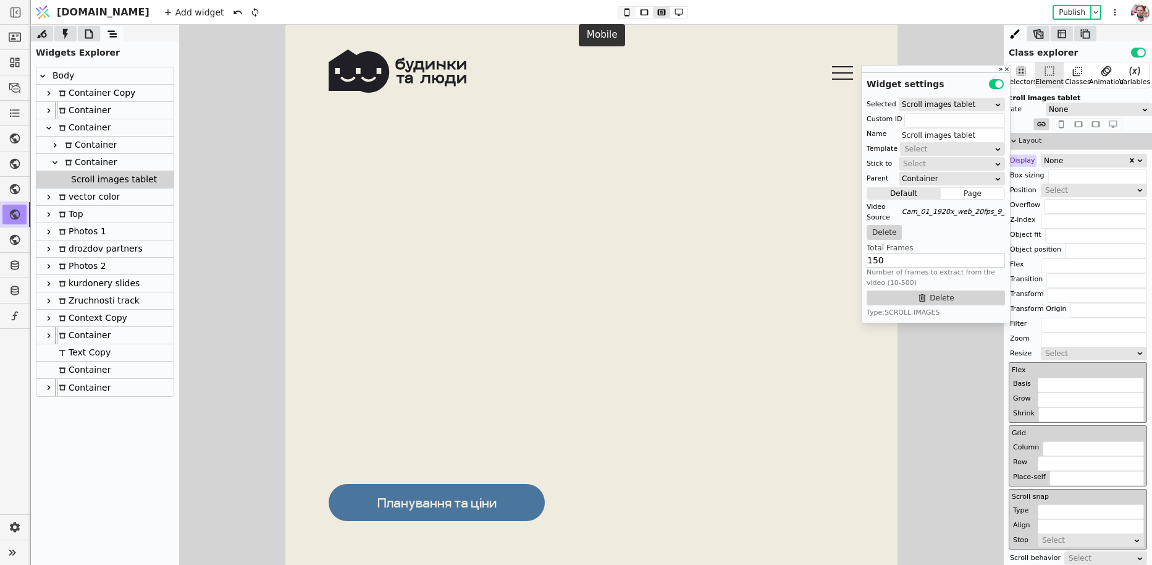
click at [620, 10] on icon at bounding box center [627, 12] width 15 height 9
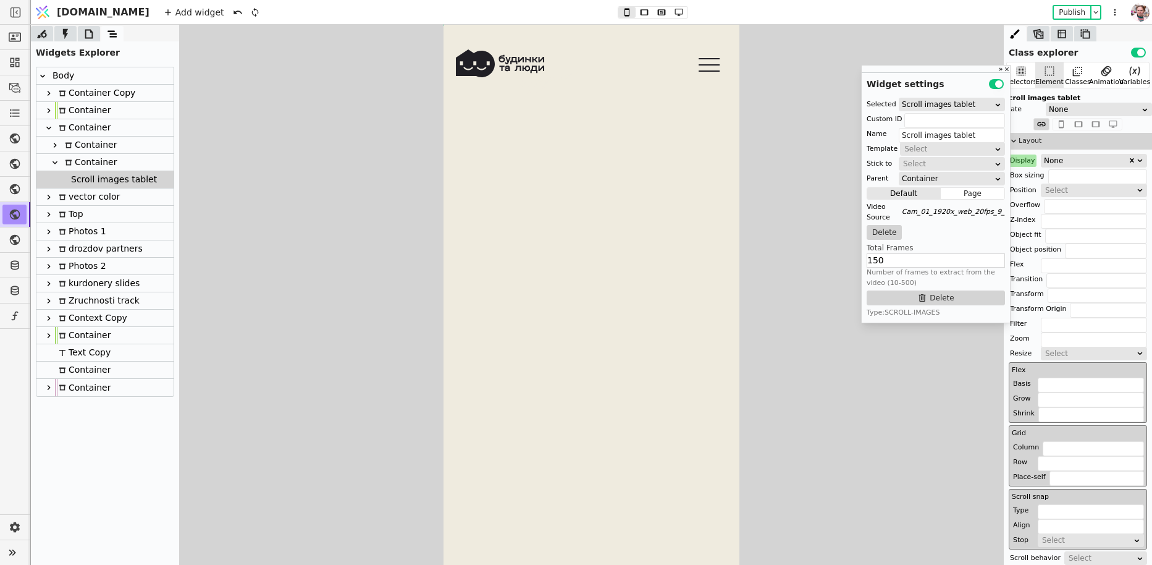
click at [1026, 161] on div "Display" at bounding box center [1023, 160] width 28 height 12
click at [1023, 176] on button "Reset" at bounding box center [1023, 176] width 32 height 15
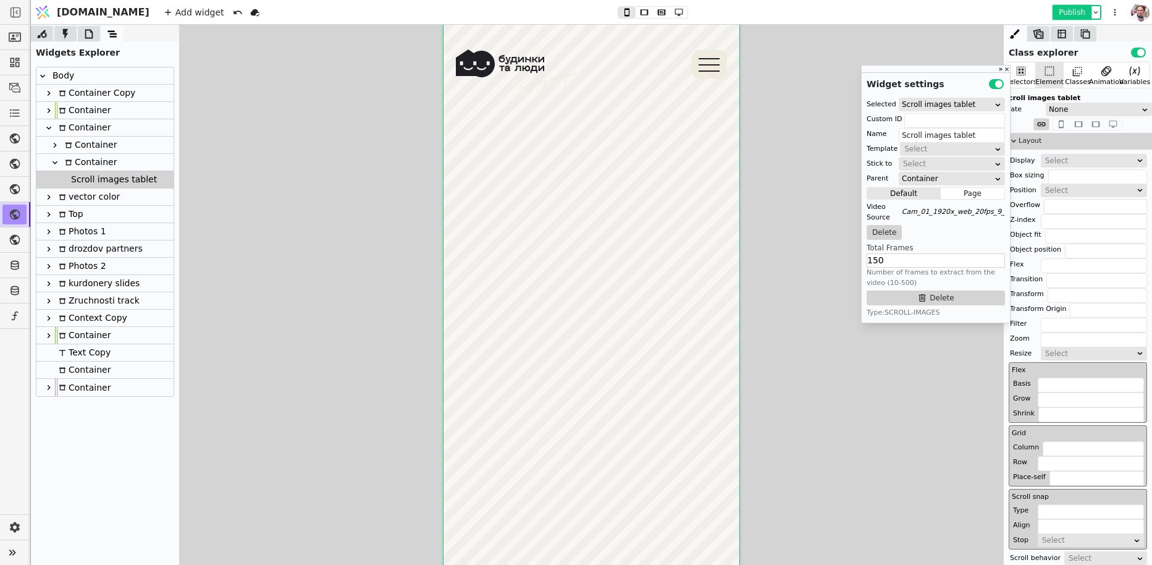
click at [1076, 14] on button "Publish" at bounding box center [1072, 12] width 36 height 12
click at [80, 164] on div "Container" at bounding box center [89, 162] width 56 height 17
type input "video-cont"
type input "Container"
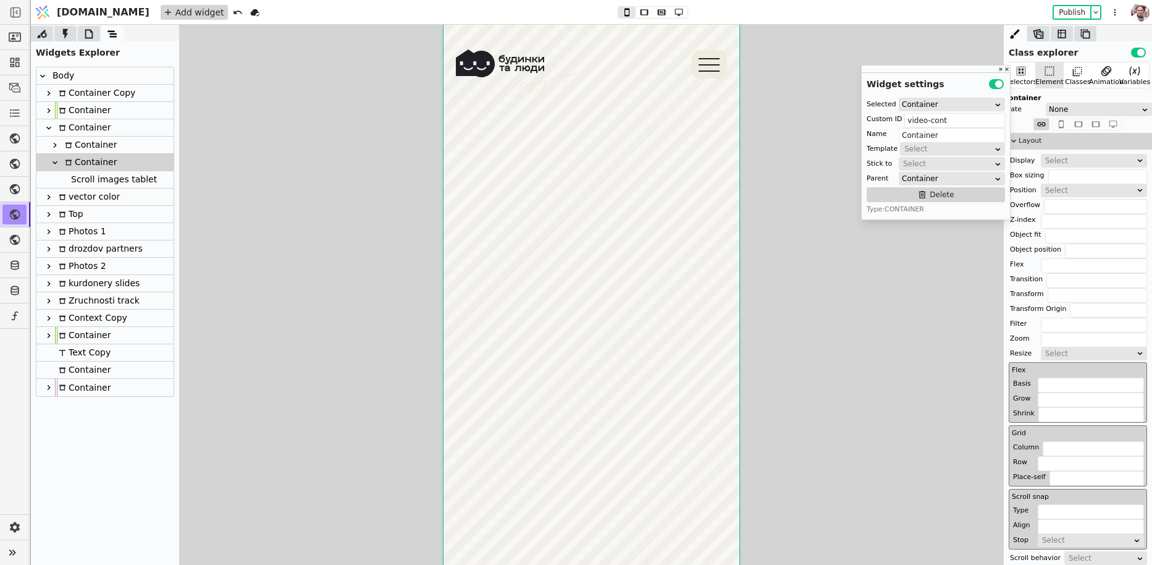
click at [161, 15] on div "Add widget" at bounding box center [194, 12] width 67 height 15
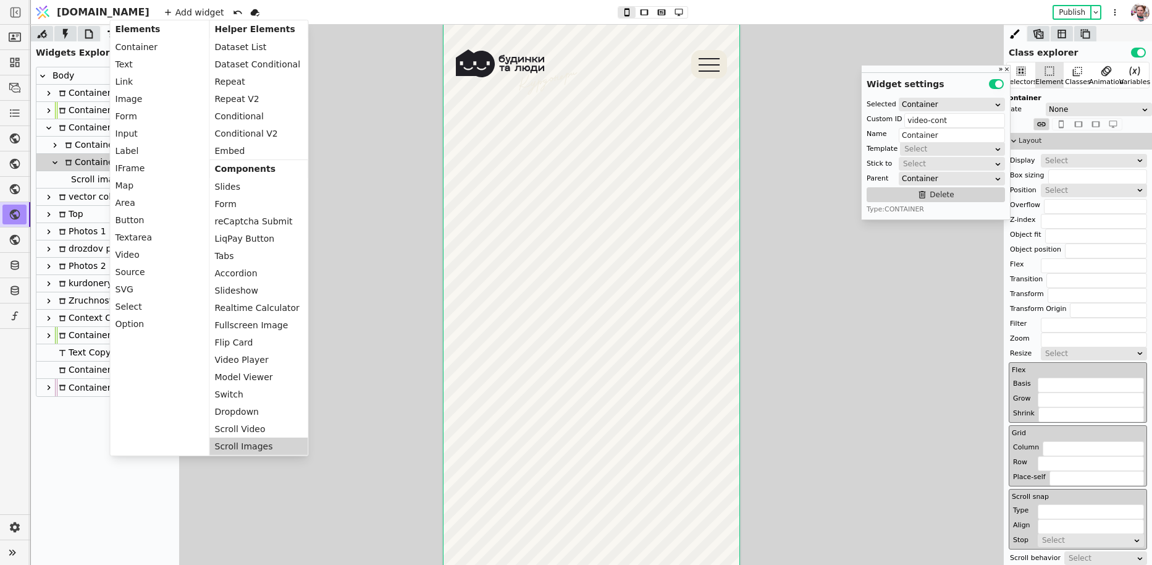
click at [243, 439] on div "Scroll Images" at bounding box center [259, 445] width 98 height 17
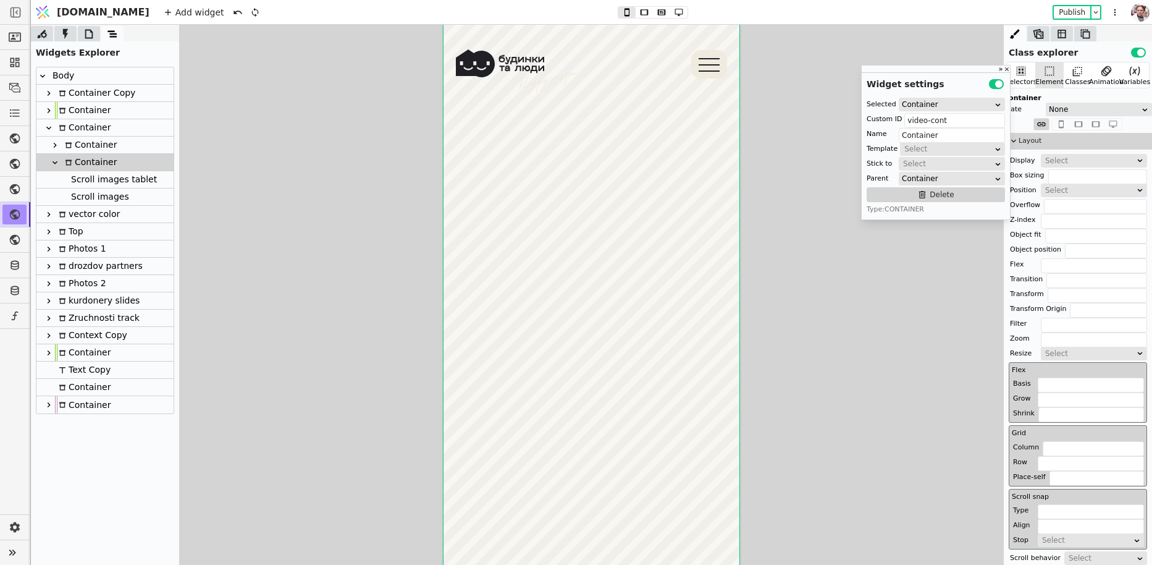
click at [79, 196] on div "Scroll images" at bounding box center [98, 196] width 62 height 17
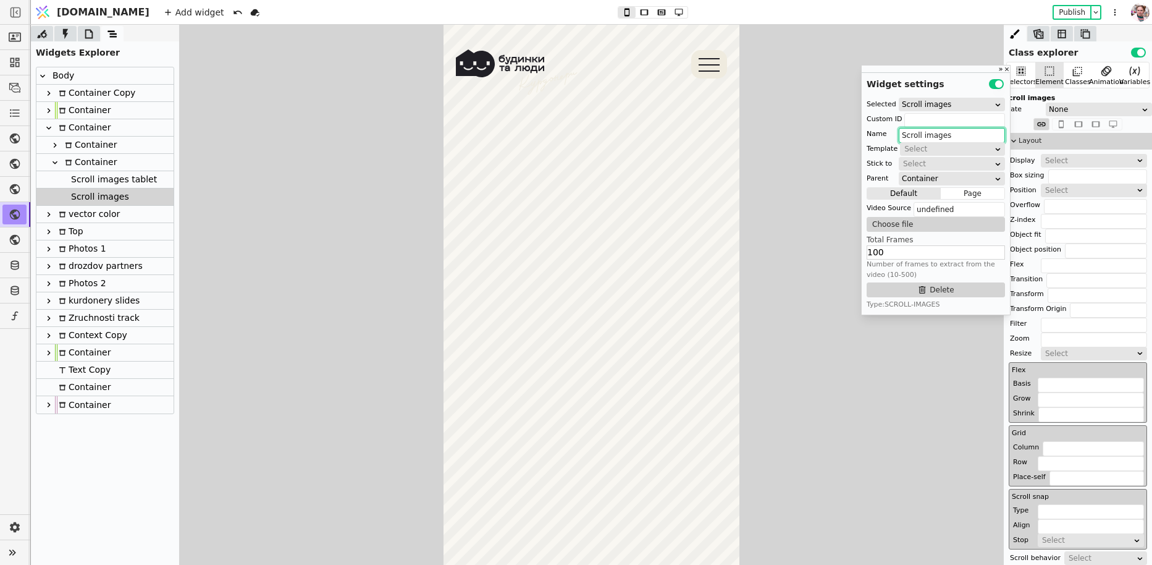
click at [956, 133] on input "Scroll images" at bounding box center [952, 135] width 106 height 15
type input "Scroll images mobile"
click at [927, 253] on input "100" at bounding box center [936, 252] width 138 height 14
type input "150"
click at [654, 15] on icon at bounding box center [661, 12] width 15 height 9
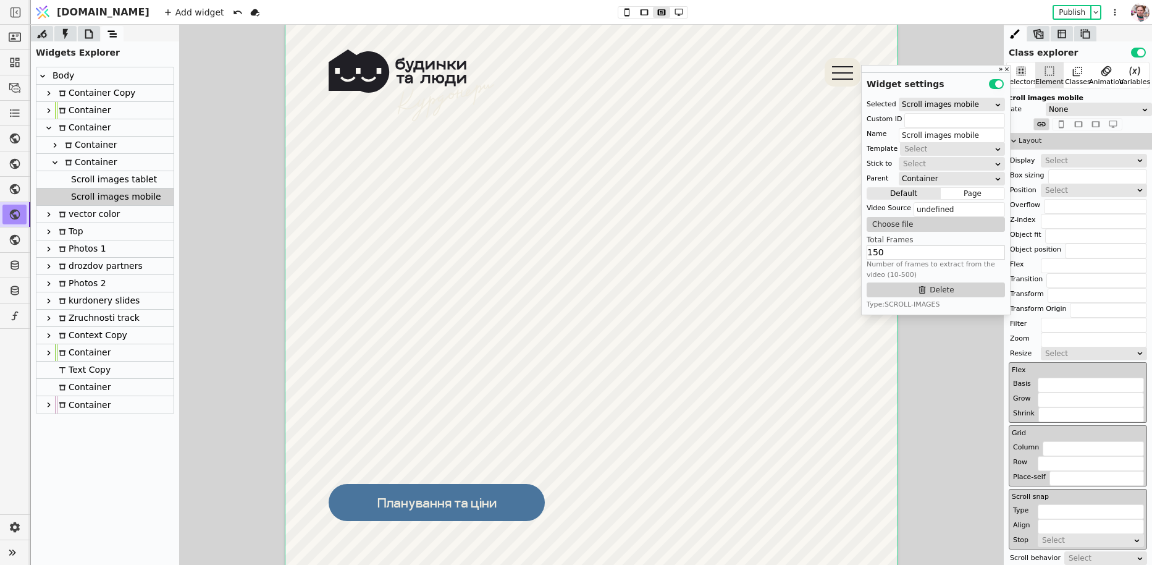
click at [1086, 164] on div "Select" at bounding box center [1090, 160] width 90 height 12
click at [1080, 172] on div "None" at bounding box center [1095, 175] width 106 height 19
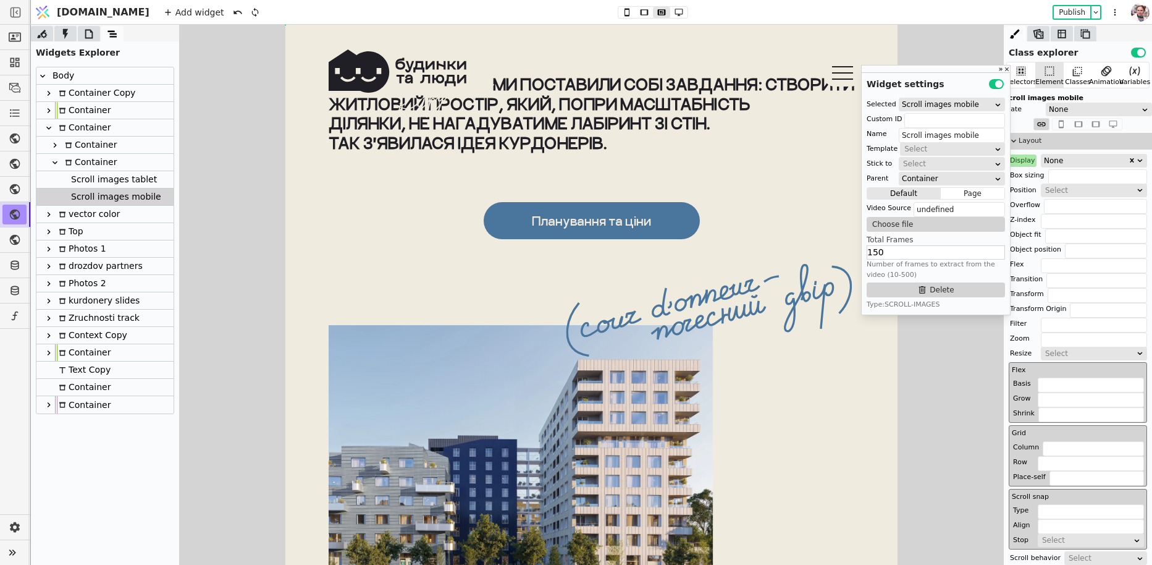
click at [98, 174] on div "Scroll images tablet" at bounding box center [112, 179] width 90 height 17
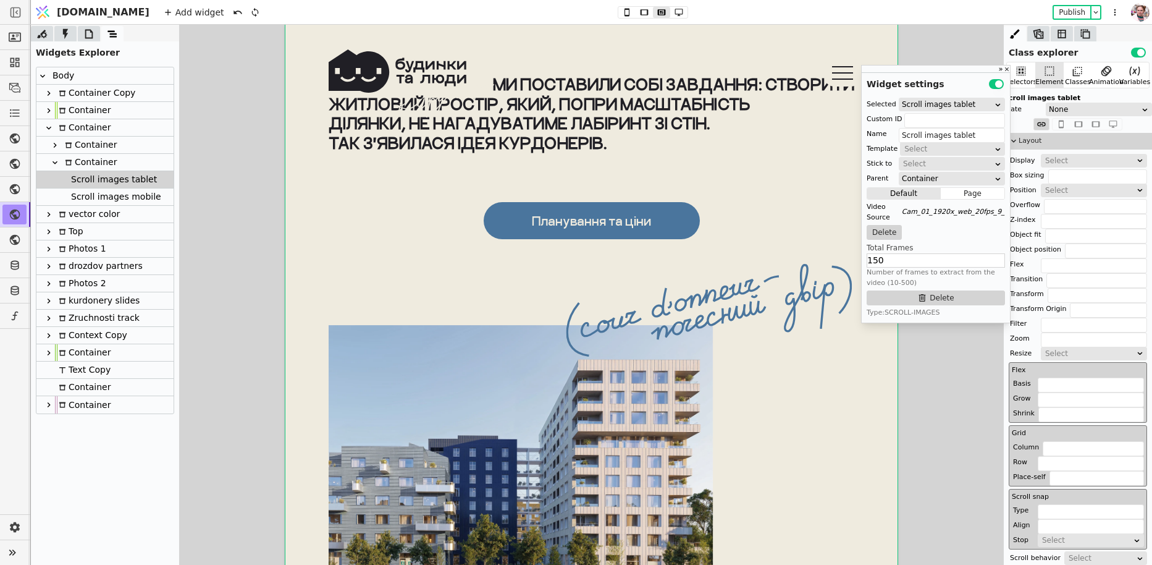
scroll to position [0, 0]
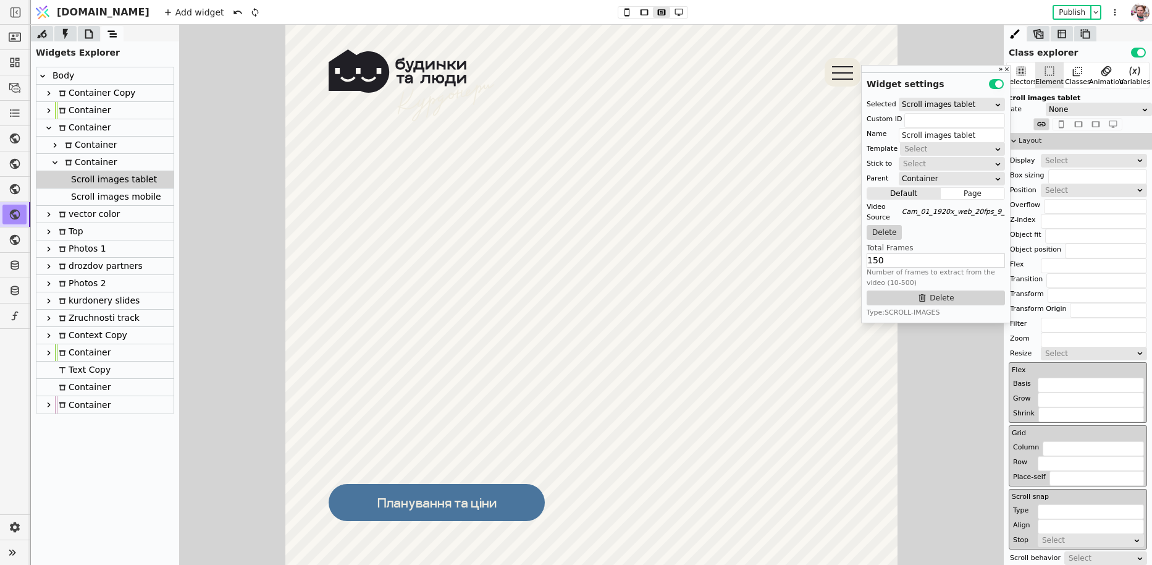
click at [1063, 163] on div "Select" at bounding box center [1090, 160] width 90 height 12
click at [1062, 237] on div "Block" at bounding box center [1095, 230] width 106 height 19
click at [620, 14] on icon at bounding box center [627, 12] width 15 height 9
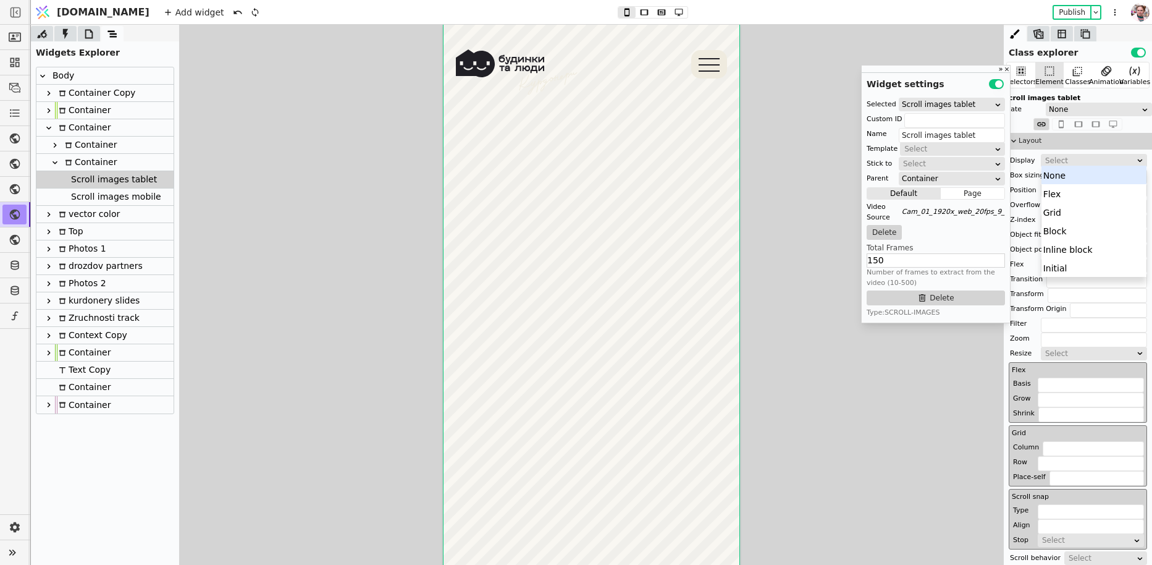
click at [1070, 163] on div "Select" at bounding box center [1090, 160] width 90 height 12
click at [1065, 173] on div "None" at bounding box center [1095, 175] width 106 height 19
click at [90, 197] on div "Scroll images mobile" at bounding box center [114, 196] width 94 height 17
type input "Scroll images mobile"
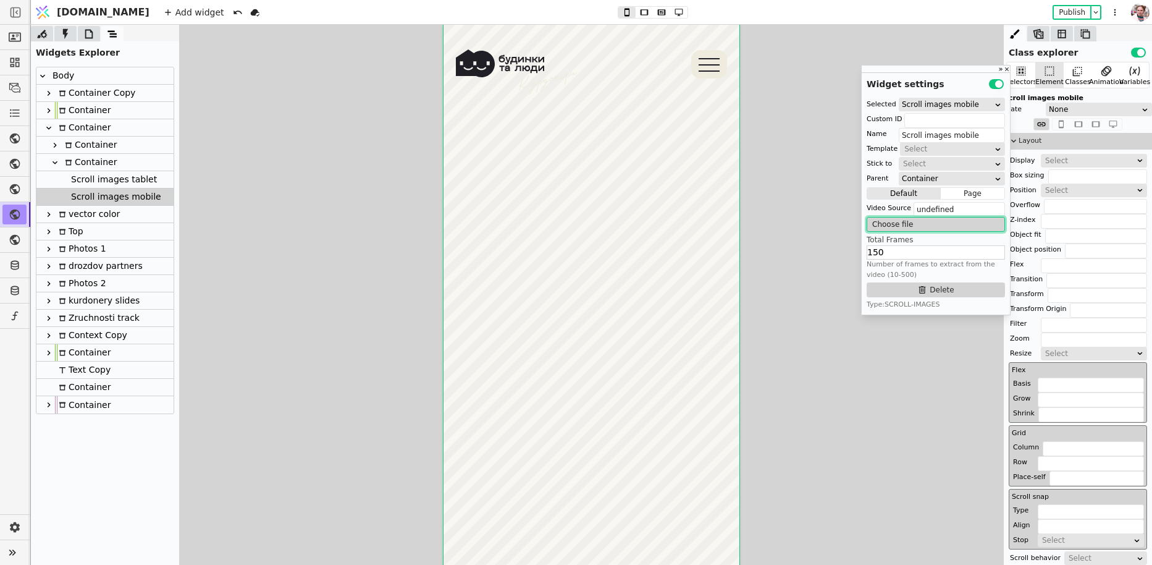
click at [918, 226] on button "Choose file" at bounding box center [936, 224] width 138 height 15
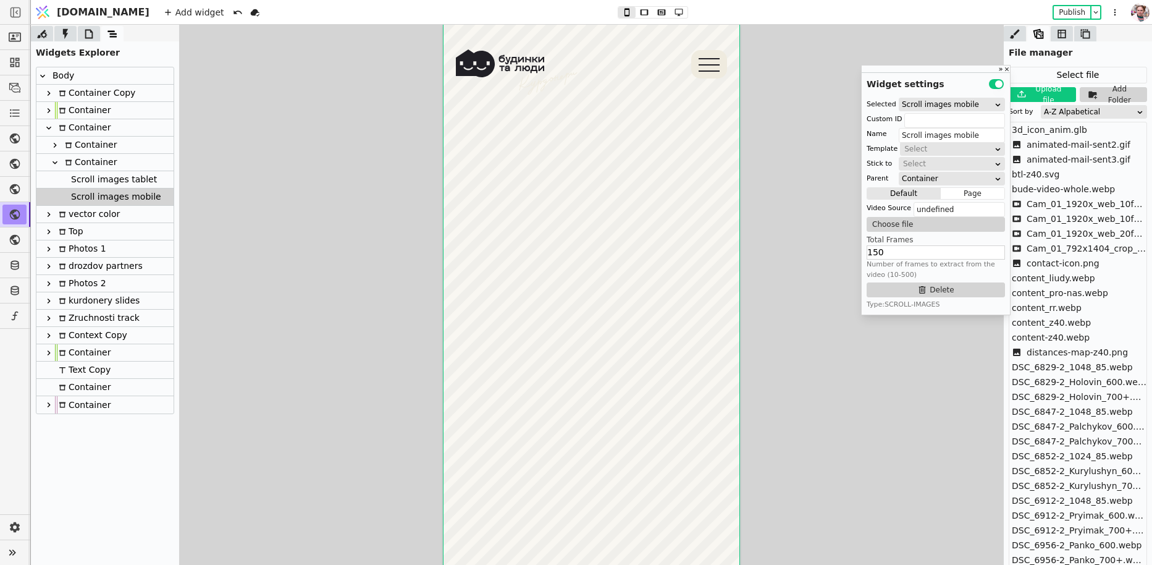
click at [1064, 116] on div "A-Z Alpabetical" at bounding box center [1090, 112] width 92 height 12
click at [1066, 156] on div "Upload timestamp" at bounding box center [1095, 163] width 106 height 19
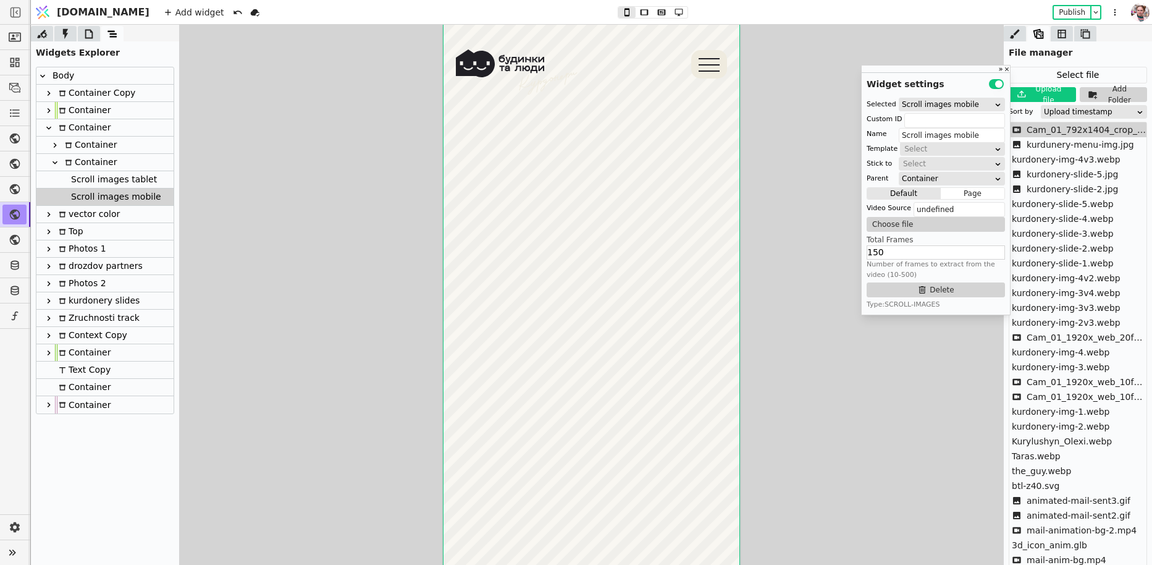
click at [1050, 130] on span "Cam_01_792x1404_crop_center_20fps_crf33.webm" at bounding box center [1087, 130] width 120 height 13
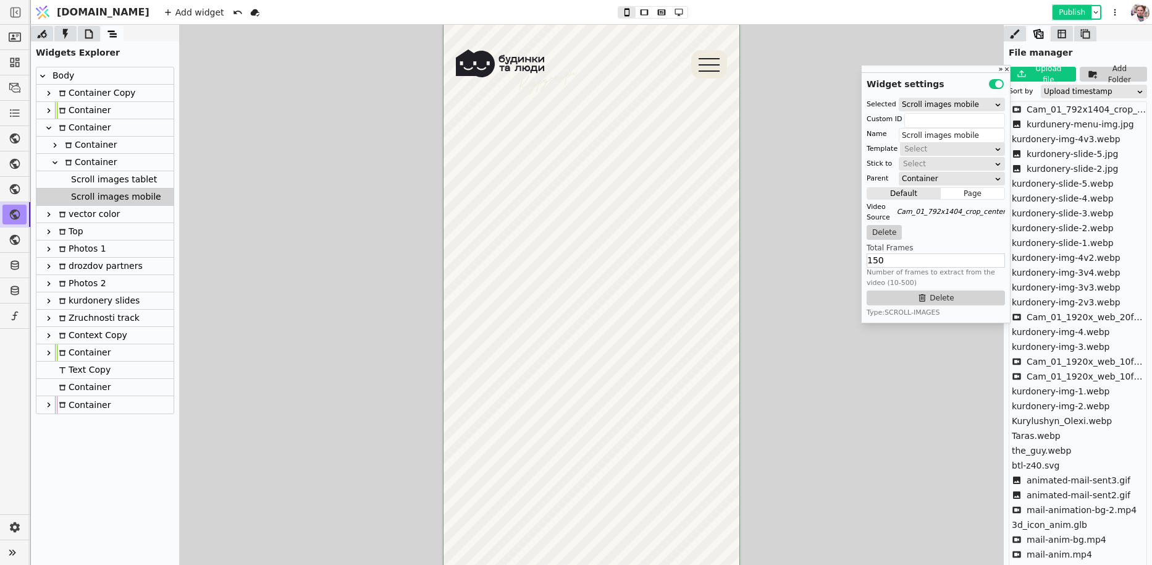
click at [1063, 14] on button "Publish" at bounding box center [1072, 12] width 36 height 12
click at [87, 188] on div "Scroll images mobile" at bounding box center [114, 196] width 94 height 17
click at [89, 182] on div "Scroll images tablet" at bounding box center [112, 179] width 90 height 17
click at [106, 196] on div "Scroll images mobile" at bounding box center [114, 196] width 94 height 17
click at [112, 177] on div "Scroll images tablet" at bounding box center [112, 179] width 90 height 17
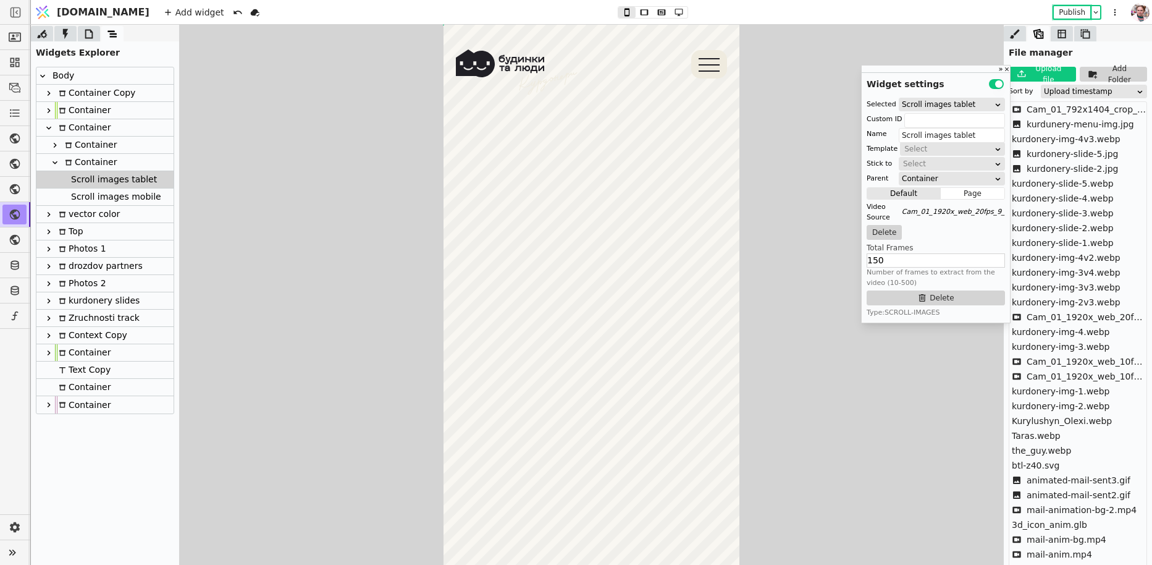
click at [112, 188] on div "Scroll images mobile" at bounding box center [114, 196] width 94 height 17
click at [113, 179] on div "Scroll images tablet" at bounding box center [112, 179] width 90 height 17
click at [136, 203] on div "Scroll images mobile" at bounding box center [114, 196] width 94 height 17
type input "Scroll images mobile"
click at [926, 302] on button "Delete" at bounding box center [936, 297] width 138 height 15
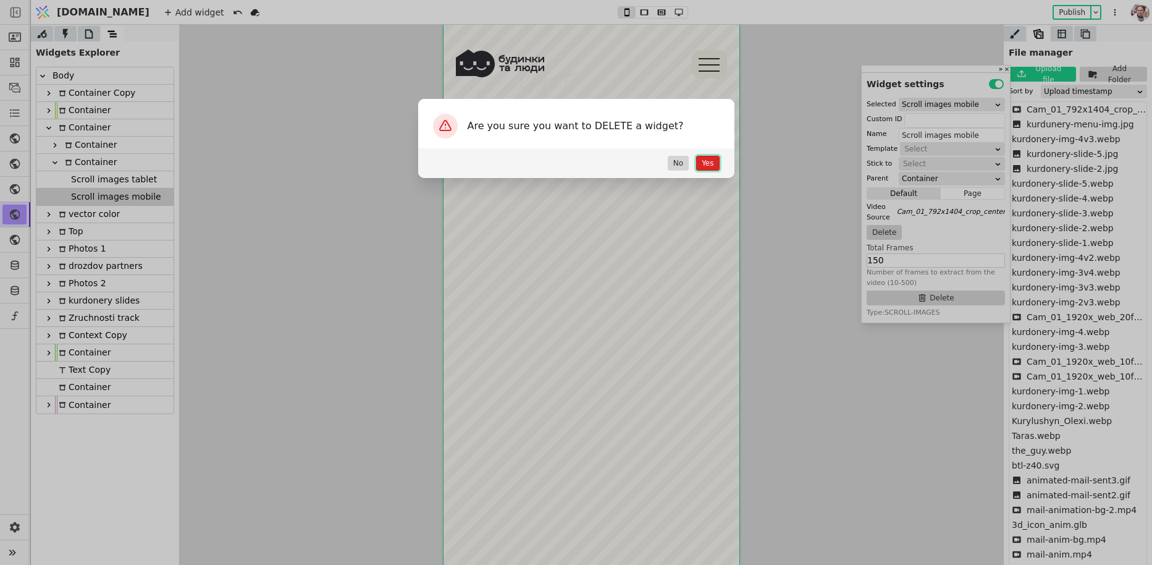
click at [707, 160] on button "Yes" at bounding box center [707, 163] width 23 height 15
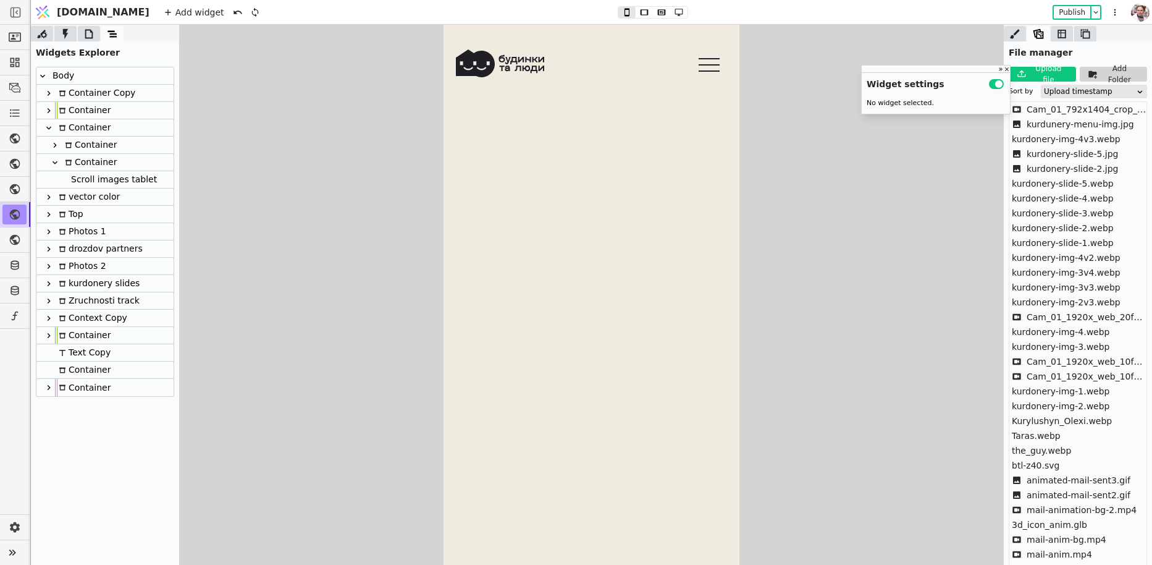
click at [130, 166] on div "Container" at bounding box center [104, 162] width 137 height 17
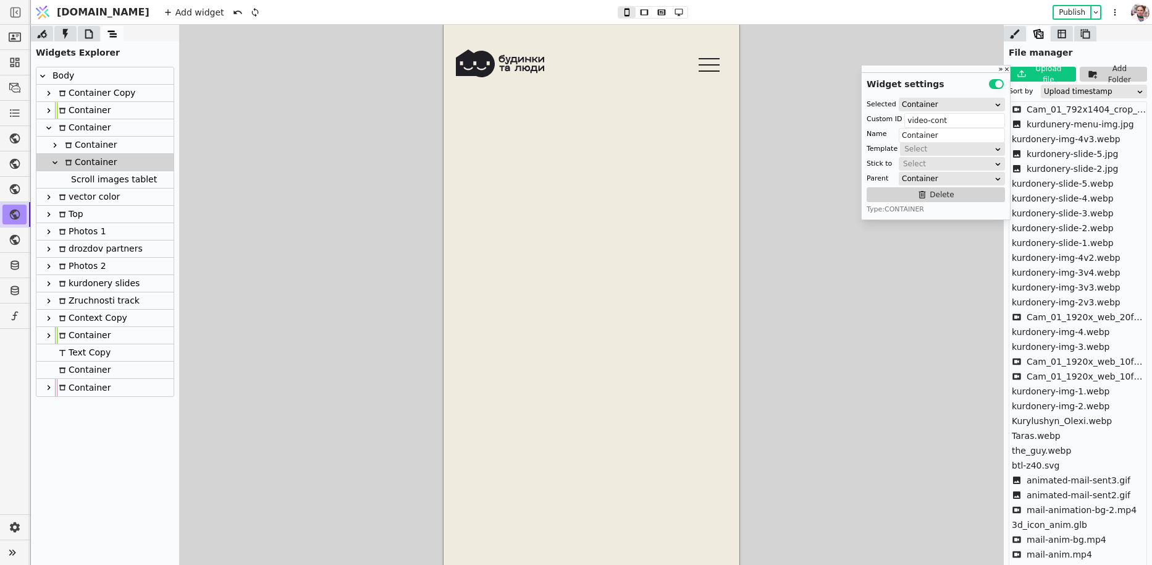
click at [130, 176] on div "Scroll images tablet" at bounding box center [112, 179] width 90 height 17
type input "Scroll images tablet"
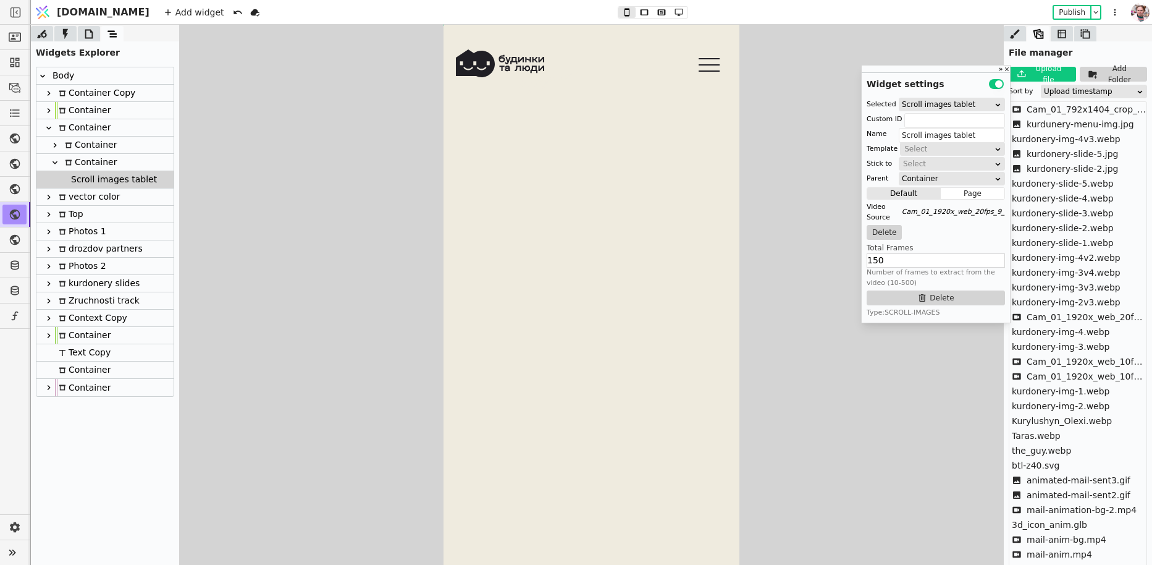
click at [1021, 41] on div "File manager" at bounding box center [1078, 50] width 148 height 18
click at [1013, 38] on icon at bounding box center [1015, 34] width 12 height 12
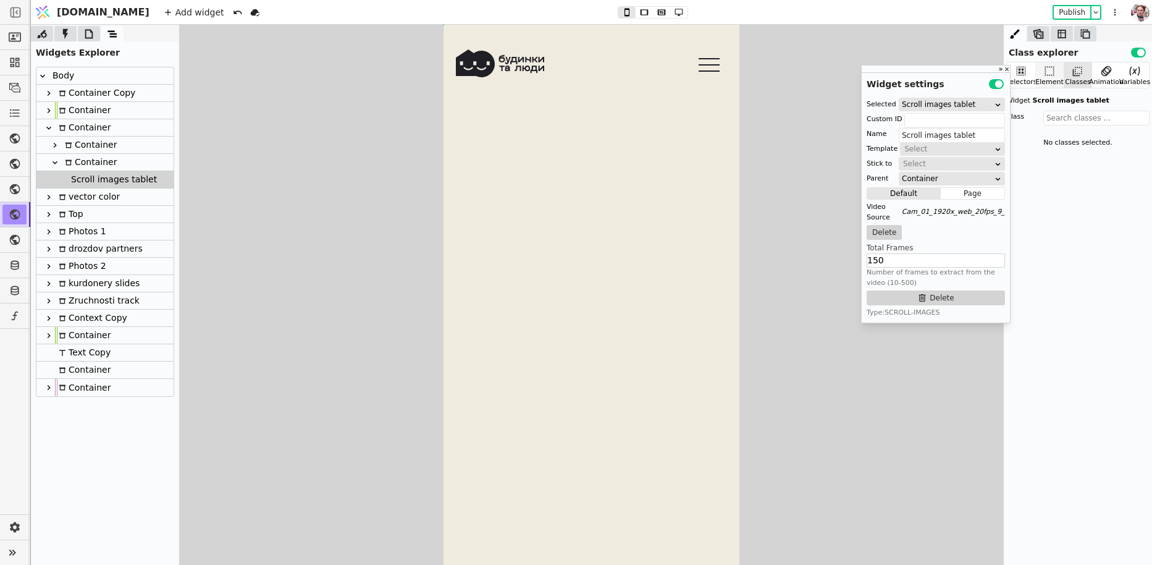
click at [1053, 71] on icon at bounding box center [1050, 71] width 12 height 12
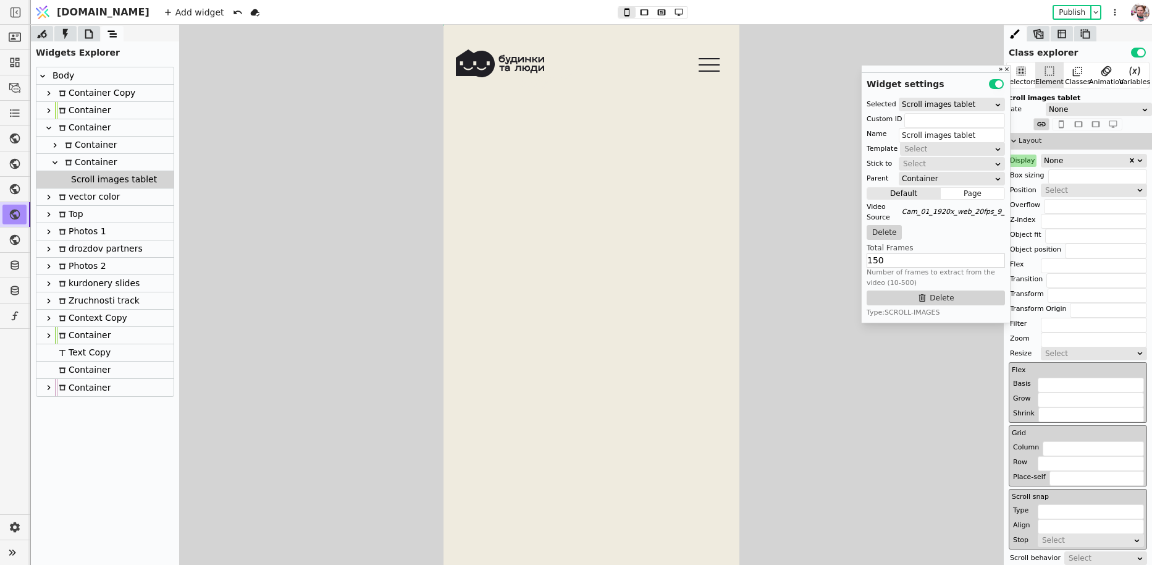
click at [1019, 159] on div "Display" at bounding box center [1023, 160] width 28 height 12
click at [1020, 172] on button "Reset" at bounding box center [1023, 176] width 32 height 15
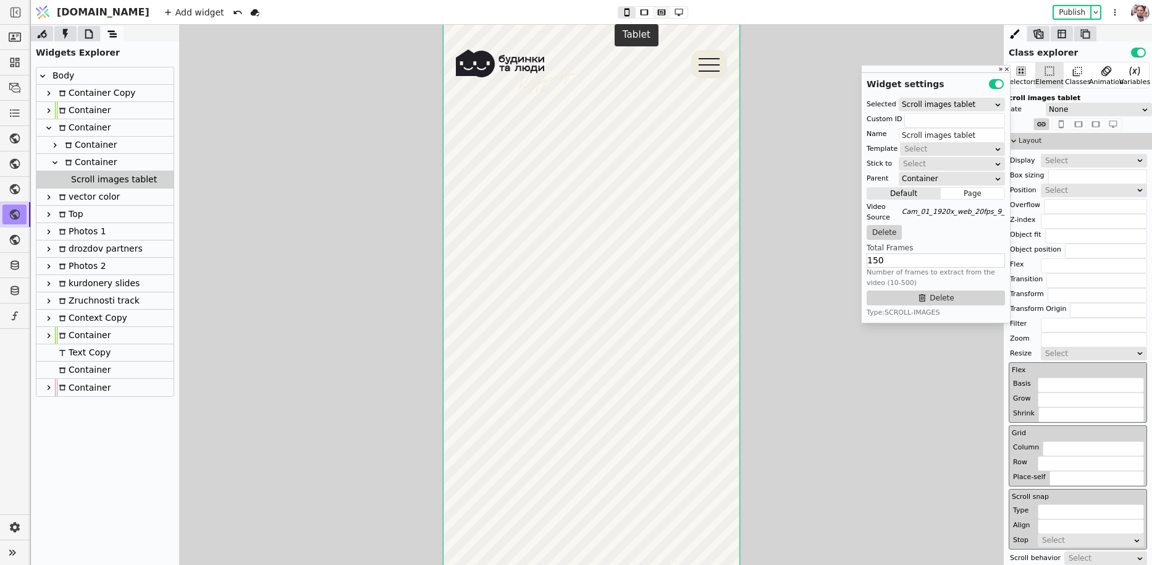
click at [658, 12] on icon at bounding box center [662, 12] width 8 height 6
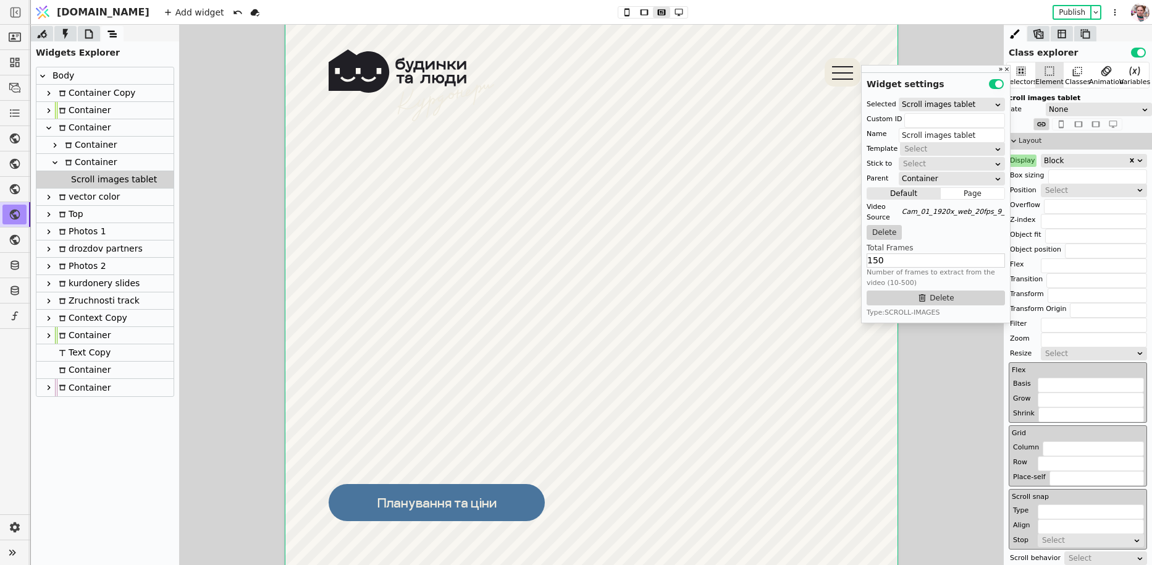
click at [1022, 162] on div "Display" at bounding box center [1023, 160] width 28 height 12
click at [1022, 171] on button "Reset" at bounding box center [1023, 176] width 32 height 15
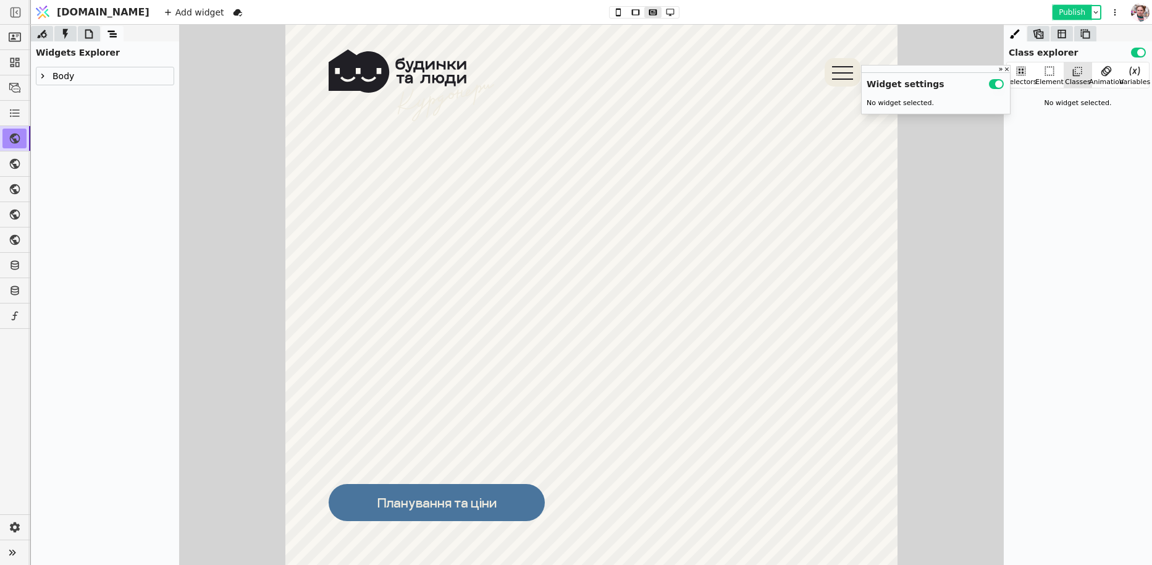
click at [1067, 12] on button "Publish" at bounding box center [1072, 12] width 36 height 12
click at [41, 78] on icon at bounding box center [43, 76] width 10 height 10
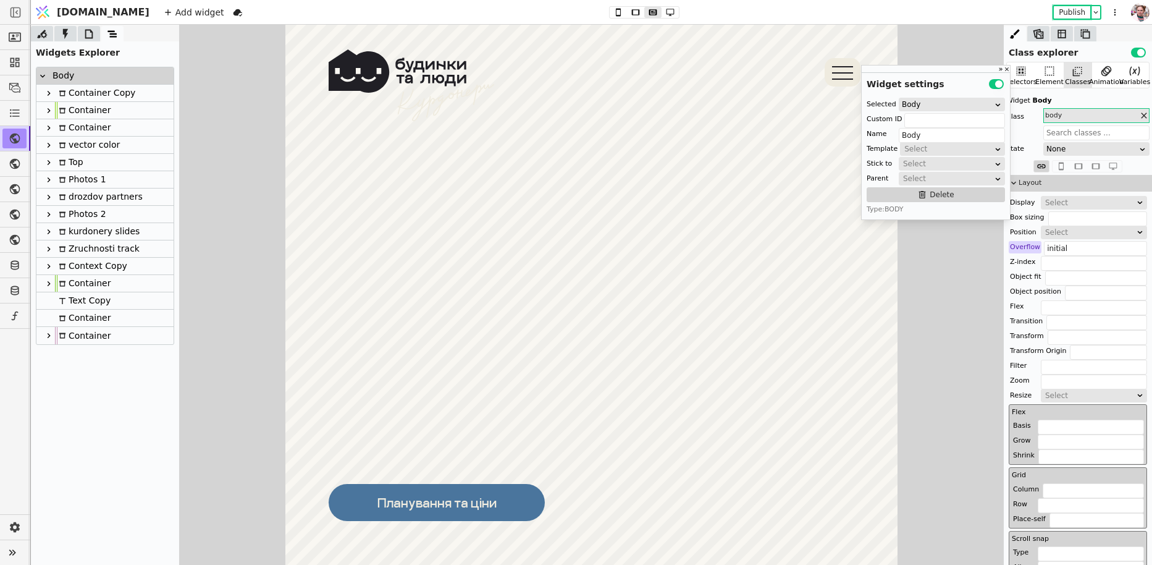
click at [51, 134] on div at bounding box center [49, 127] width 12 height 15
type input "Container"
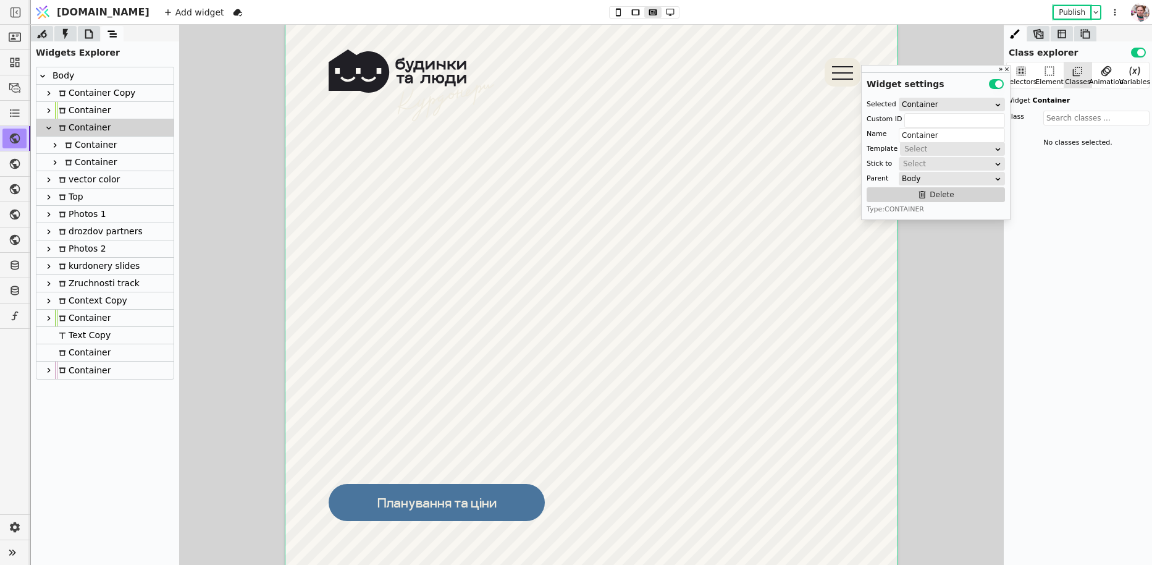
click at [54, 158] on icon at bounding box center [55, 163] width 10 height 10
type input "video-cont"
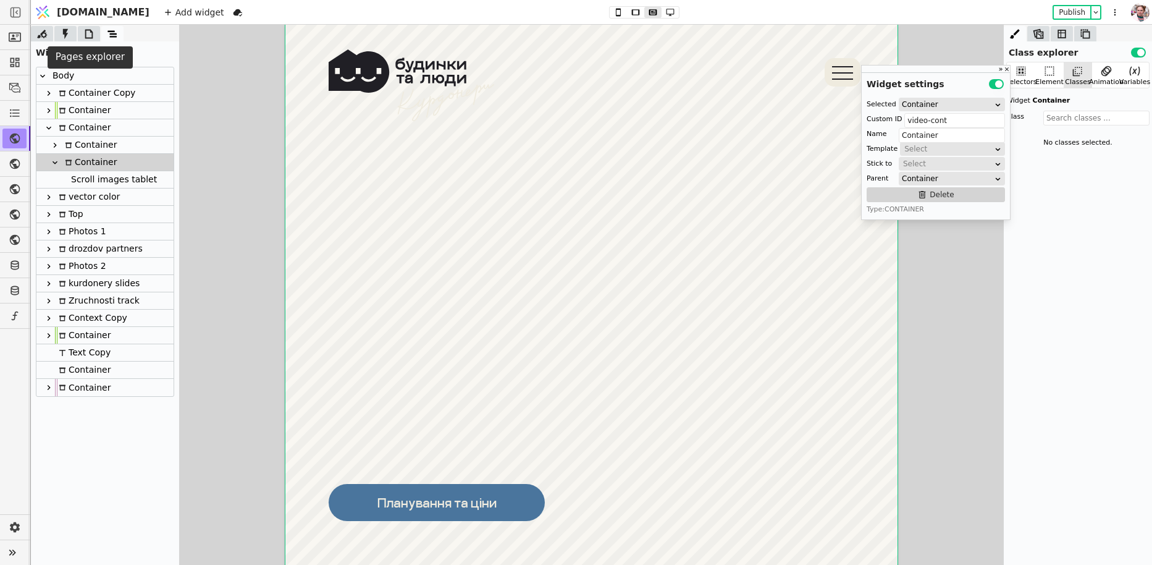
click at [95, 37] on icon at bounding box center [89, 34] width 12 height 12
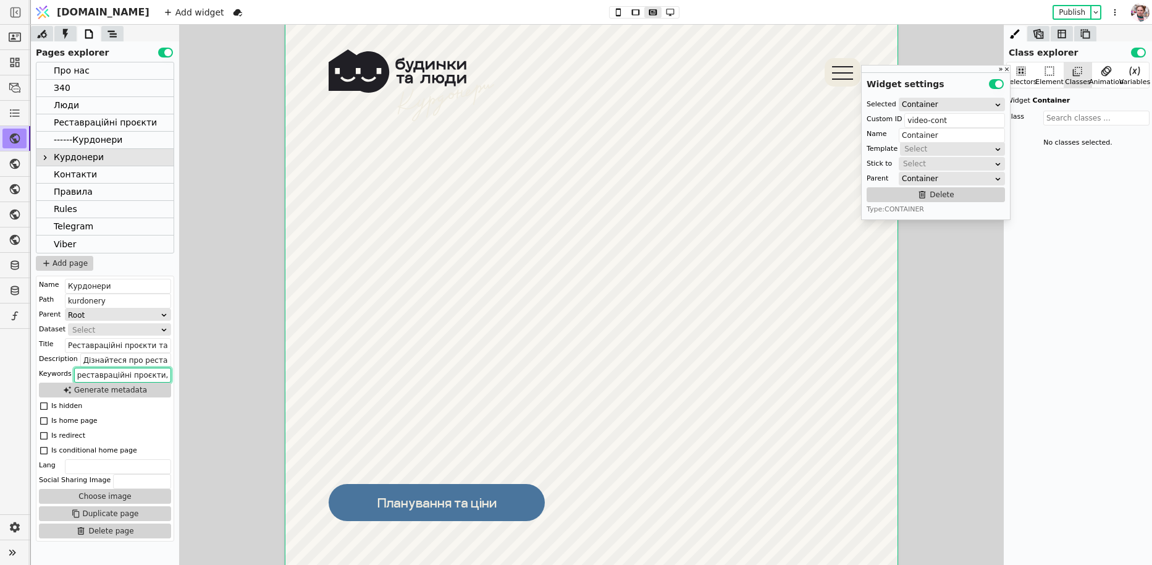
click at [111, 369] on input "реставраційні проєкти, будинки, Січинського З.40, курдонери, знайомства, контак…" at bounding box center [122, 375] width 97 height 15
click at [114, 356] on input "Дізнайтеся про реставраційні проєкти та курдонери. Зв'яжіться з нами для деталь…" at bounding box center [125, 360] width 91 height 15
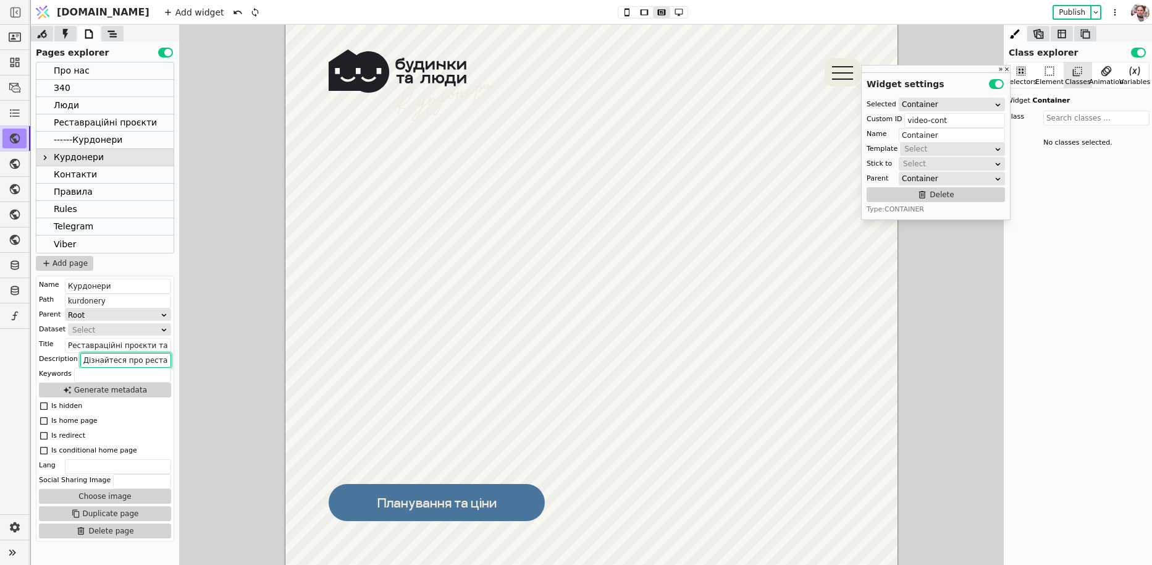
click at [114, 356] on input "Дізнайтеся про реставраційні проєкти та курдонери. Зв'яжіться з нами для деталь…" at bounding box center [125, 360] width 91 height 15
click at [101, 292] on input "Курдонери" at bounding box center [118, 286] width 106 height 15
click at [101, 290] on input "Курдонери" at bounding box center [118, 286] width 106 height 15
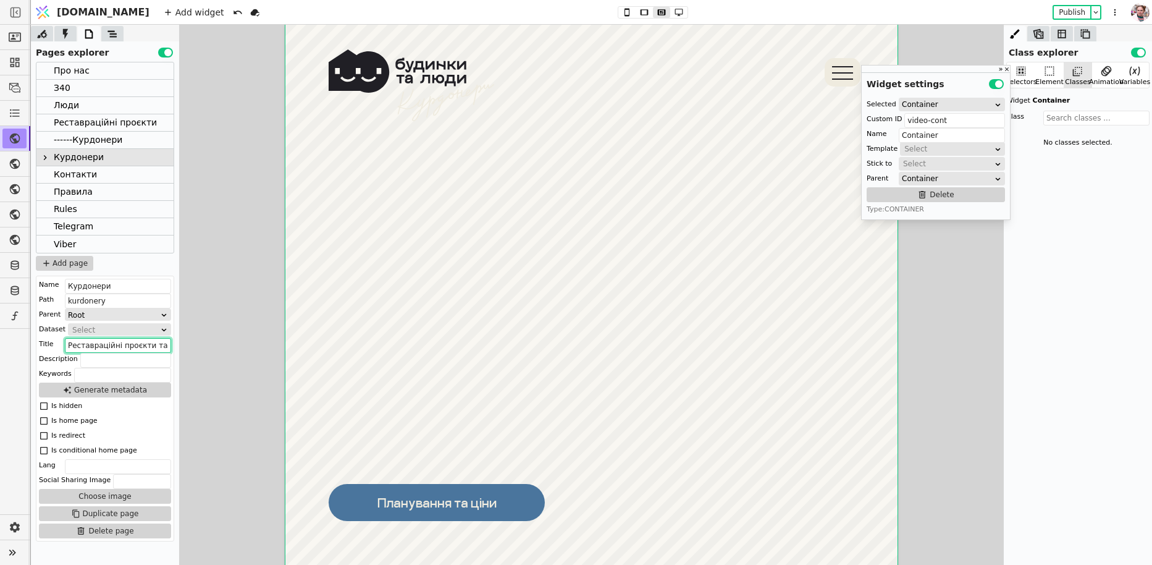
click at [108, 342] on input "Реставраційні проєкти та будинки на Січинського З.40" at bounding box center [118, 345] width 106 height 15
paste input "урдонери"
type input "Курдонери"
click at [209, 363] on div at bounding box center [591, 295] width 1121 height 540
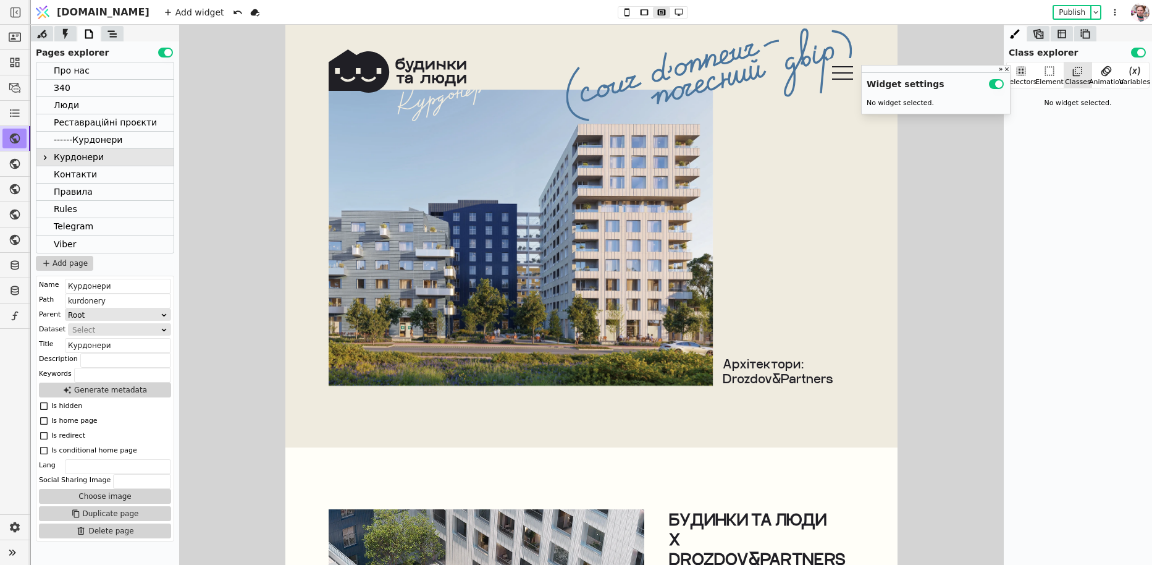
scroll to position [4878, 0]
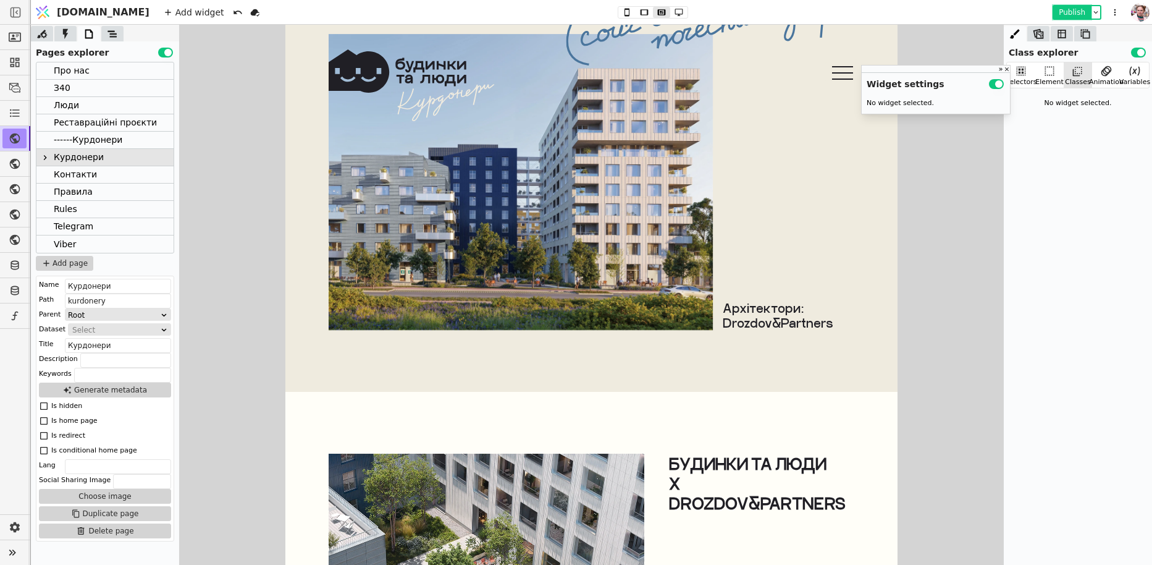
click at [1062, 7] on button "Publish" at bounding box center [1072, 12] width 36 height 12
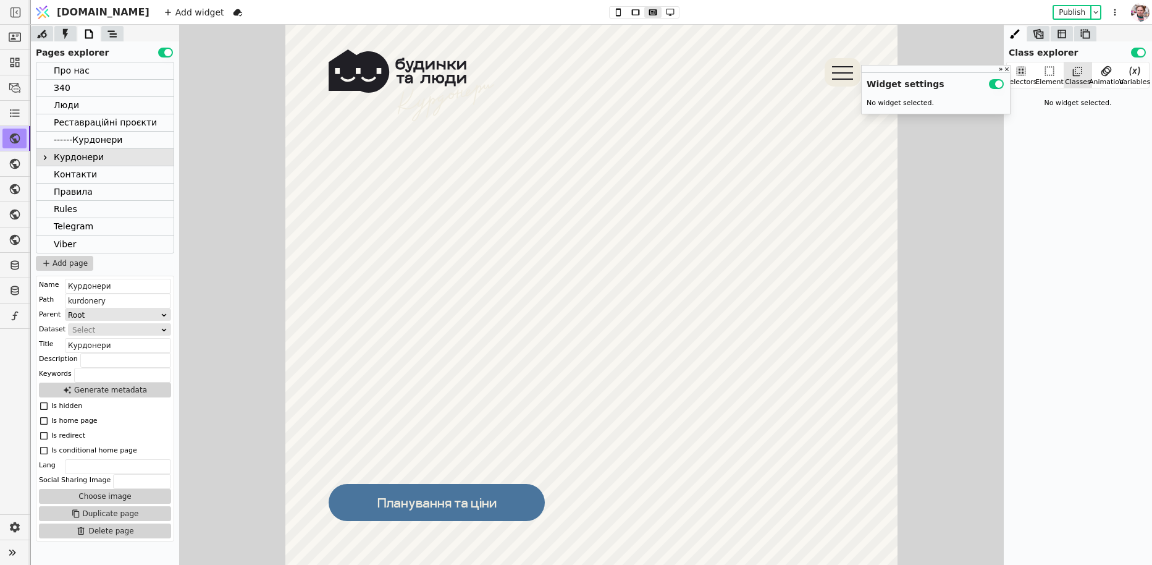
click at [107, 36] on icon at bounding box center [112, 34] width 12 height 12
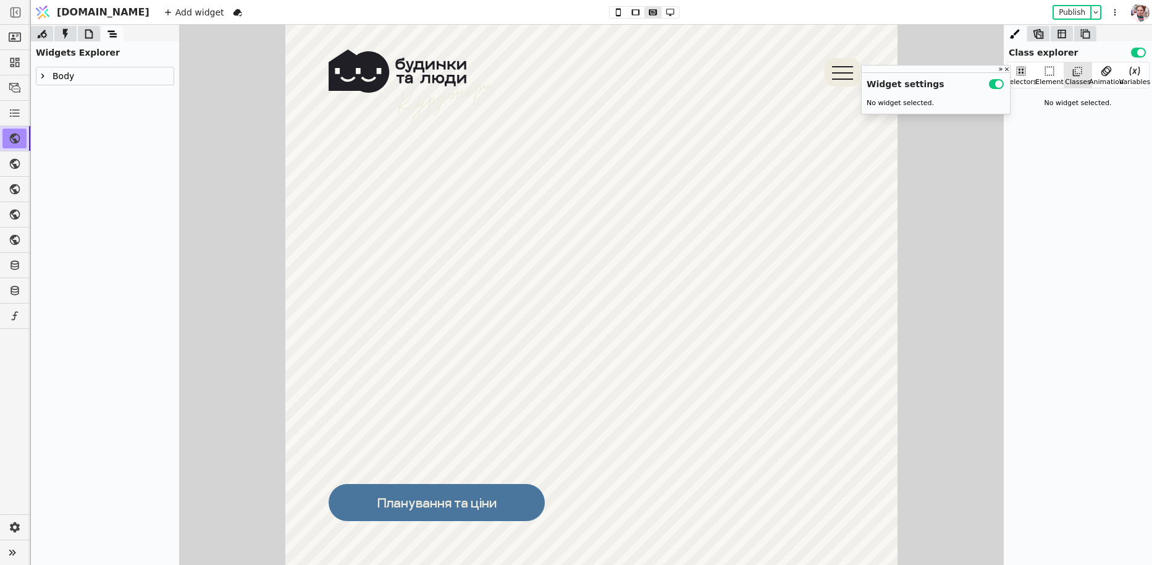
click at [43, 73] on icon at bounding box center [43, 76] width 10 height 10
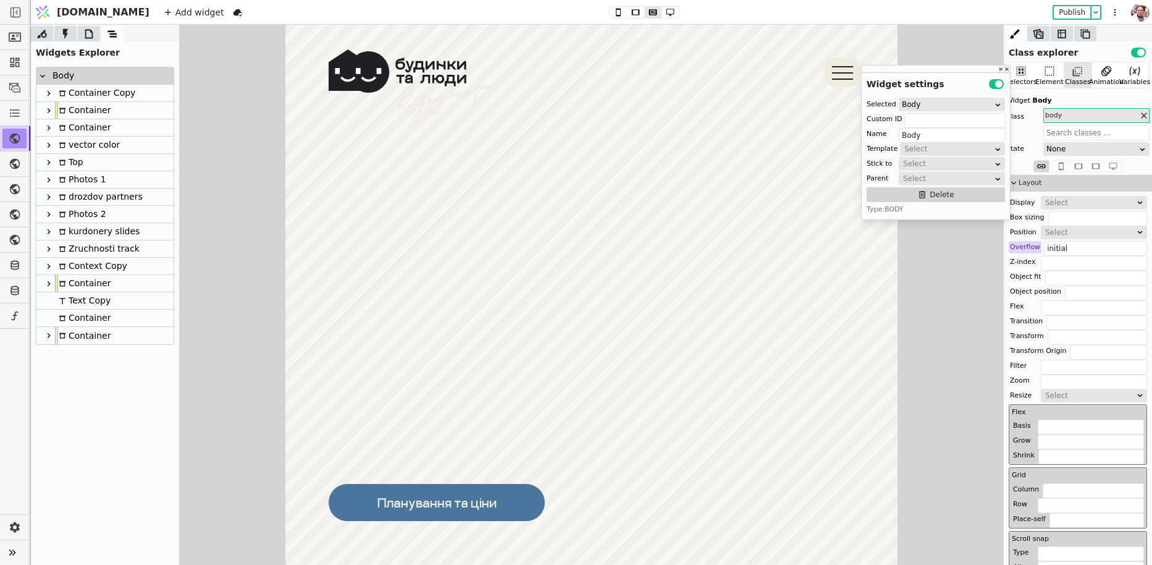
click at [53, 147] on icon at bounding box center [49, 145] width 10 height 10
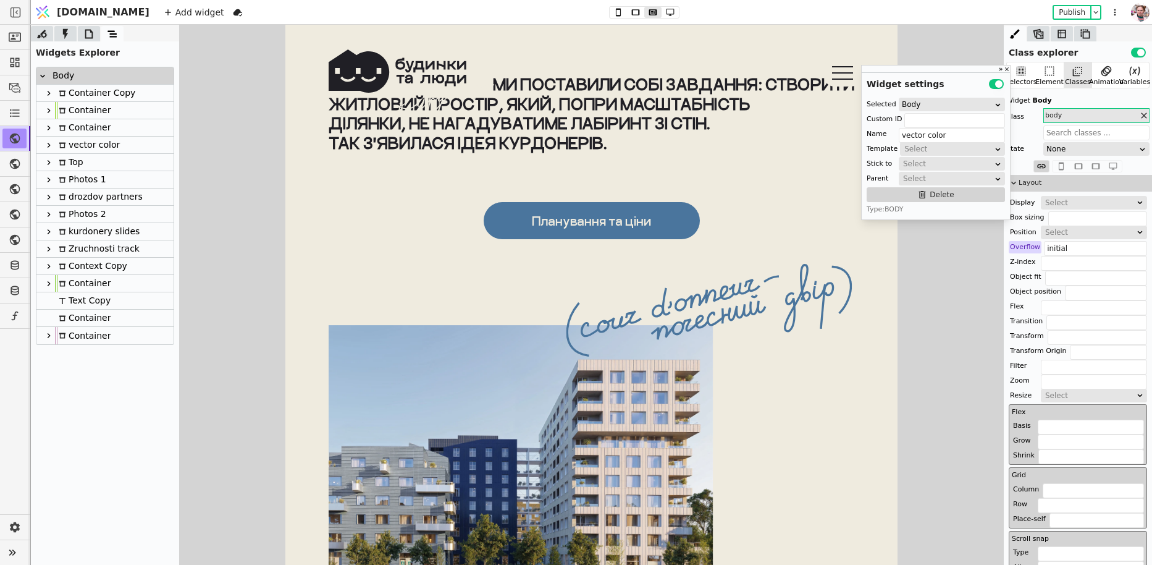
scroll to position [4634, 0]
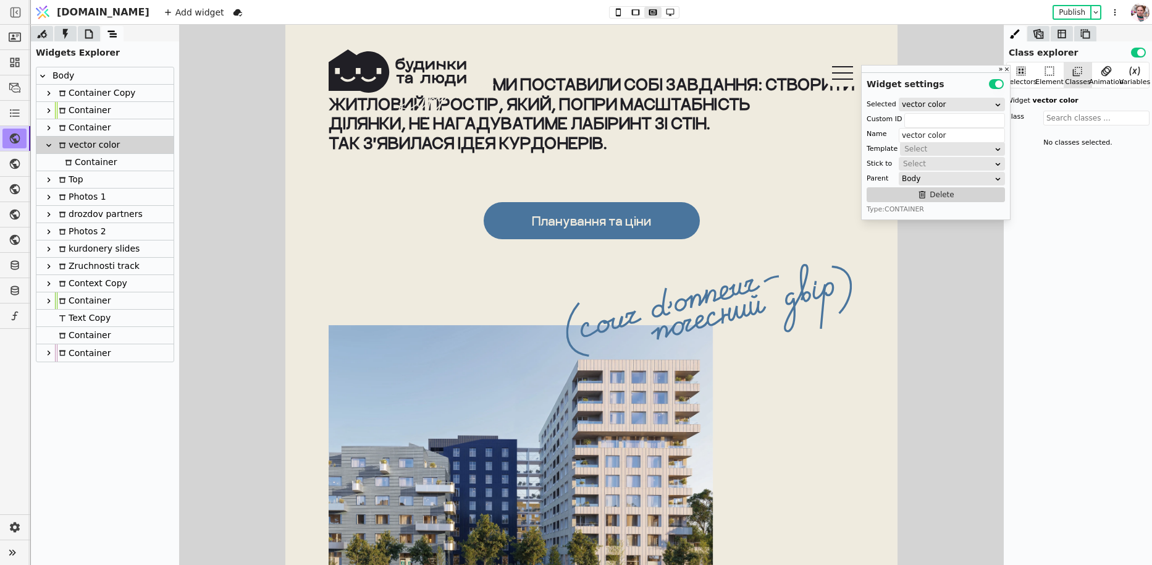
click at [54, 150] on div at bounding box center [49, 145] width 12 height 15
click at [53, 129] on icon at bounding box center [49, 128] width 10 height 10
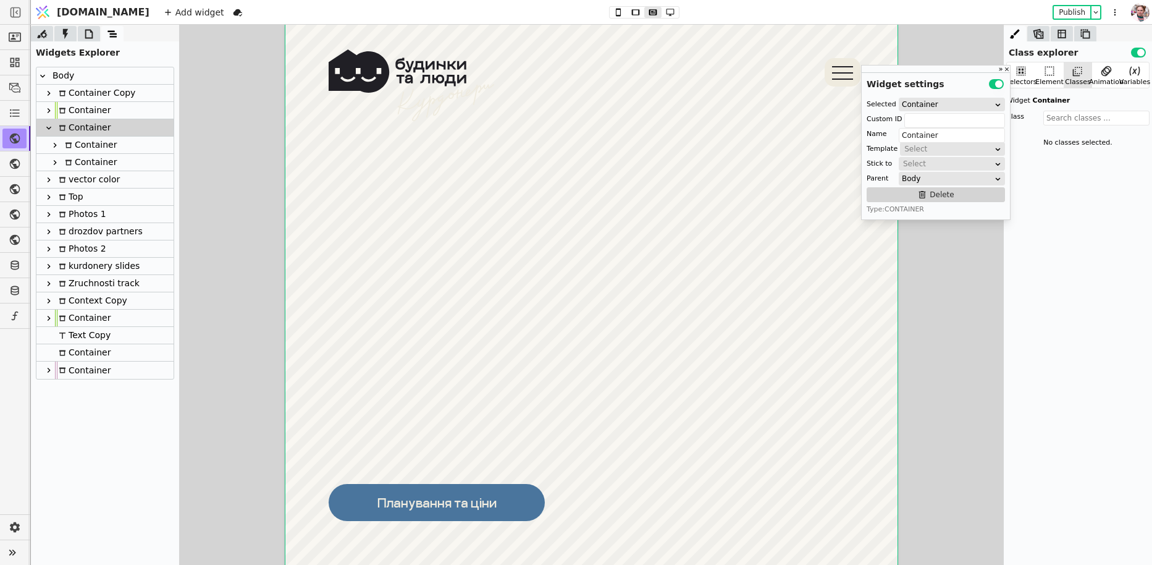
scroll to position [0, 0]
click at [54, 141] on icon at bounding box center [55, 145] width 10 height 10
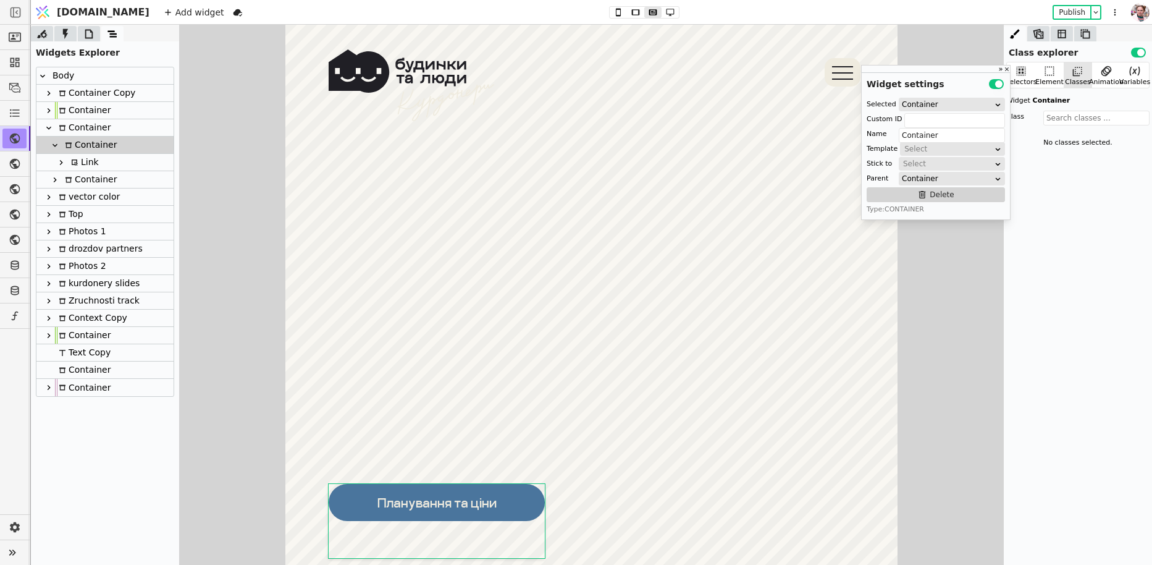
click at [86, 161] on div "Link" at bounding box center [83, 162] width 32 height 17
type input "Link"
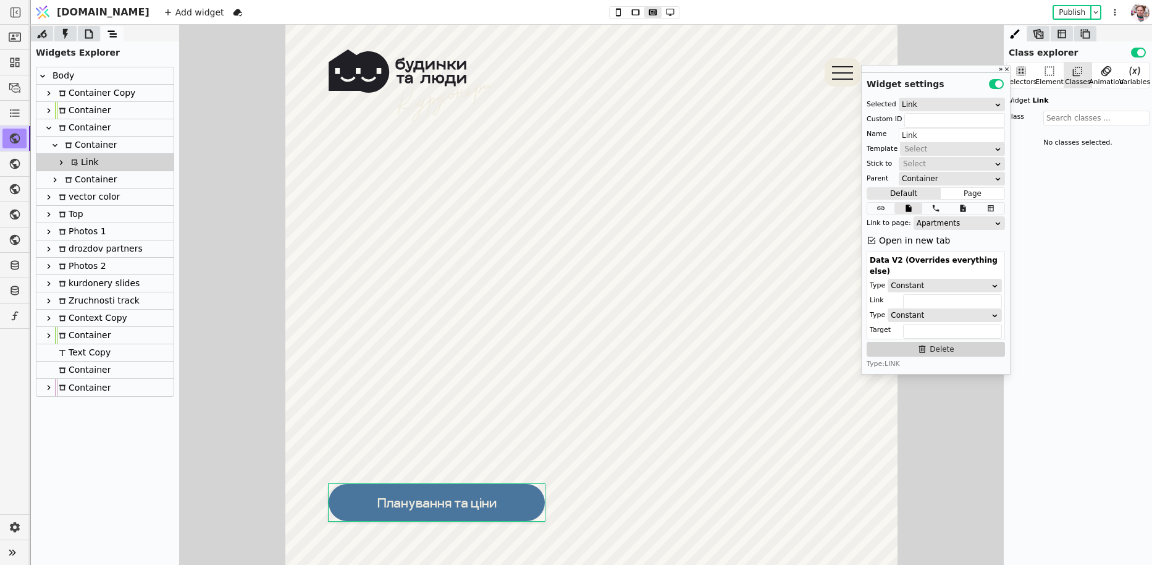
click at [89, 181] on div "Container" at bounding box center [89, 179] width 56 height 17
type input "video-cont"
type input "Container"
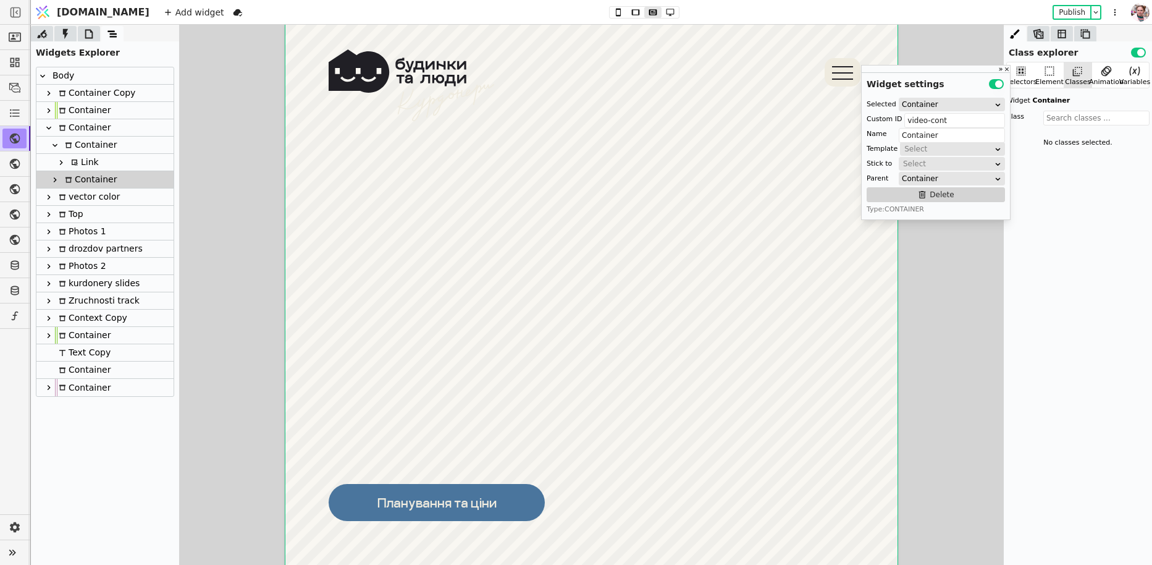
click at [56, 178] on icon at bounding box center [55, 180] width 10 height 10
click at [72, 192] on div "Scroll images tablet" at bounding box center [112, 196] width 90 height 17
type input "Scroll images tablet"
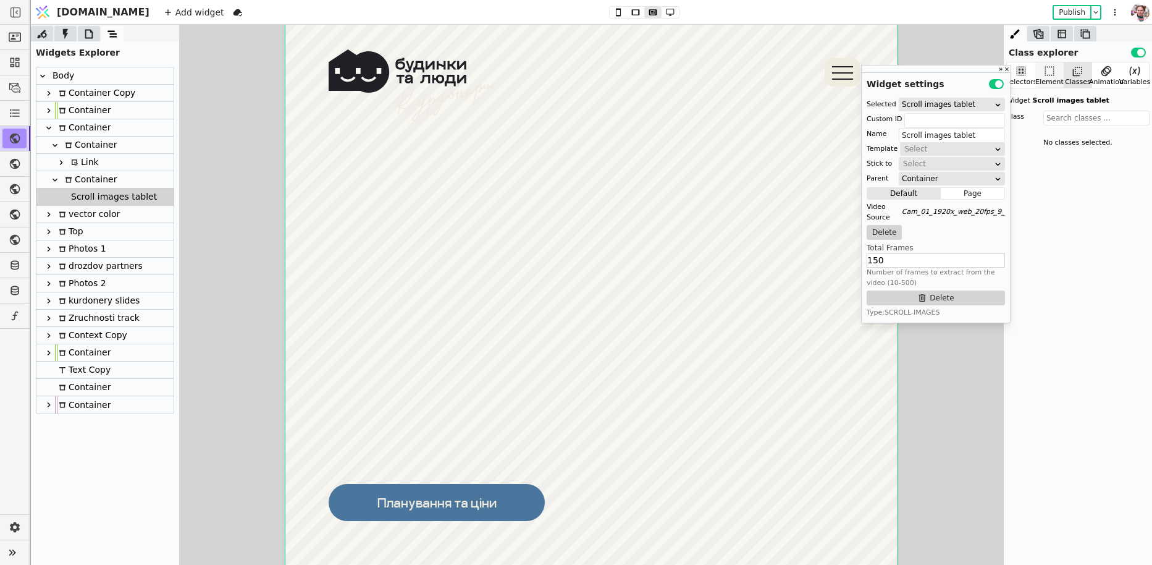
click at [1049, 74] on icon at bounding box center [1050, 71] width 12 height 12
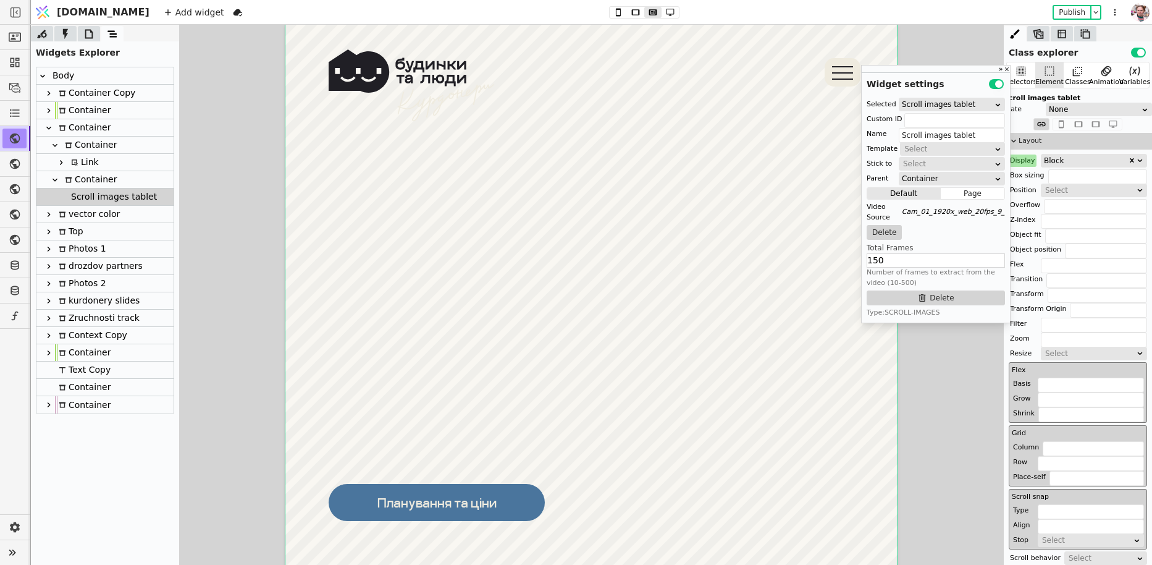
click at [1027, 156] on div "Display" at bounding box center [1023, 160] width 28 height 12
click at [1022, 171] on button "Reset" at bounding box center [1023, 176] width 32 height 15
click at [675, 9] on icon at bounding box center [679, 12] width 8 height 7
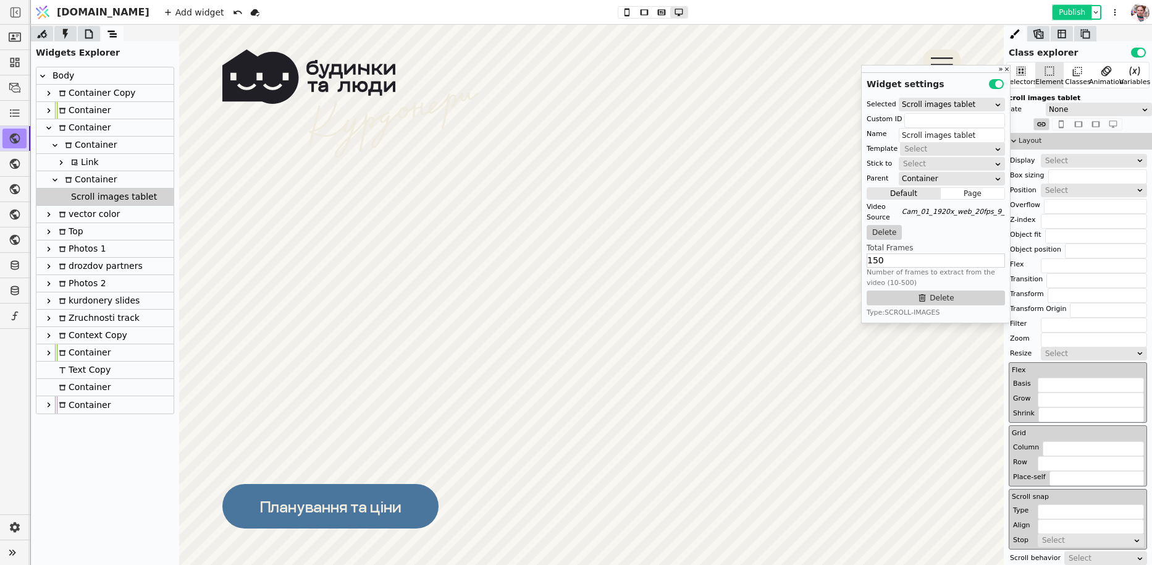
click at [1068, 14] on button "Publish" at bounding box center [1072, 12] width 36 height 12
click at [90, 40] on icon at bounding box center [89, 34] width 12 height 12
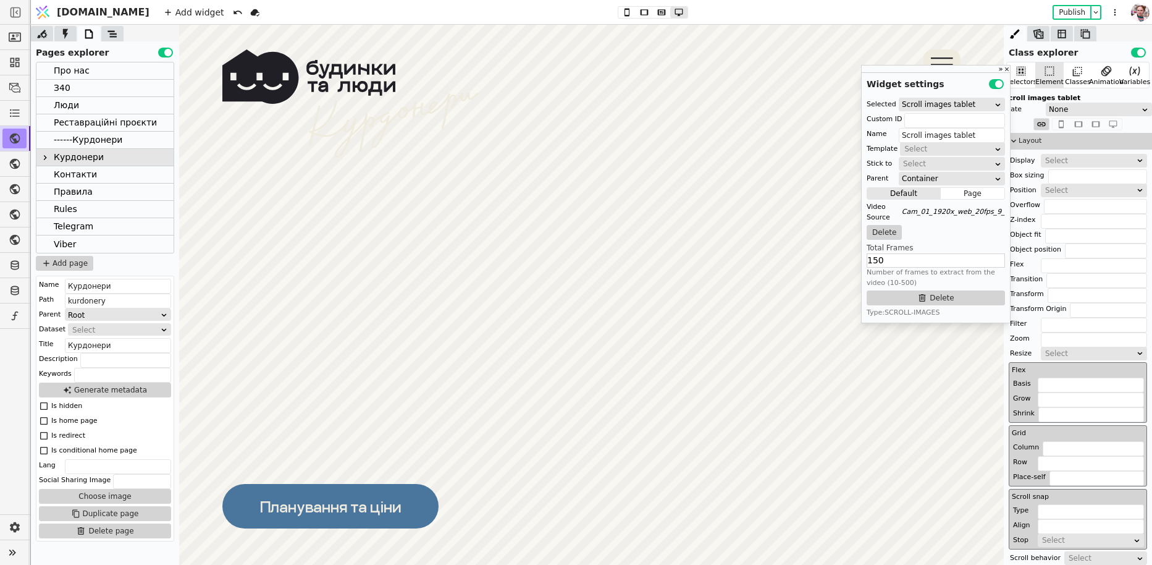
click at [44, 159] on icon at bounding box center [45, 157] width 3 height 5
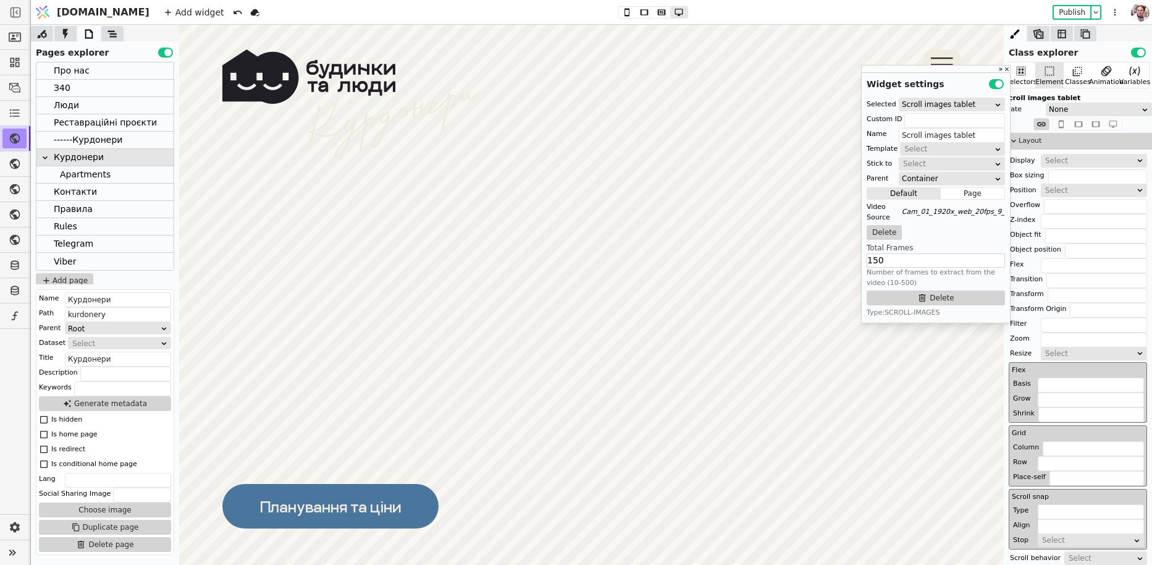
click at [66, 125] on div "Реставраційні проєкти" at bounding box center [105, 122] width 103 height 17
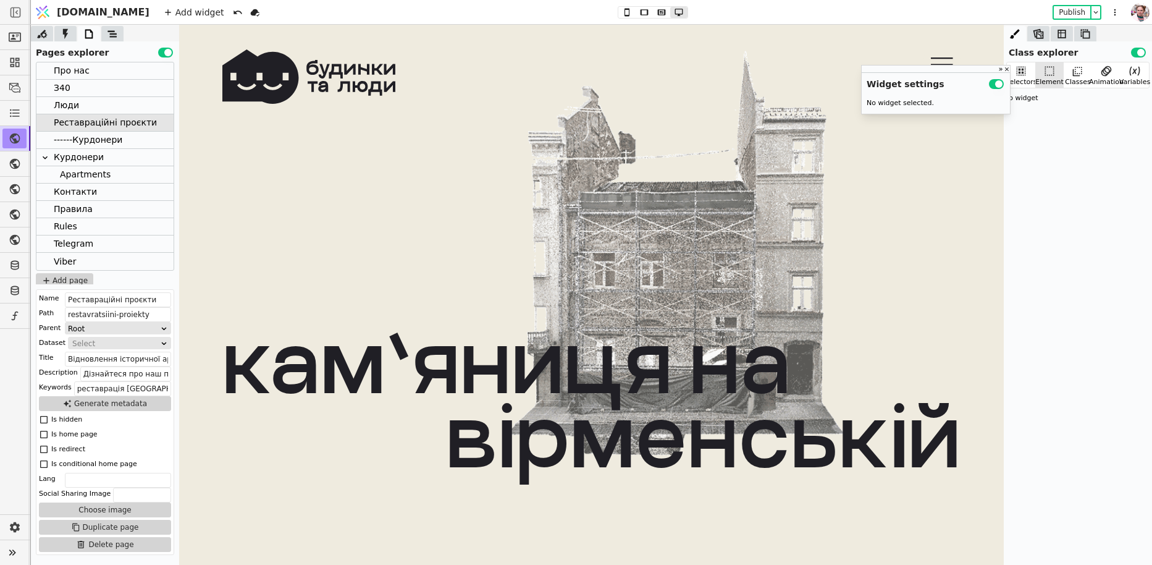
click at [69, 157] on div "Курдонери" at bounding box center [79, 157] width 50 height 17
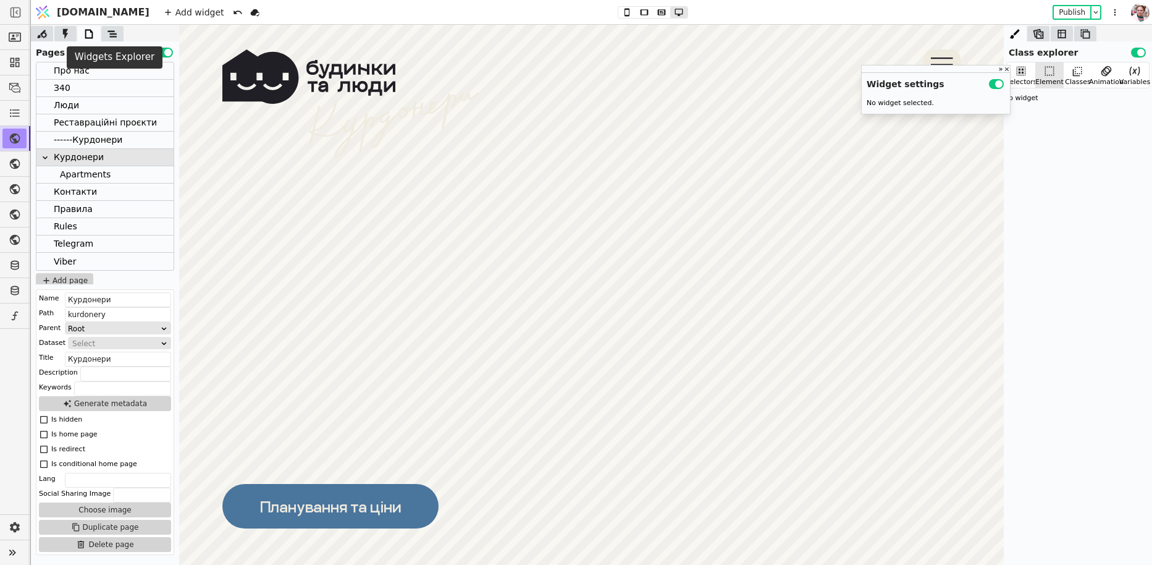
click at [106, 30] on icon at bounding box center [112, 34] width 12 height 12
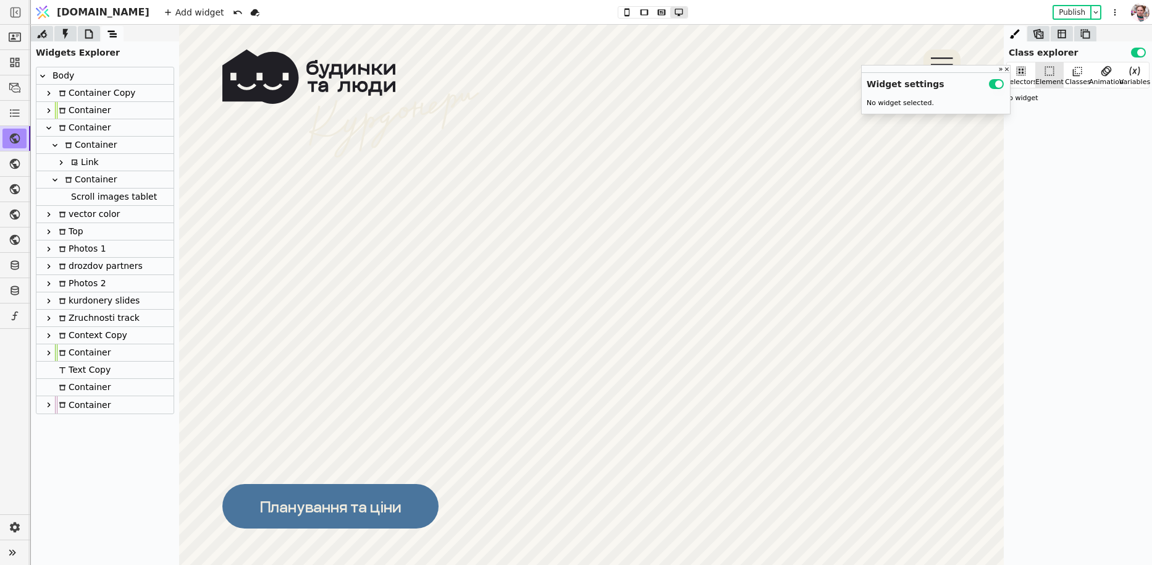
click at [69, 197] on div "Scroll images tablet" at bounding box center [112, 196] width 90 height 17
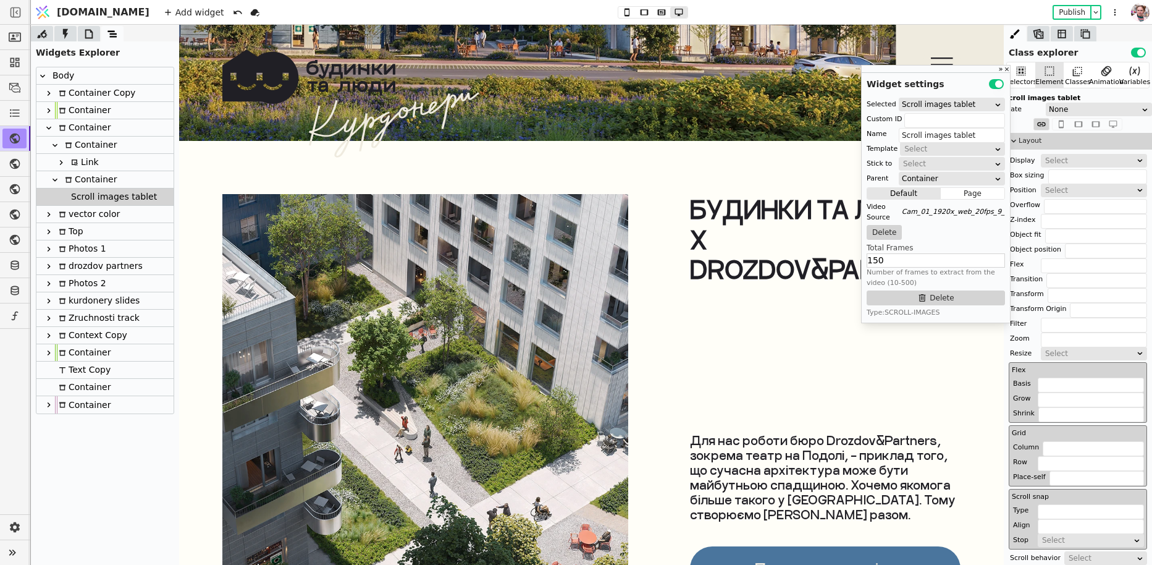
scroll to position [5494, 0]
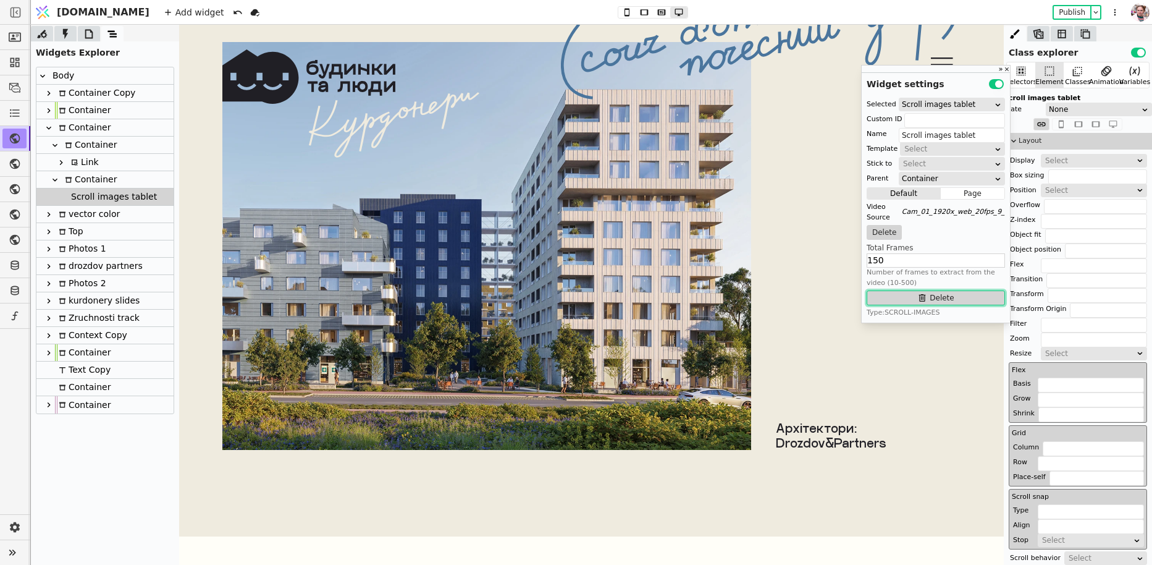
click at [904, 293] on button "Delete" at bounding box center [936, 297] width 138 height 15
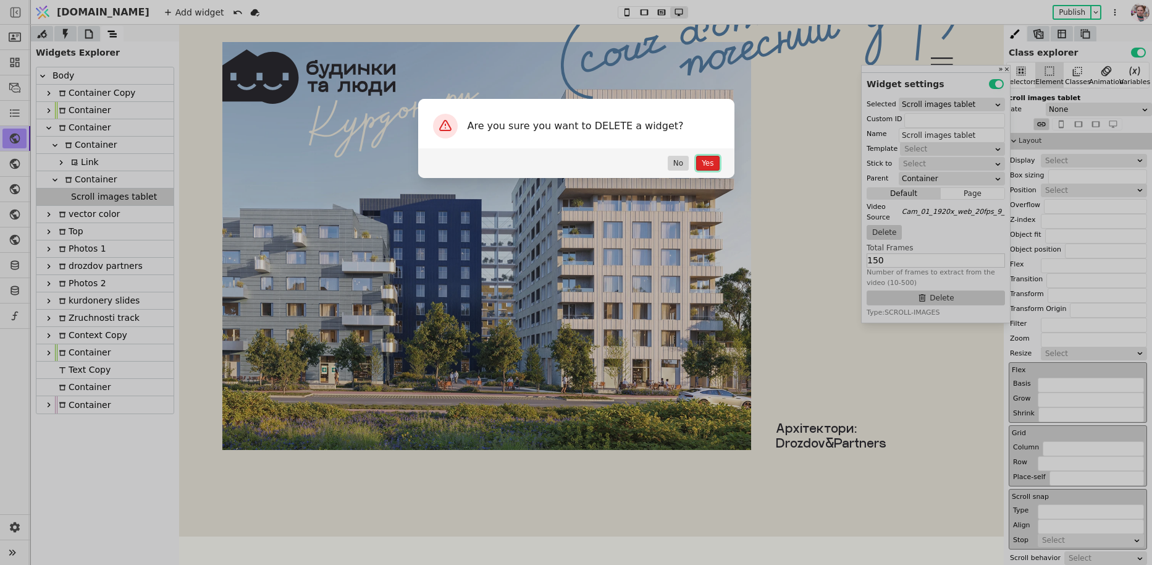
click at [711, 165] on button "Yes" at bounding box center [707, 163] width 23 height 15
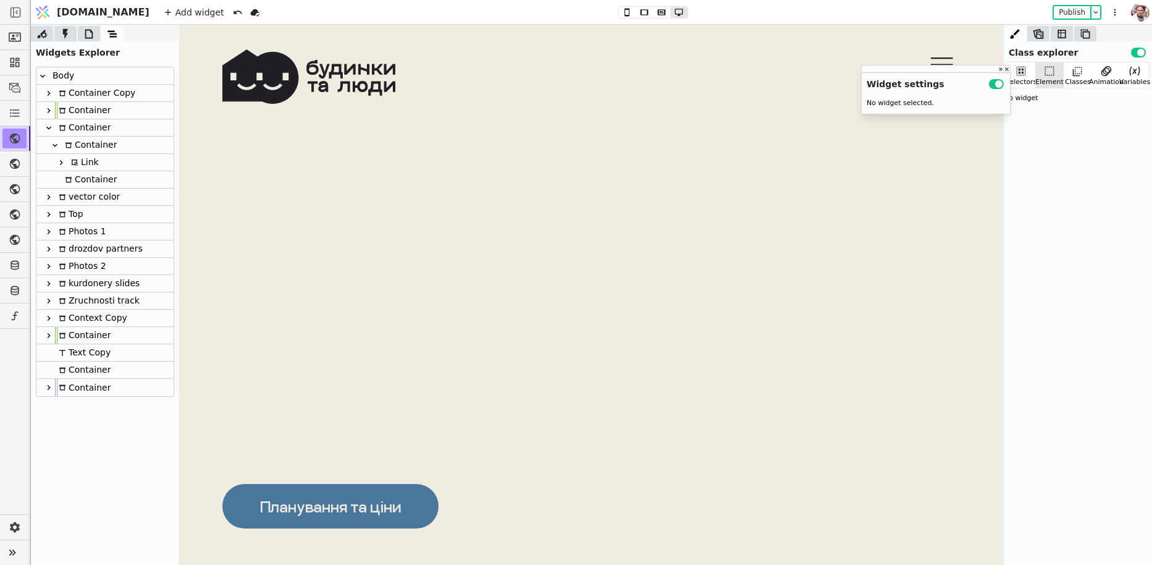
click at [91, 177] on div "Container" at bounding box center [89, 179] width 56 height 17
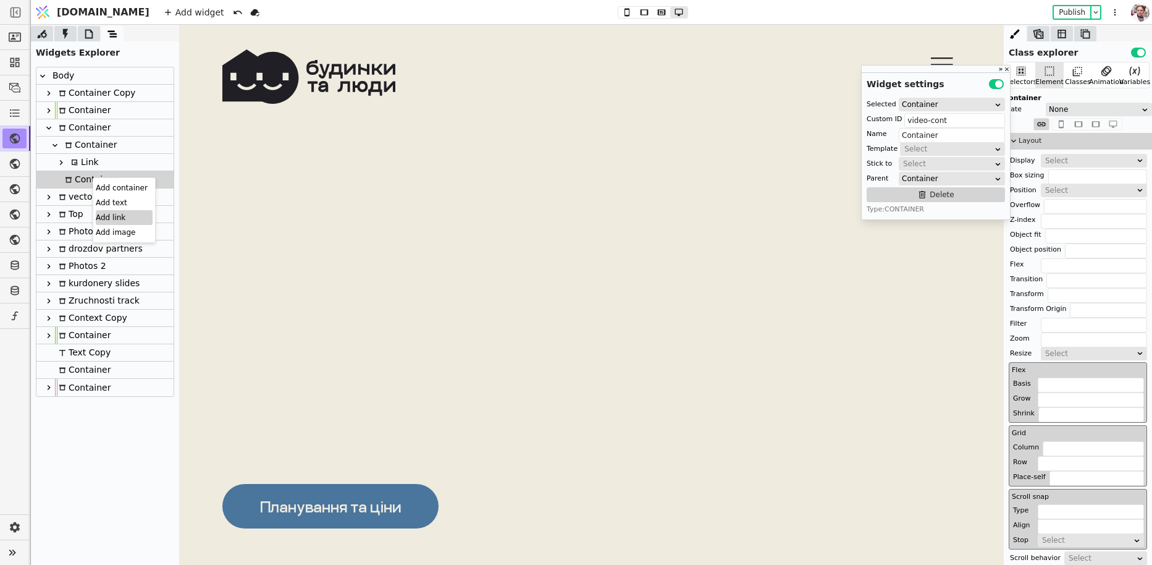
click at [108, 222] on div "Add link" at bounding box center [124, 217] width 57 height 15
type input "Link"
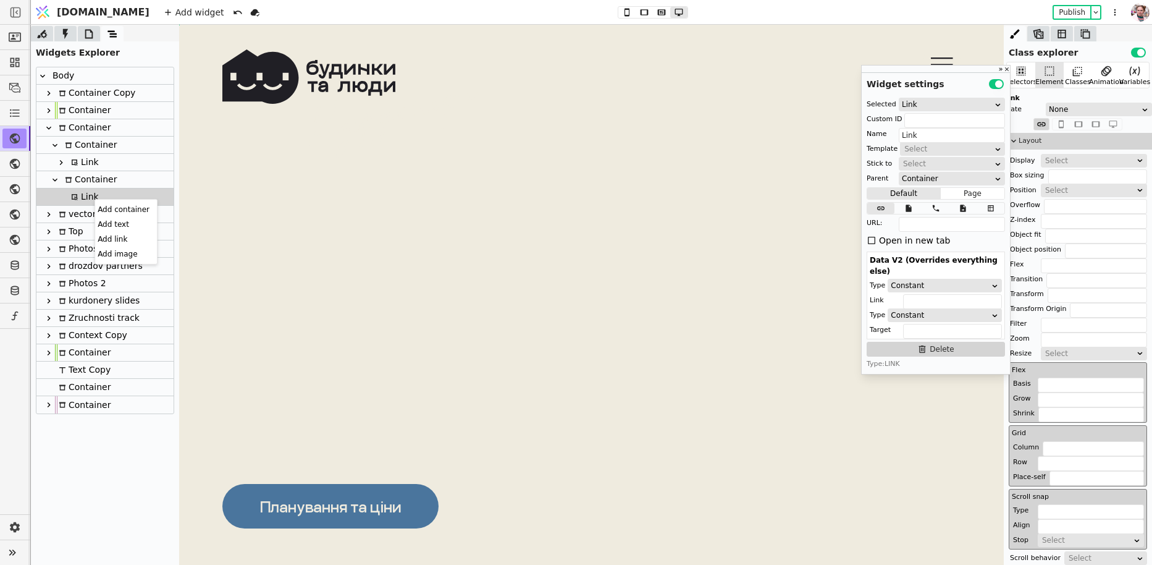
click at [86, 180] on div "Container" at bounding box center [89, 179] width 56 height 17
type input "video-cont"
type input "Container"
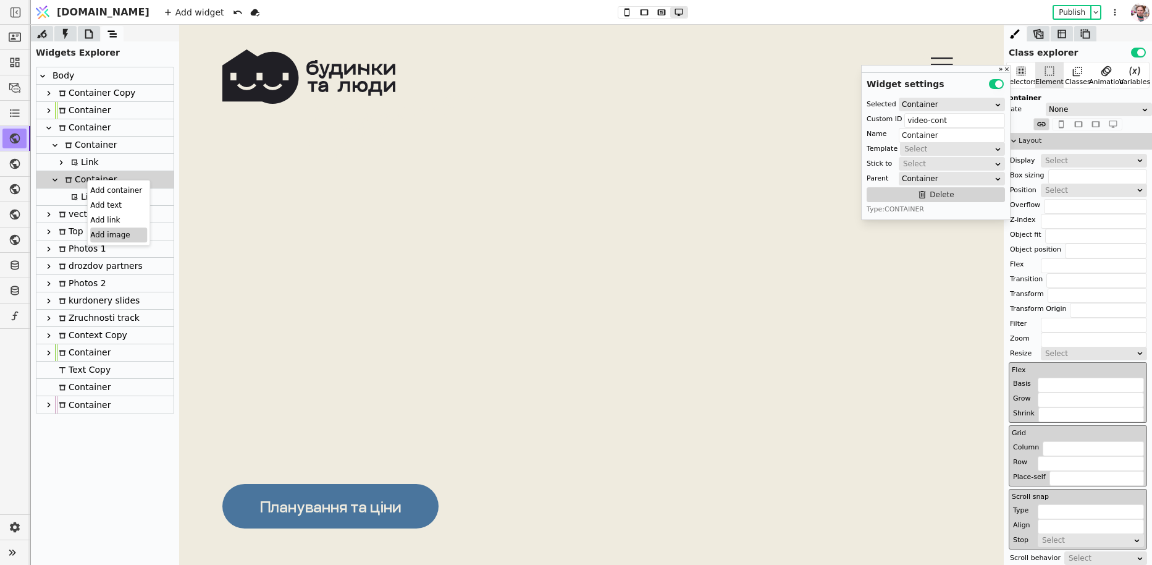
click at [104, 230] on div "Add image" at bounding box center [118, 234] width 57 height 15
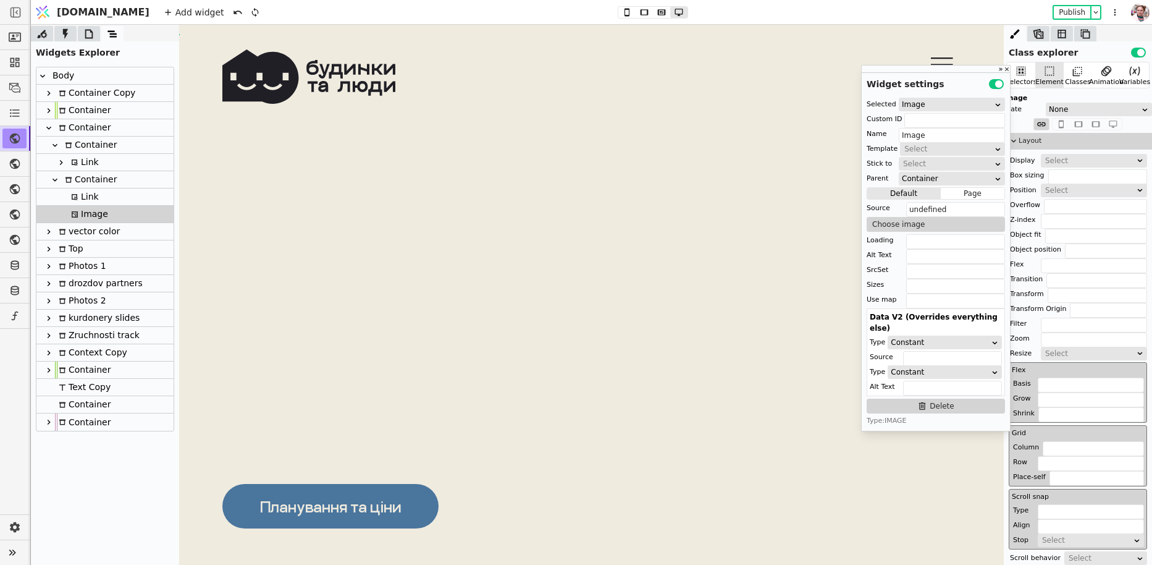
click at [80, 198] on div "Link" at bounding box center [83, 196] width 32 height 17
type input "Link"
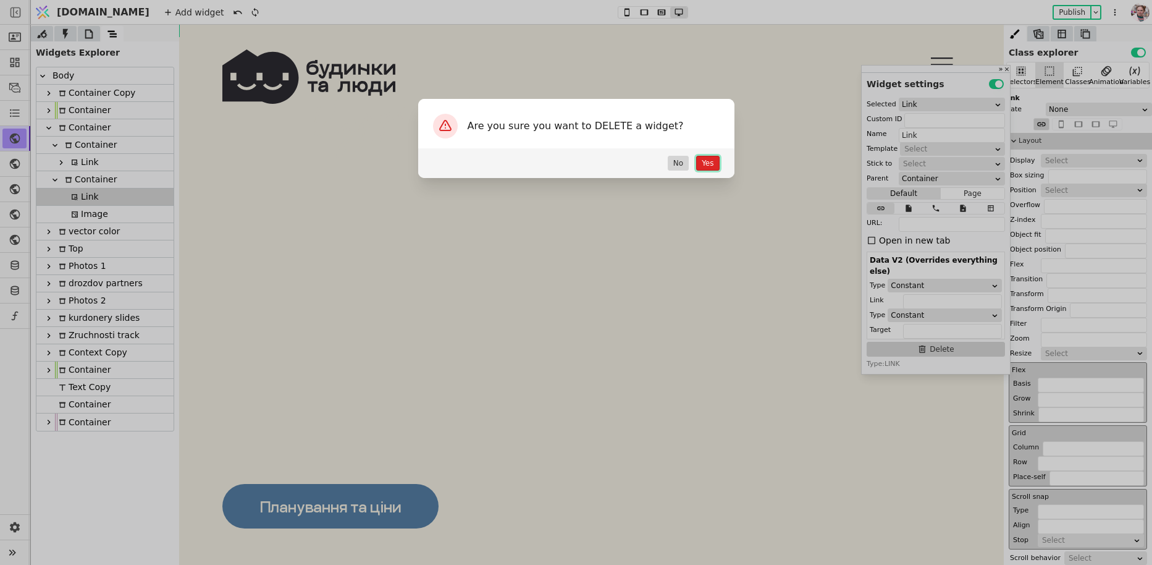
click at [713, 167] on button "Yes" at bounding box center [707, 163] width 23 height 15
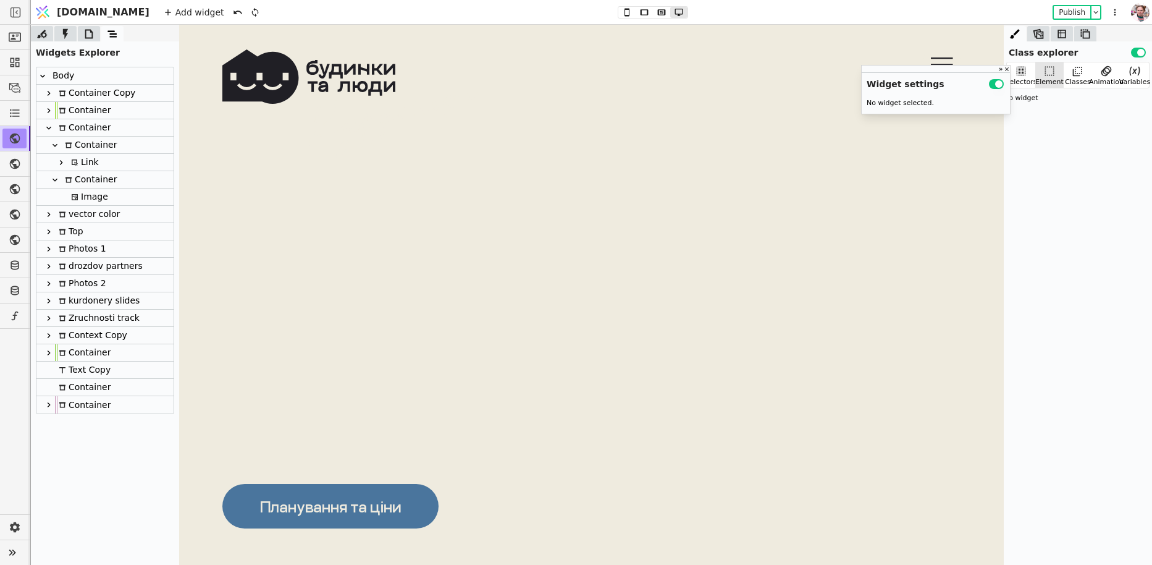
click at [88, 201] on div "Image" at bounding box center [87, 196] width 41 height 17
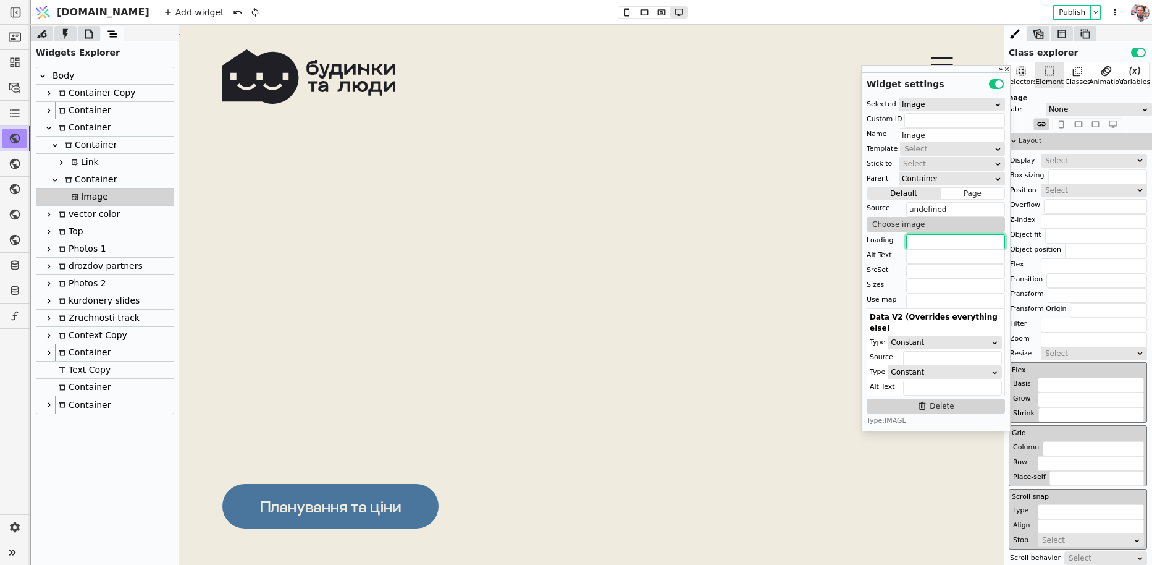
click at [935, 235] on input "text" at bounding box center [955, 241] width 99 height 15
click at [936, 224] on button "Choose image" at bounding box center [936, 224] width 138 height 15
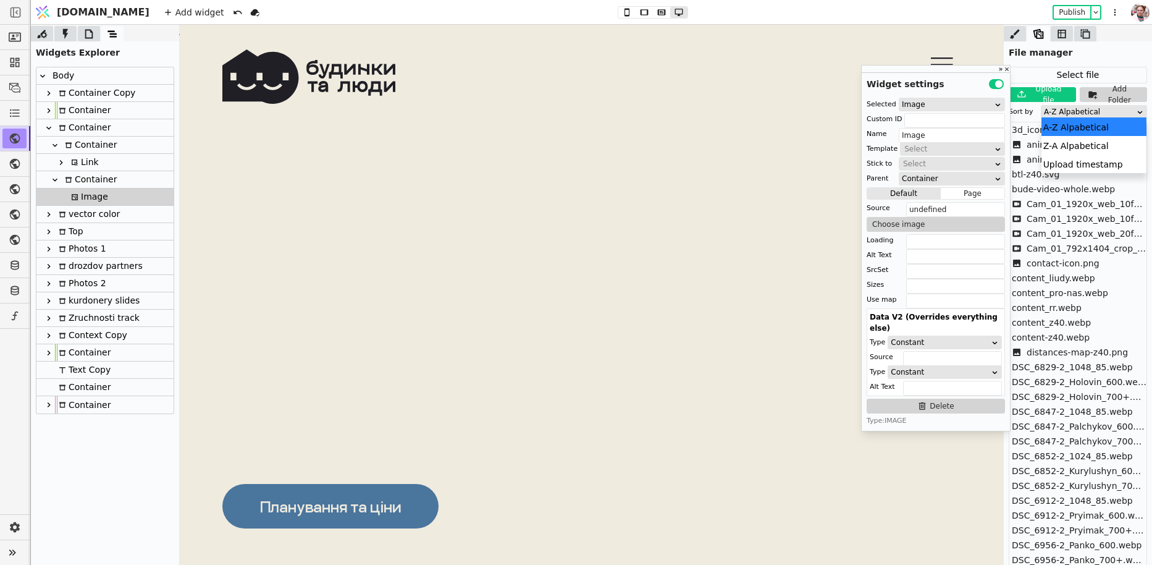
click at [1055, 110] on div "A-Z Alpabetical" at bounding box center [1090, 112] width 92 height 12
click at [1062, 160] on div "Upload timestamp" at bounding box center [1095, 163] width 106 height 19
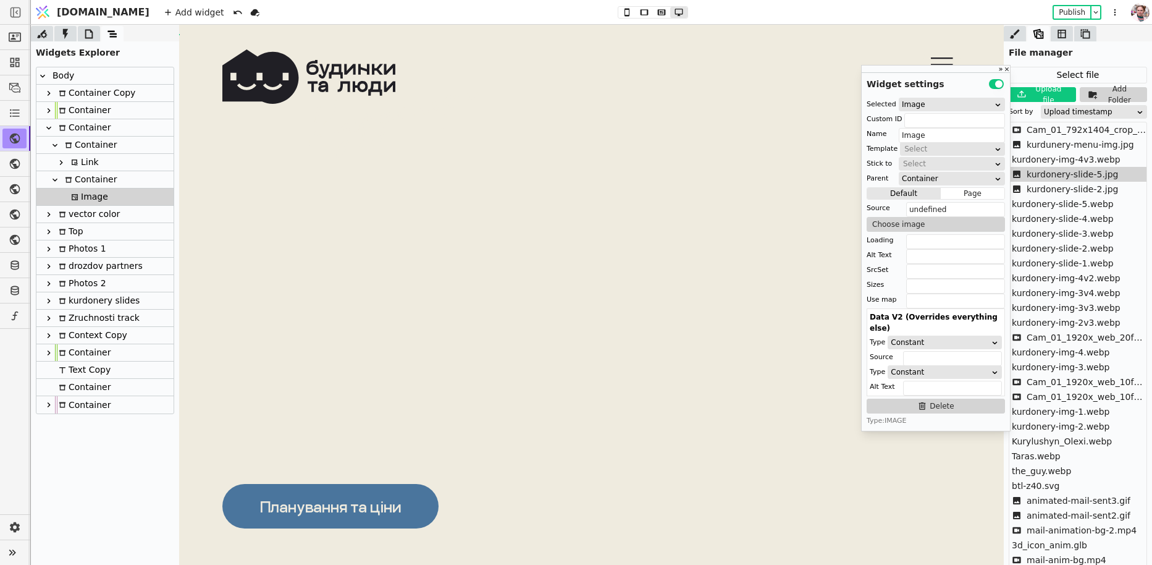
click at [1049, 169] on span "kurdonery-slide-5.jpg" at bounding box center [1073, 174] width 92 height 13
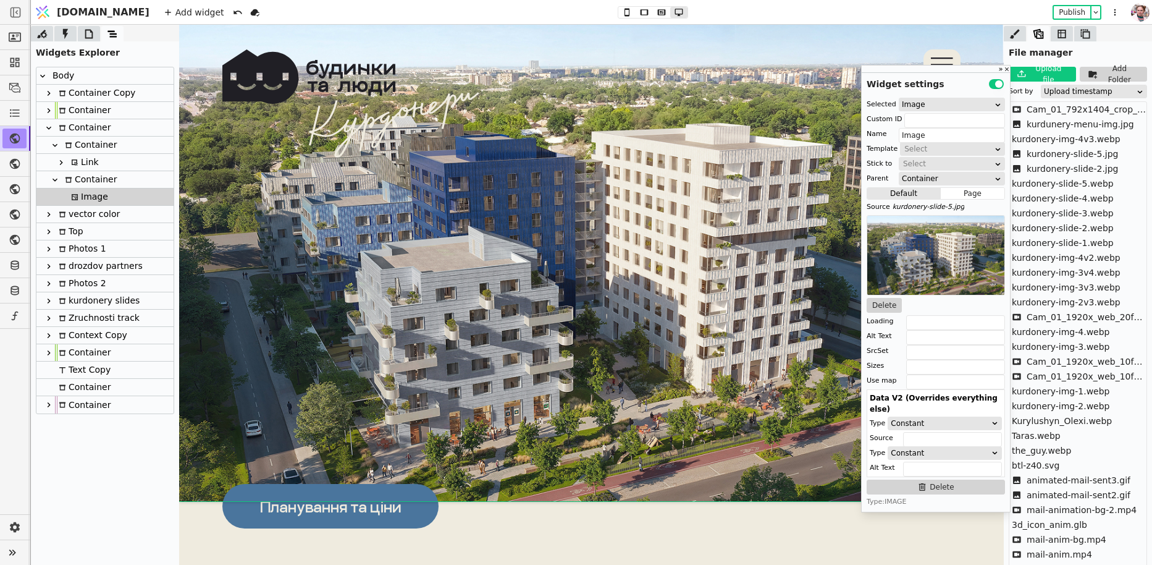
click at [1007, 38] on div at bounding box center [1015, 33] width 22 height 15
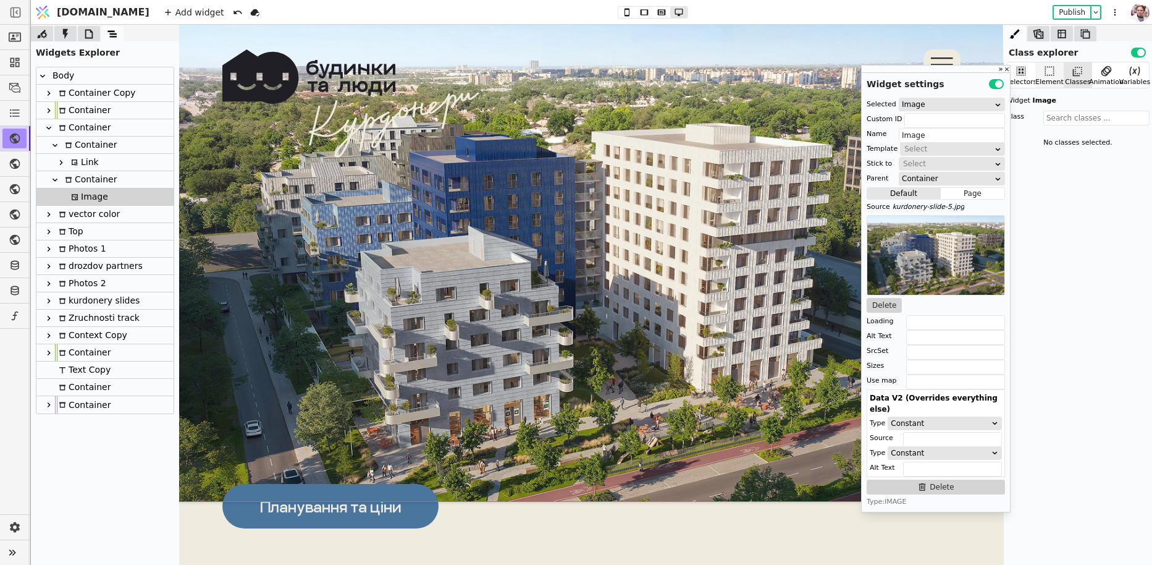
click at [1047, 77] on div "Element" at bounding box center [1050, 82] width 28 height 11
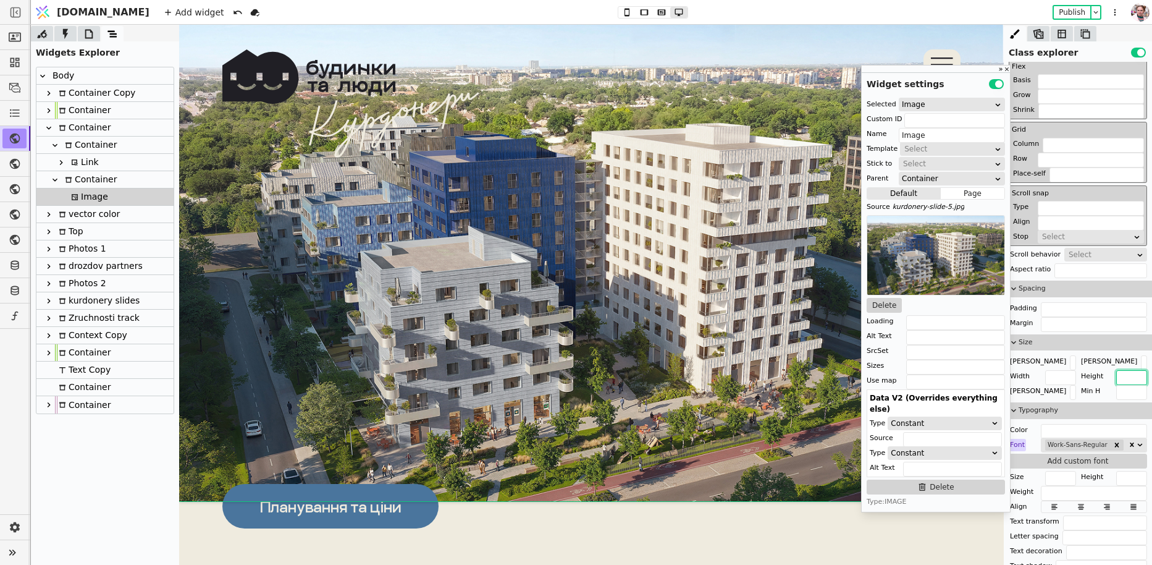
click at [1118, 378] on input "text" at bounding box center [1131, 377] width 31 height 15
type input "100vh"
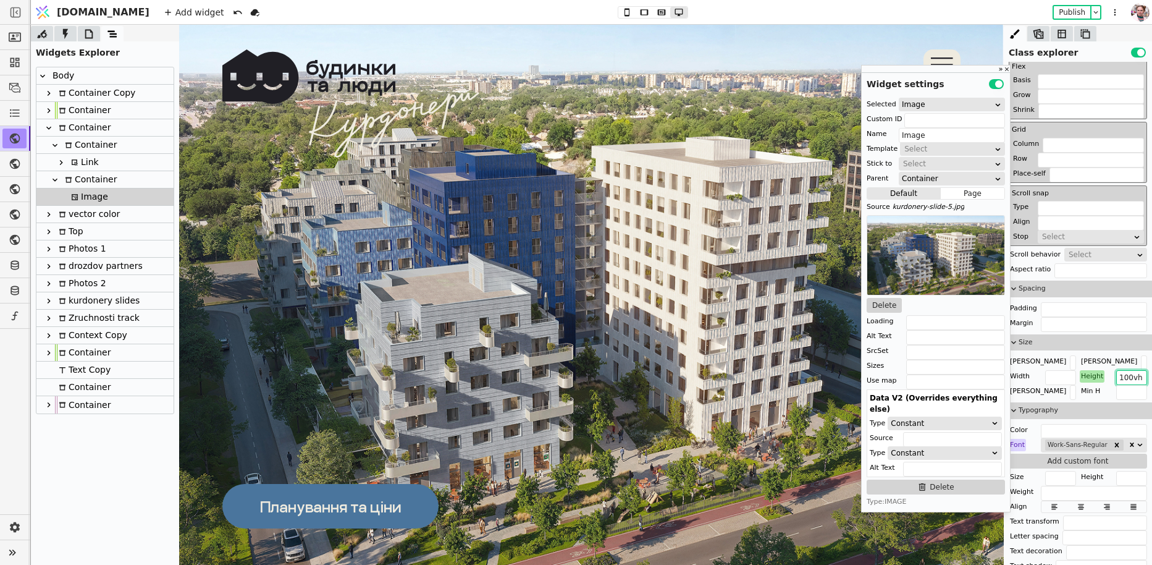
click at [73, 182] on div "Container" at bounding box center [89, 179] width 56 height 17
type input "video-cont"
type input "Container"
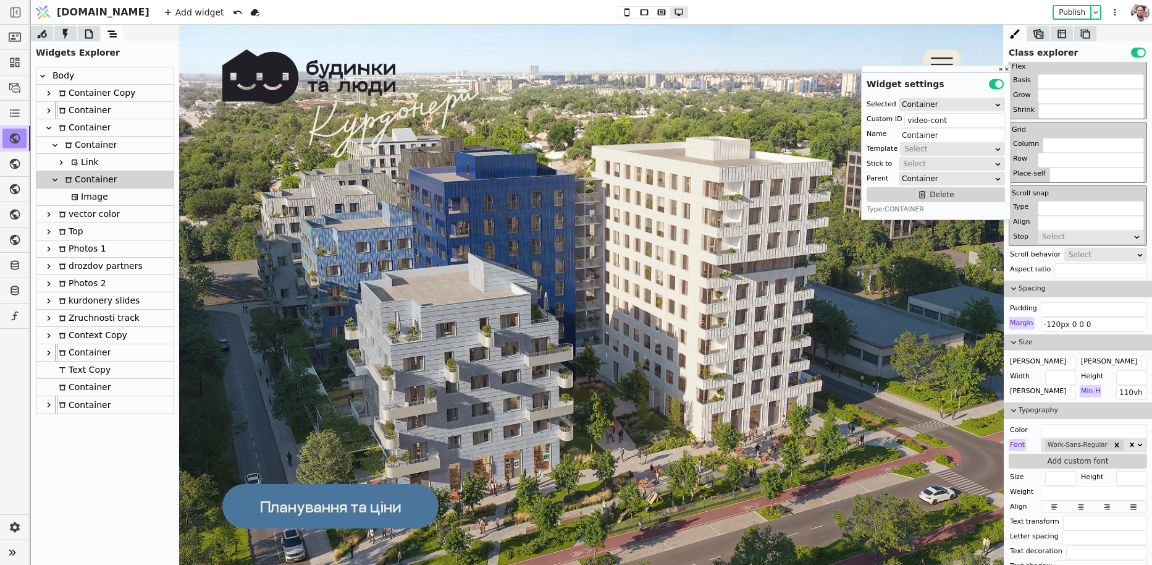
click at [82, 196] on div "Image" at bounding box center [87, 196] width 41 height 17
type input "Image"
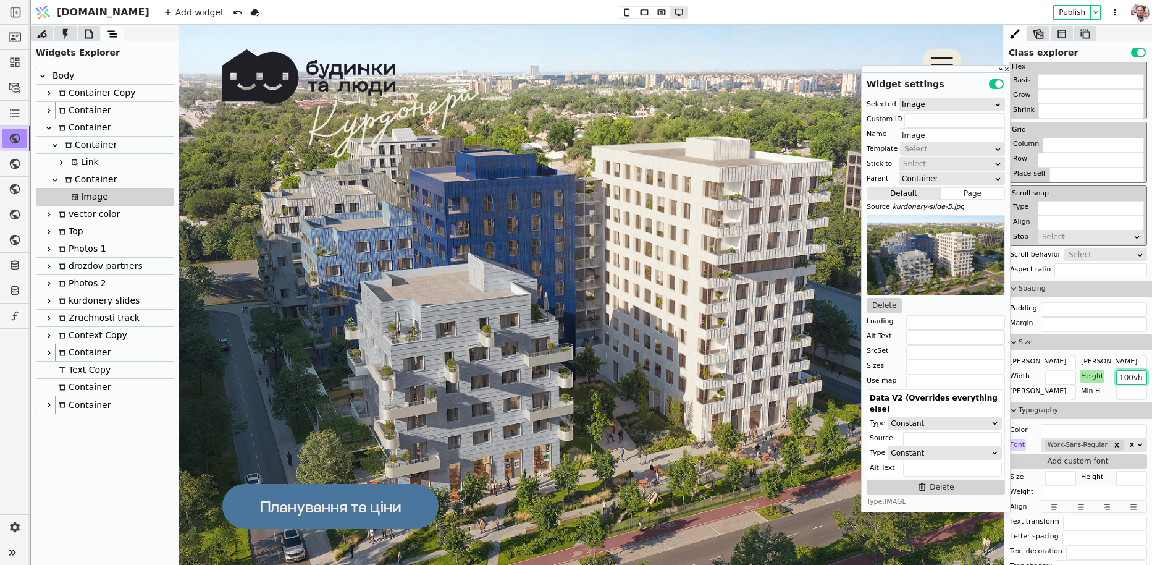
click at [1128, 379] on input "100vh" at bounding box center [1131, 377] width 31 height 15
click at [1128, 375] on input "100vh" at bounding box center [1131, 377] width 31 height 15
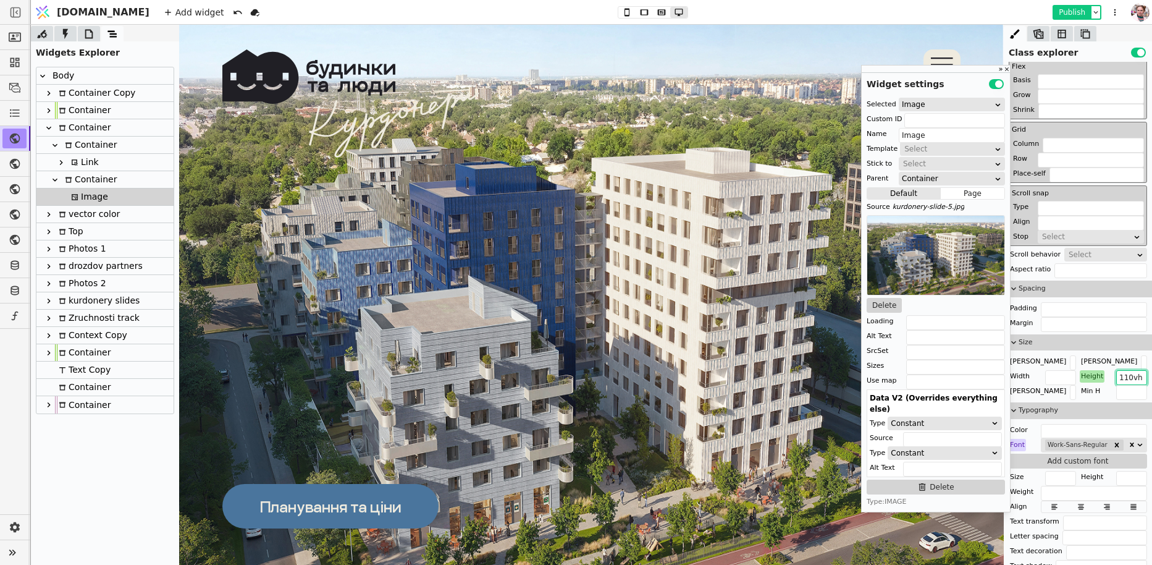
type input "110vh"
click at [1068, 12] on button "Publish" at bounding box center [1072, 12] width 36 height 12
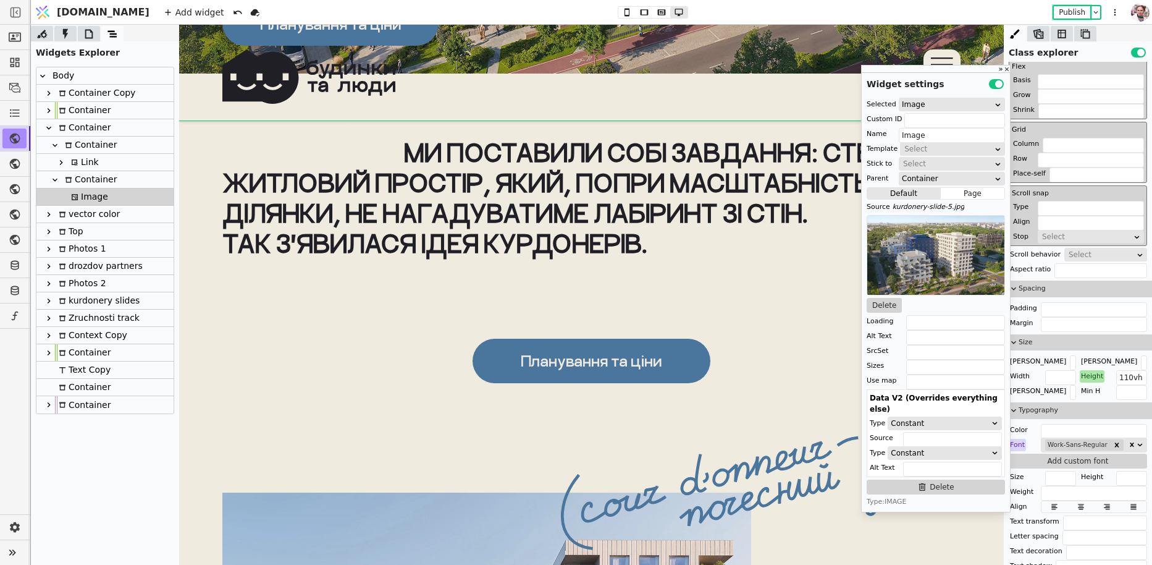
scroll to position [547, 0]
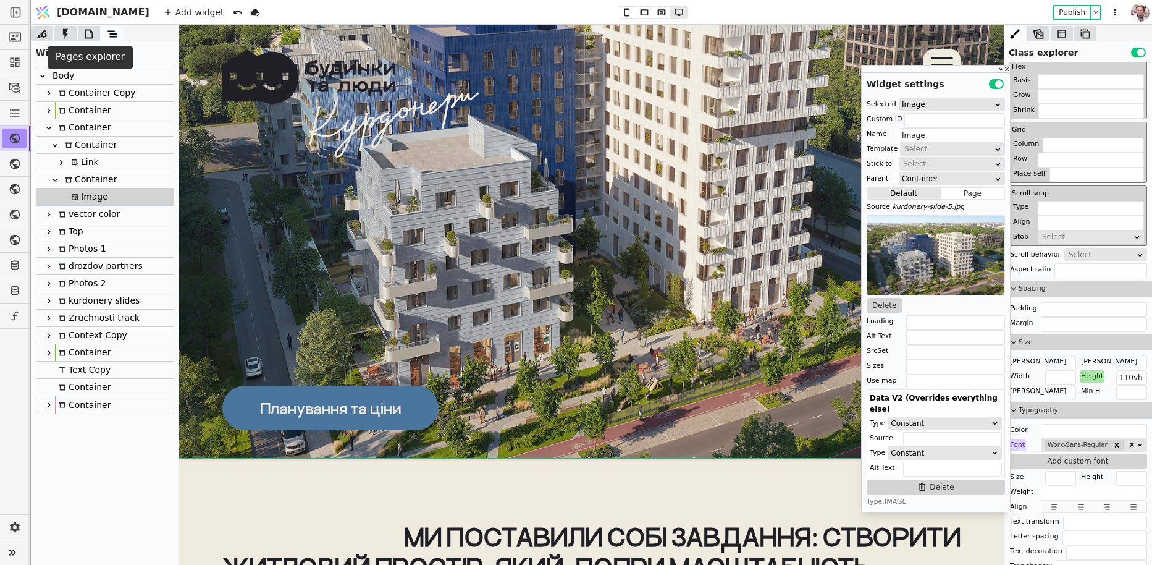
click at [83, 31] on icon at bounding box center [89, 34] width 12 height 12
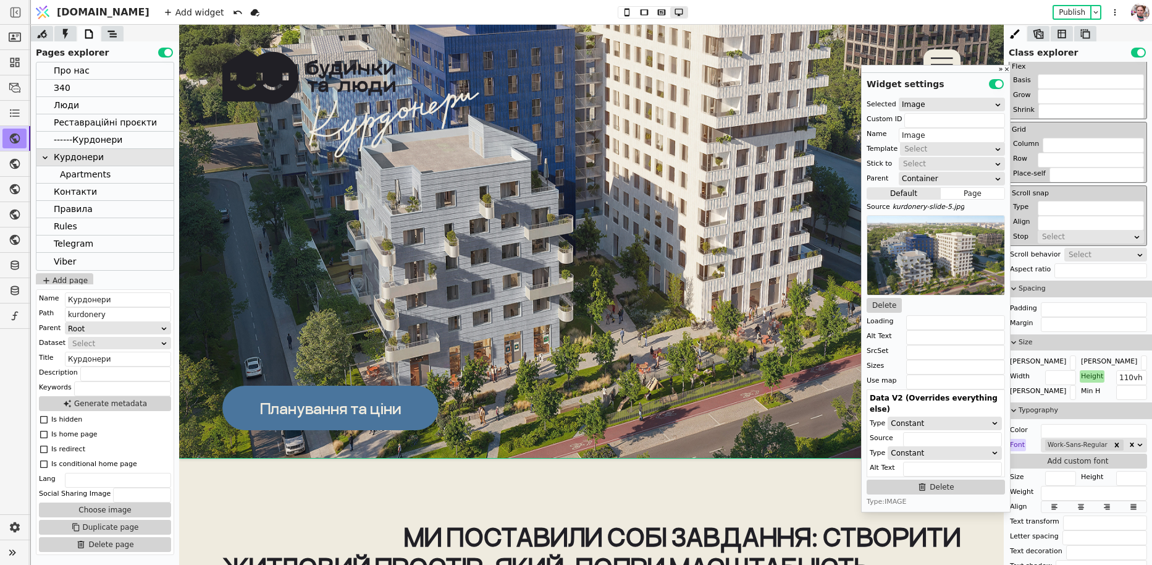
click at [70, 451] on div "Is redirect" at bounding box center [68, 449] width 34 height 12
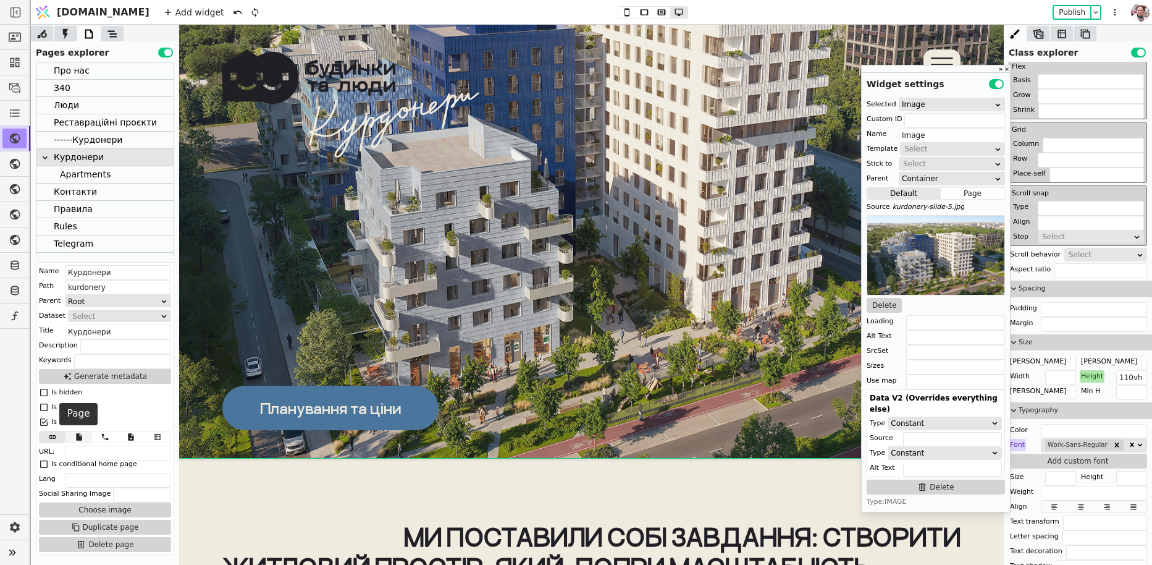
click at [78, 435] on icon at bounding box center [79, 436] width 6 height 7
click at [91, 445] on div "Select" at bounding box center [124, 451] width 69 height 12
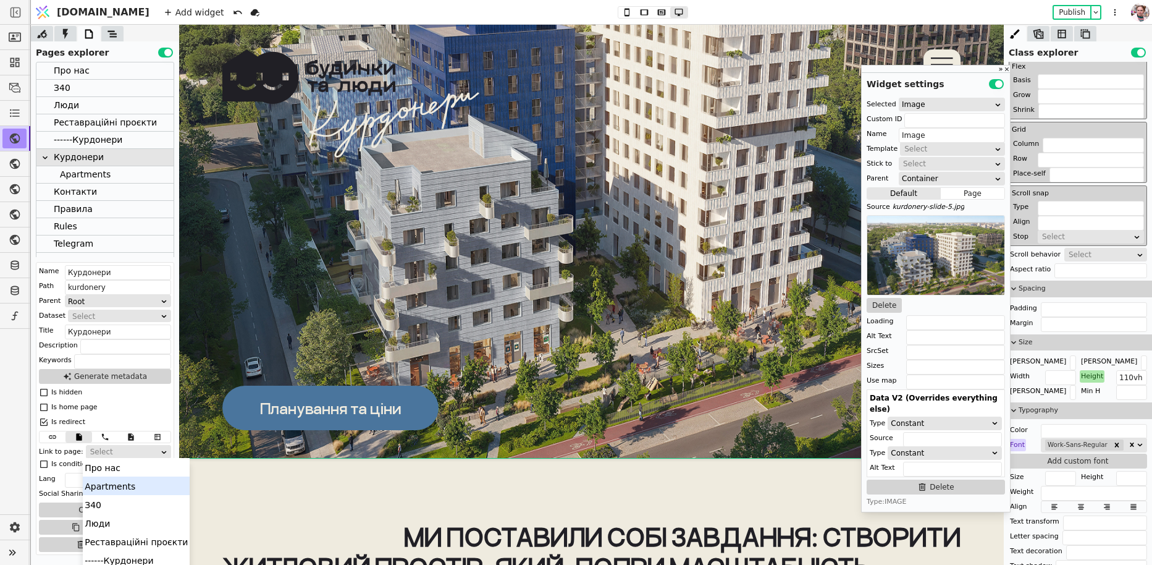
click at [117, 486] on div "Apartments" at bounding box center [136, 485] width 107 height 19
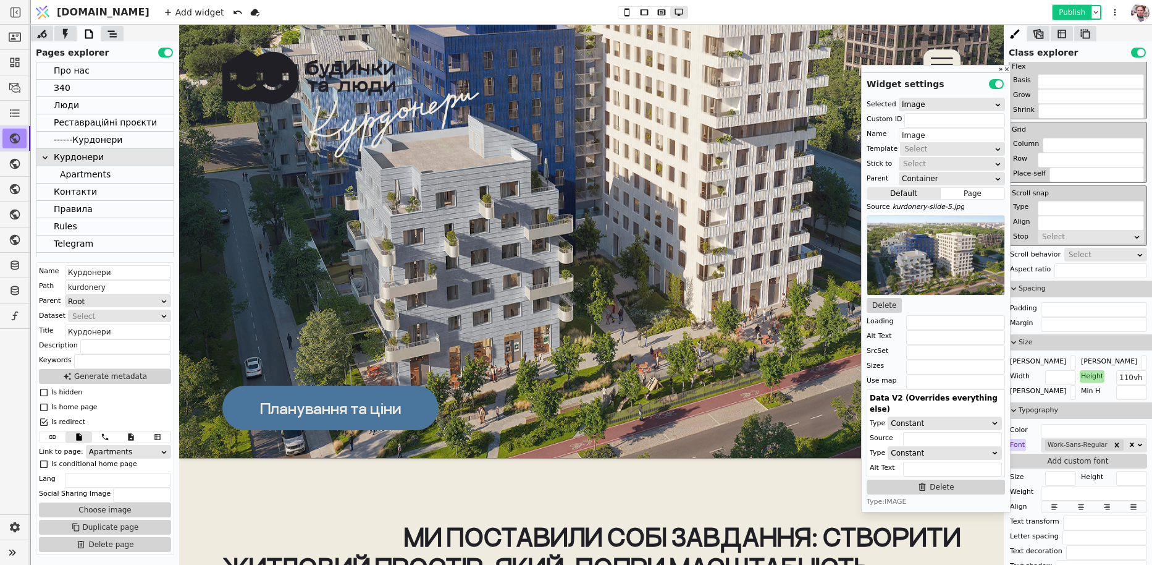
click at [1078, 12] on button "Publish" at bounding box center [1072, 12] width 36 height 12
click at [109, 35] on icon at bounding box center [112, 34] width 12 height 12
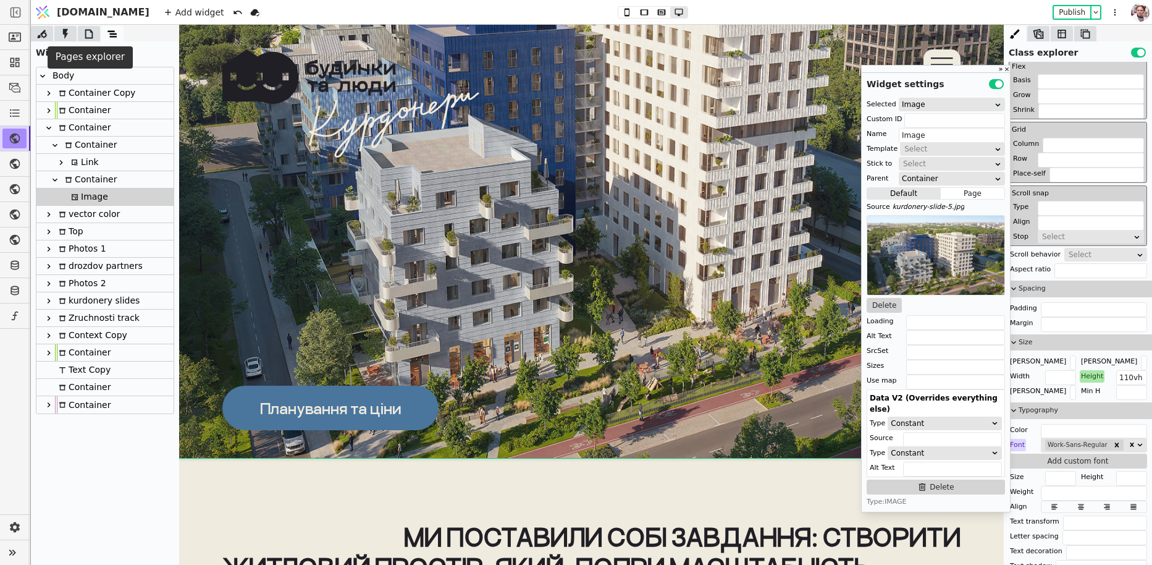
click at [88, 34] on icon at bounding box center [89, 34] width 12 height 12
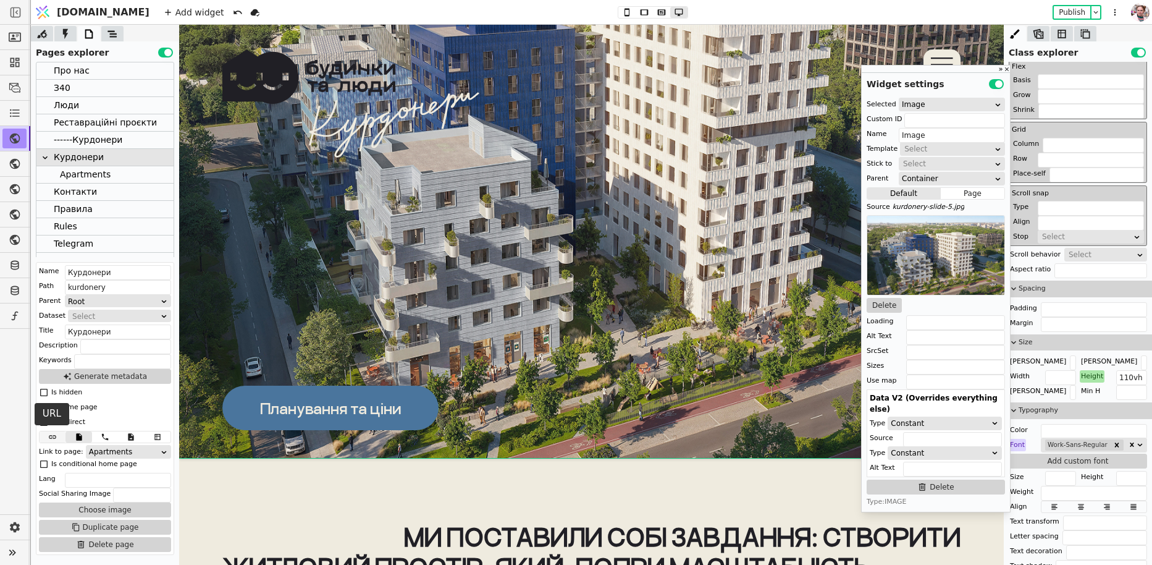
click at [56, 433] on icon at bounding box center [52, 437] width 15 height 9
click at [82, 452] on input "[object Object]" at bounding box center [118, 452] width 106 height 15
click at [47, 423] on icon at bounding box center [43, 421] width 7 height 7
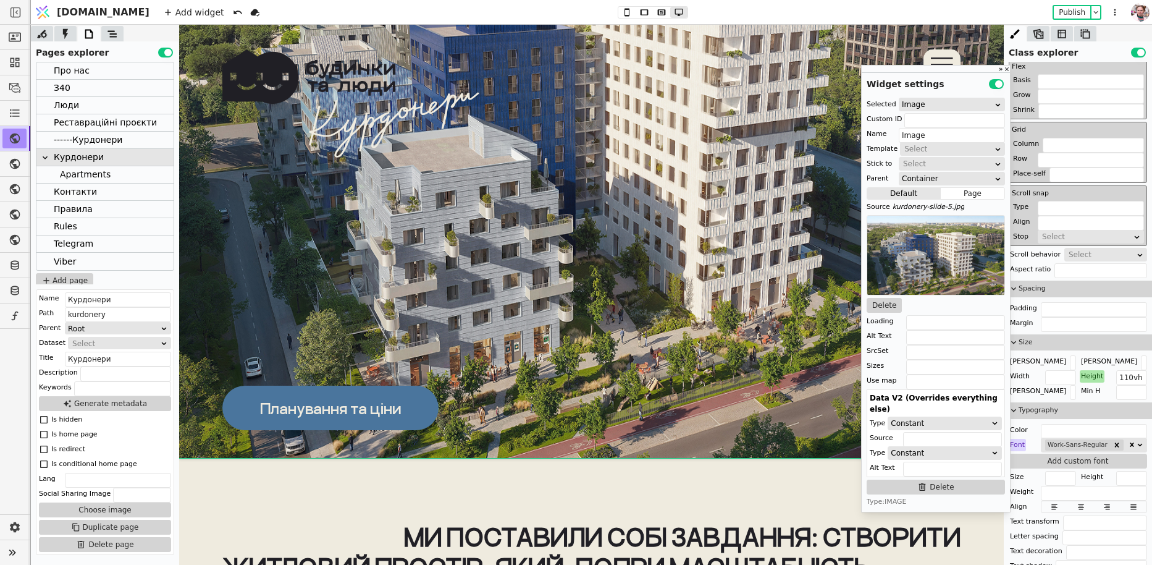
click at [1073, 4] on div "Add widget Publish" at bounding box center [642, 12] width 973 height 24
click at [1071, 10] on button "Publish" at bounding box center [1072, 12] width 36 height 12
click at [484, 143] on img at bounding box center [591, 161] width 825 height 594
click at [620, 12] on icon at bounding box center [627, 12] width 15 height 9
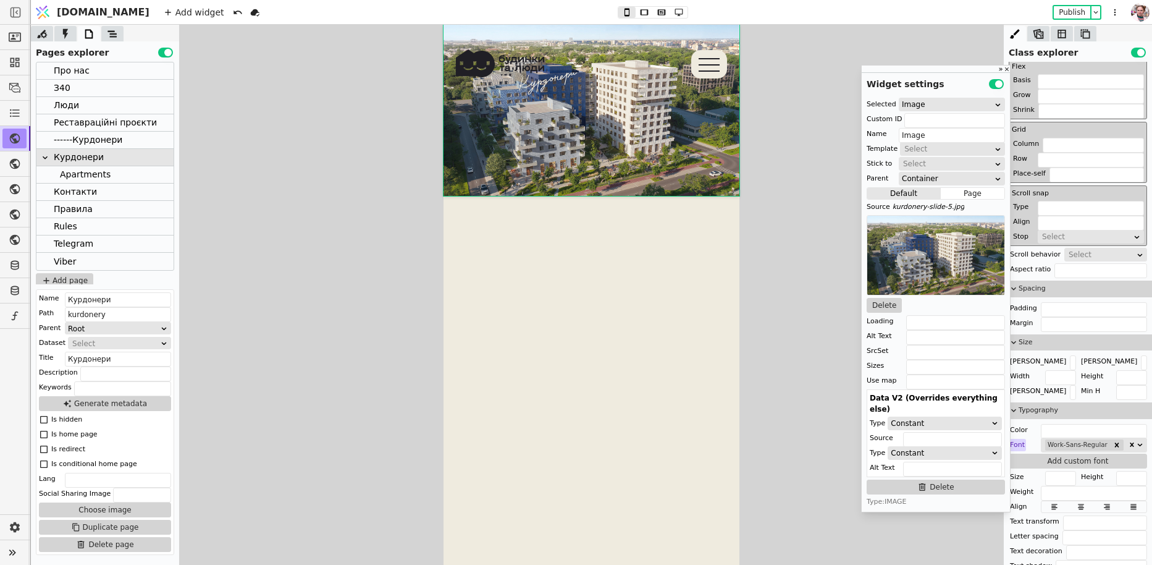
scroll to position [310, 0]
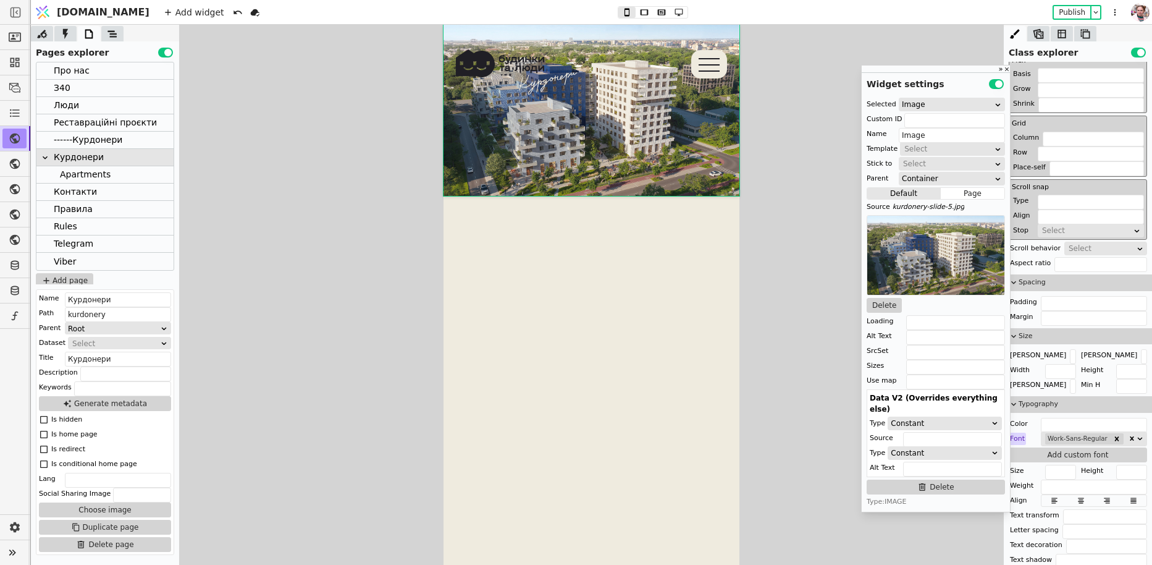
click at [121, 38] on div at bounding box center [112, 33] width 22 height 15
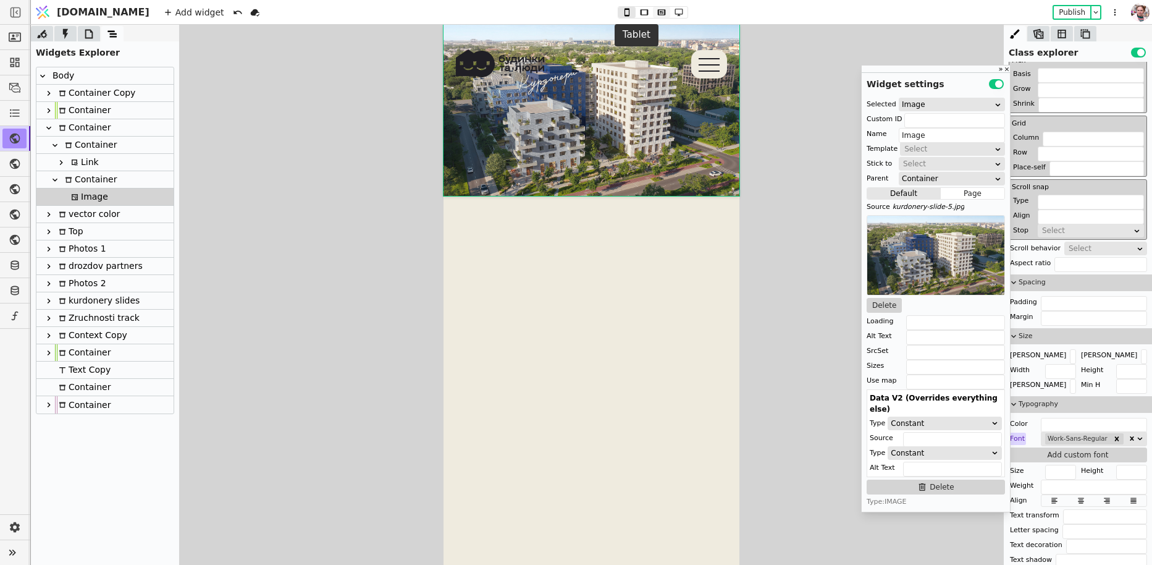
click at [654, 12] on icon at bounding box center [661, 12] width 15 height 9
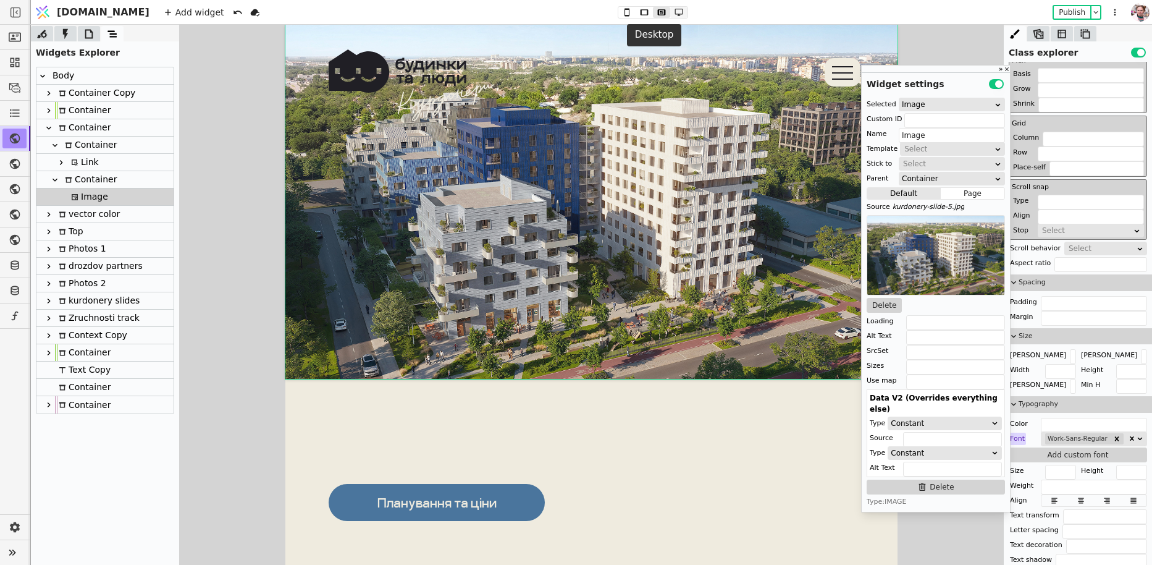
click at [670, 7] on button at bounding box center [678, 12] width 17 height 11
type input "110vh"
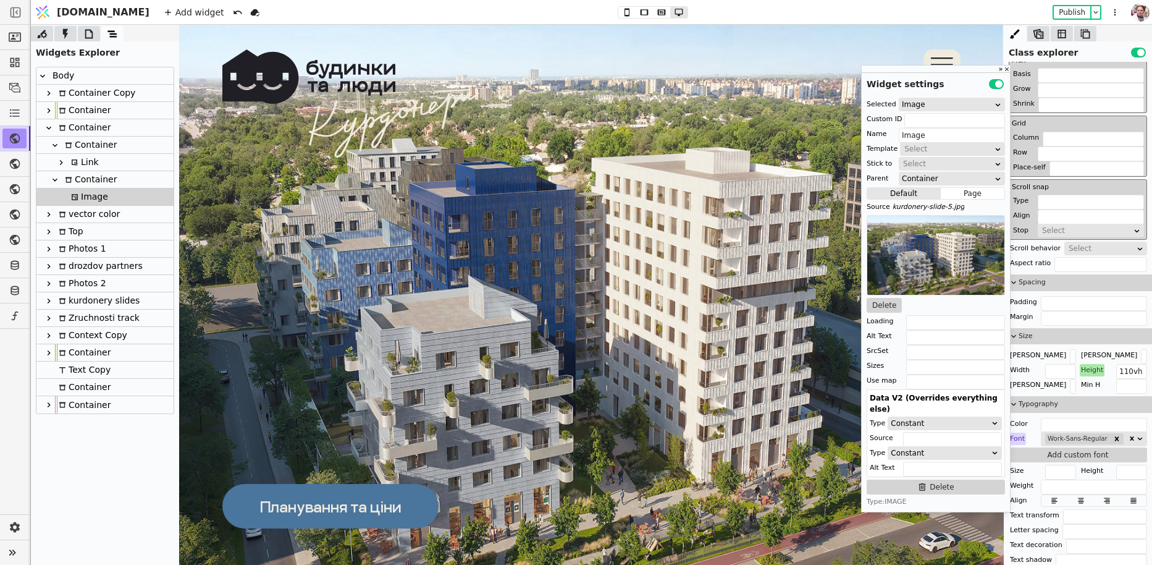
click at [1091, 364] on div "Height" at bounding box center [1092, 370] width 25 height 12
click at [1091, 376] on button "Reset" at bounding box center [1093, 383] width 32 height 15
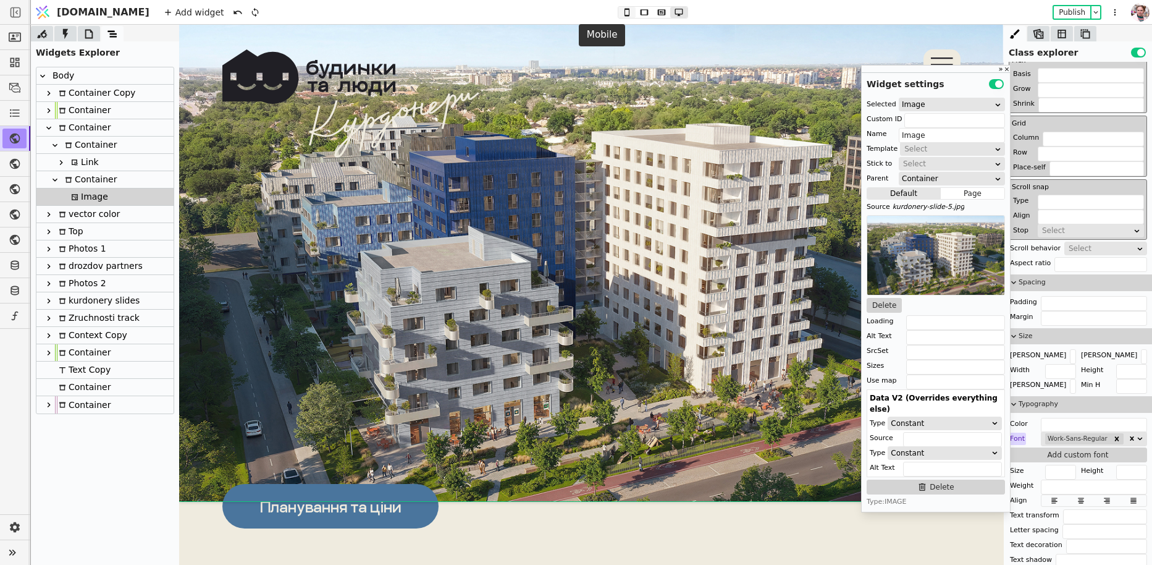
click at [620, 14] on icon at bounding box center [627, 12] width 15 height 9
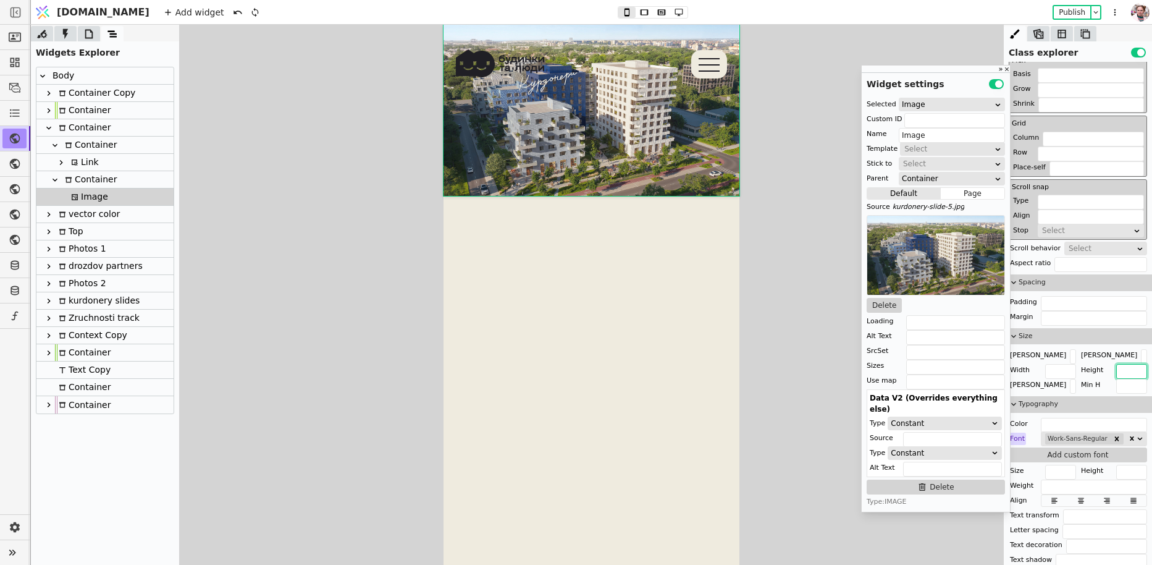
click at [1118, 368] on input "text" at bounding box center [1131, 371] width 31 height 15
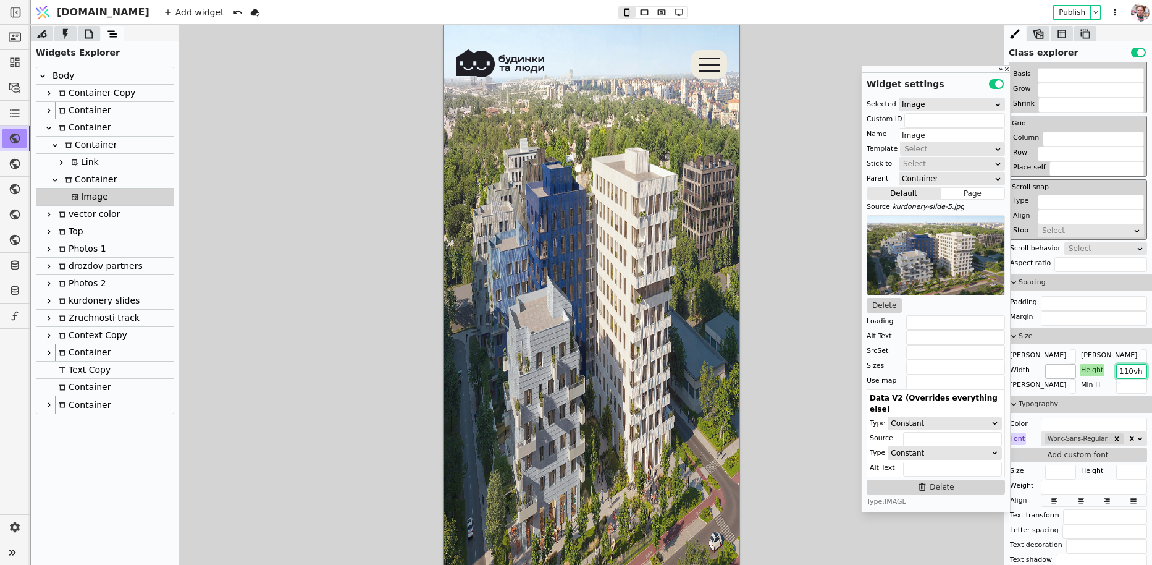
type input "110vh"
click at [1064, 368] on input "text" at bounding box center [1060, 371] width 31 height 15
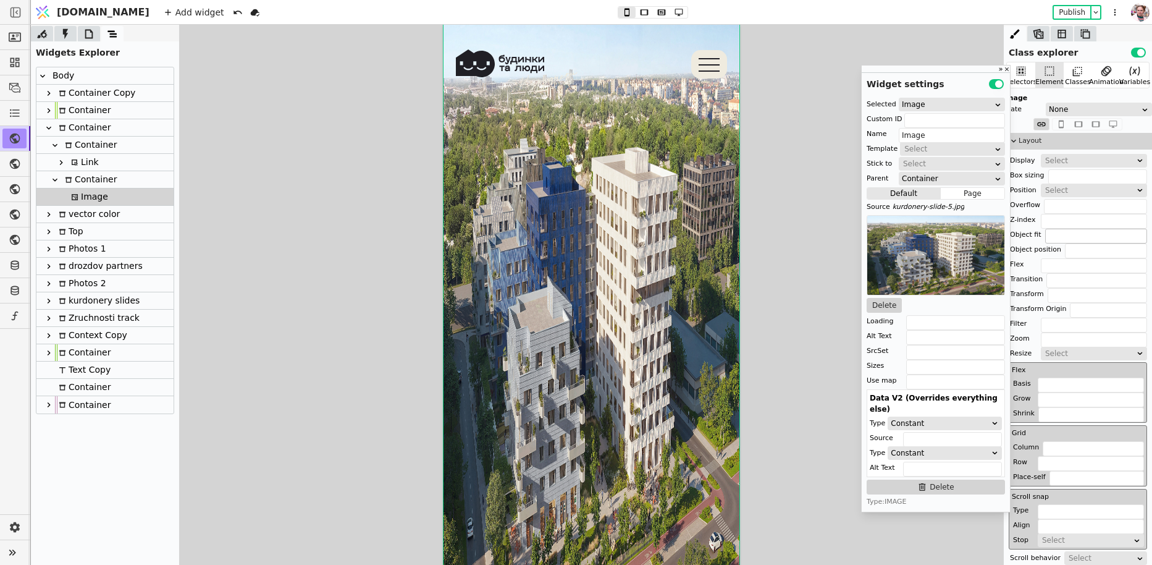
type input "100%"
click at [1067, 236] on input "text" at bounding box center [1096, 236] width 102 height 15
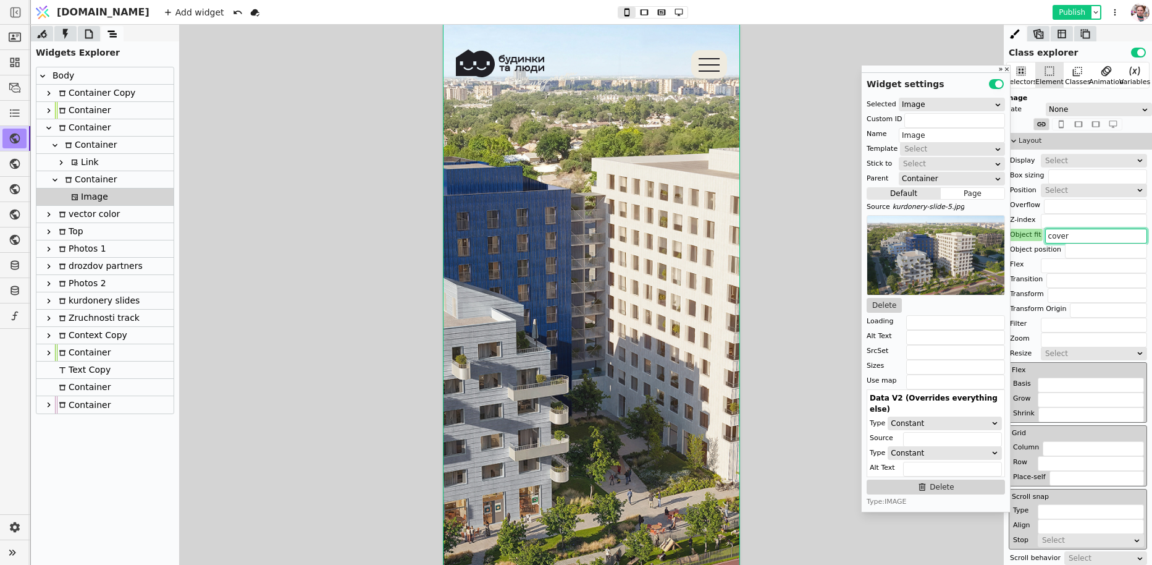
type input "cover"
click at [1061, 12] on button "Publish" at bounding box center [1072, 12] width 36 height 12
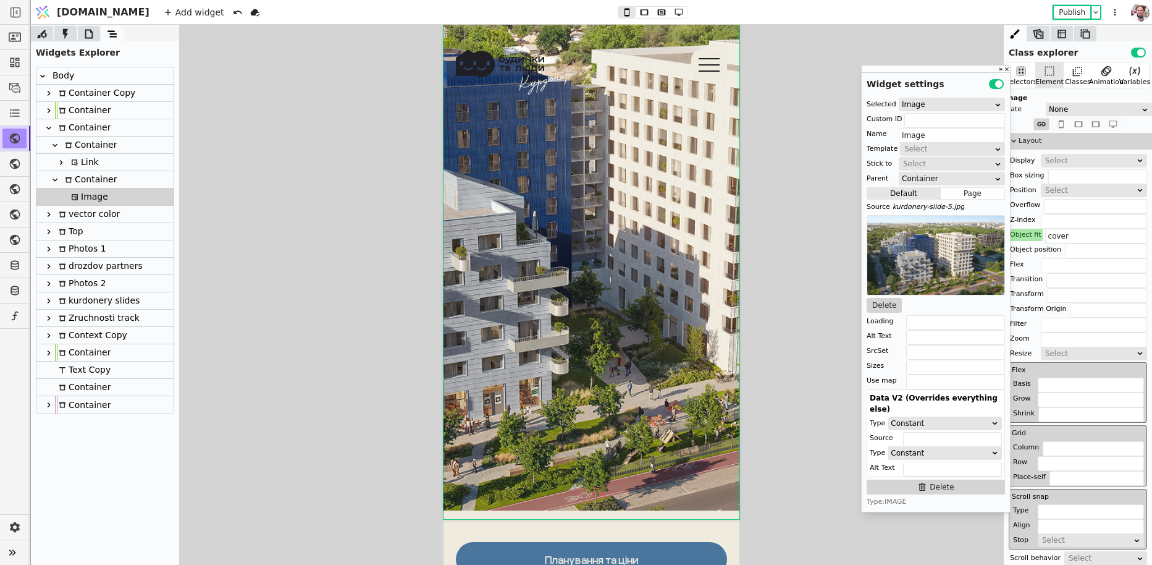
scroll to position [108, 0]
